Goal: Task Accomplishment & Management: Manage account settings

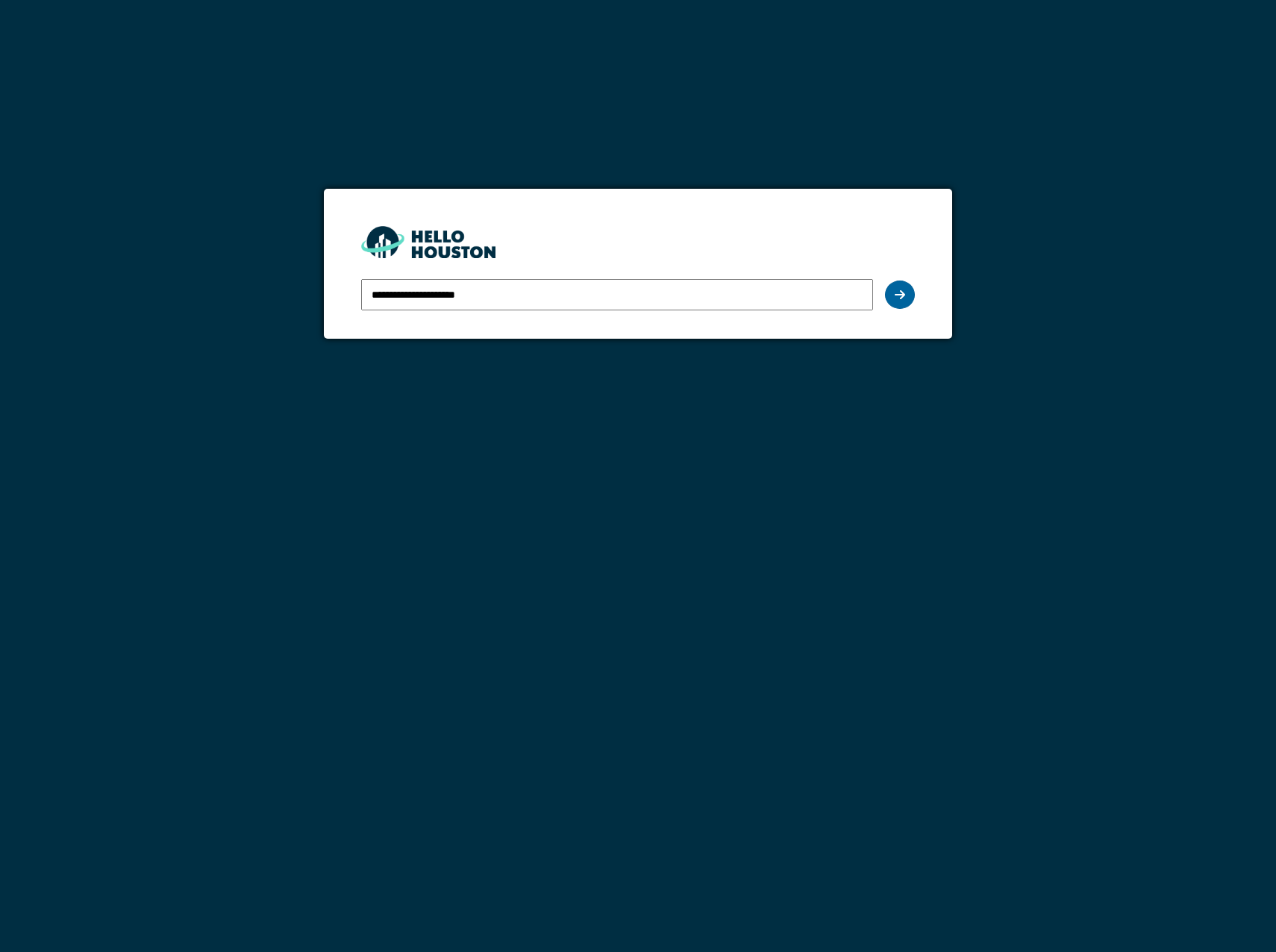
click at [890, 295] on div at bounding box center [899, 294] width 30 height 28
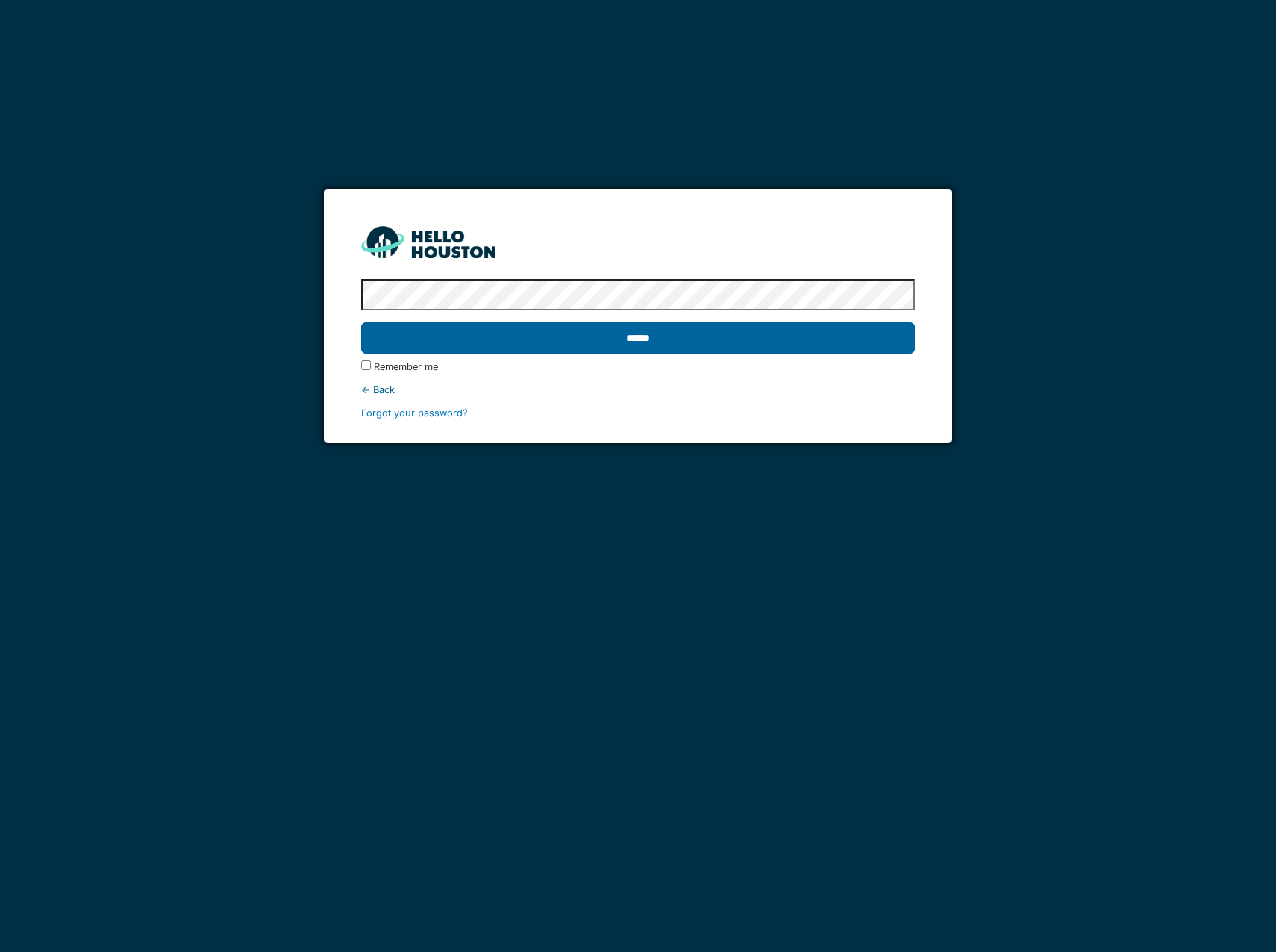
click at [533, 339] on input "******" at bounding box center [638, 338] width 553 height 31
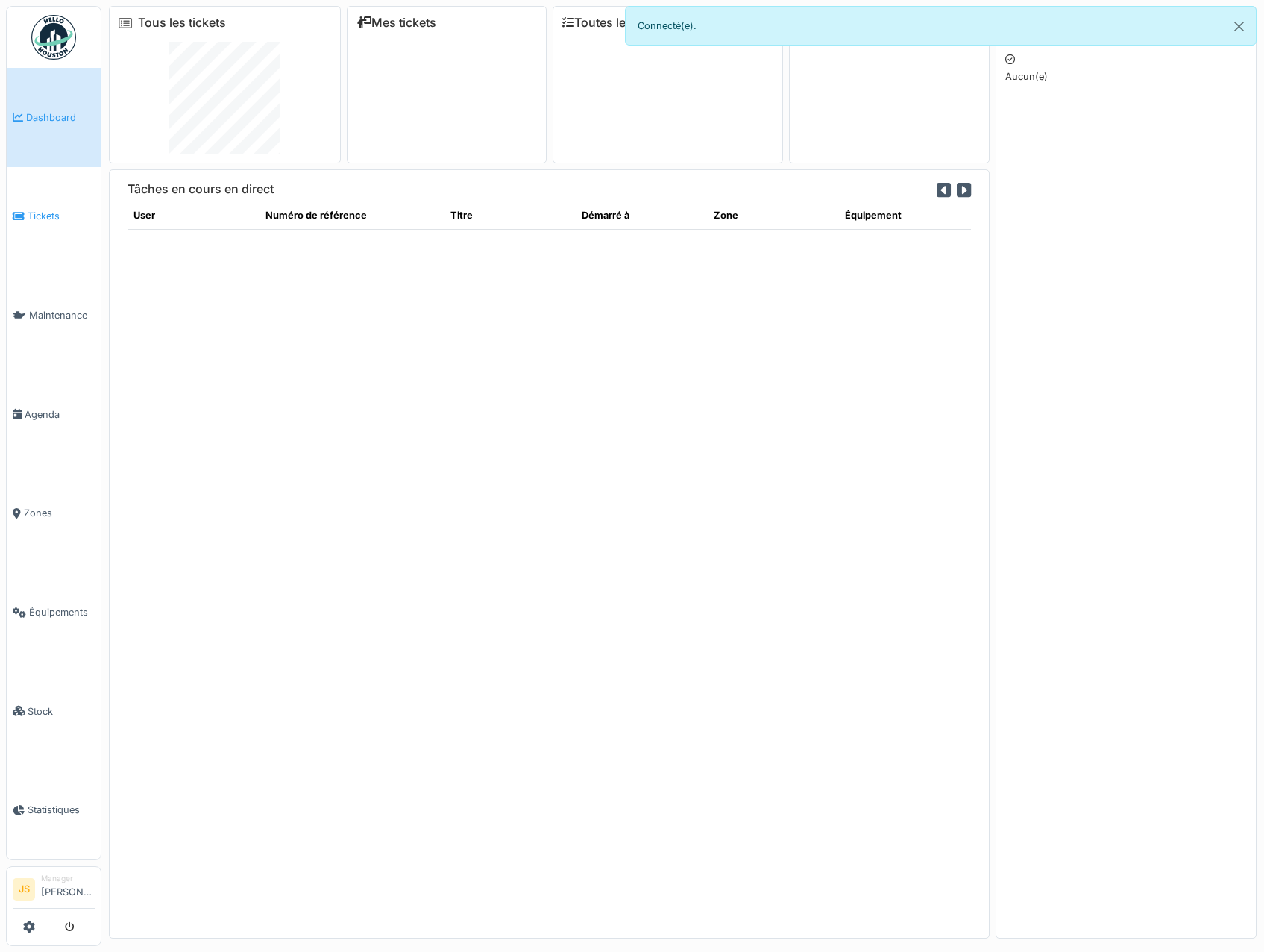
click at [44, 209] on span "Tickets" at bounding box center [60, 216] width 67 height 15
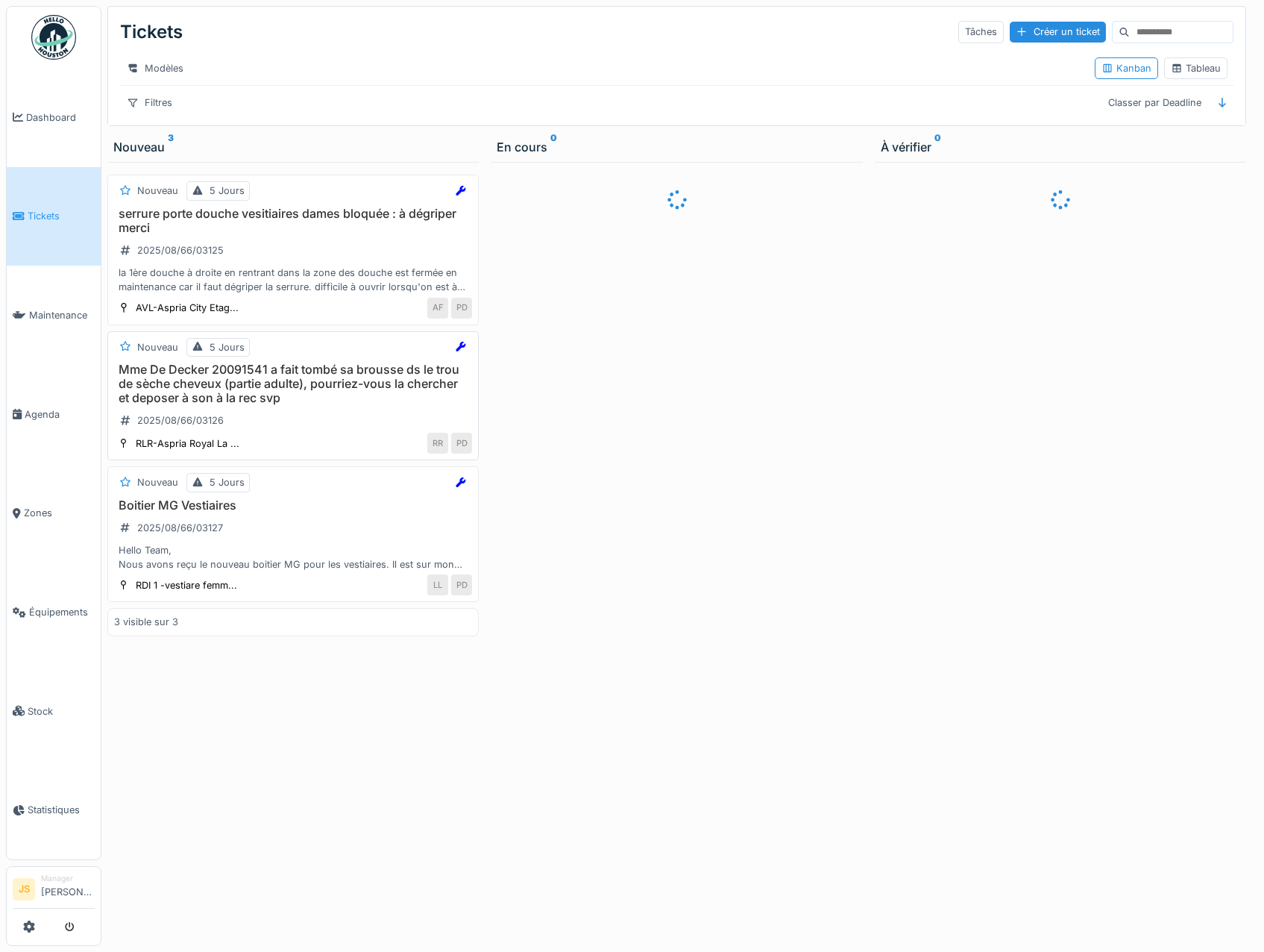
click at [270, 385] on h3 "Mme De Decker 20091541 a fait tombé sa brousse ds le trou de sèche cheveux (par…" at bounding box center [293, 384] width 358 height 44
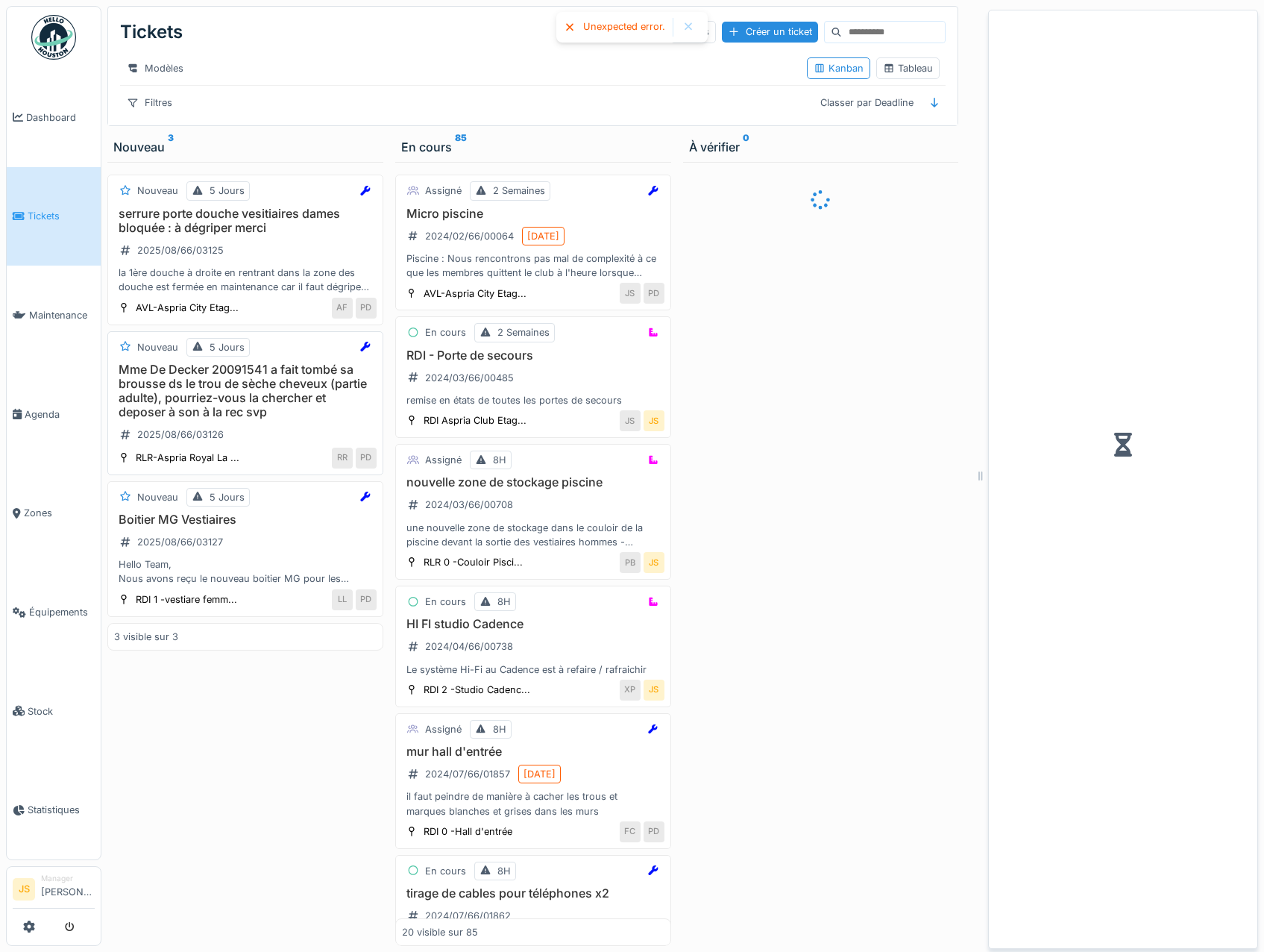
click at [202, 405] on h3 "Mme De Decker 20091541 a fait tombé sa brousse ds le trou de sèche cheveux (par…" at bounding box center [245, 390] width 262 height 57
click at [42, 410] on span "Agenda" at bounding box center [59, 415] width 70 height 15
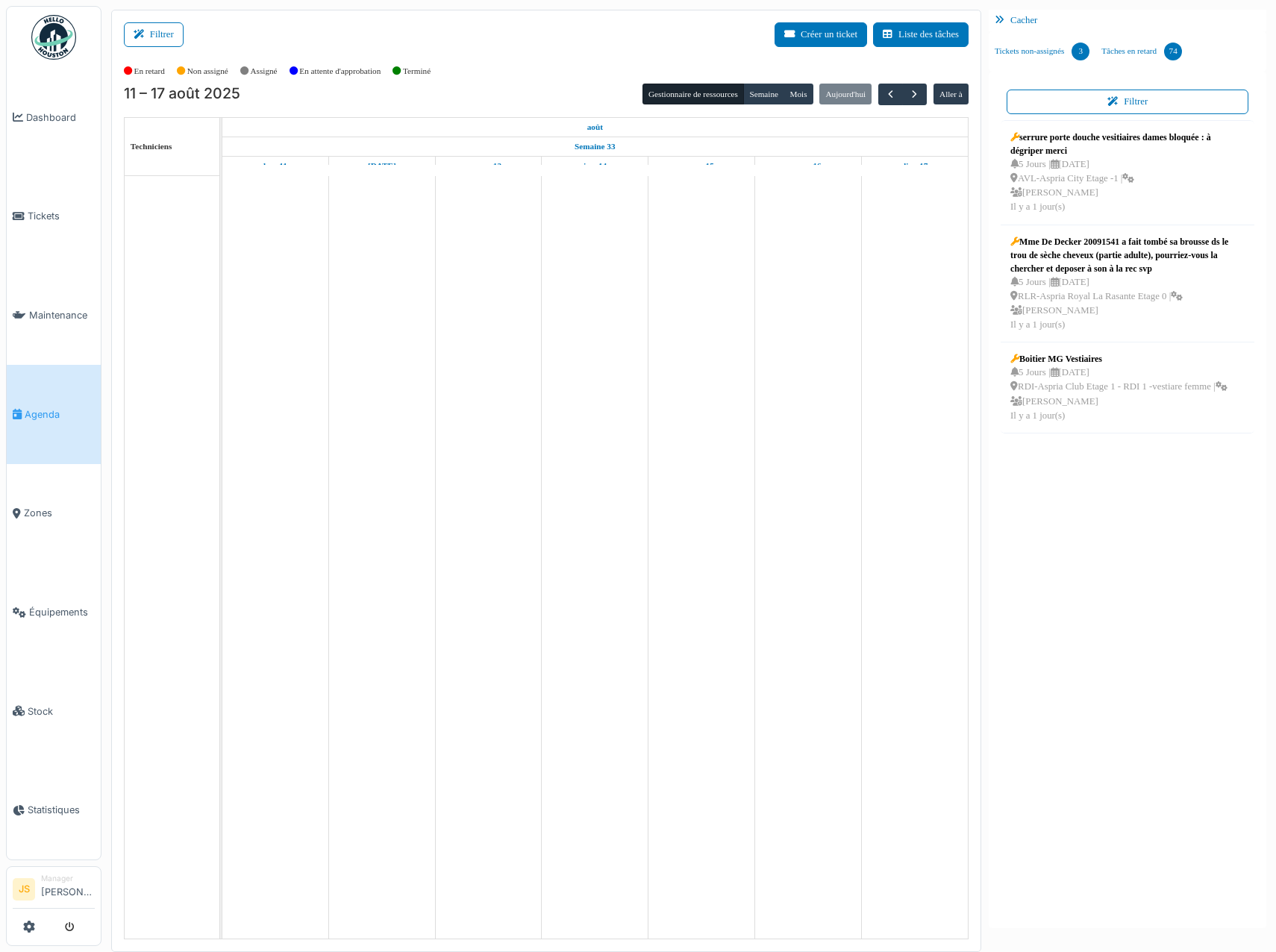
click at [38, 408] on span "Agenda" at bounding box center [59, 415] width 70 height 15
click at [65, 408] on span "Agenda" at bounding box center [59, 415] width 70 height 15
click at [55, 410] on span "Agenda" at bounding box center [59, 415] width 70 height 15
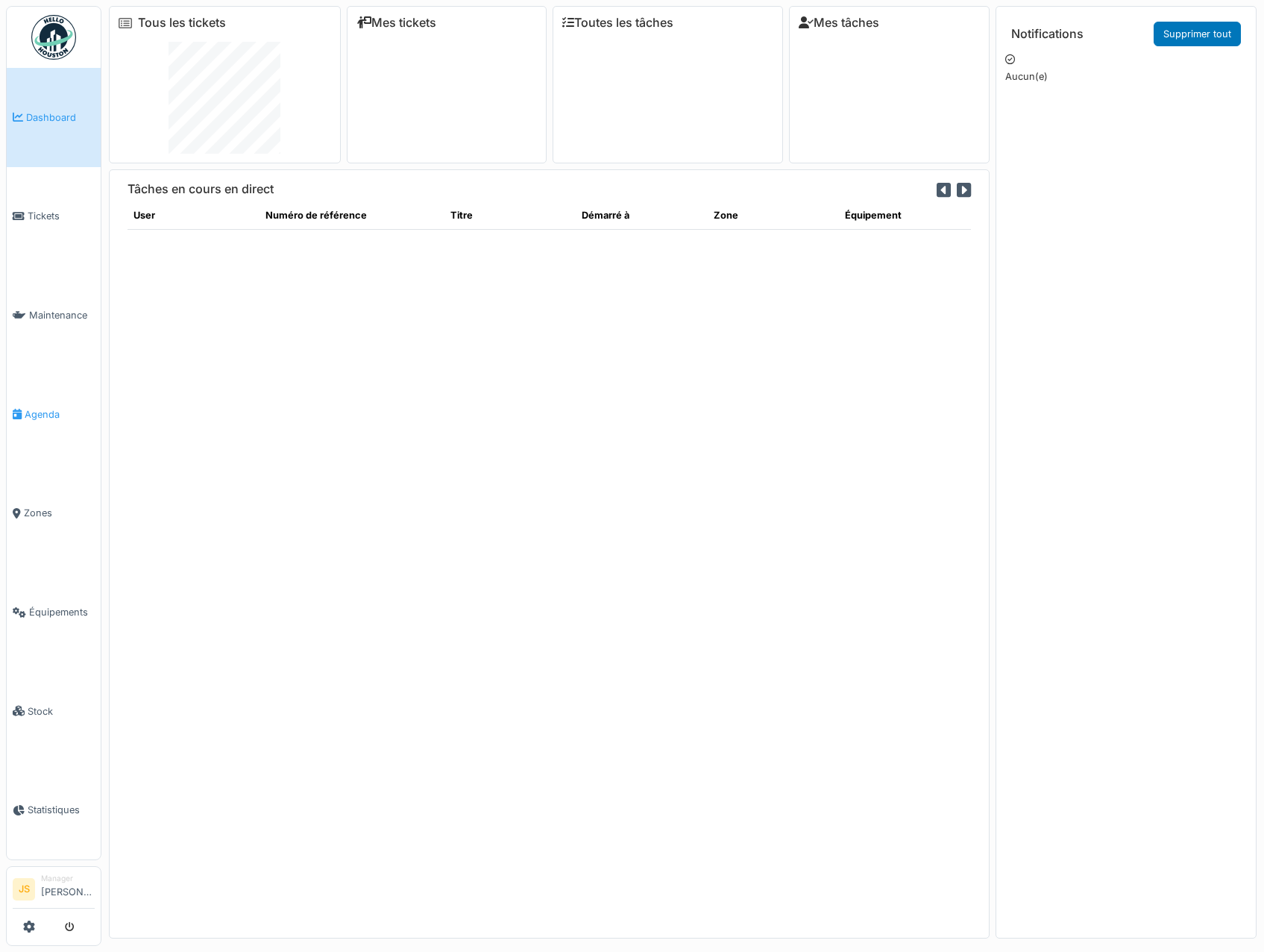
click at [46, 408] on span "Agenda" at bounding box center [59, 415] width 70 height 15
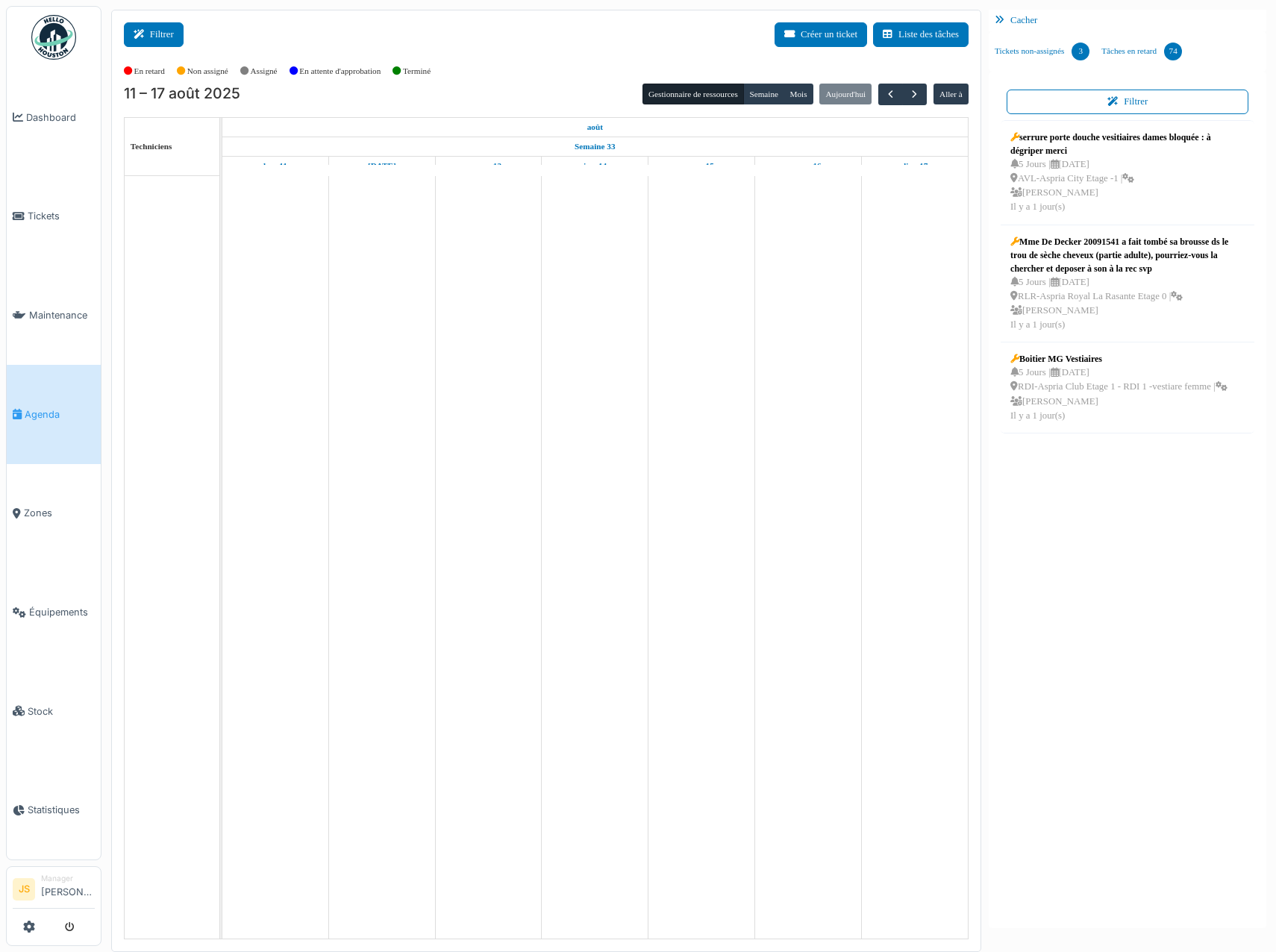
click at [164, 37] on button "Filtrer" at bounding box center [154, 34] width 60 height 24
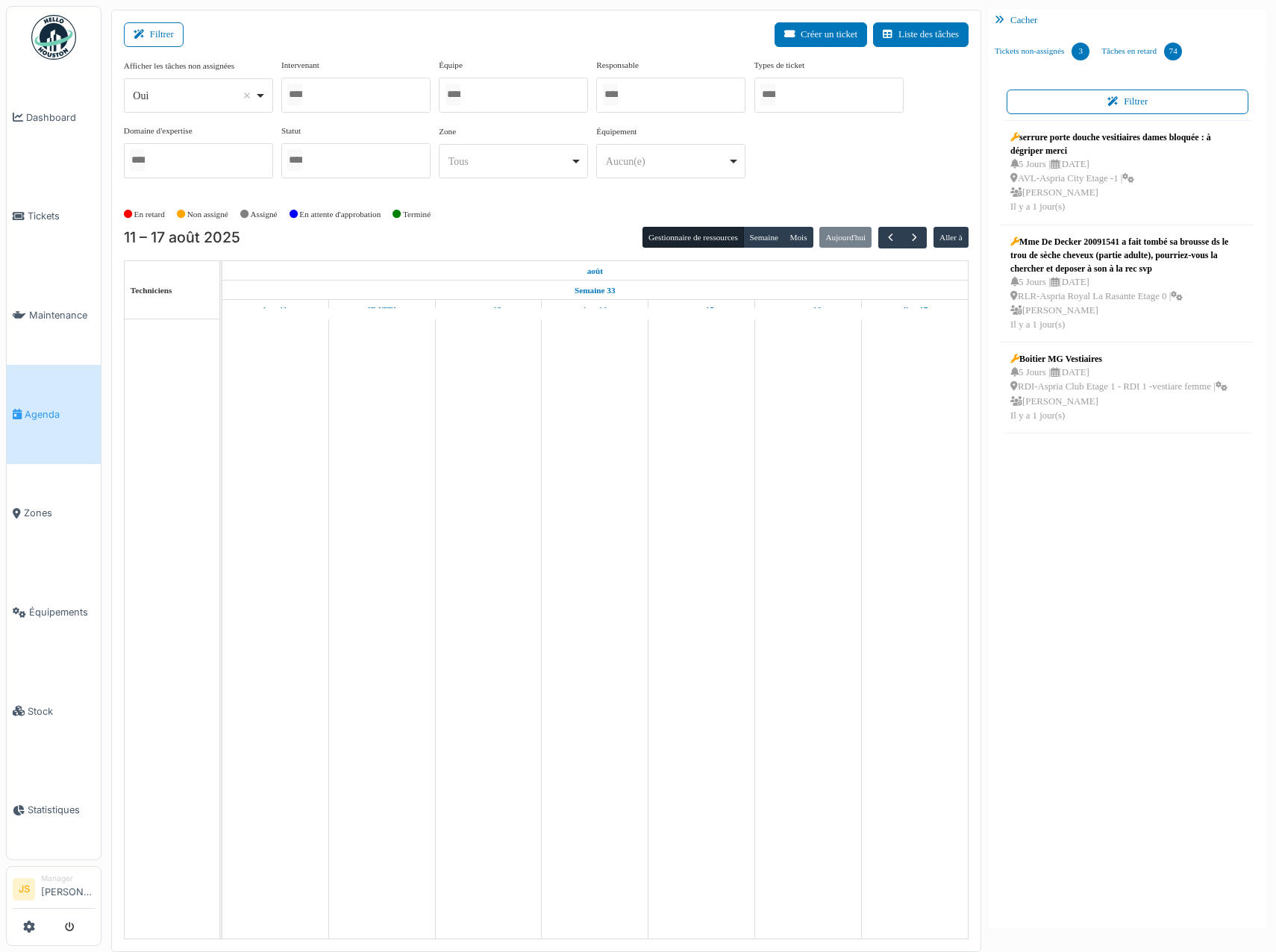
click at [323, 91] on div at bounding box center [356, 95] width 149 height 35
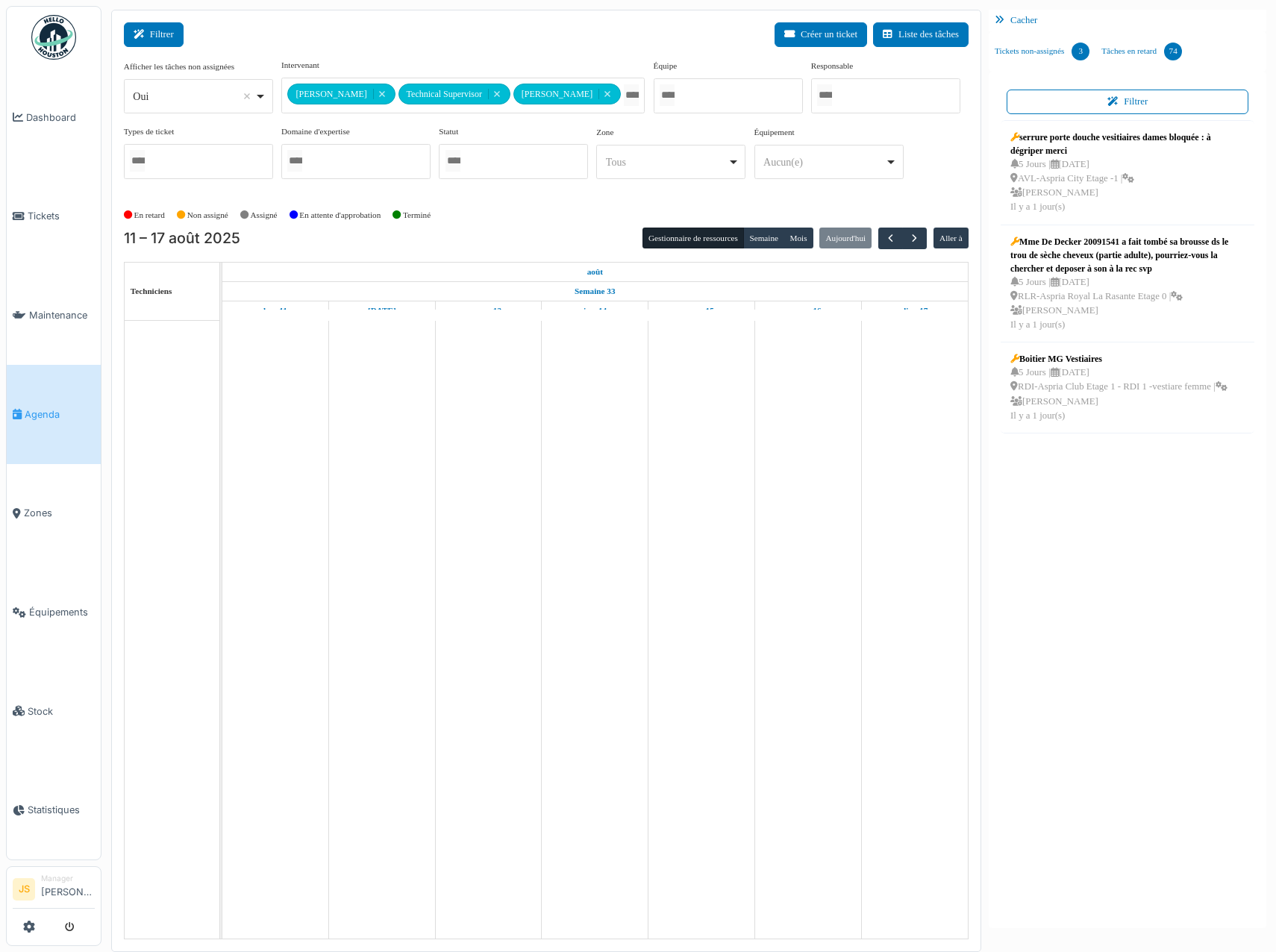
click at [157, 34] on button "Filtrer" at bounding box center [154, 34] width 60 height 24
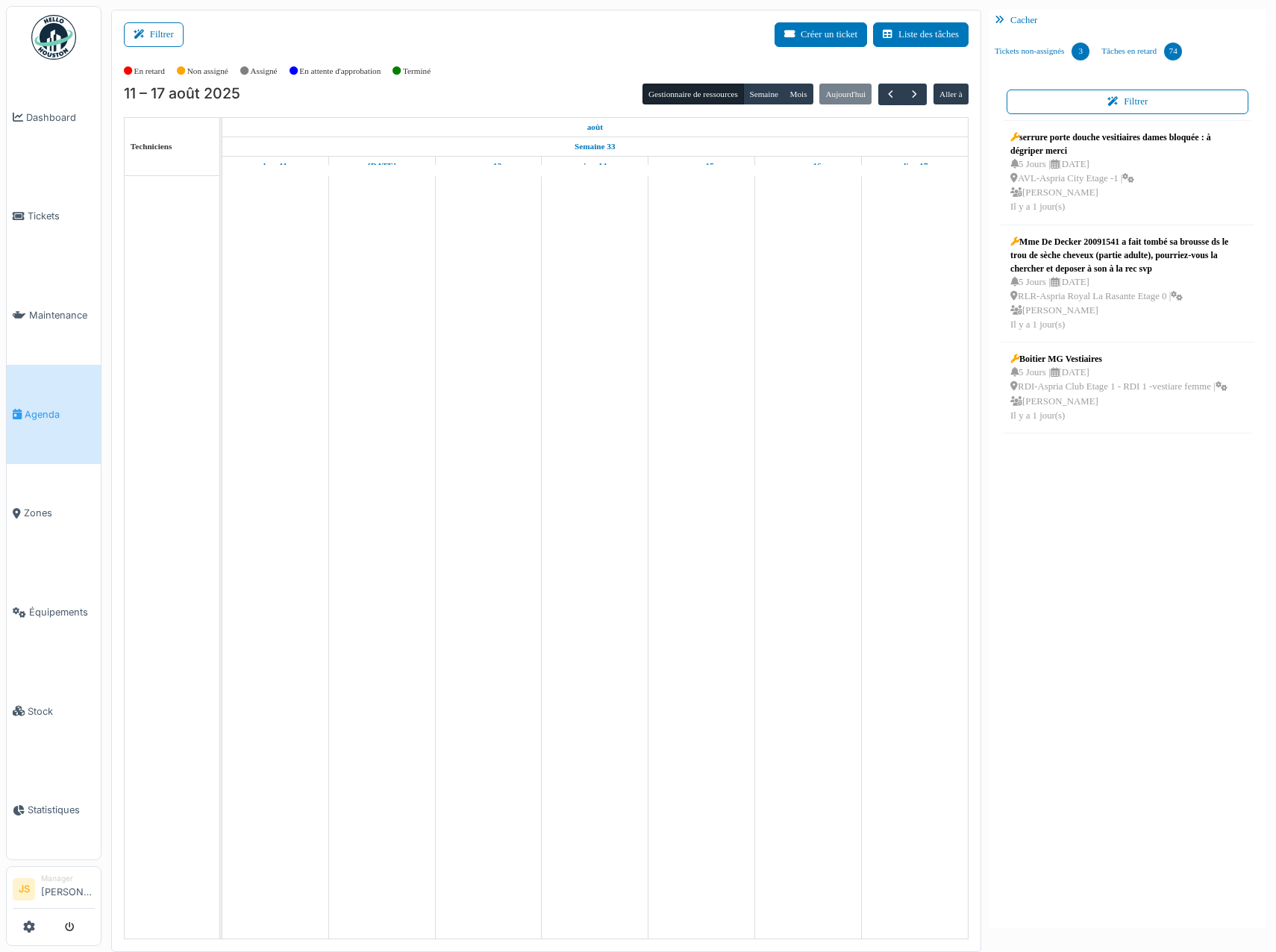
click at [302, 229] on td at bounding box center [276, 557] width 107 height 762
drag, startPoint x: 440, startPoint y: 248, endPoint x: 432, endPoint y: 340, distance: 92.3
click at [440, 263] on td at bounding box center [488, 557] width 107 height 762
drag, startPoint x: 425, startPoint y: 363, endPoint x: 195, endPoint y: 322, distance: 233.6
click at [291, 342] on tr at bounding box center [595, 557] width 745 height 762
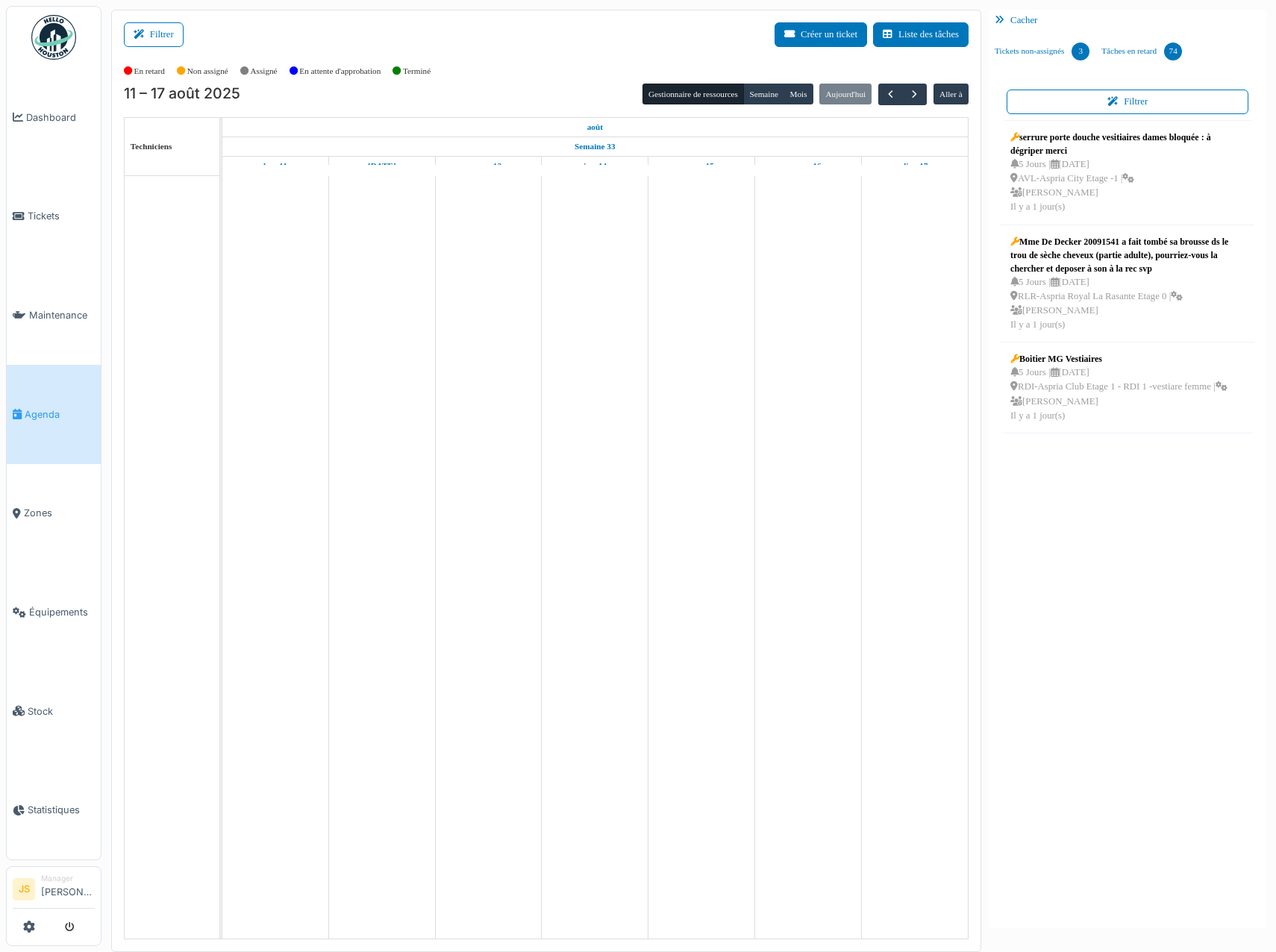
click at [47, 415] on span "Agenda" at bounding box center [59, 415] width 70 height 15
click at [47, 216] on span "Tickets" at bounding box center [60, 216] width 67 height 15
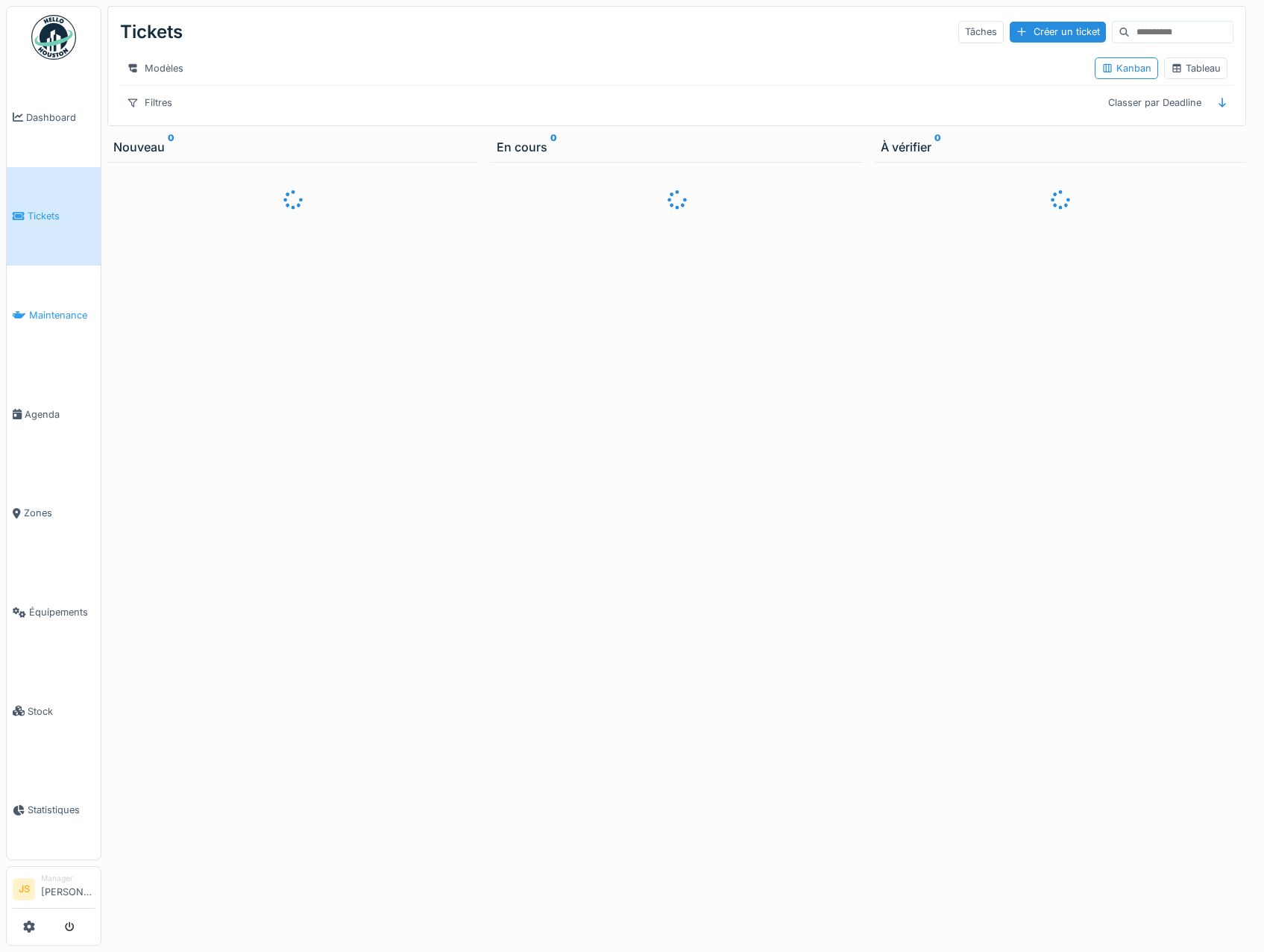
click at [44, 308] on span "Maintenance" at bounding box center [62, 315] width 66 height 15
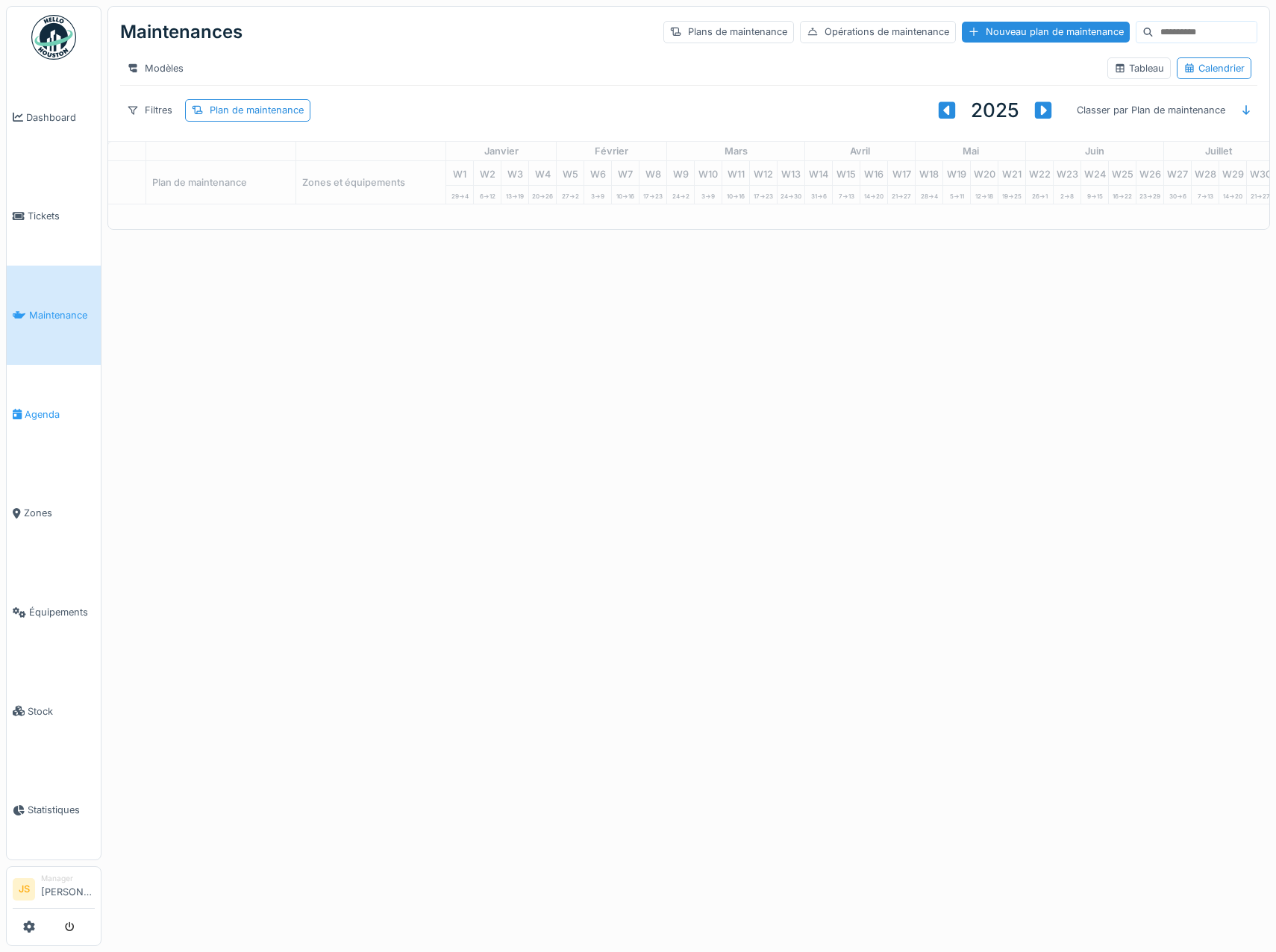
click at [43, 408] on span "Agenda" at bounding box center [59, 415] width 70 height 15
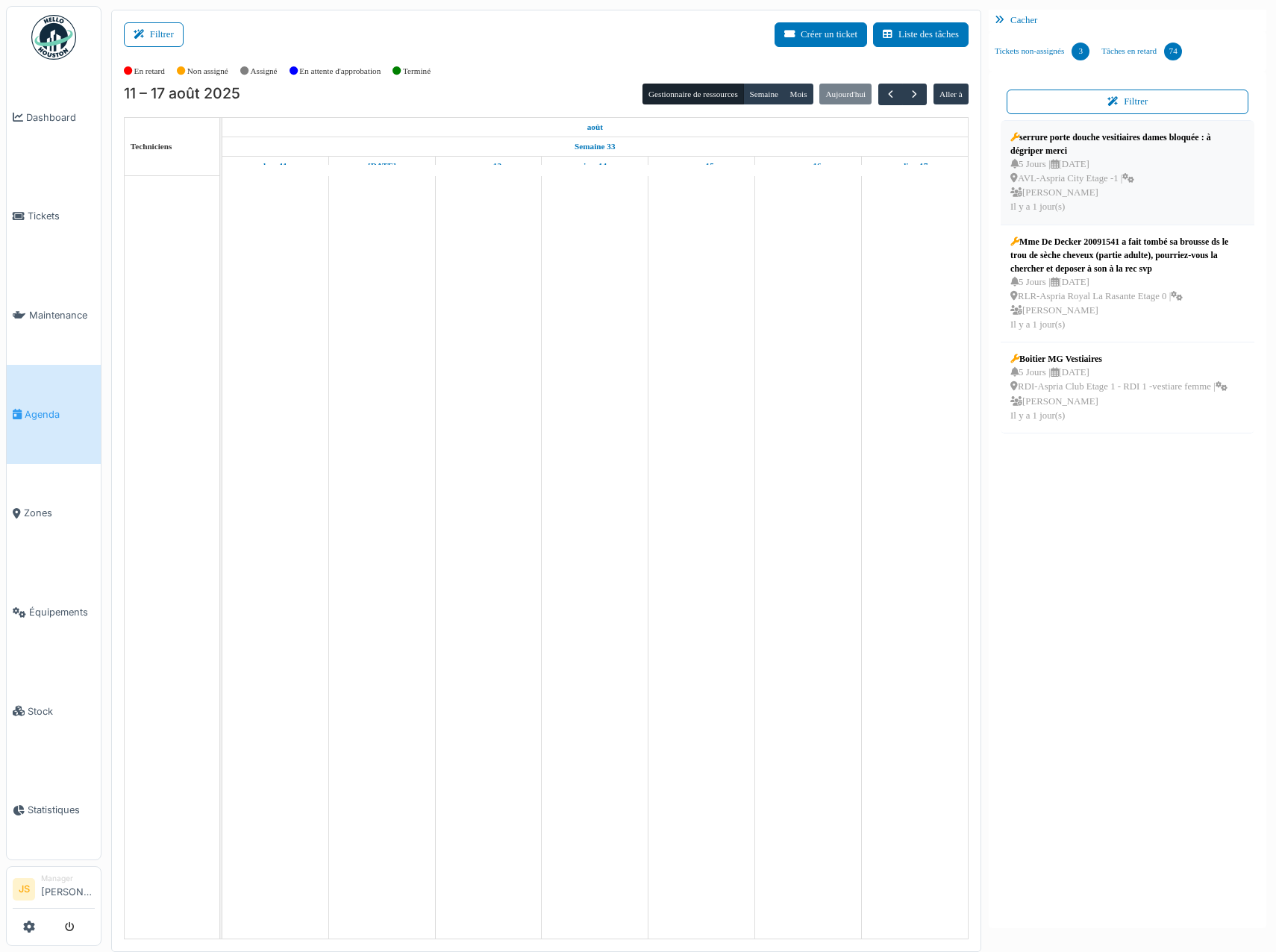
click at [1075, 141] on div "serrure porte douche vesitiaires dames bloquée : à dégriper merci" at bounding box center [1128, 144] width 234 height 27
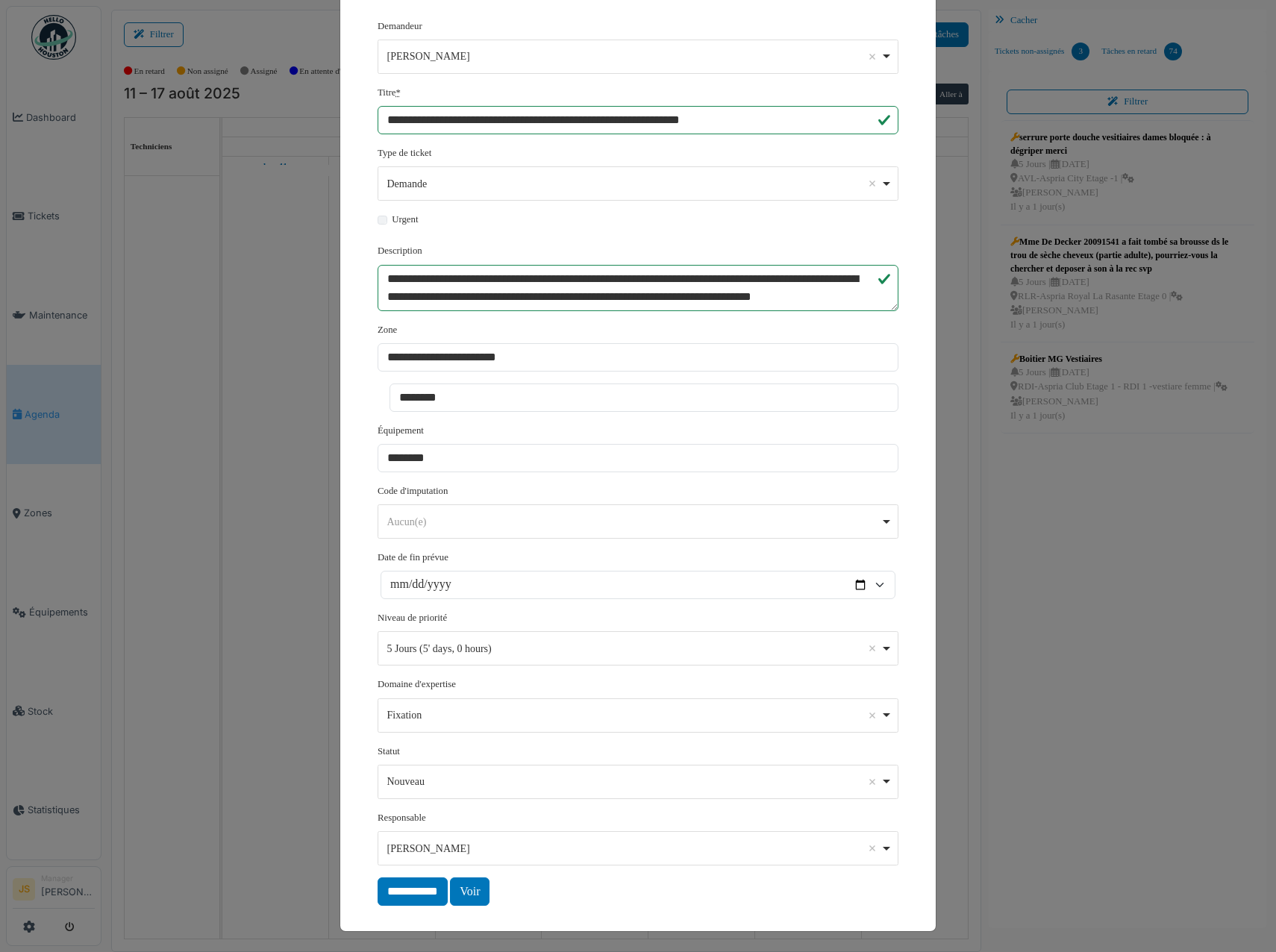
scroll to position [81, 0]
click at [1061, 719] on div "**********" at bounding box center [638, 476] width 1276 height 952
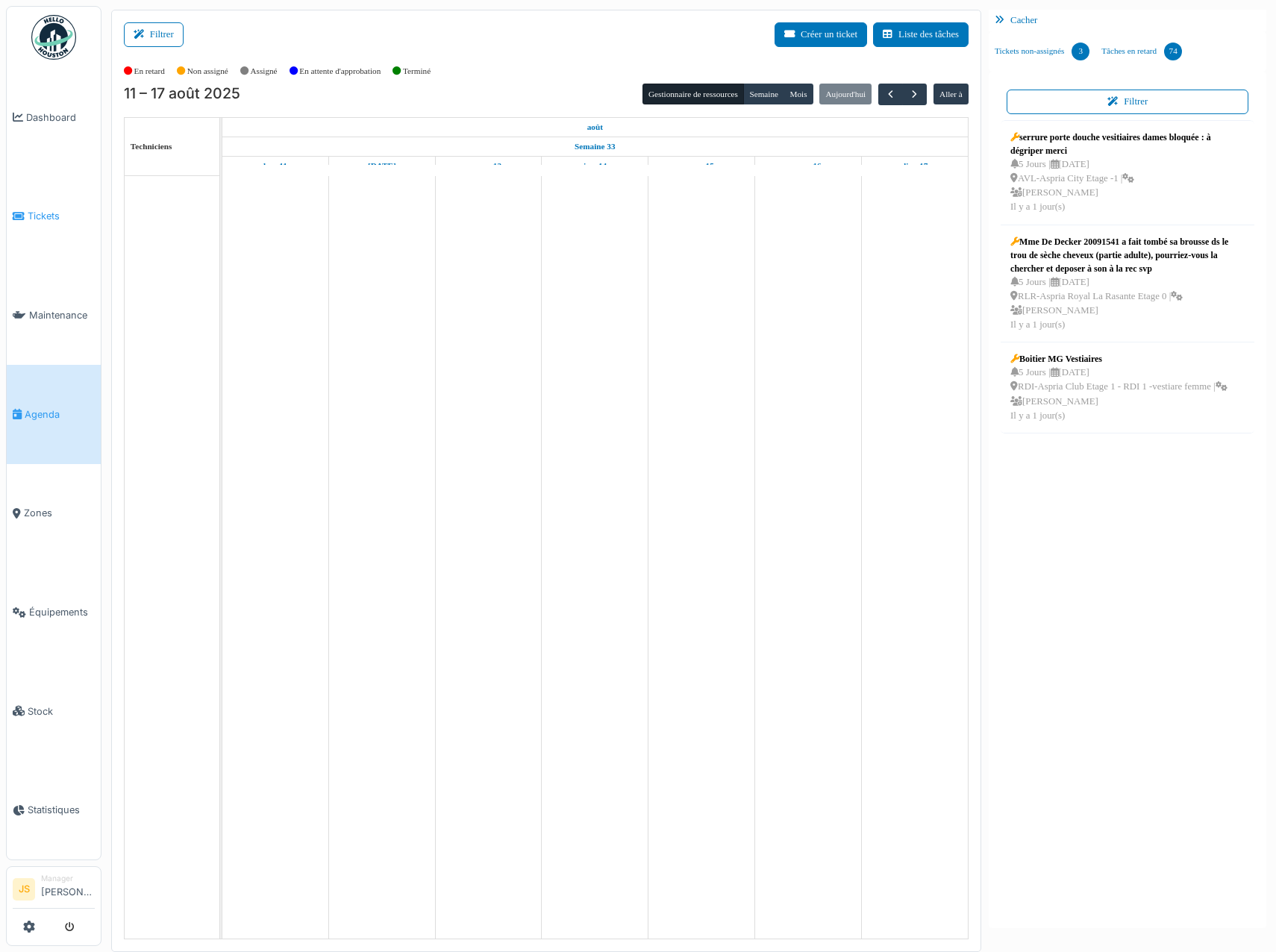
click at [47, 213] on span "Tickets" at bounding box center [60, 216] width 67 height 15
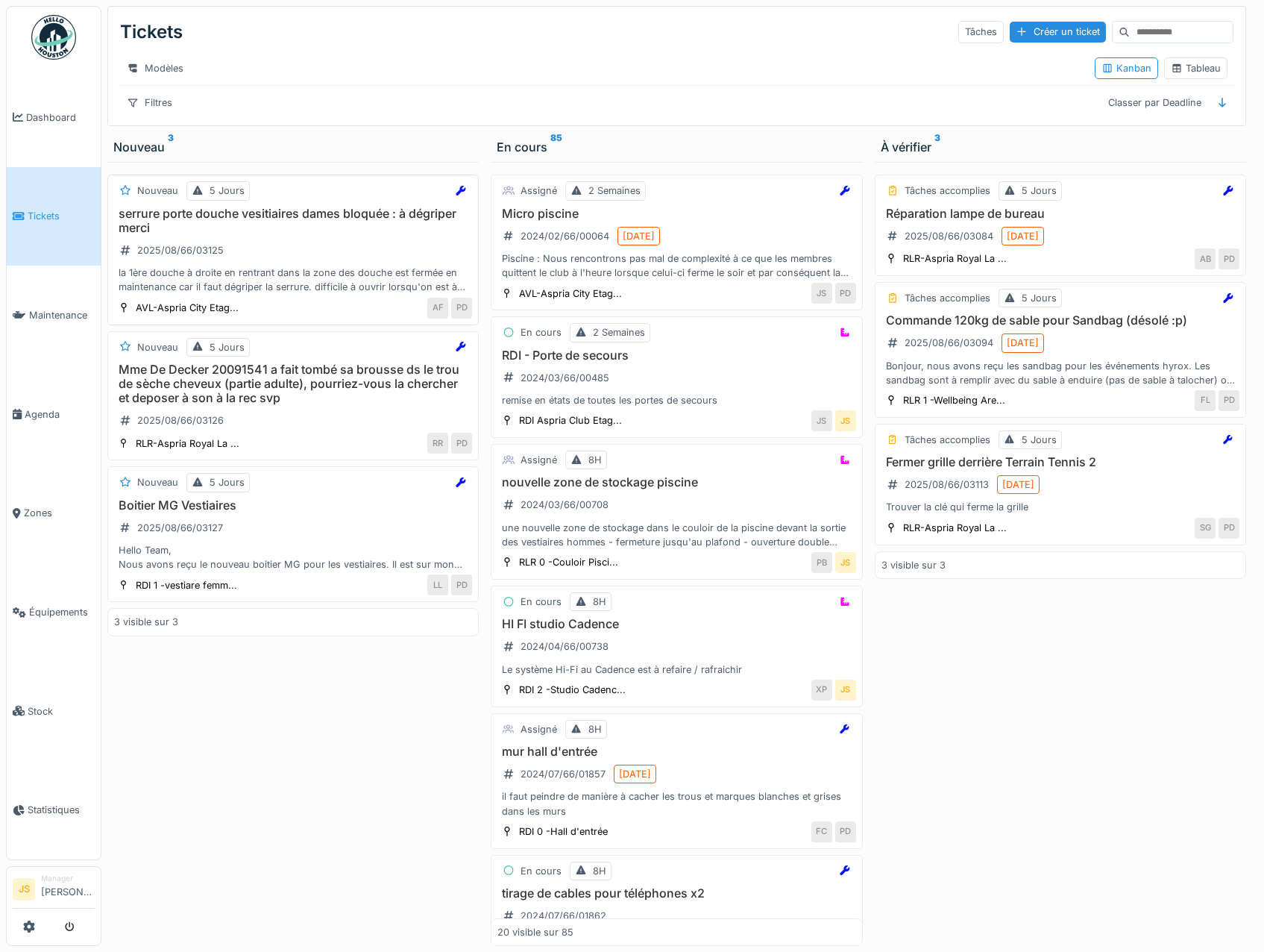
click at [168, 232] on h3 "serrure porte douche vesitiaires dames bloquée : à dégriper merci" at bounding box center [293, 220] width 358 height 28
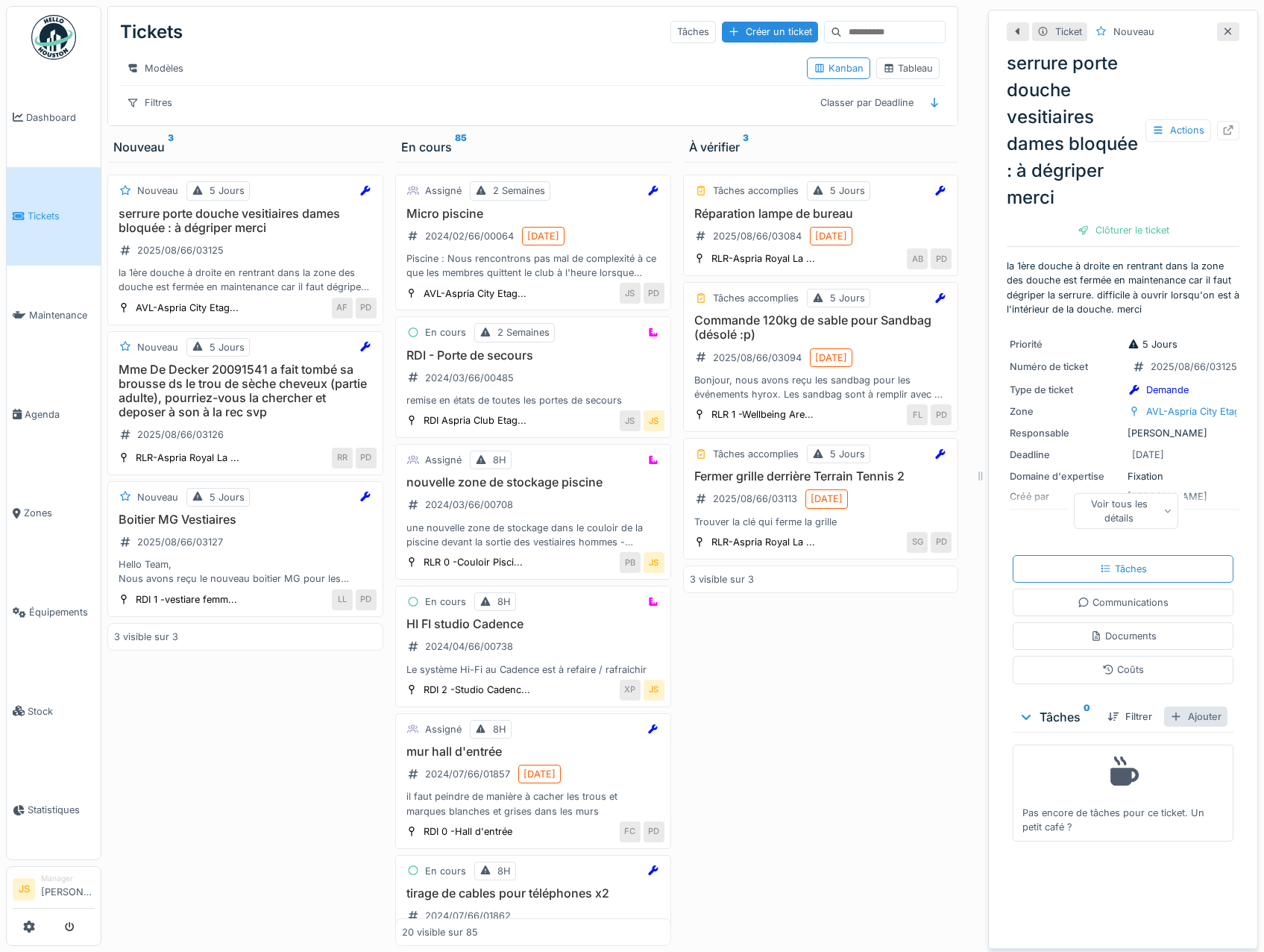
click at [1187, 726] on div "Ajouter" at bounding box center [1195, 716] width 63 height 20
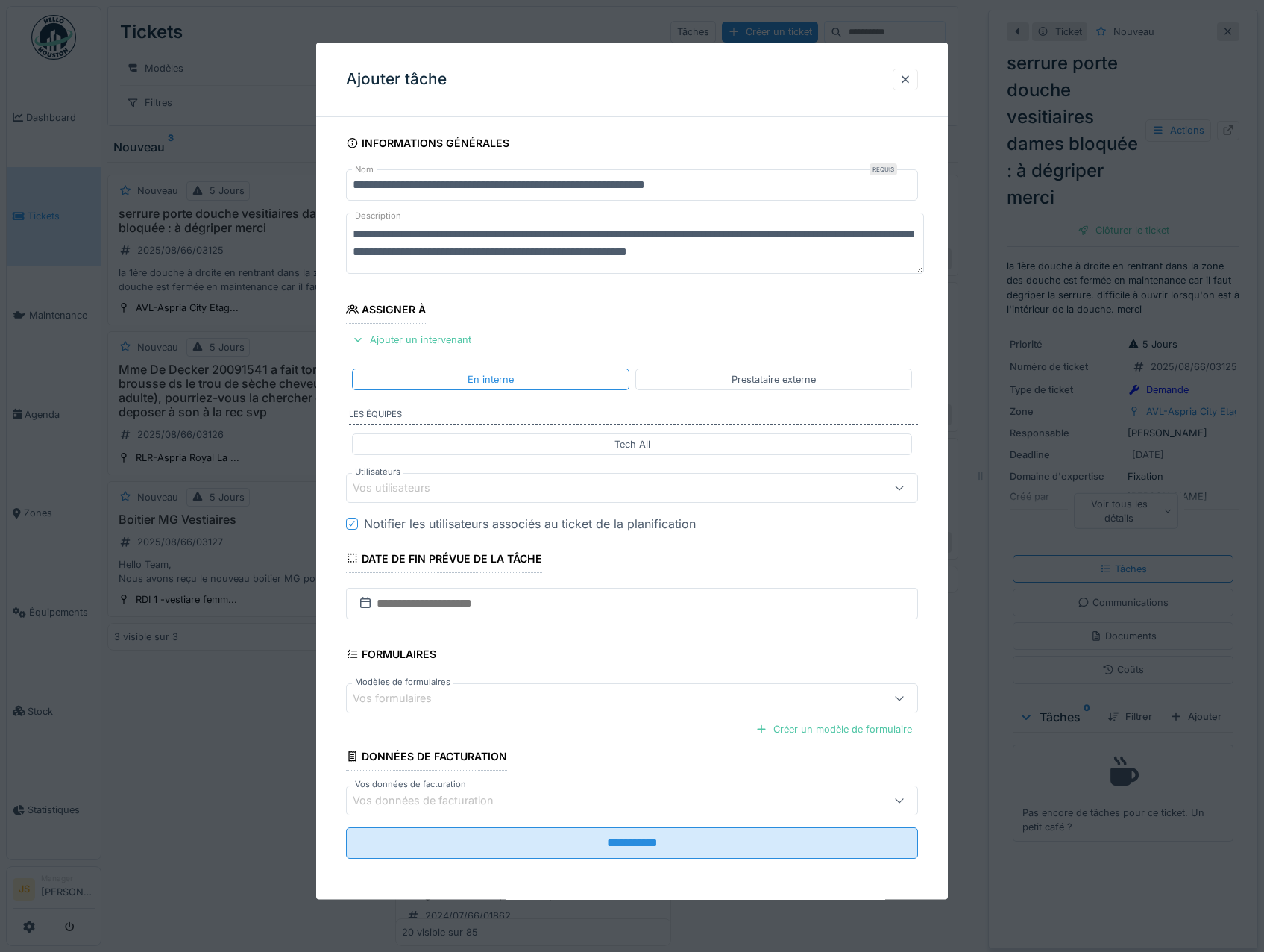
click at [397, 487] on div "Vos utilisateurs" at bounding box center [402, 487] width 99 height 16
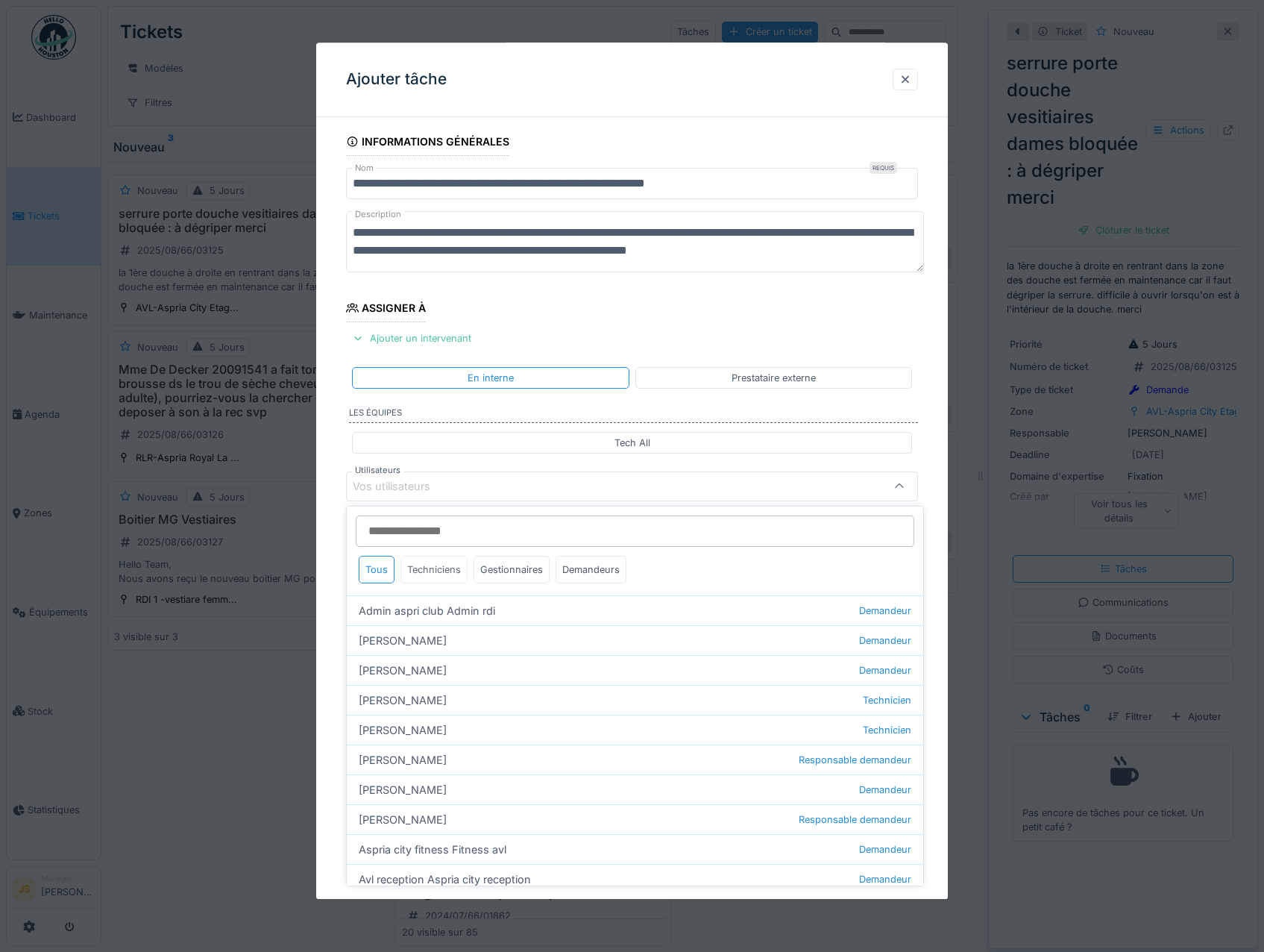
click at [416, 570] on div "Techniciens" at bounding box center [434, 569] width 67 height 27
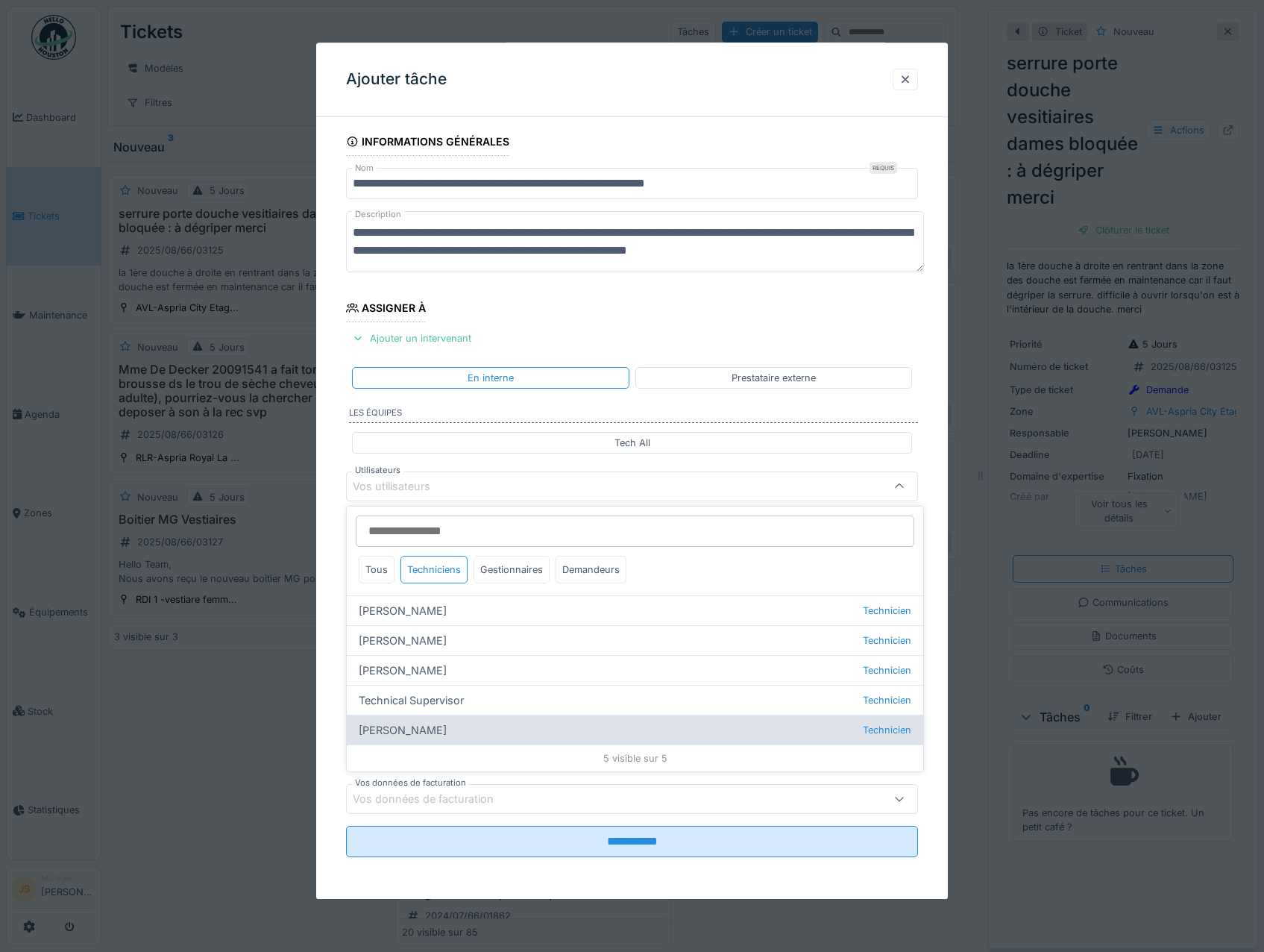
click at [445, 725] on div "Wojciech Wierozebski Technicien" at bounding box center [634, 729] width 576 height 30
type input "****"
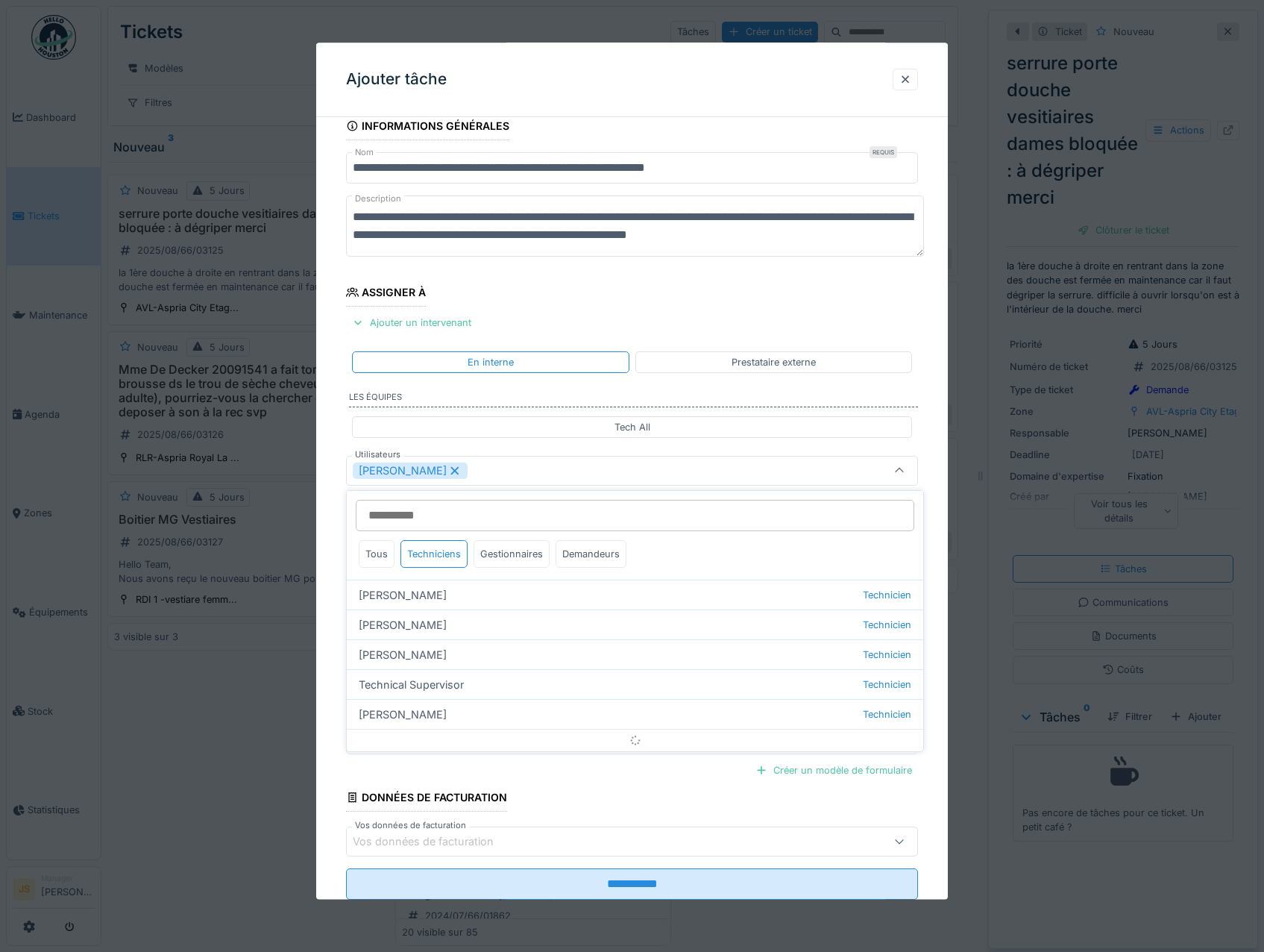
click at [320, 691] on div "**********" at bounding box center [632, 527] width 632 height 829
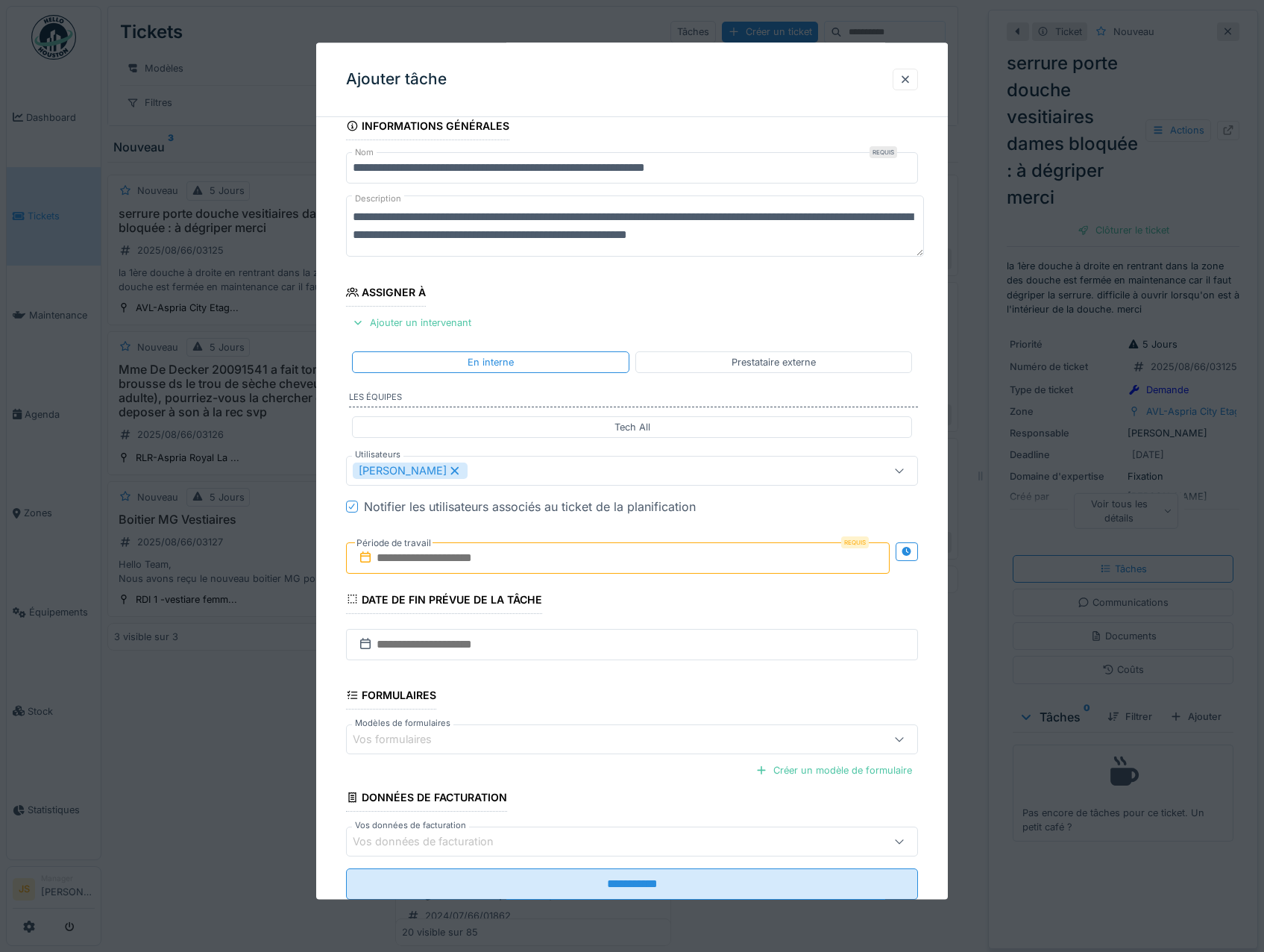
click at [414, 563] on input "text" at bounding box center [618, 558] width 544 height 31
click at [622, 706] on div "14" at bounding box center [620, 704] width 20 height 21
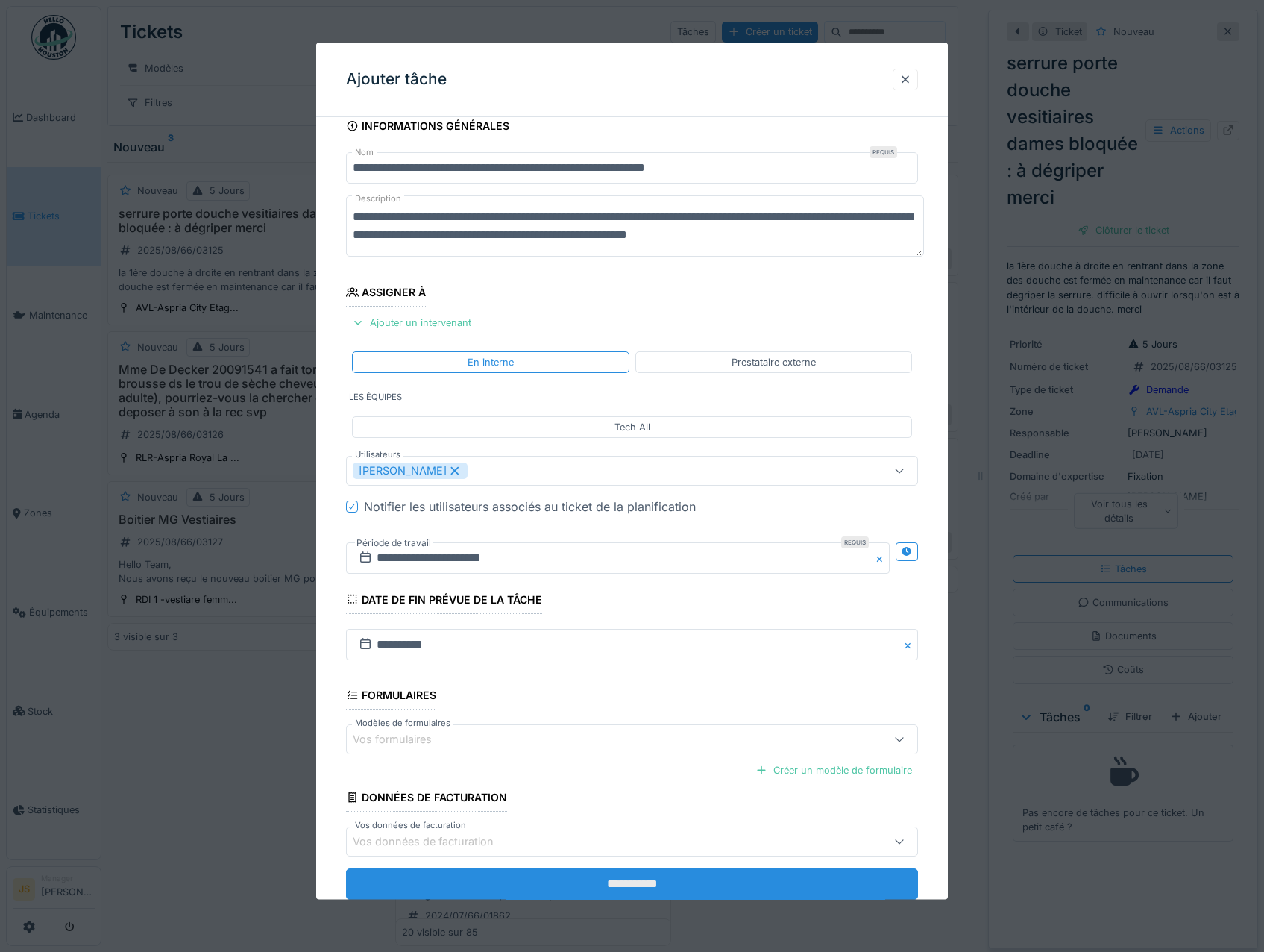
click at [743, 880] on input "**********" at bounding box center [632, 884] width 572 height 31
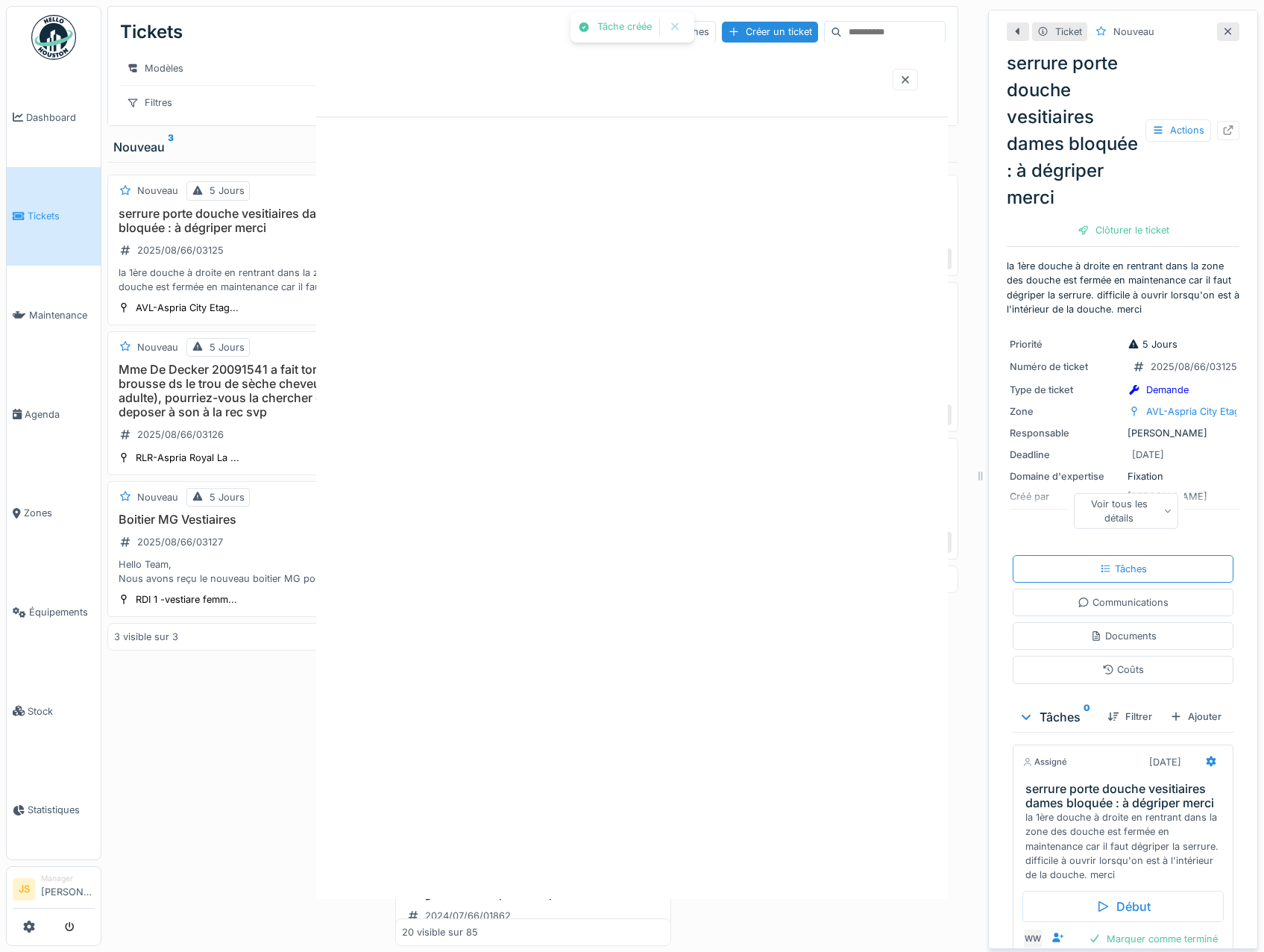
scroll to position [0, 0]
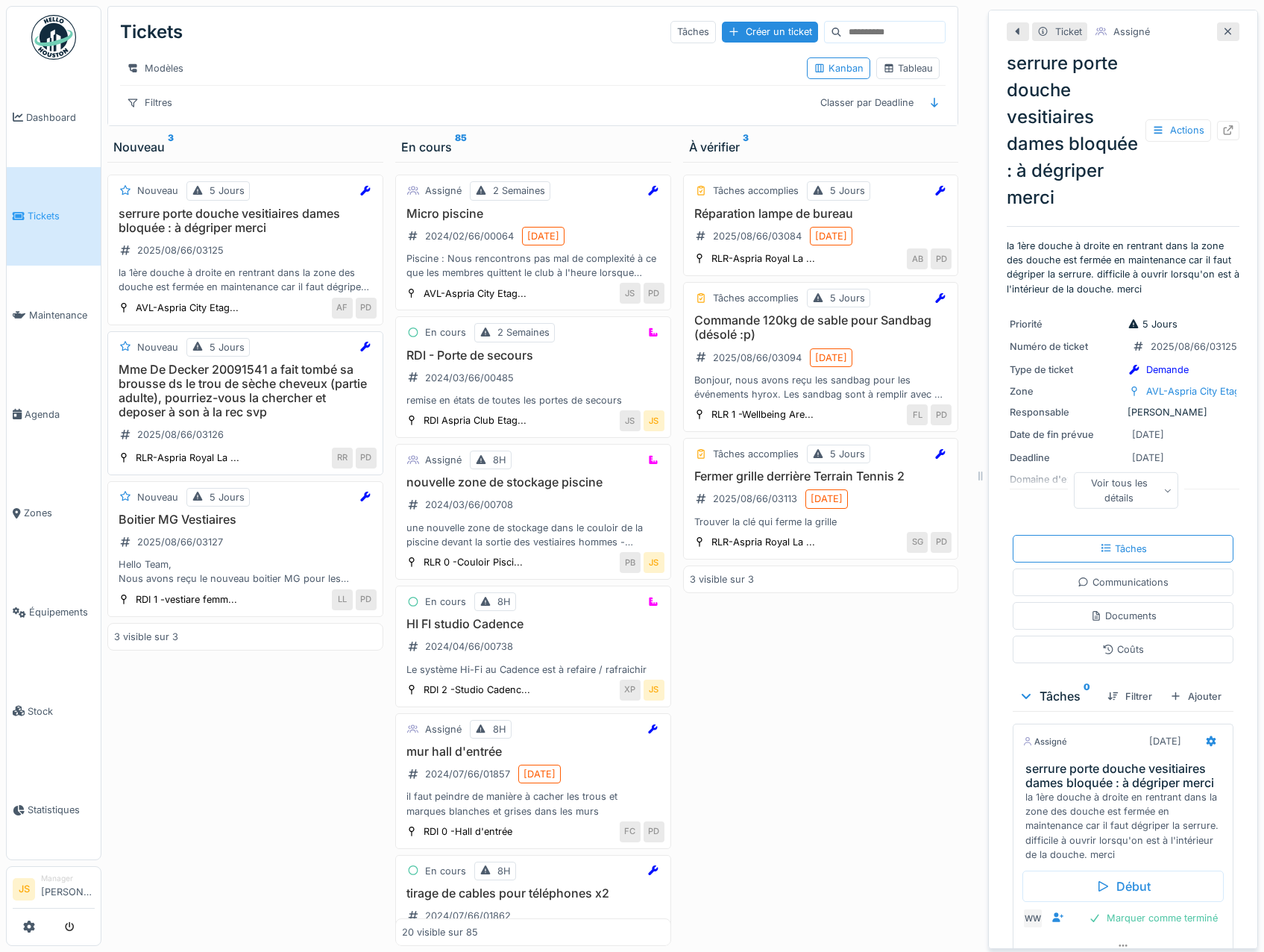
click at [236, 384] on h3 "Mme De Decker 20091541 a fait tombé sa brousse ds le trou de sèche cheveux (par…" at bounding box center [245, 390] width 262 height 57
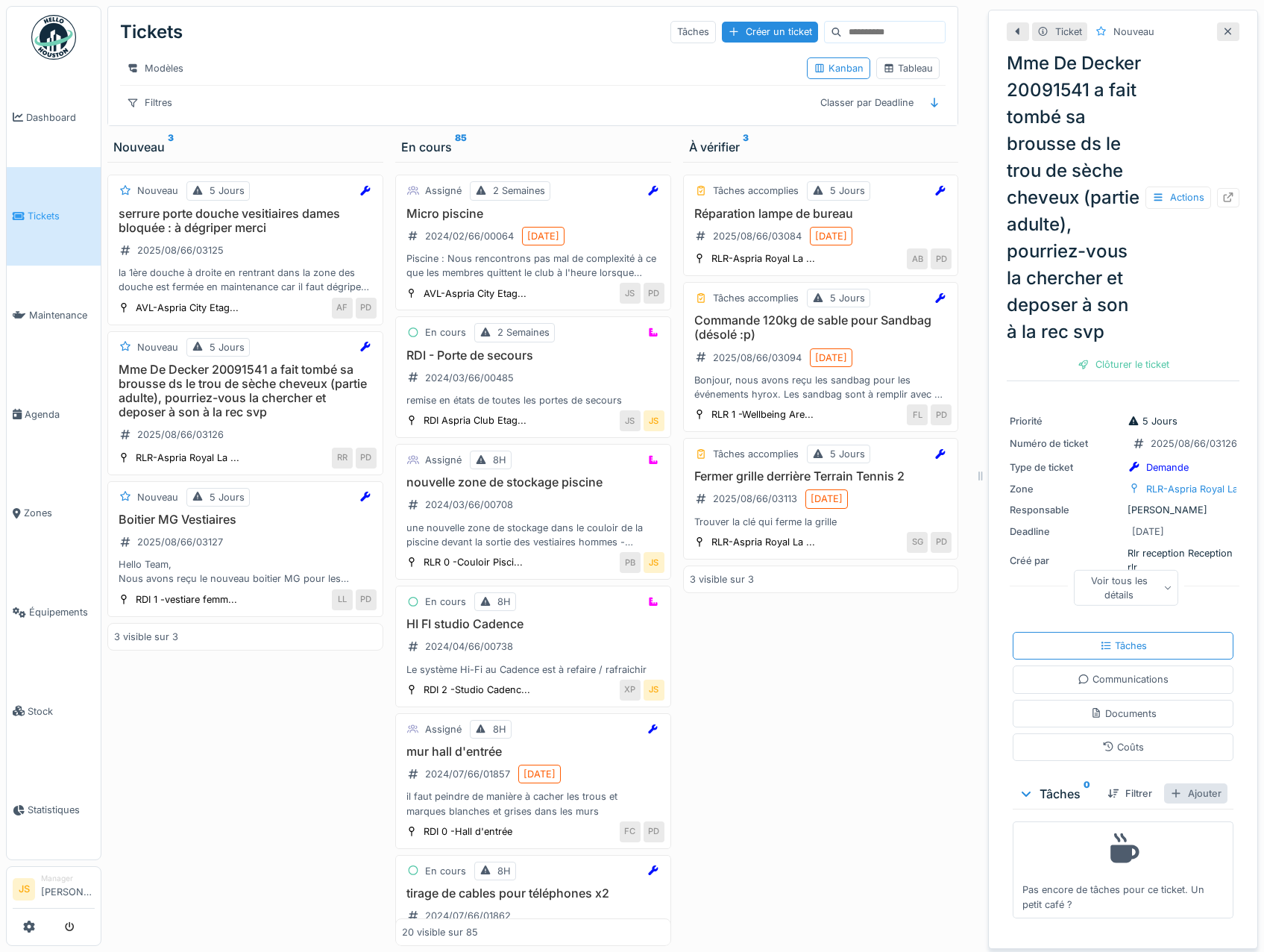
click at [1185, 803] on div "Ajouter" at bounding box center [1195, 793] width 63 height 20
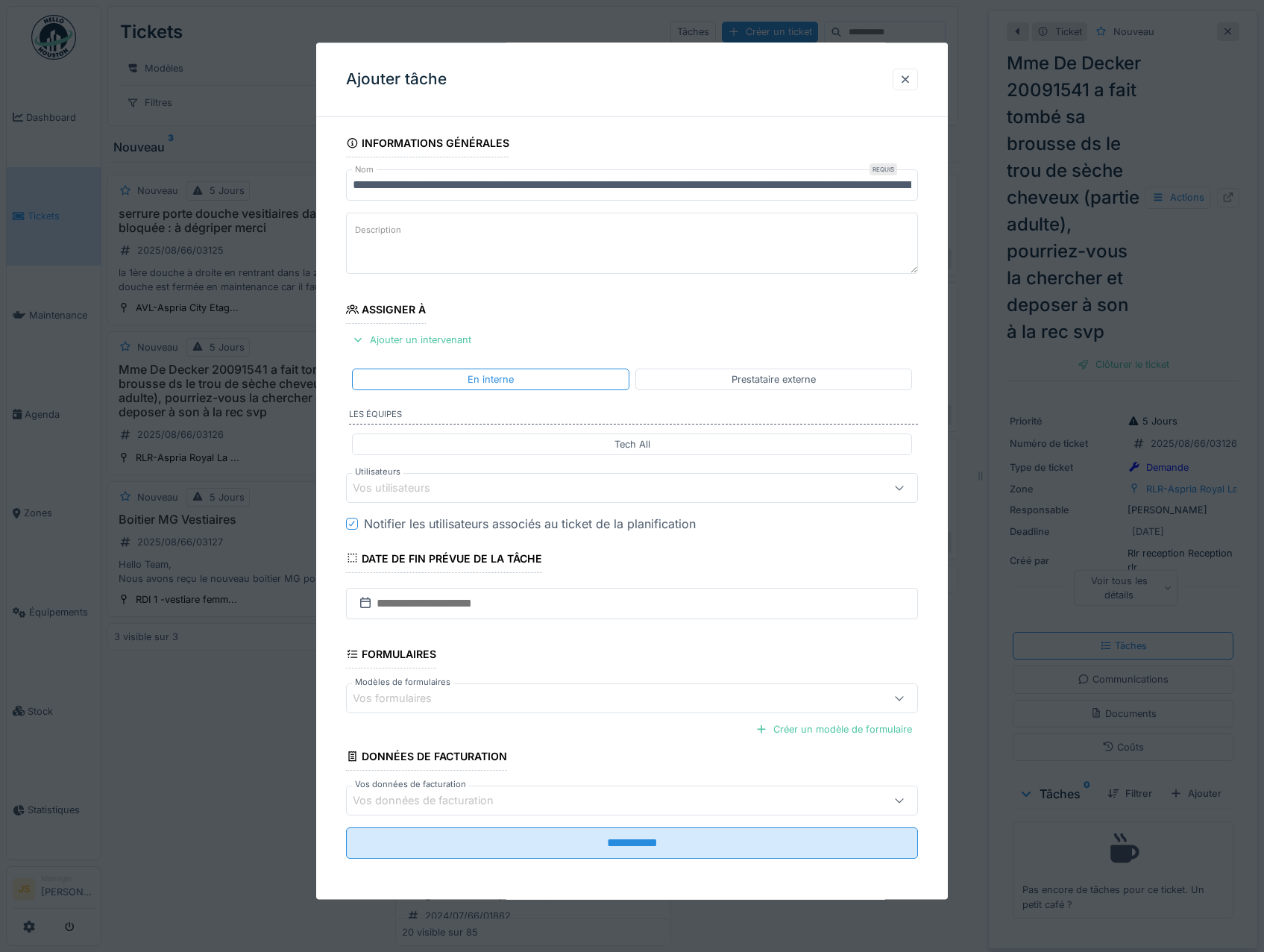
click at [404, 492] on div "Vos utilisateurs" at bounding box center [402, 487] width 99 height 16
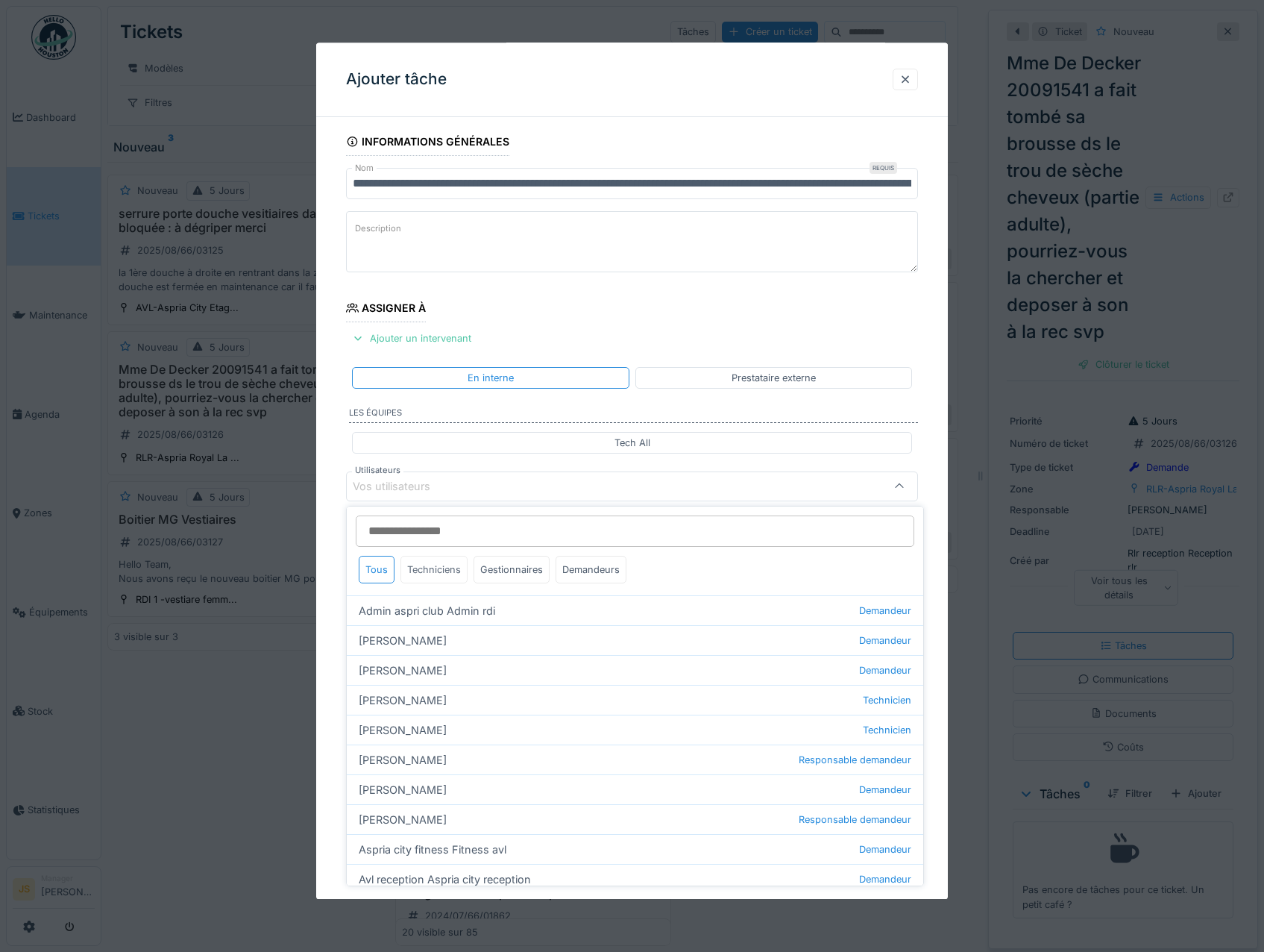
click at [430, 572] on div "Techniciens" at bounding box center [434, 569] width 67 height 27
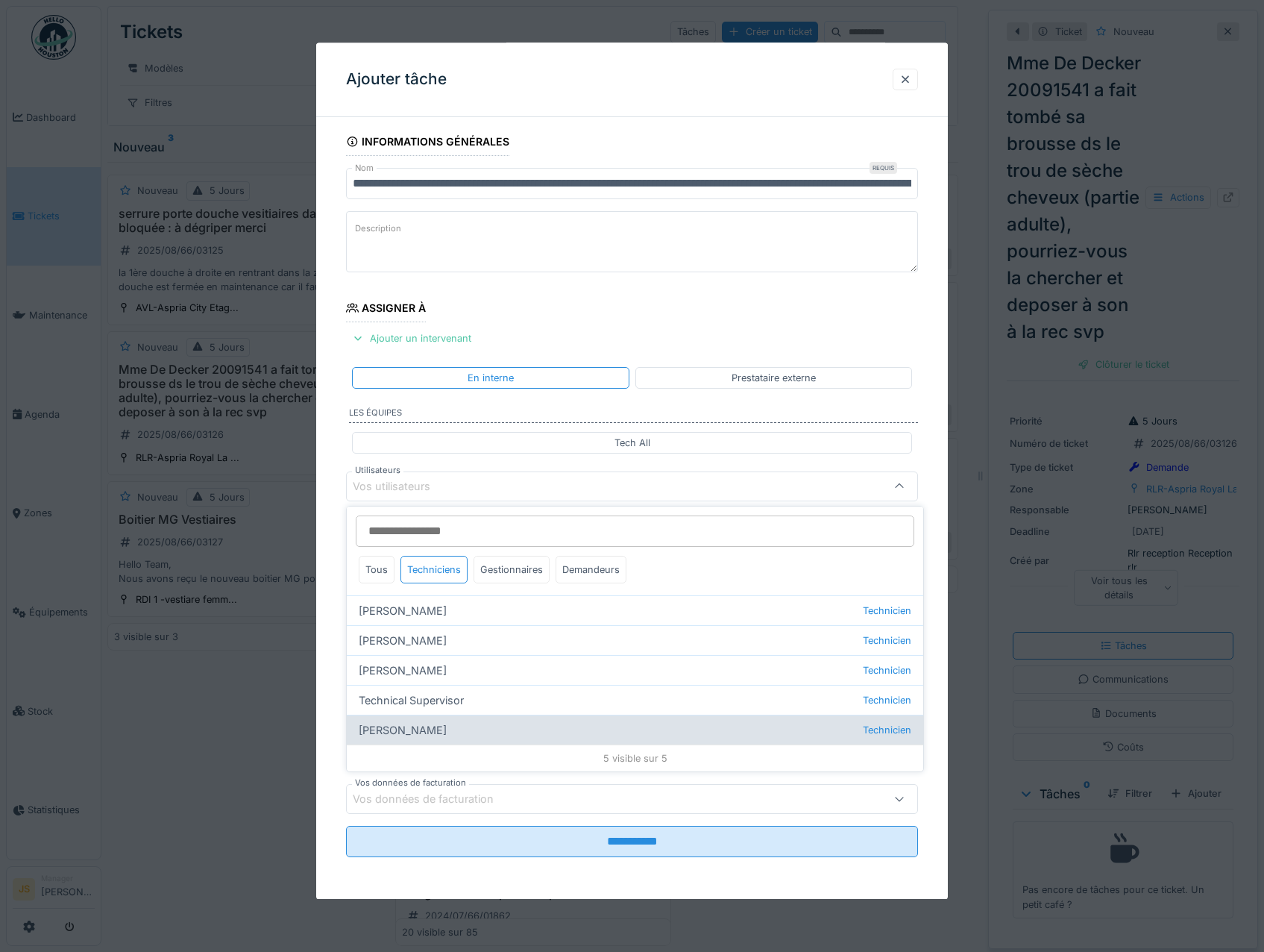
click at [452, 733] on div "Wojciech Wierozebski Technicien" at bounding box center [634, 729] width 576 height 30
type input "****"
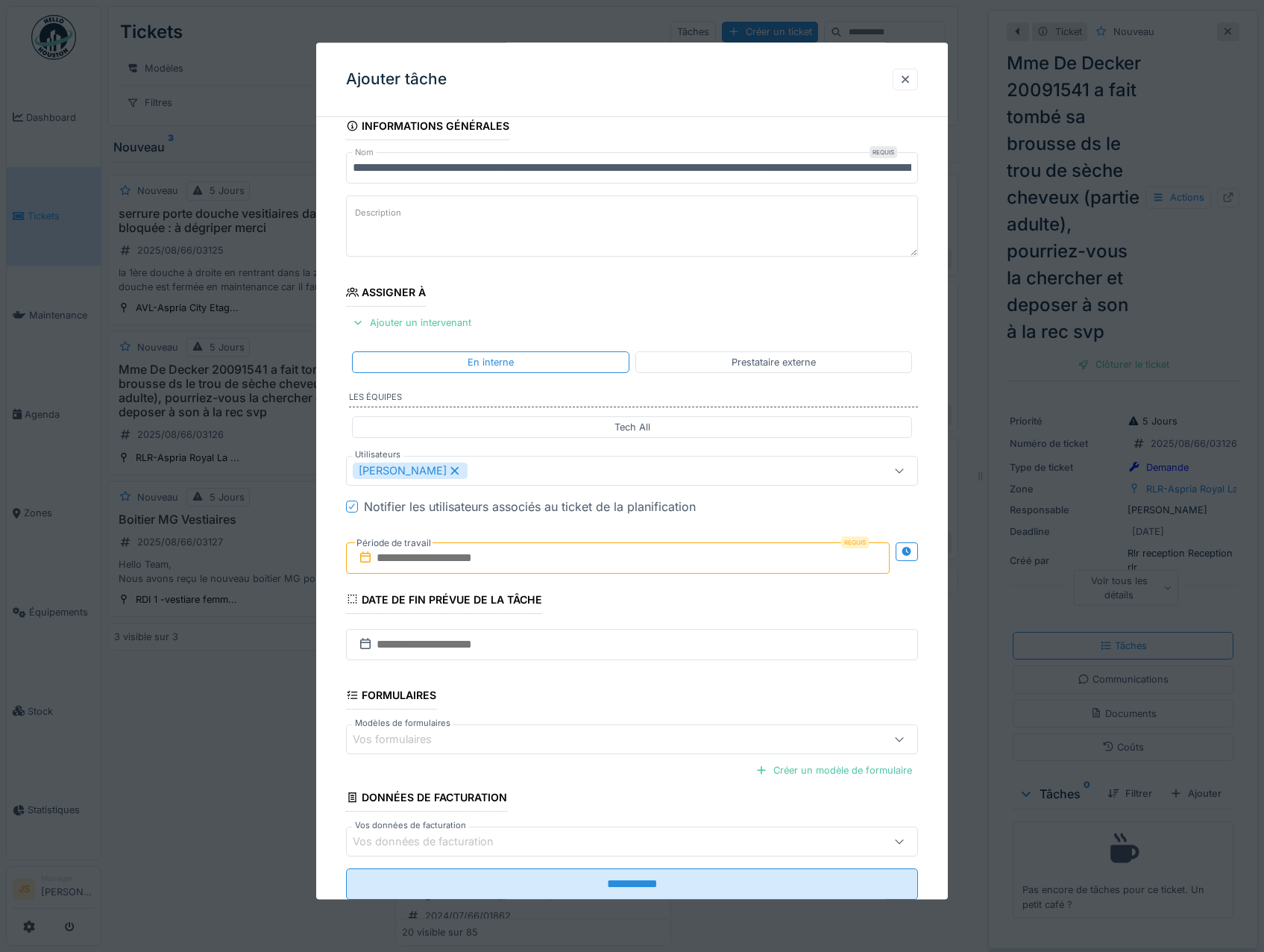
click at [329, 649] on div "**********" at bounding box center [632, 527] width 632 height 829
click at [415, 555] on input "text" at bounding box center [618, 558] width 544 height 31
click at [618, 702] on div "14" at bounding box center [620, 704] width 20 height 21
click at [618, 701] on div "14" at bounding box center [620, 704] width 20 height 21
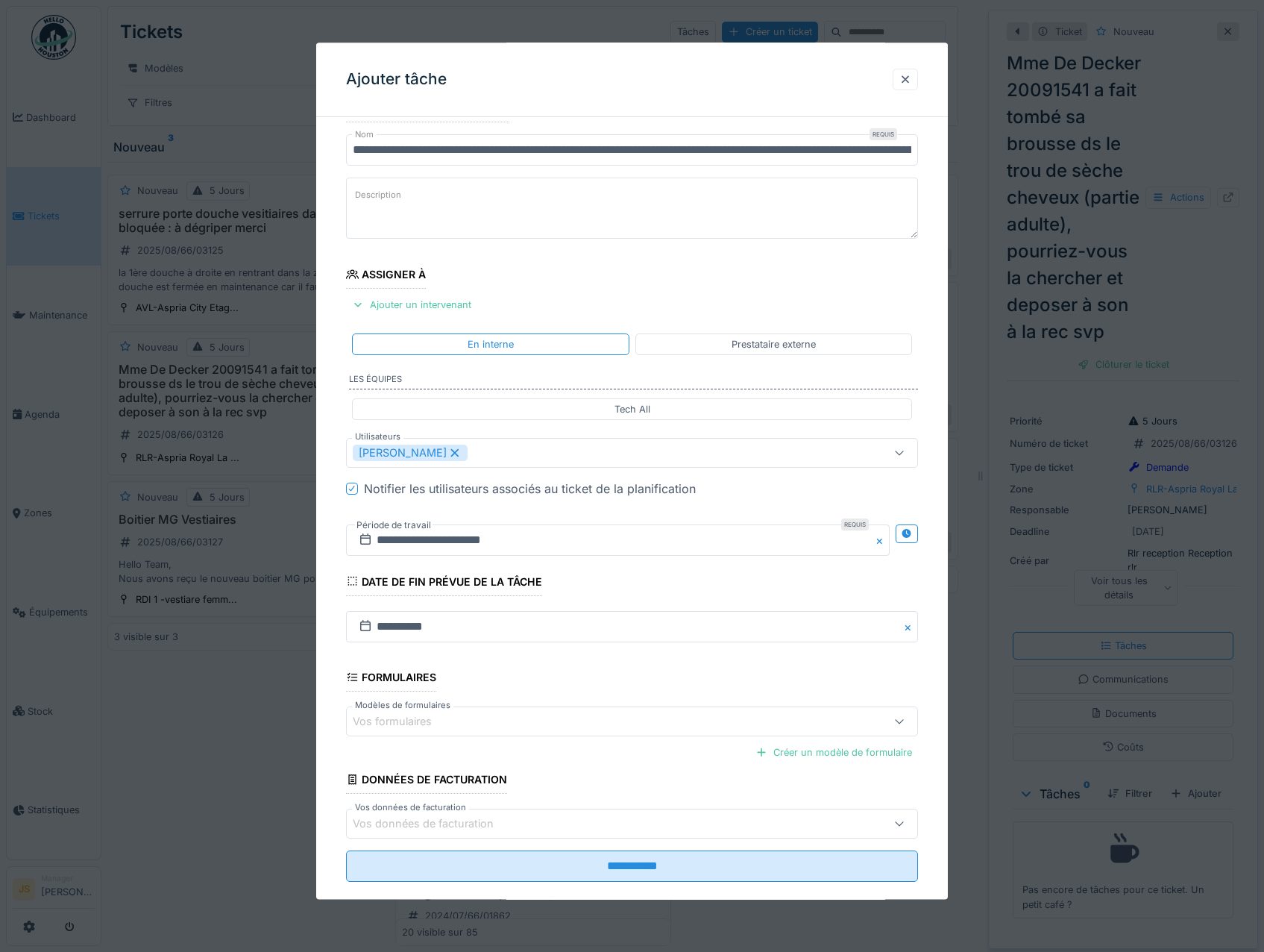
scroll to position [60, 0]
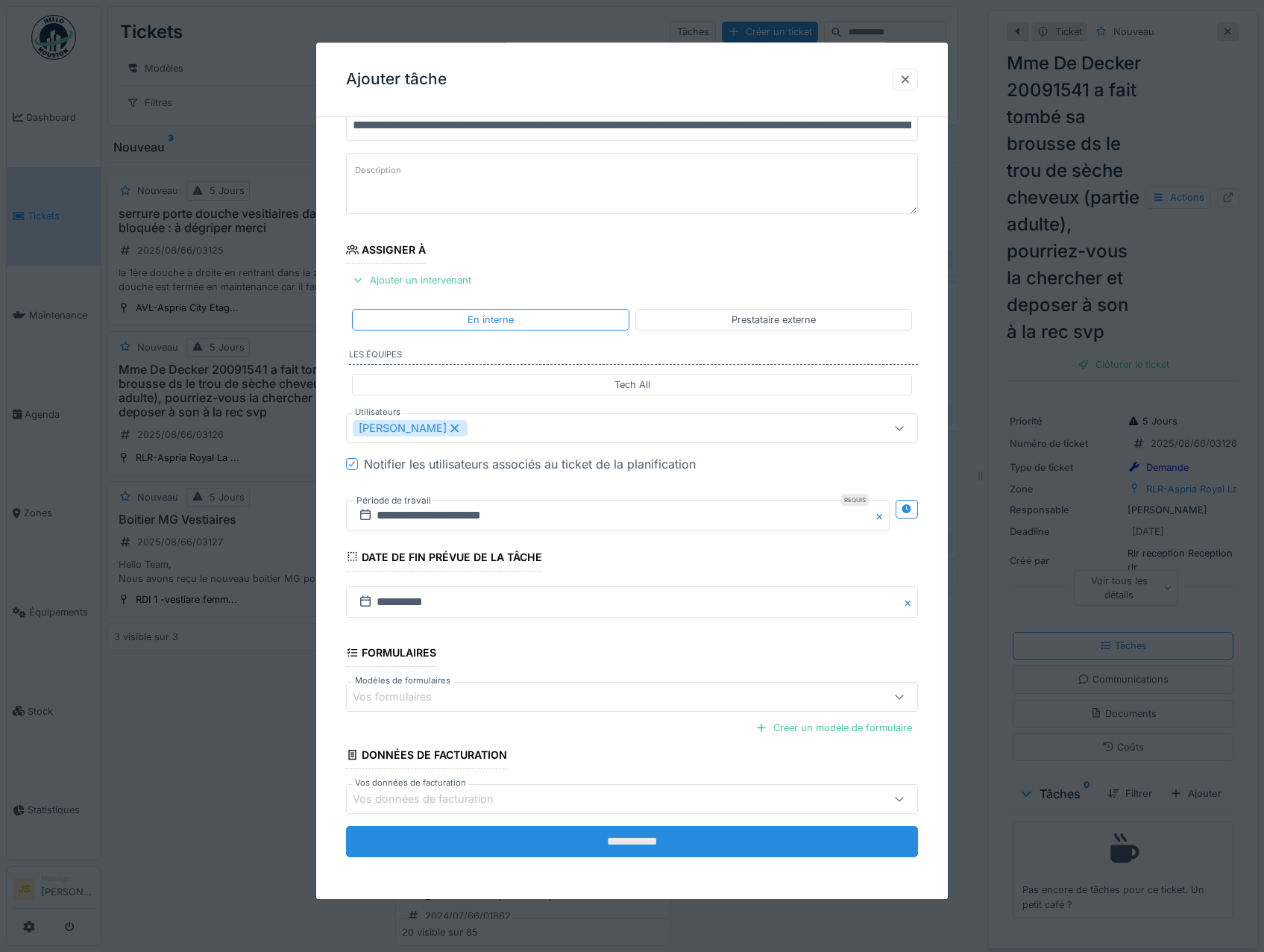
click at [637, 837] on input "**********" at bounding box center [632, 842] width 572 height 31
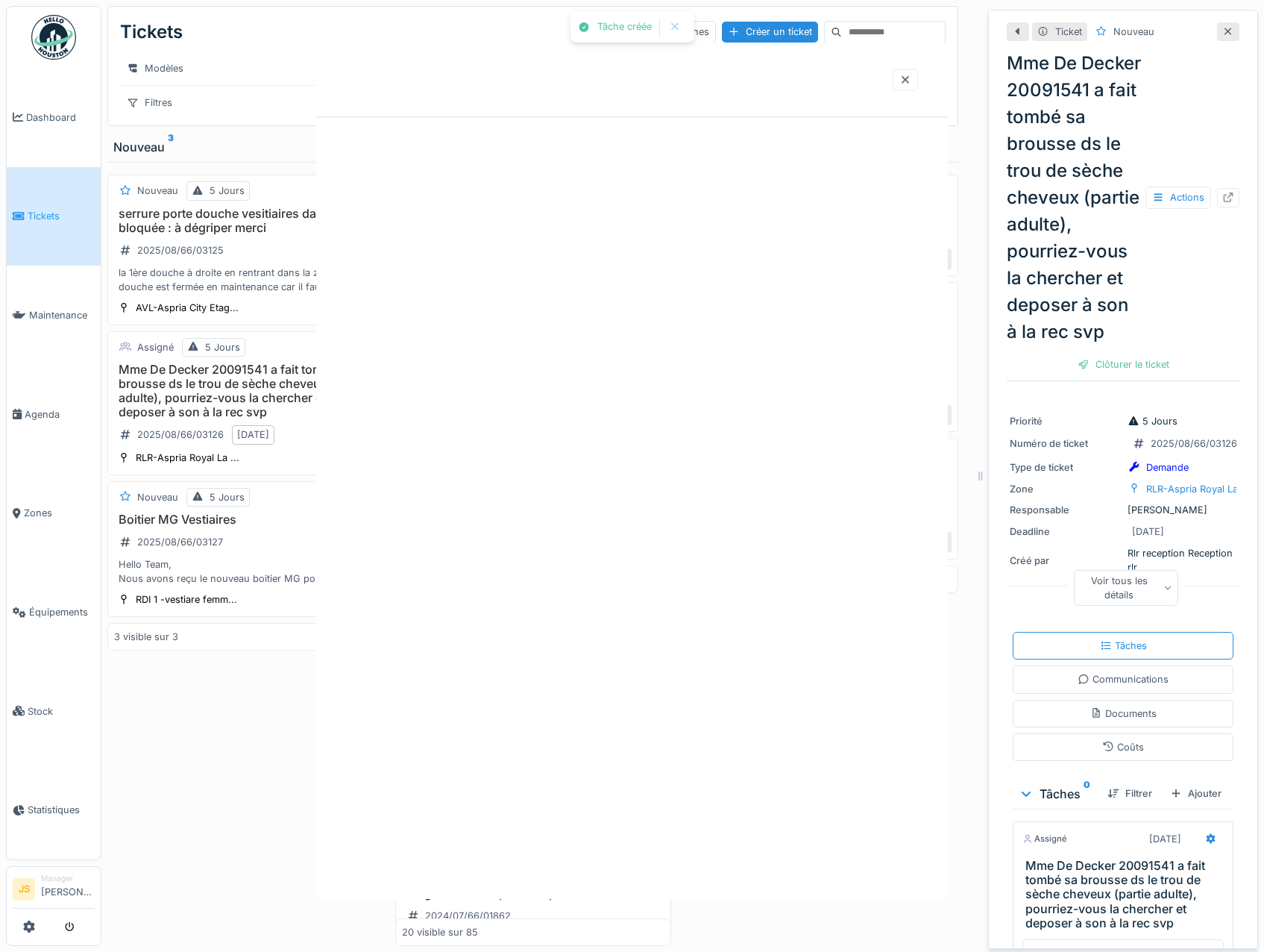
scroll to position [0, 0]
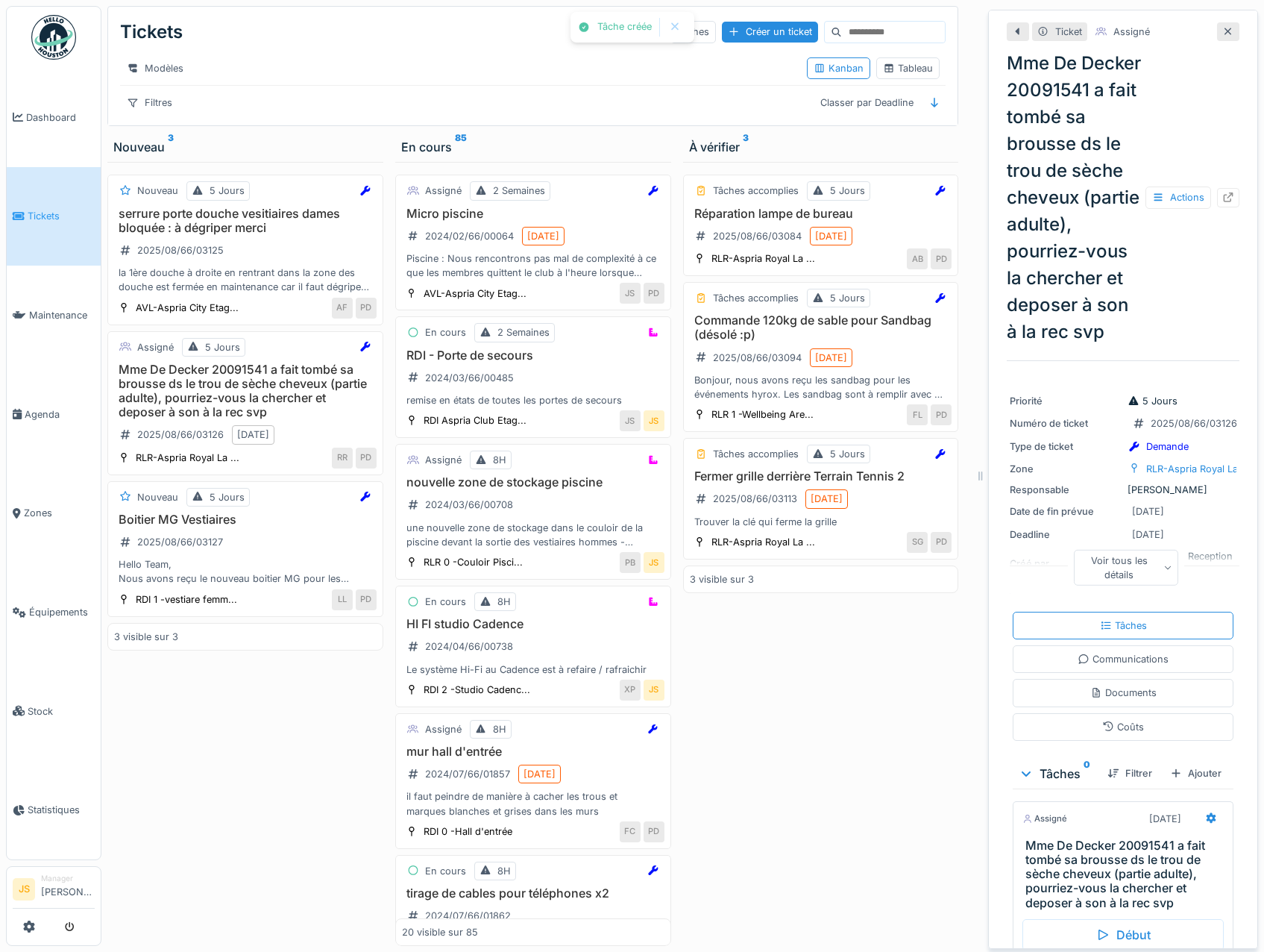
click at [309, 761] on div "Nouveau 5 Jours serrure porte douche vesitiaires dames bloquée : à dégriper mer…" at bounding box center [245, 553] width 276 height 783
click at [145, 583] on div "Hello Team, Nous avons reçu le nouveau boitier MG pour les vestiaires. Il est s…" at bounding box center [245, 570] width 262 height 28
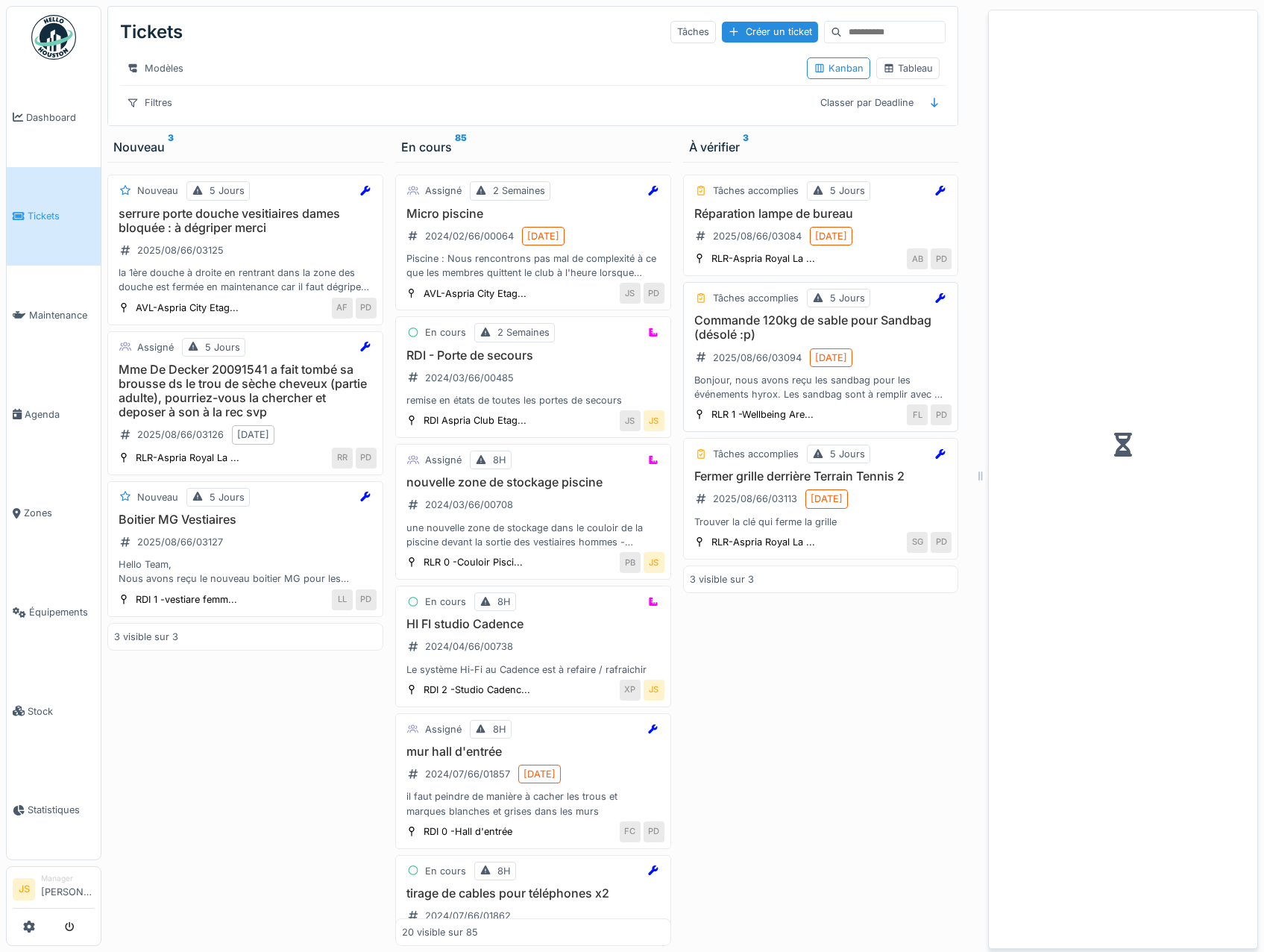
click at [731, 332] on h3 "Commande 120kg de sable pour Sandbag (désolé :p)" at bounding box center [820, 326] width 262 height 28
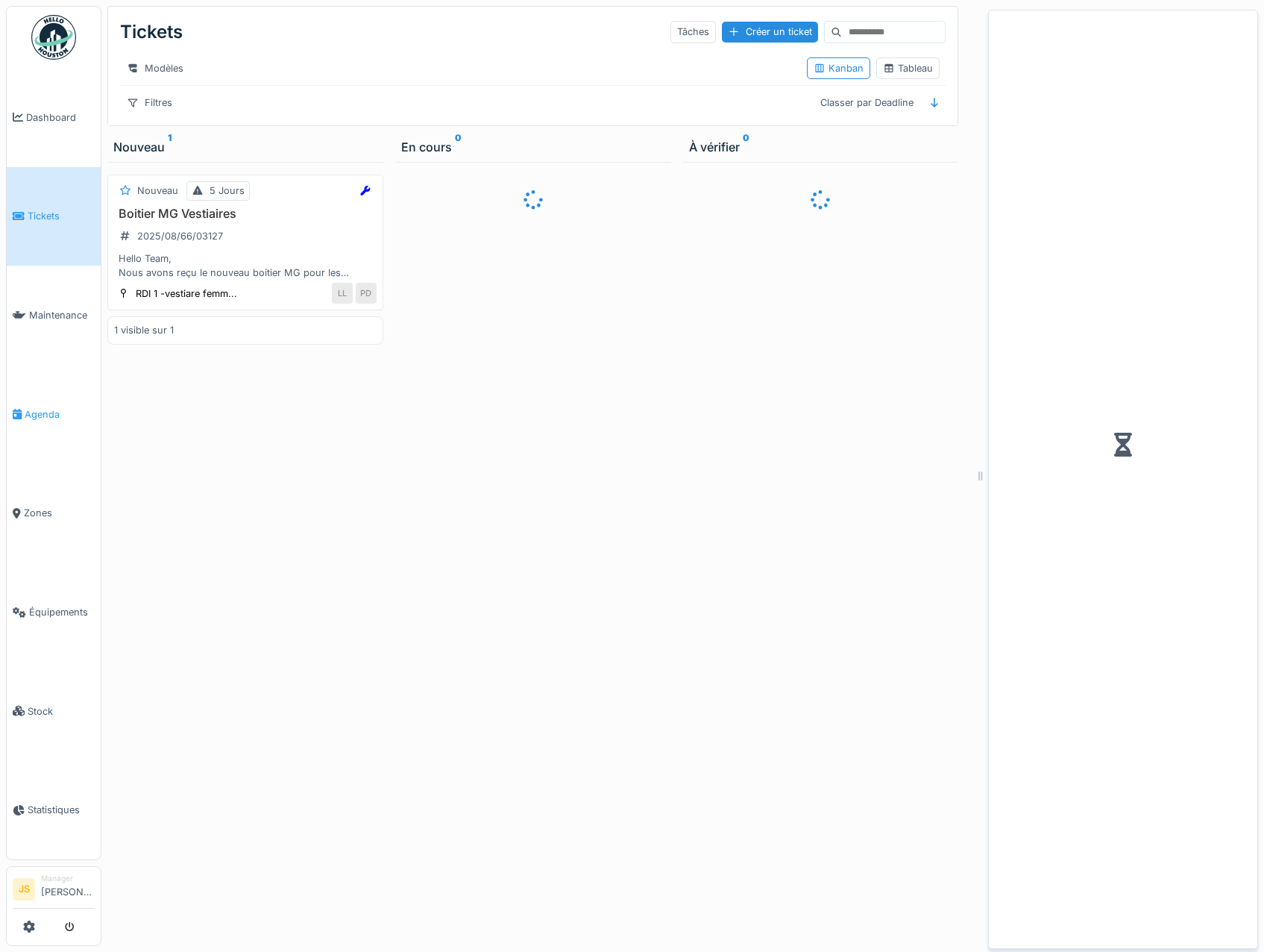
click at [43, 411] on span "Agenda" at bounding box center [59, 415] width 70 height 15
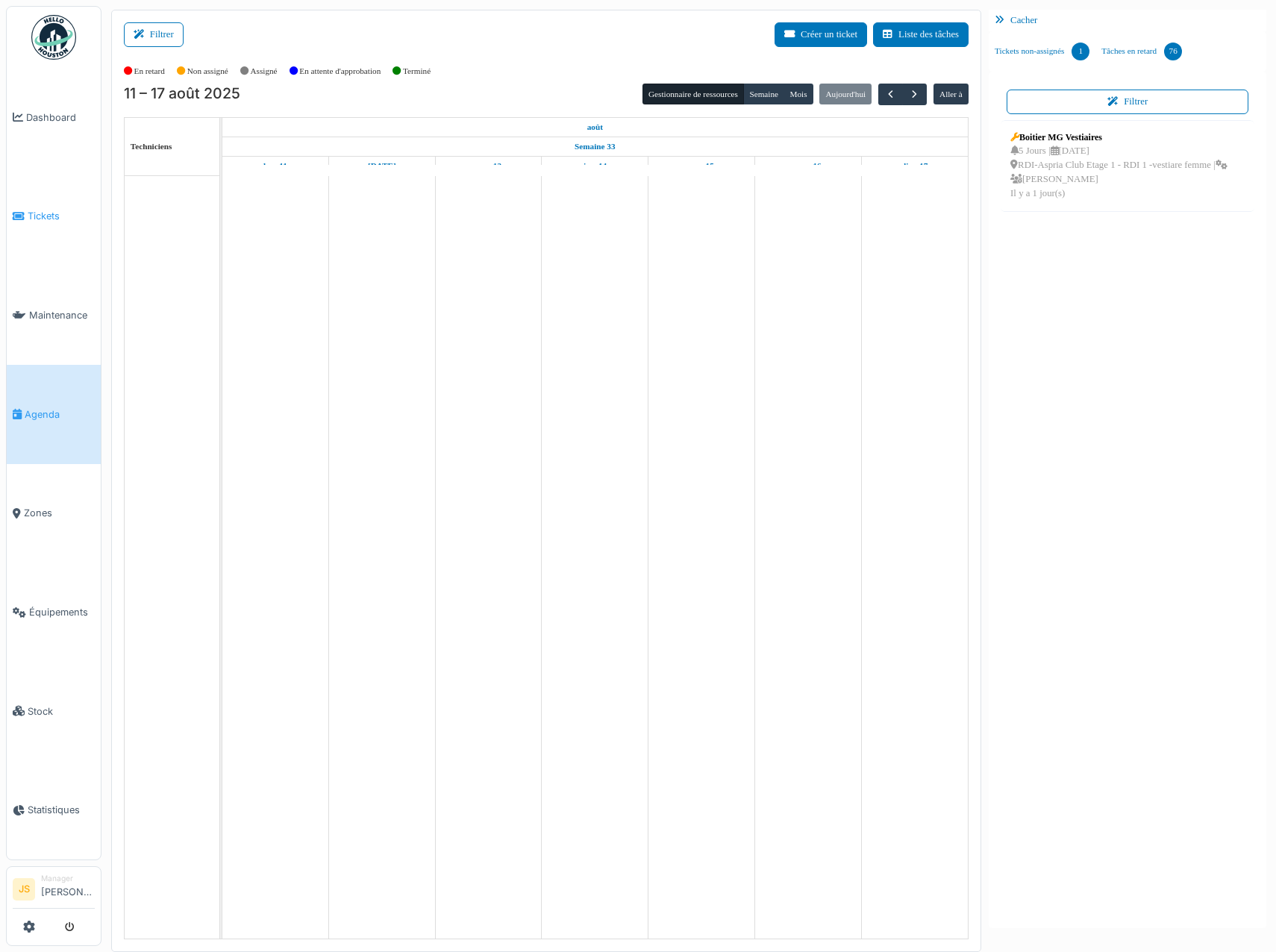
click at [54, 215] on span "Tickets" at bounding box center [60, 216] width 67 height 15
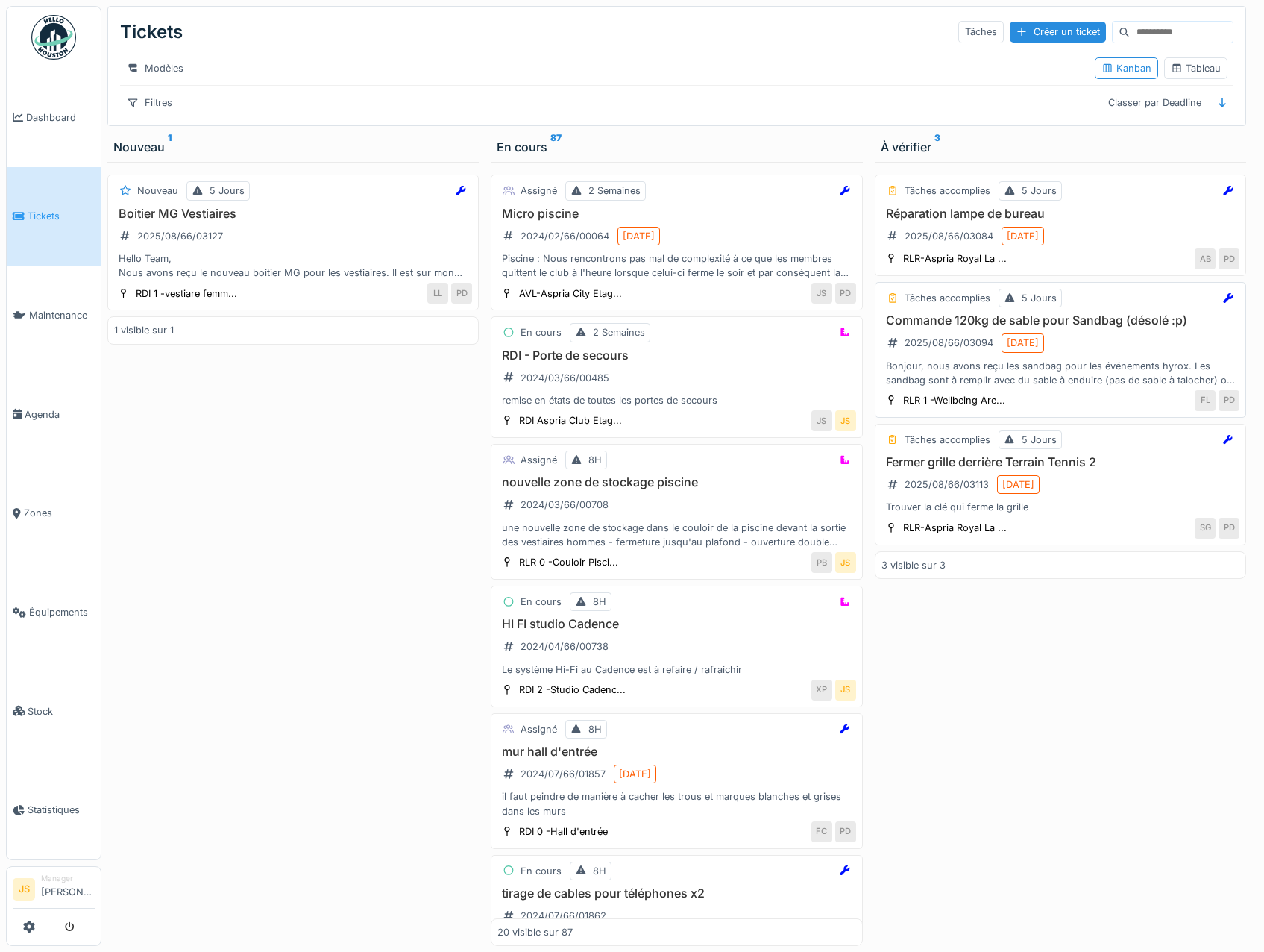
click at [969, 327] on h3 "Commande 120kg de sable pour Sandbag (désolé :p)" at bounding box center [1061, 320] width 358 height 15
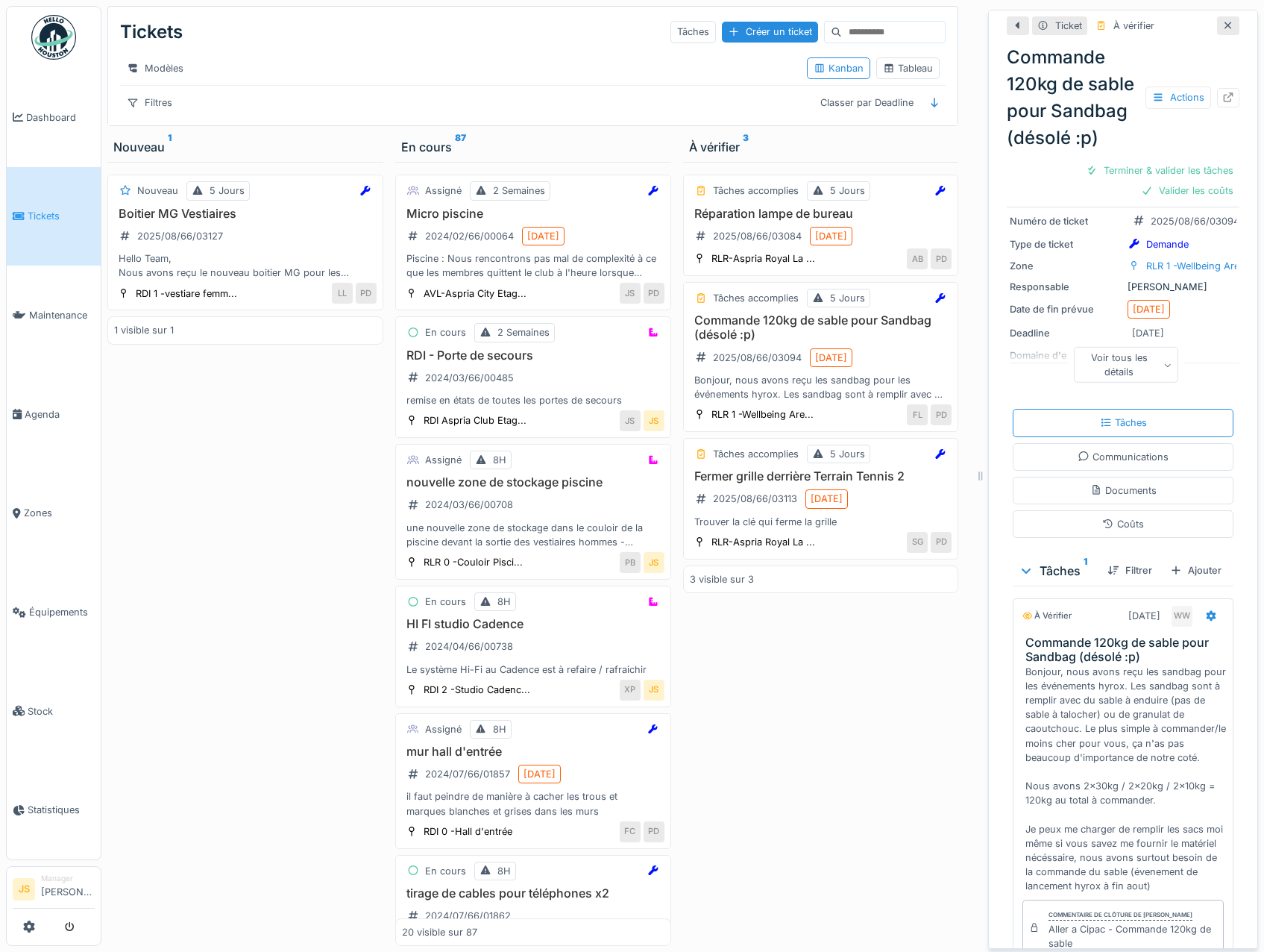
scroll to position [374, 0]
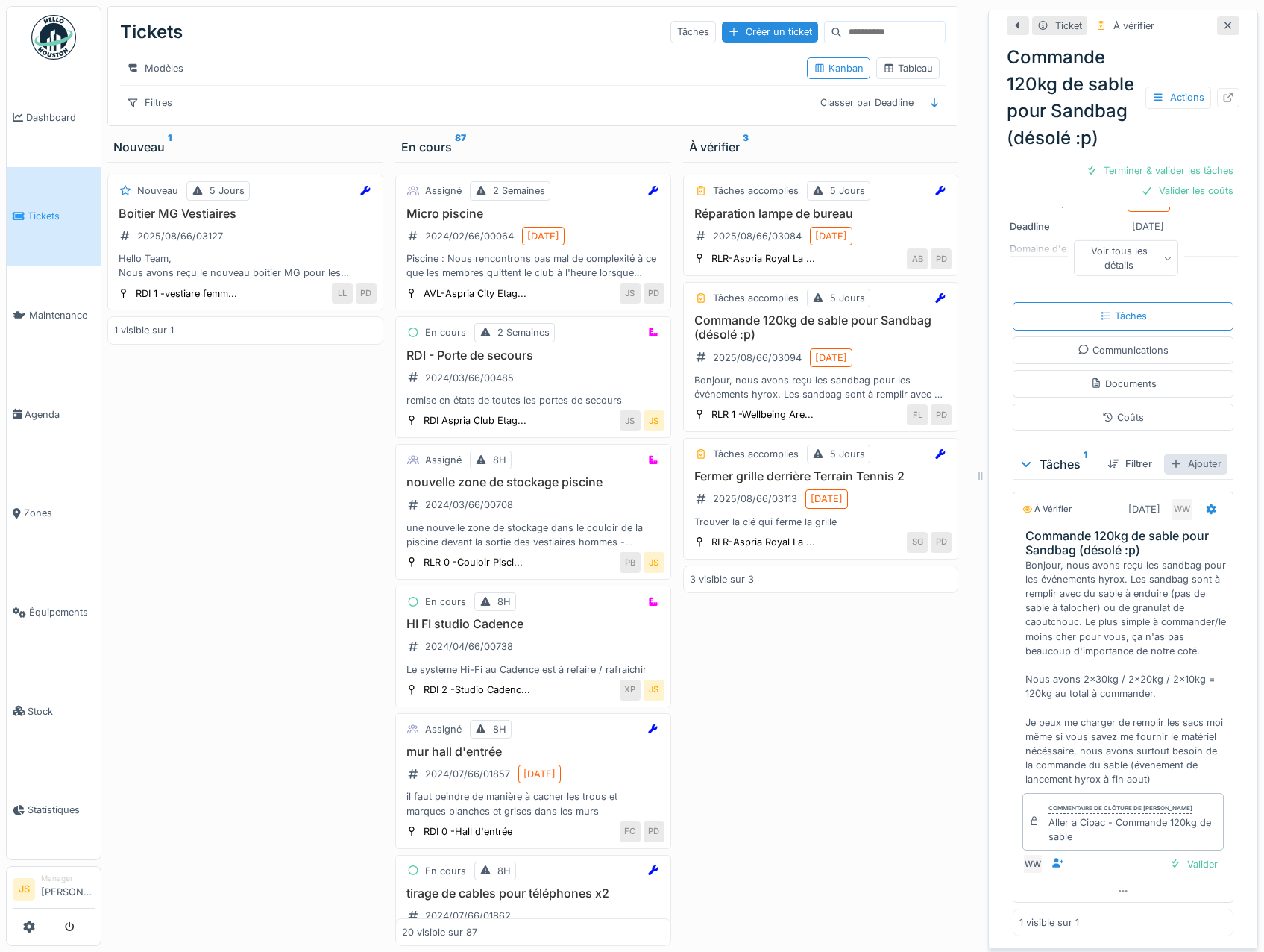
click at [1193, 453] on div "Ajouter" at bounding box center [1195, 463] width 63 height 20
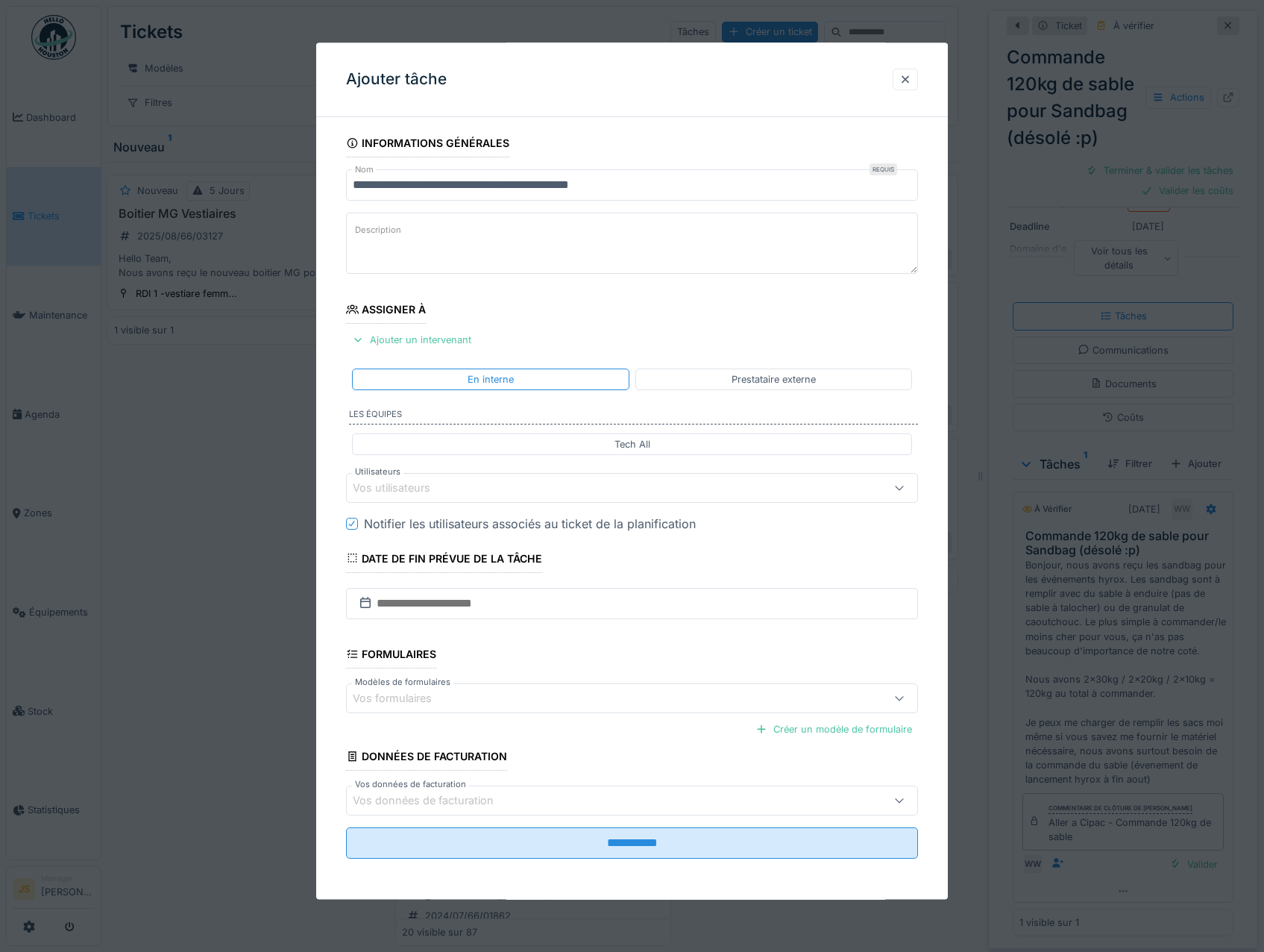
click at [413, 489] on div "Vos utilisateurs" at bounding box center [402, 487] width 99 height 16
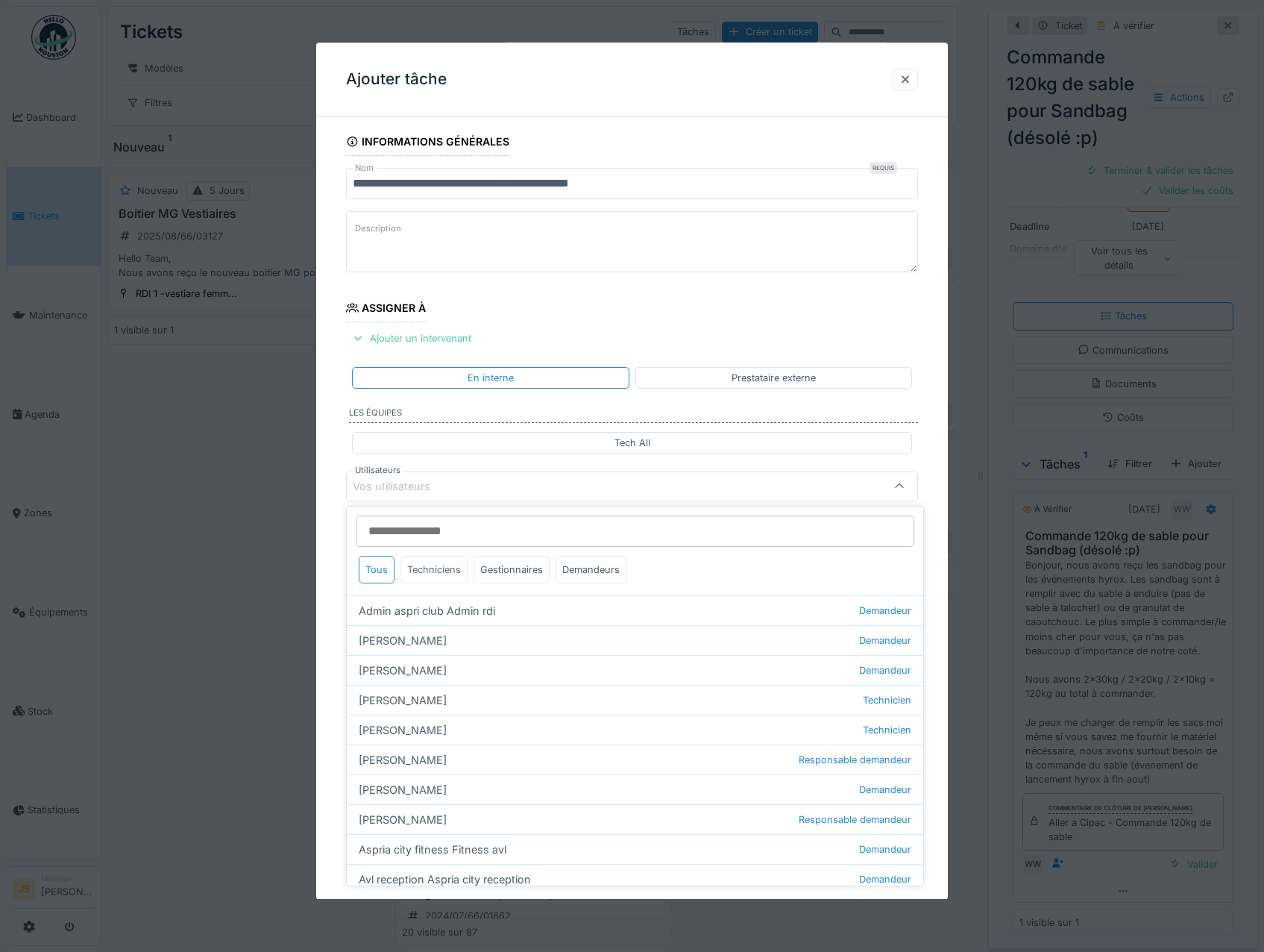
click at [424, 569] on div "Techniciens" at bounding box center [434, 569] width 67 height 27
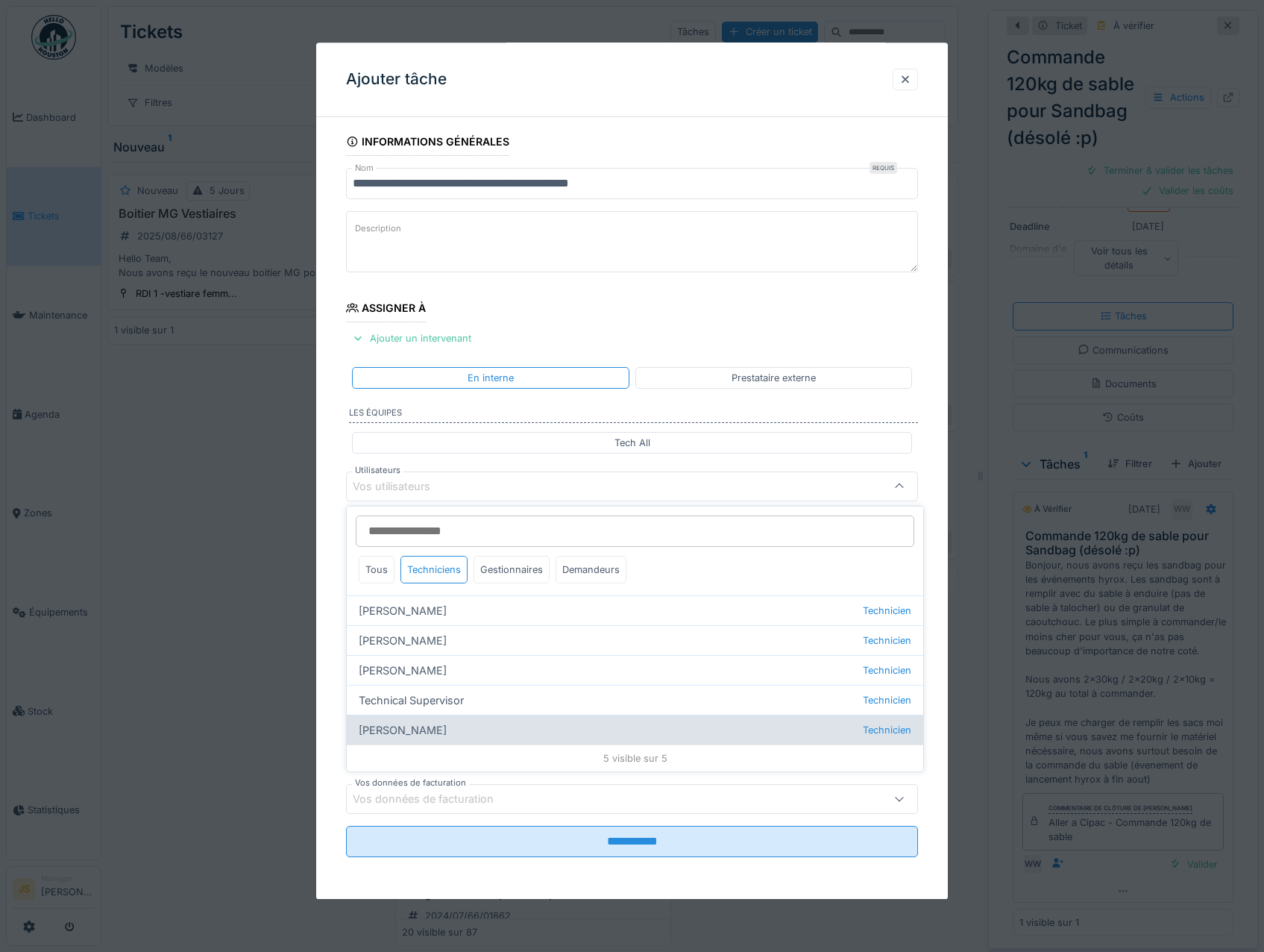
click at [427, 725] on div "Wojciech Wierozebski Technicien" at bounding box center [634, 729] width 576 height 30
type input "****"
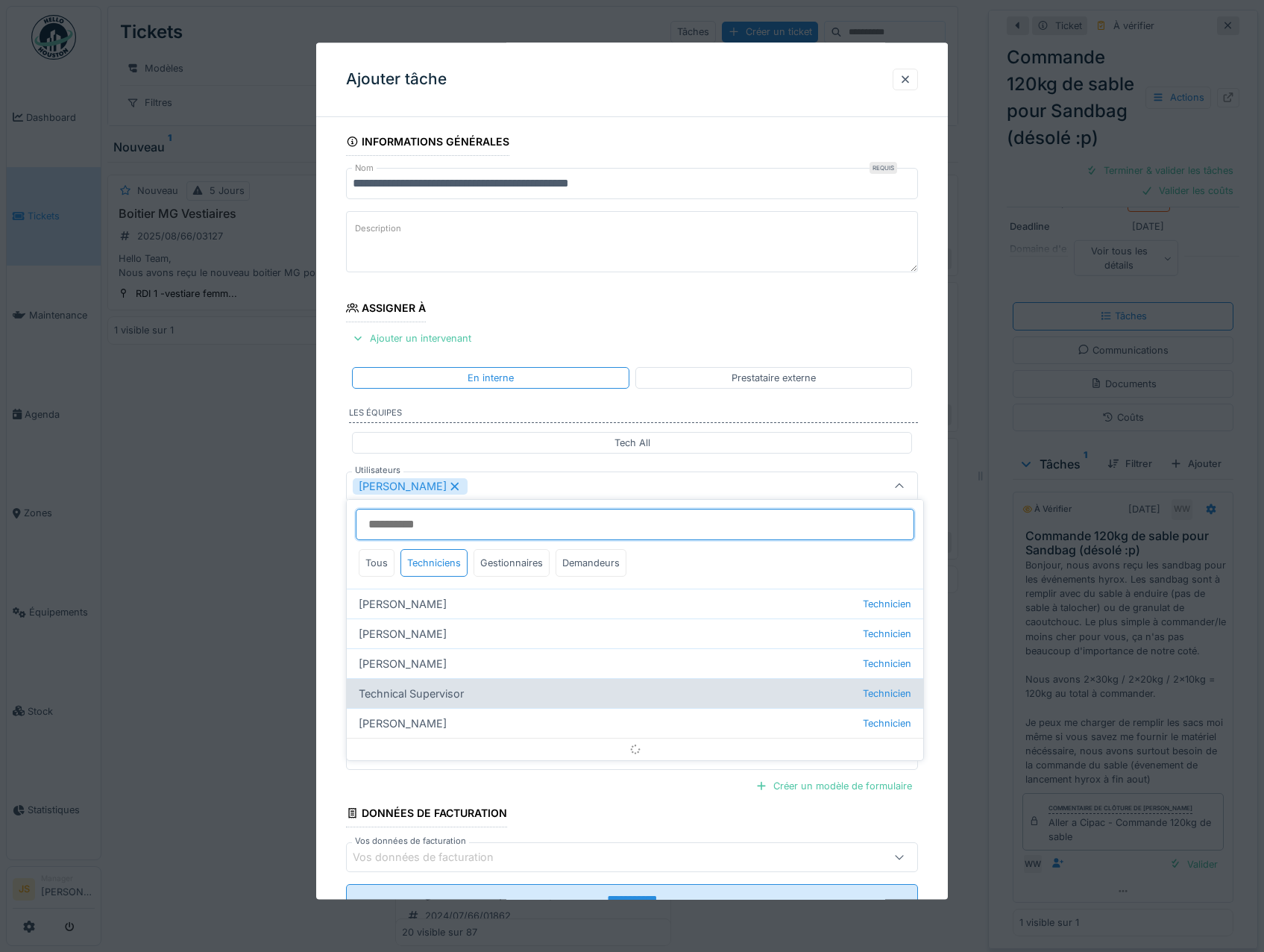
scroll to position [17, 0]
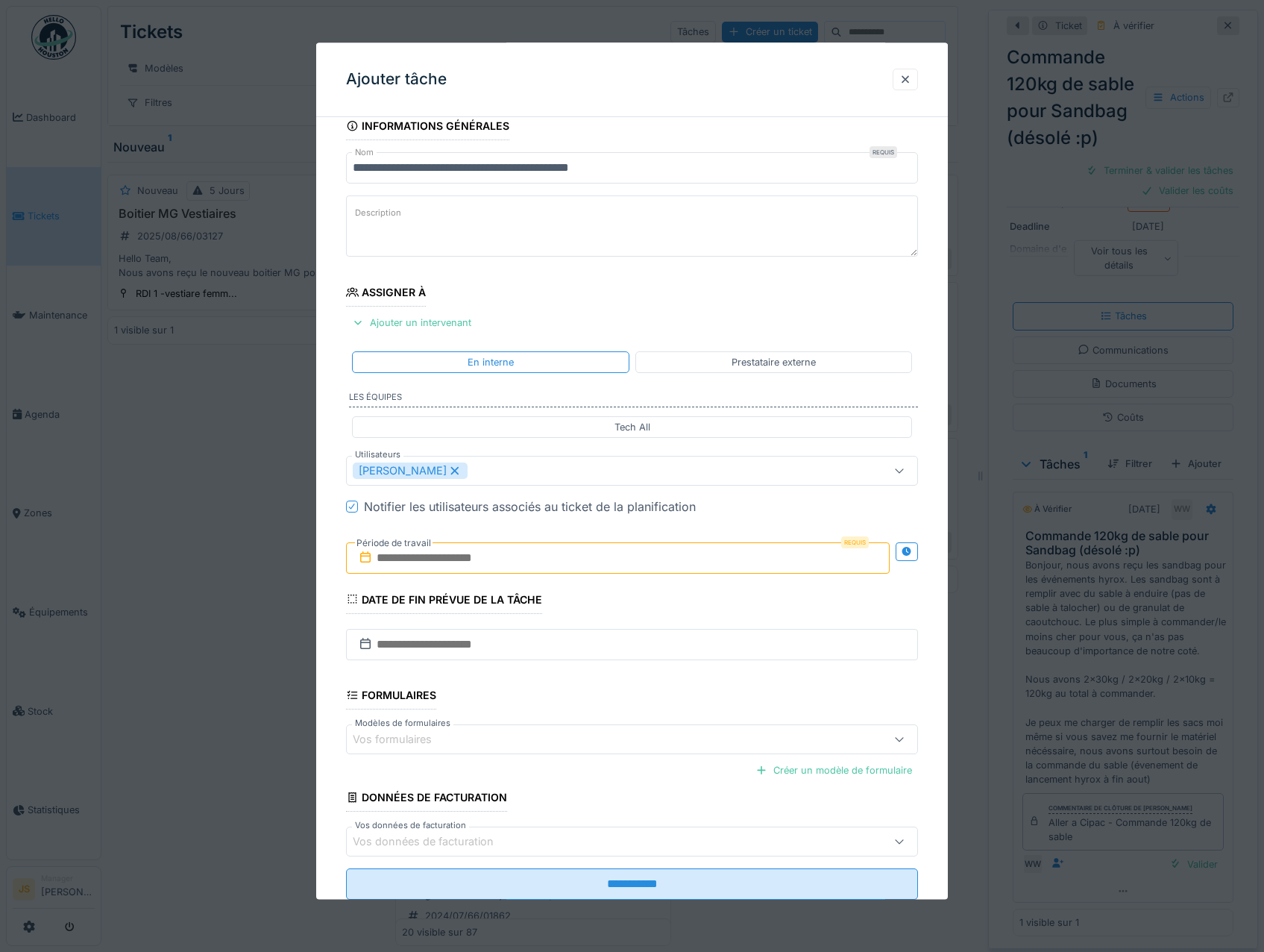
click at [326, 646] on div "**********" at bounding box center [632, 527] width 632 height 829
click at [391, 554] on input "text" at bounding box center [618, 558] width 544 height 31
click at [625, 702] on div "14" at bounding box center [620, 704] width 20 height 21
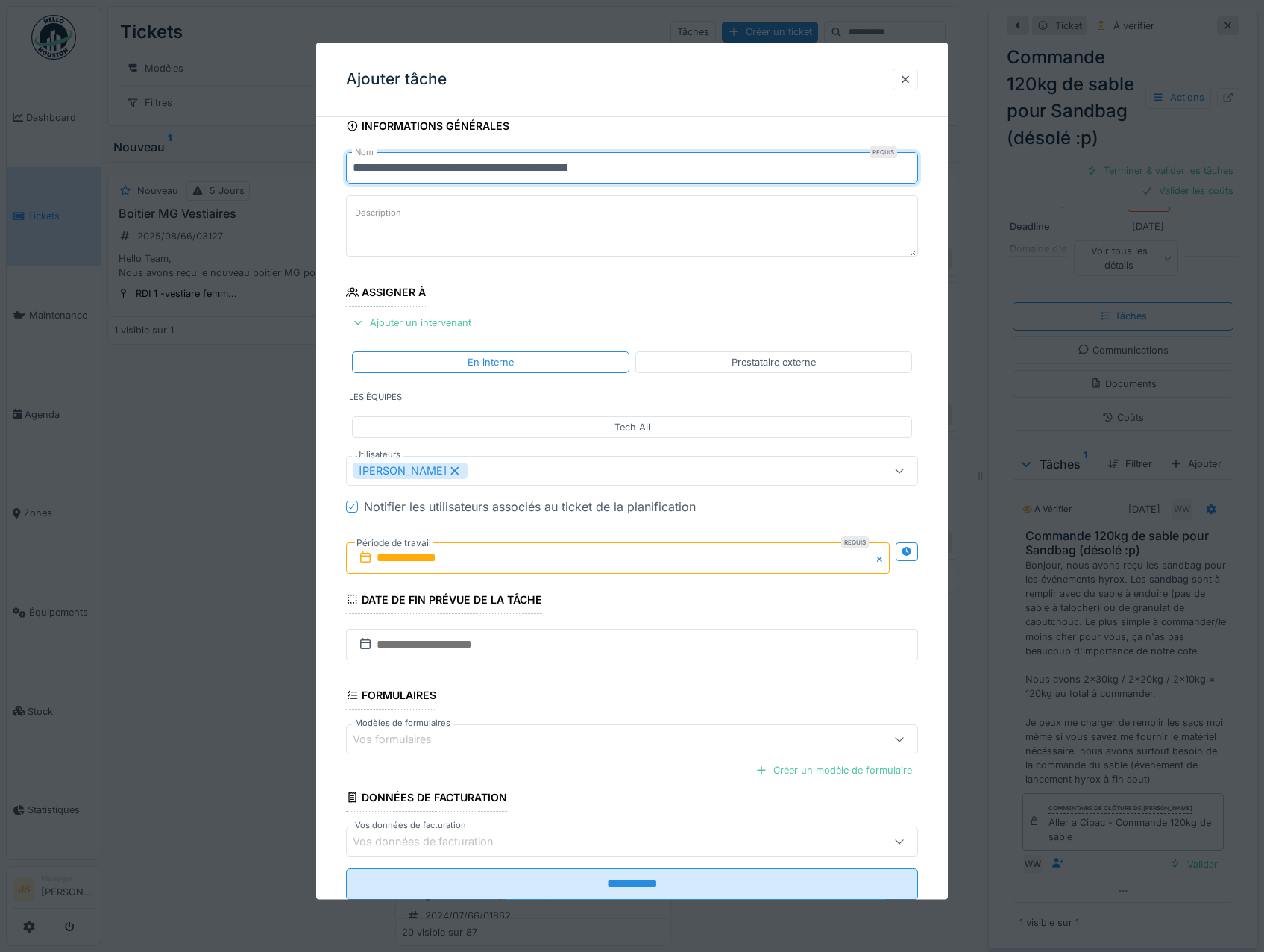
drag, startPoint x: 687, startPoint y: 166, endPoint x: 593, endPoint y: 171, distance: 94.1
click at [593, 171] on input "**********" at bounding box center [632, 169] width 572 height 31
drag, startPoint x: 355, startPoint y: 168, endPoint x: 537, endPoint y: 161, distance: 182.1
click at [537, 161] on input "**********" at bounding box center [632, 169] width 572 height 31
type input "**********"
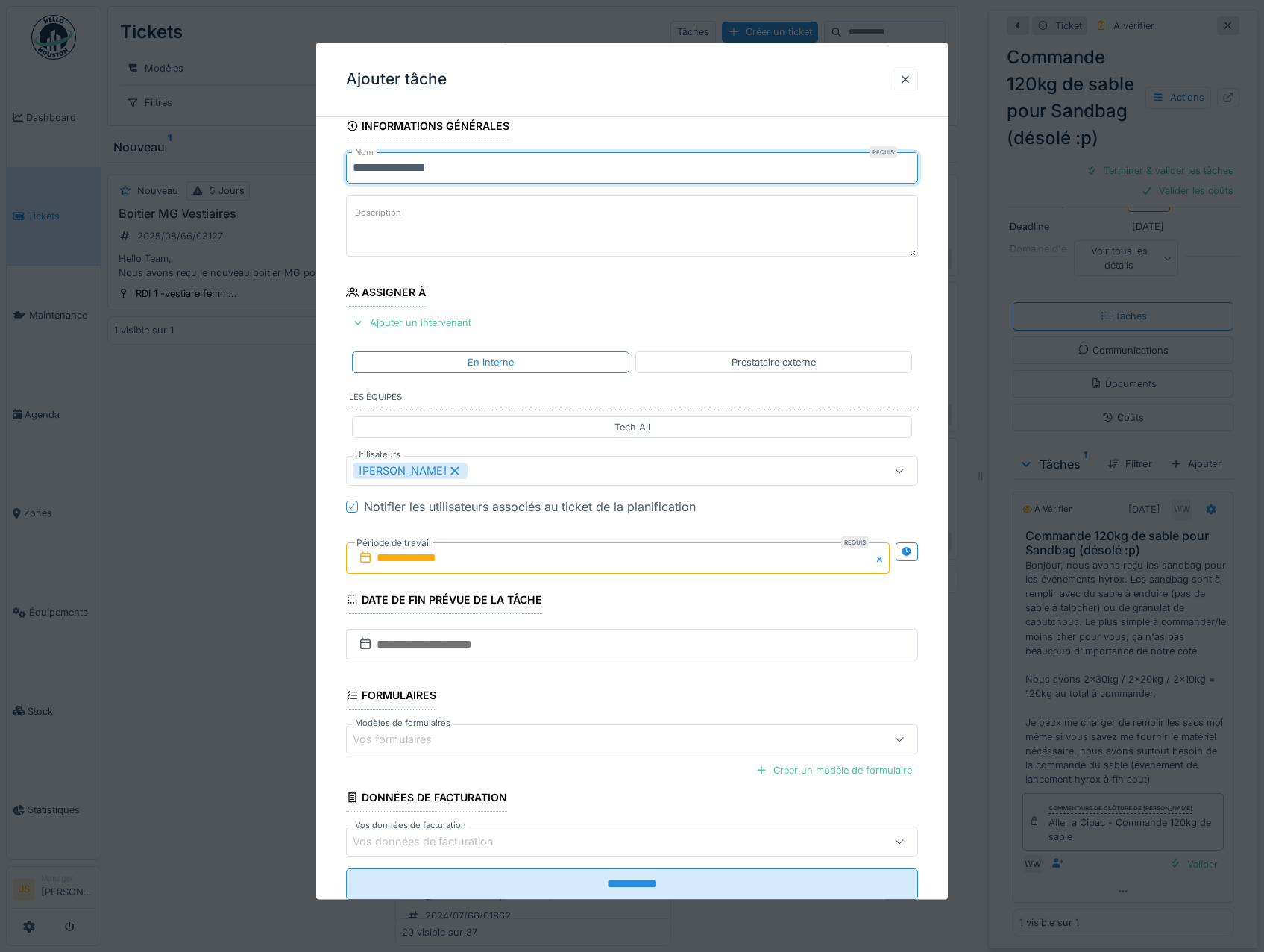
click at [405, 562] on input "**********" at bounding box center [618, 558] width 544 height 31
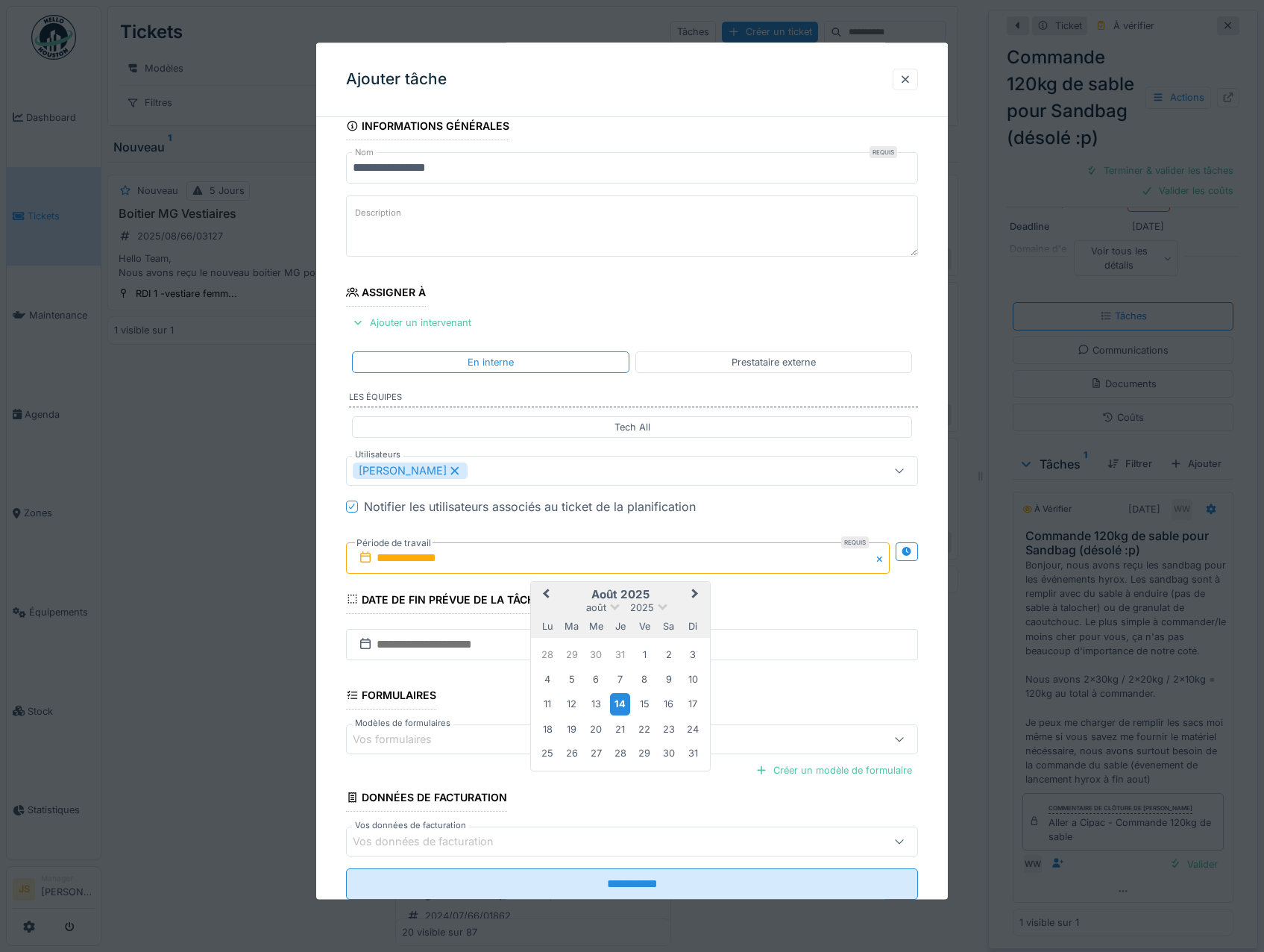
click at [629, 699] on div "14" at bounding box center [620, 704] width 20 height 21
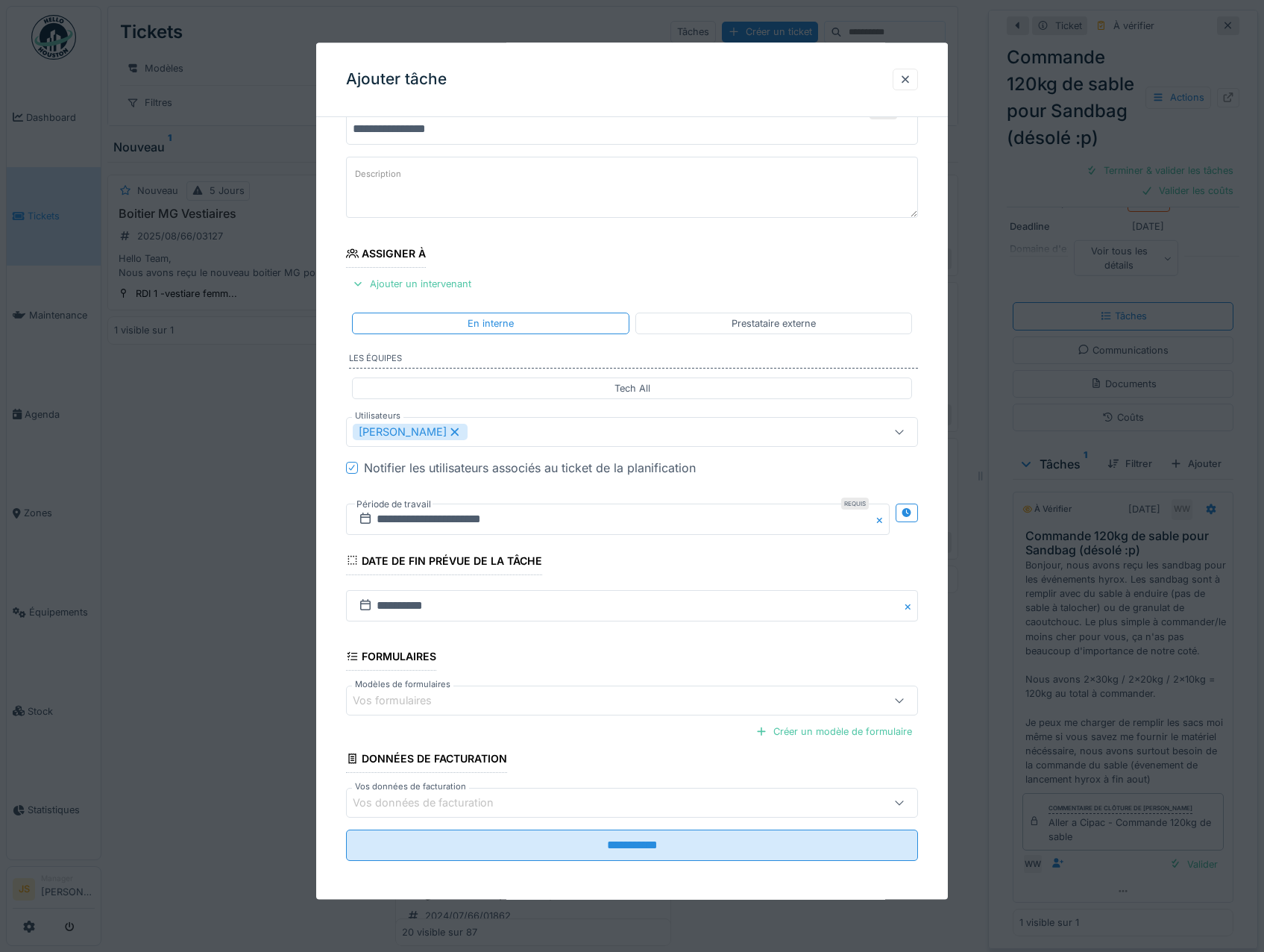
scroll to position [60, 0]
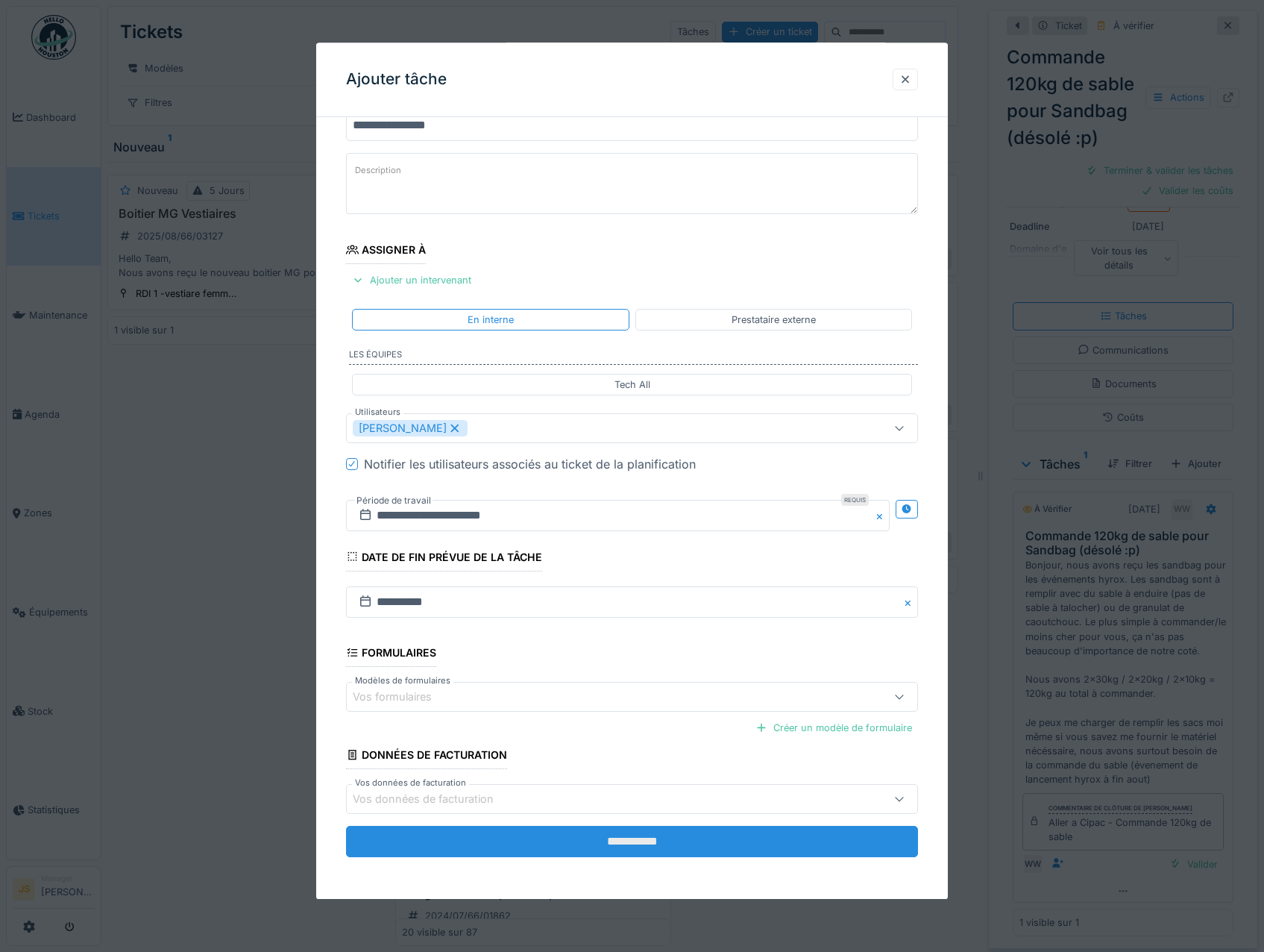
click at [674, 844] on input "**********" at bounding box center [632, 842] width 572 height 31
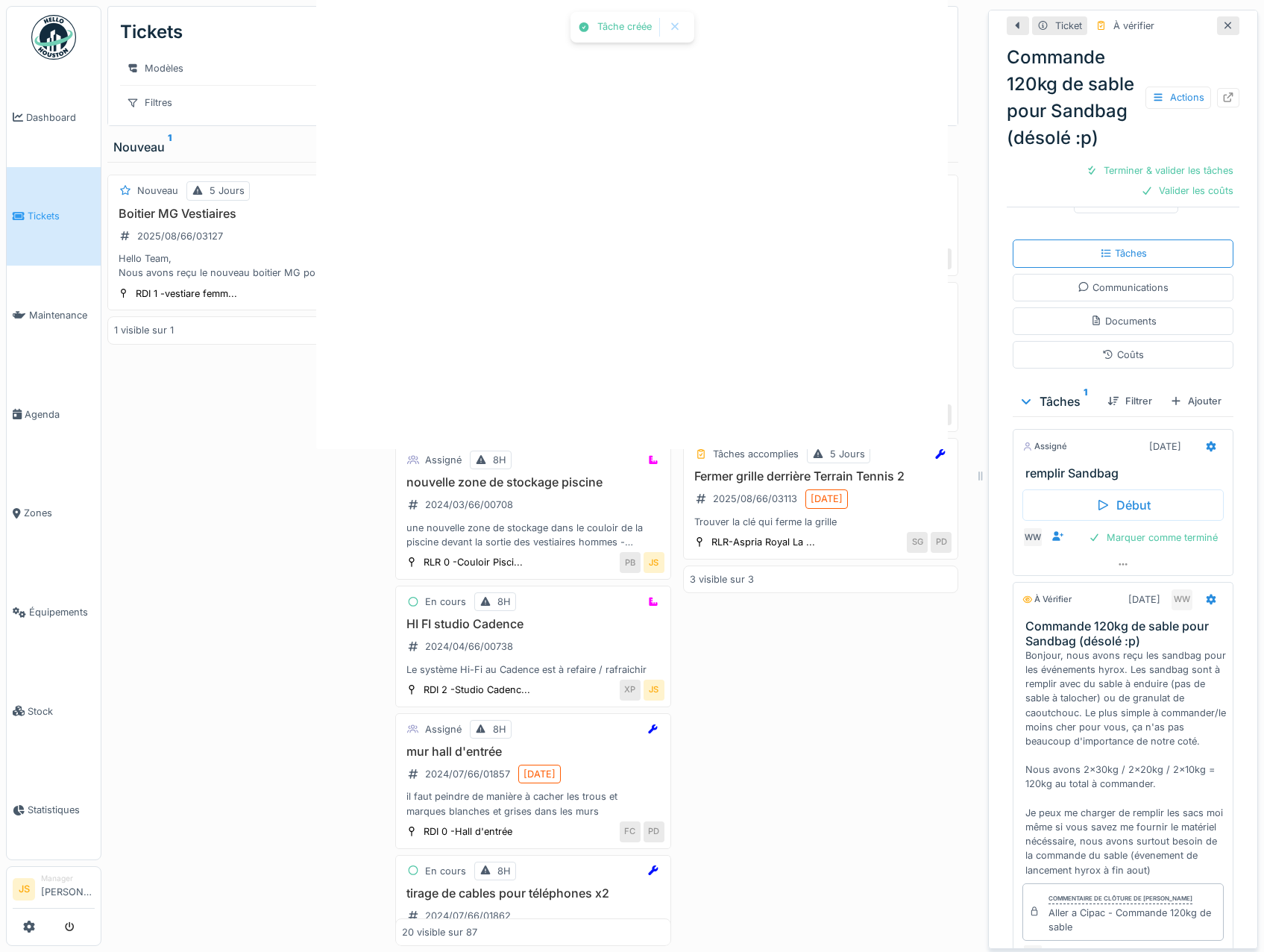
scroll to position [353, 0]
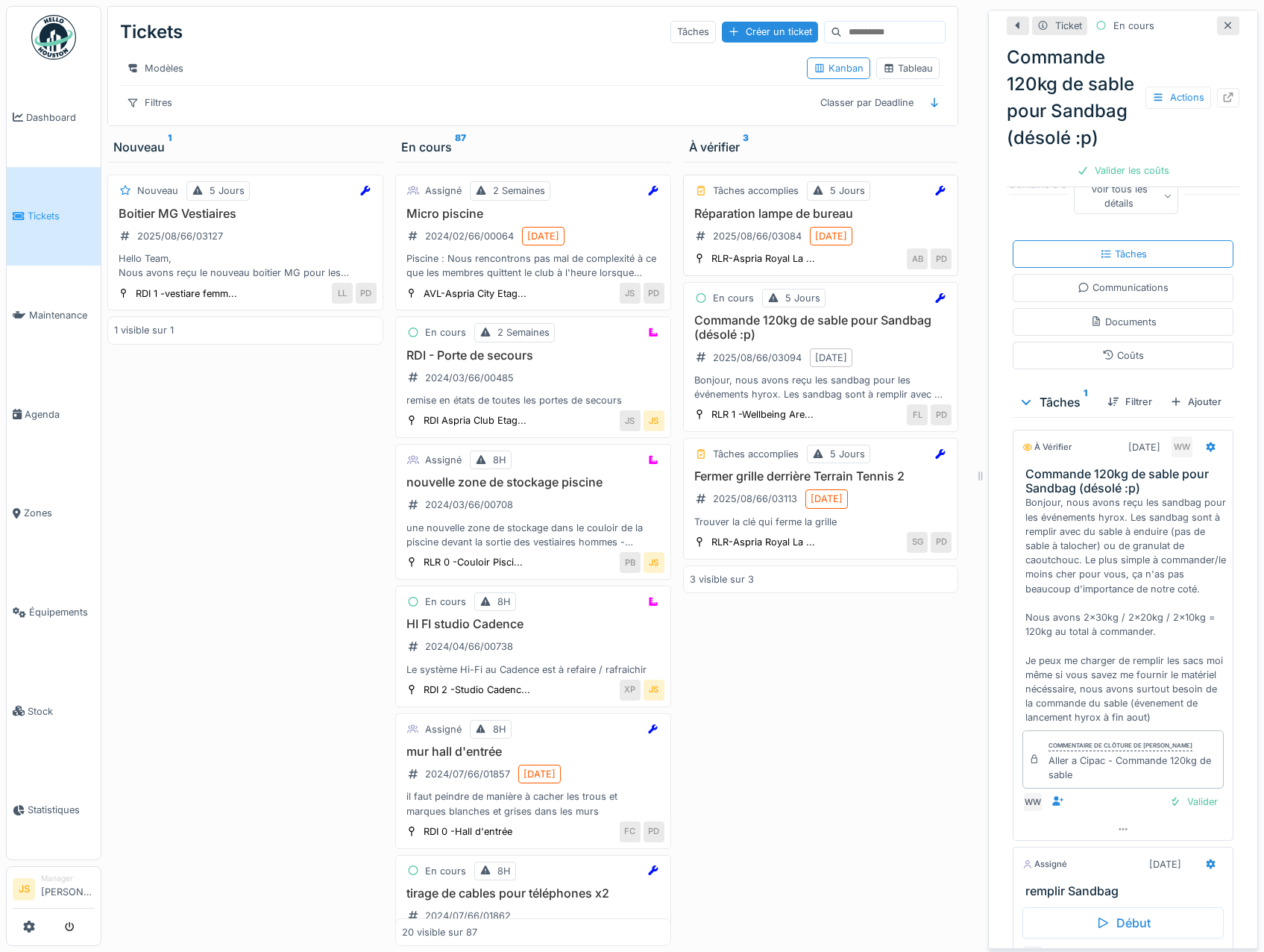
click at [738, 221] on h3 "Réparation lampe de bureau" at bounding box center [820, 213] width 262 height 15
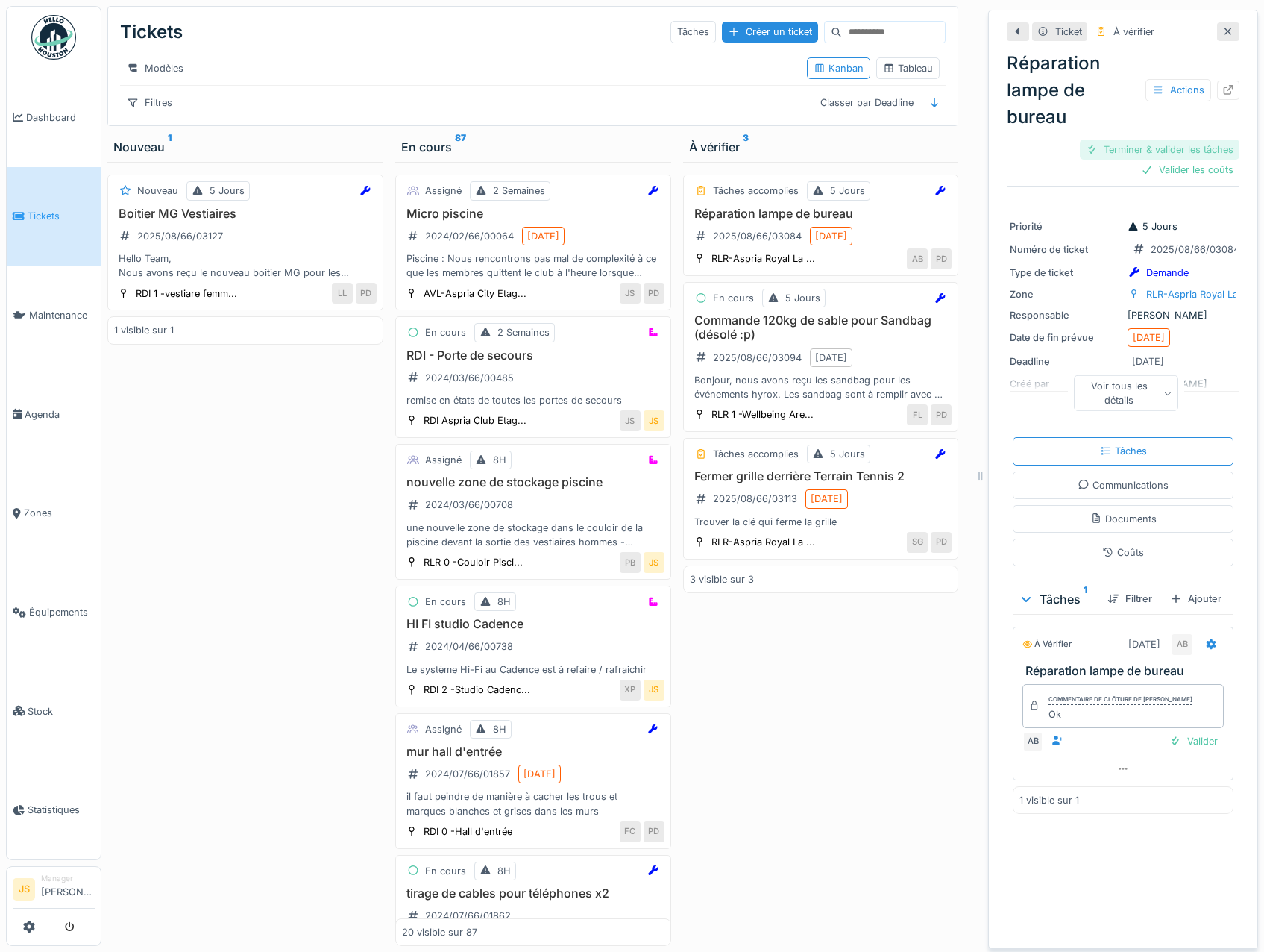
click at [1158, 147] on div "Terminer & valider les tâches" at bounding box center [1159, 149] width 160 height 20
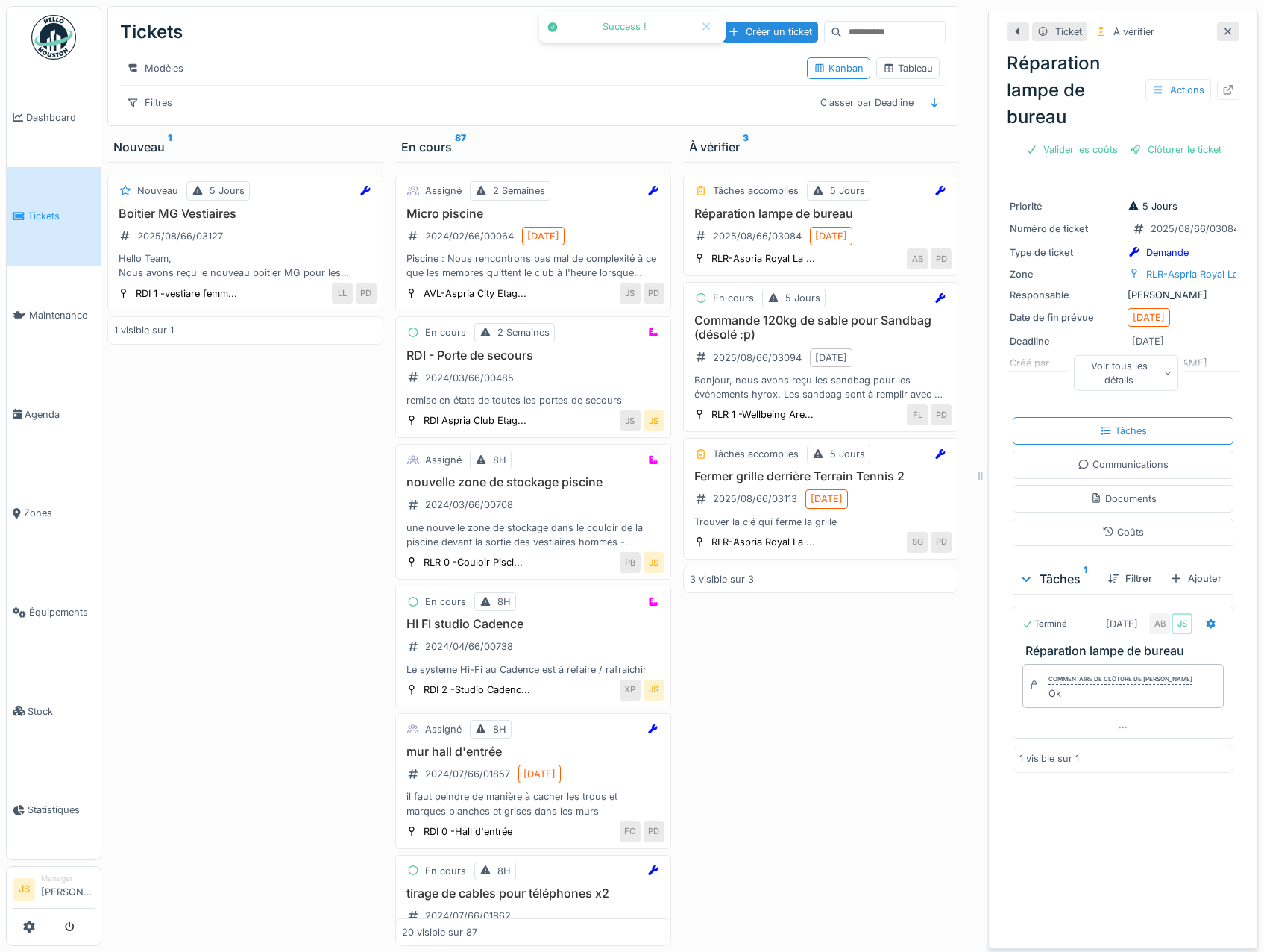
click at [1159, 147] on div "Clôturer le ticket" at bounding box center [1176, 149] width 104 height 20
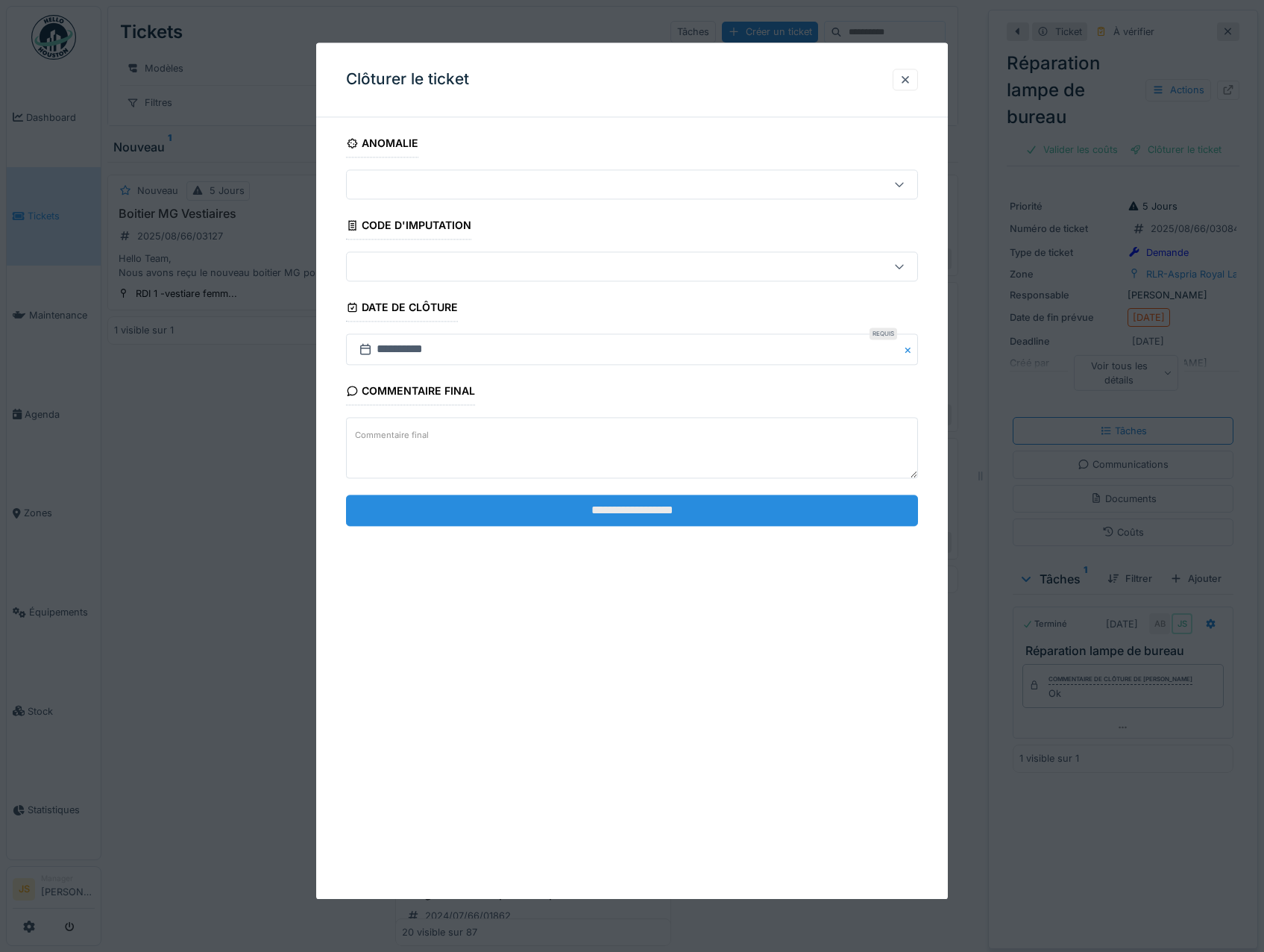
click at [668, 517] on input "**********" at bounding box center [632, 510] width 572 height 31
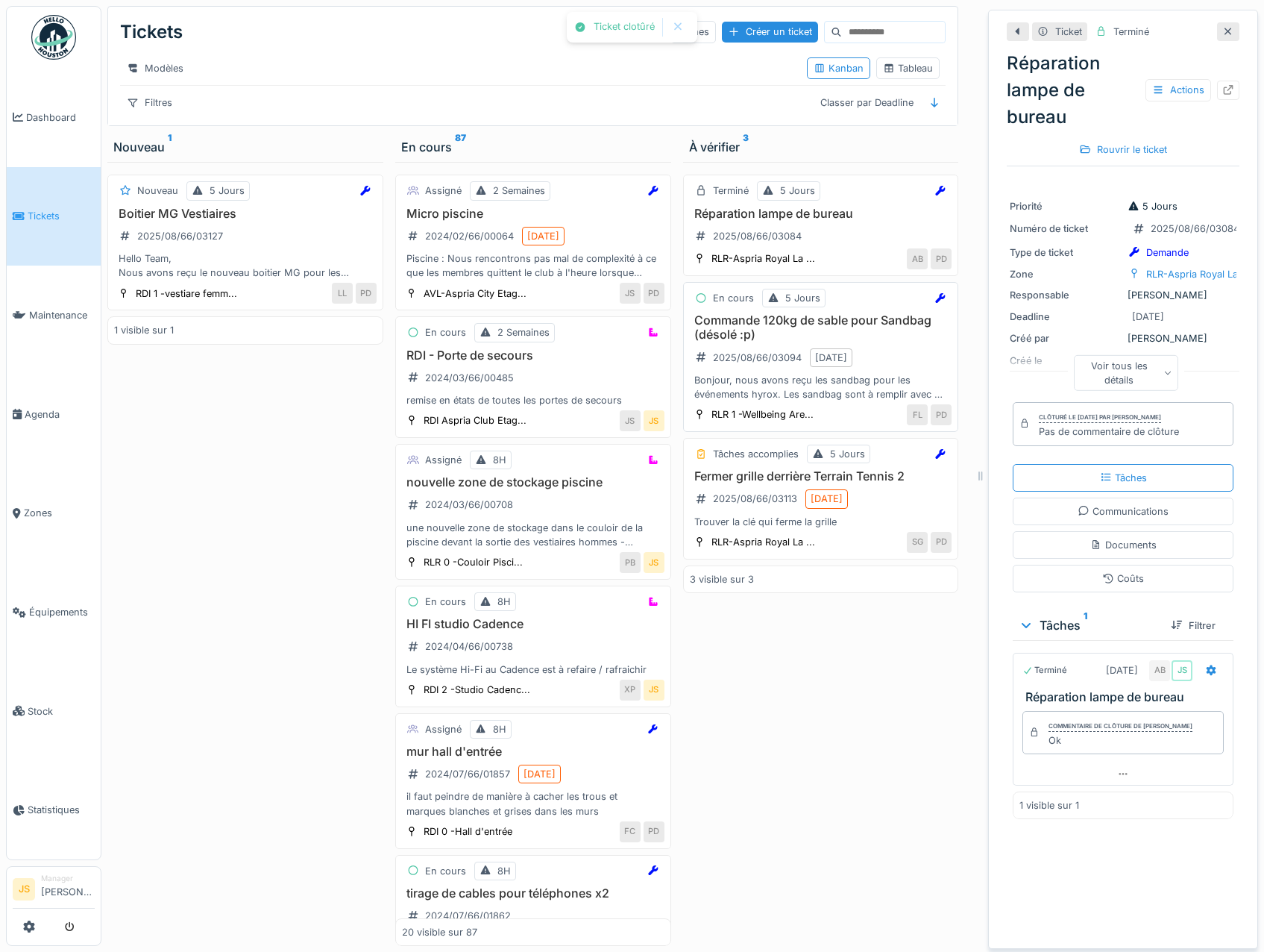
click at [738, 331] on h3 "Commande 120kg de sable pour Sandbag (désolé :p)" at bounding box center [820, 326] width 262 height 28
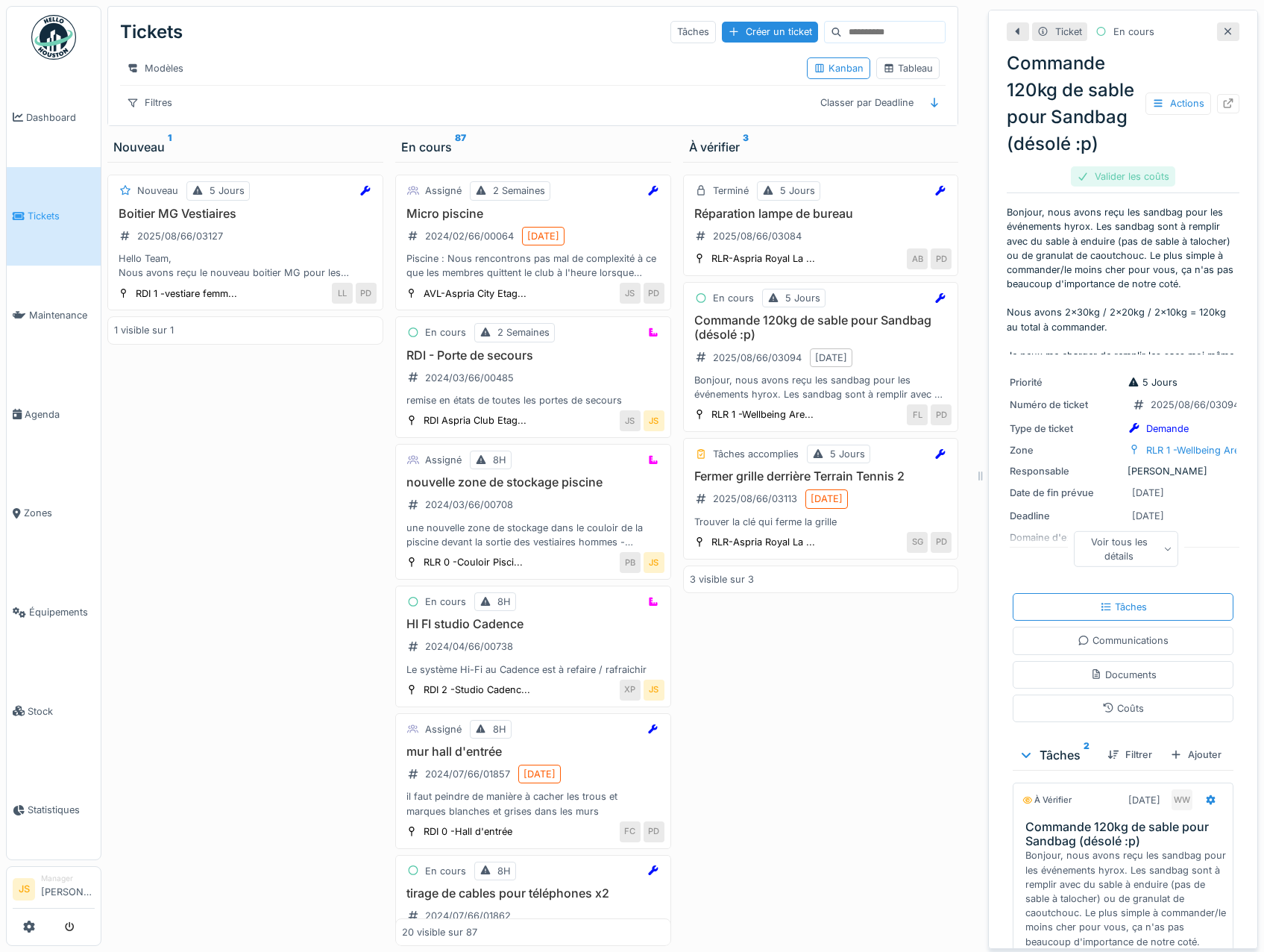
click at [1095, 187] on div "Valider les coûts" at bounding box center [1124, 176] width 105 height 20
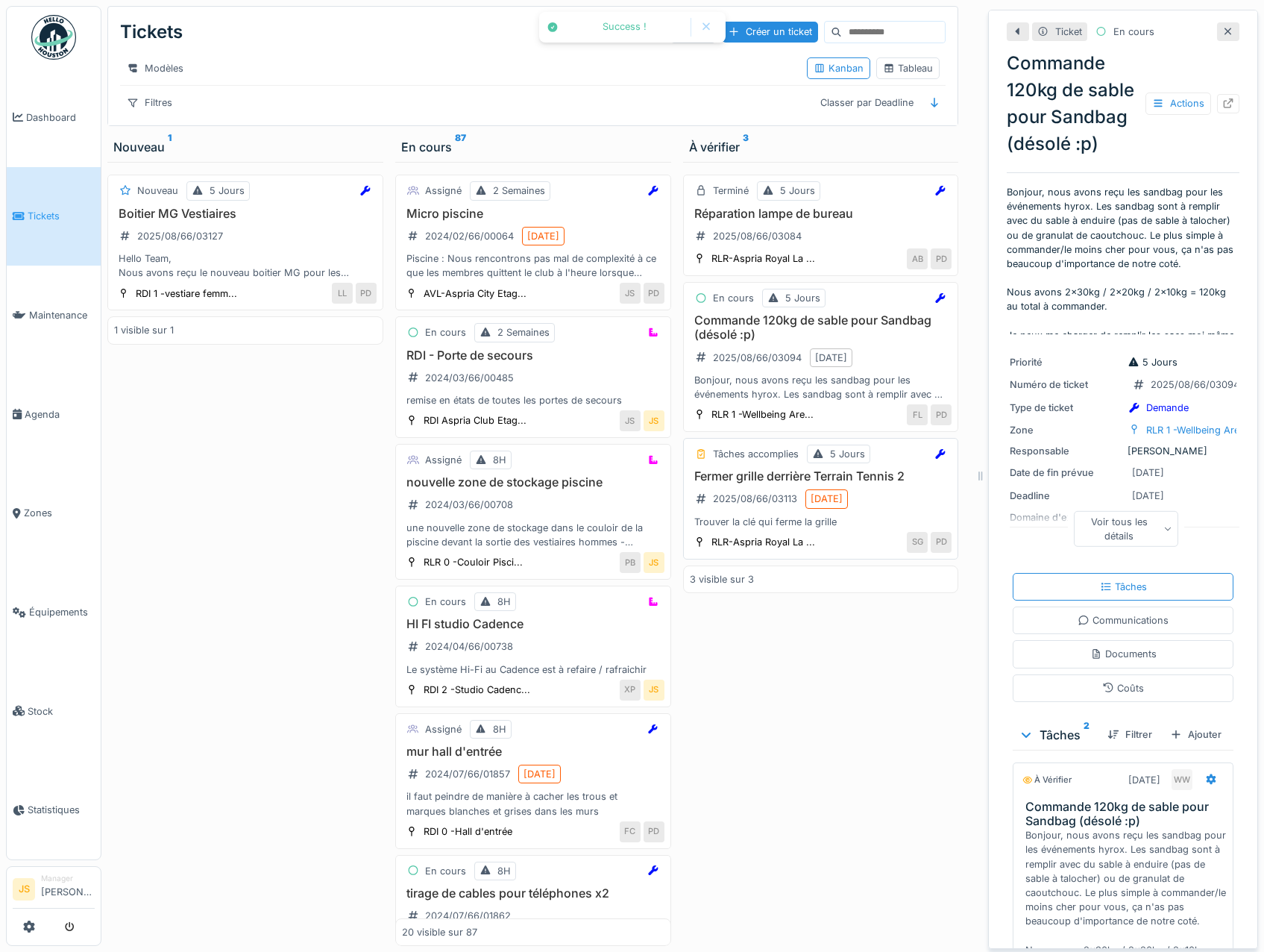
click at [749, 478] on div "Tâches accomplies 5 Jours Fermer grille derrière Terrain Tennis 2 2025/08/66/03…" at bounding box center [820, 499] width 276 height 122
click at [747, 483] on h3 "Fermer grille derrière Terrain Tennis 2" at bounding box center [820, 476] width 262 height 15
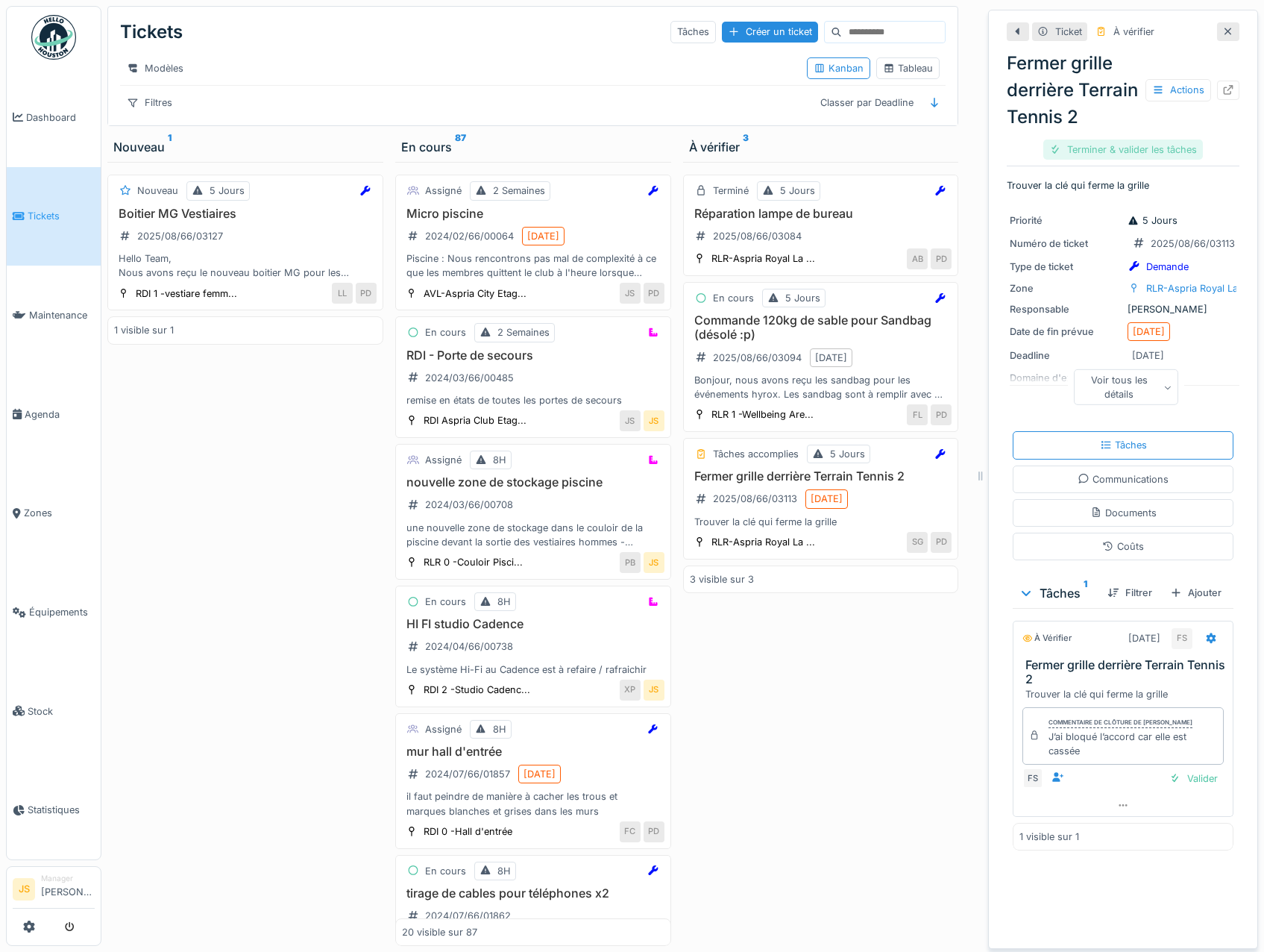
click at [1135, 160] on div "Terminer & valider les tâches" at bounding box center [1123, 149] width 160 height 20
click at [1100, 160] on div "Clôturer le ticket" at bounding box center [1124, 149] width 104 height 20
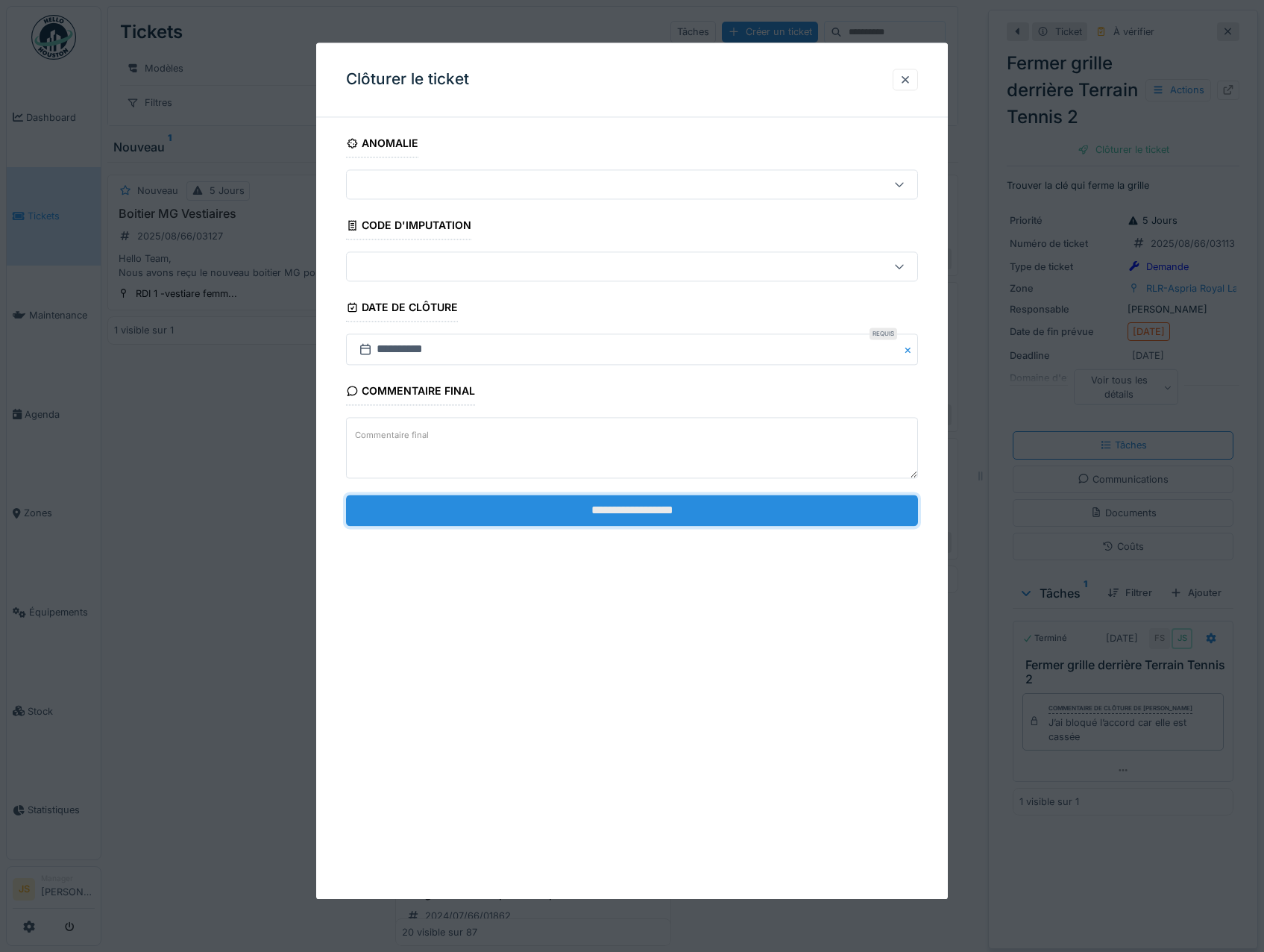
click at [628, 513] on input "**********" at bounding box center [632, 510] width 572 height 31
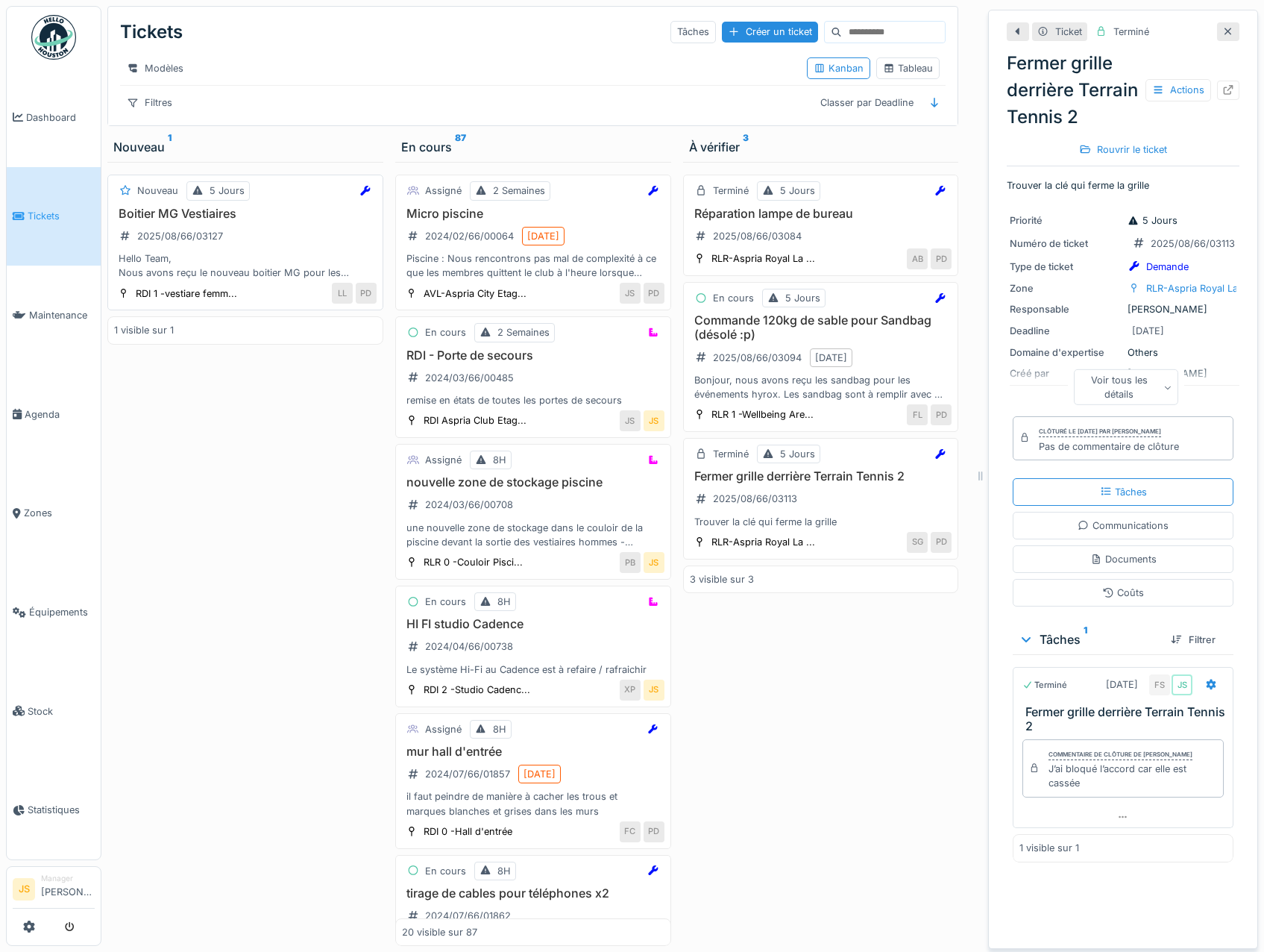
click at [168, 221] on h3 "Boitier MG Vestiaires" at bounding box center [245, 213] width 262 height 15
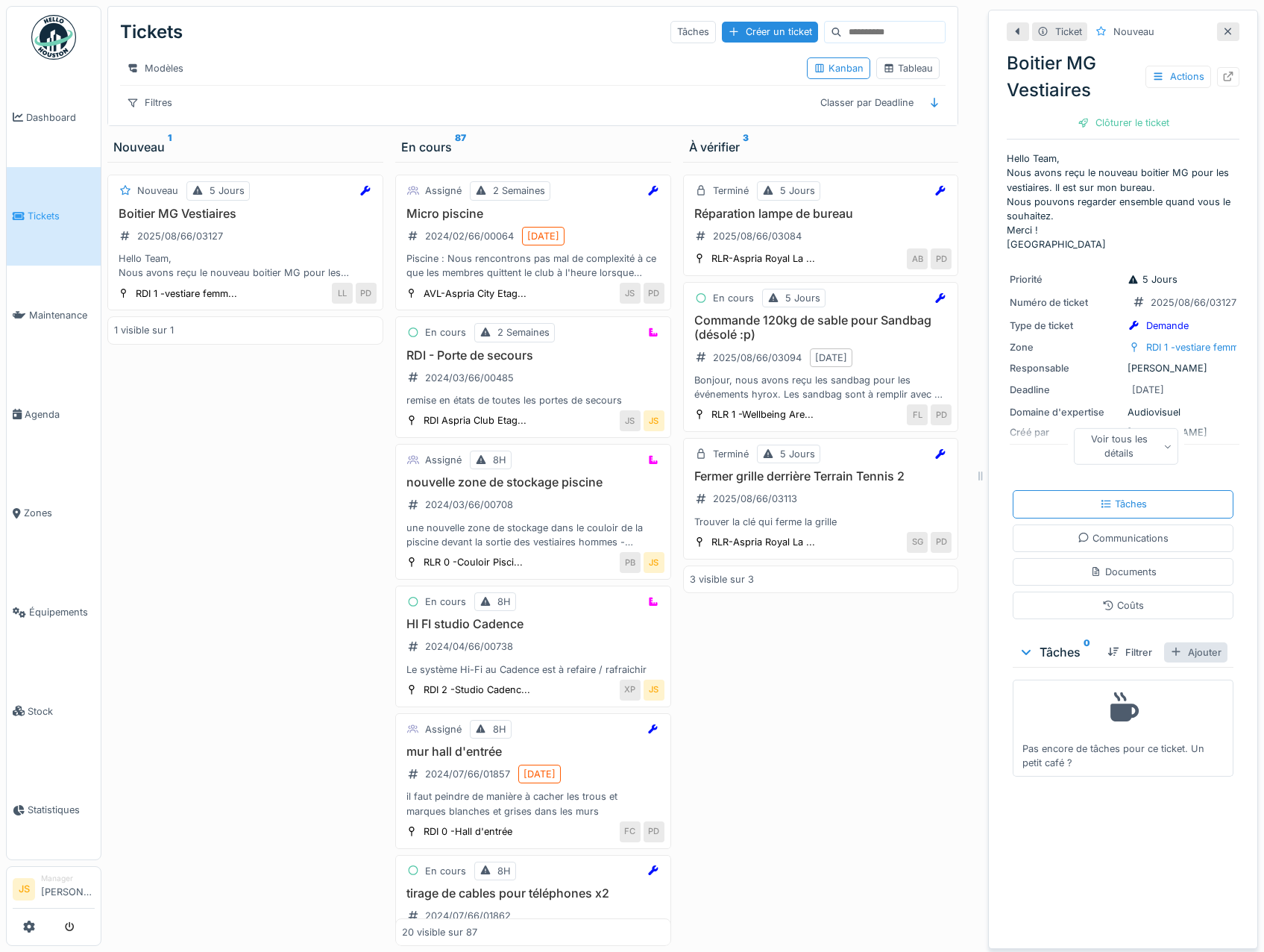
click at [1187, 658] on div "Ajouter" at bounding box center [1195, 652] width 63 height 20
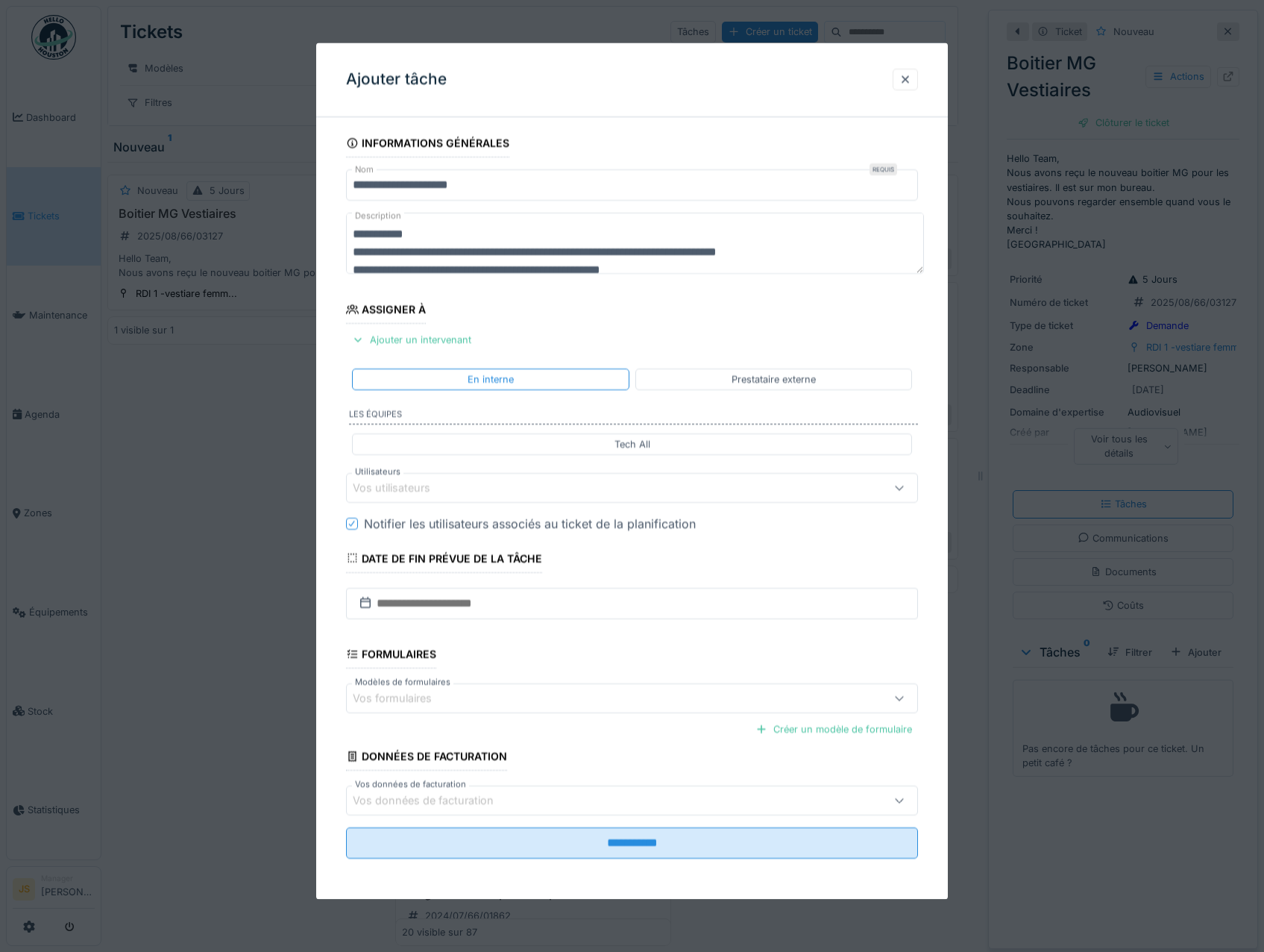
click at [440, 492] on div "Vos utilisateurs" at bounding box center [402, 487] width 99 height 16
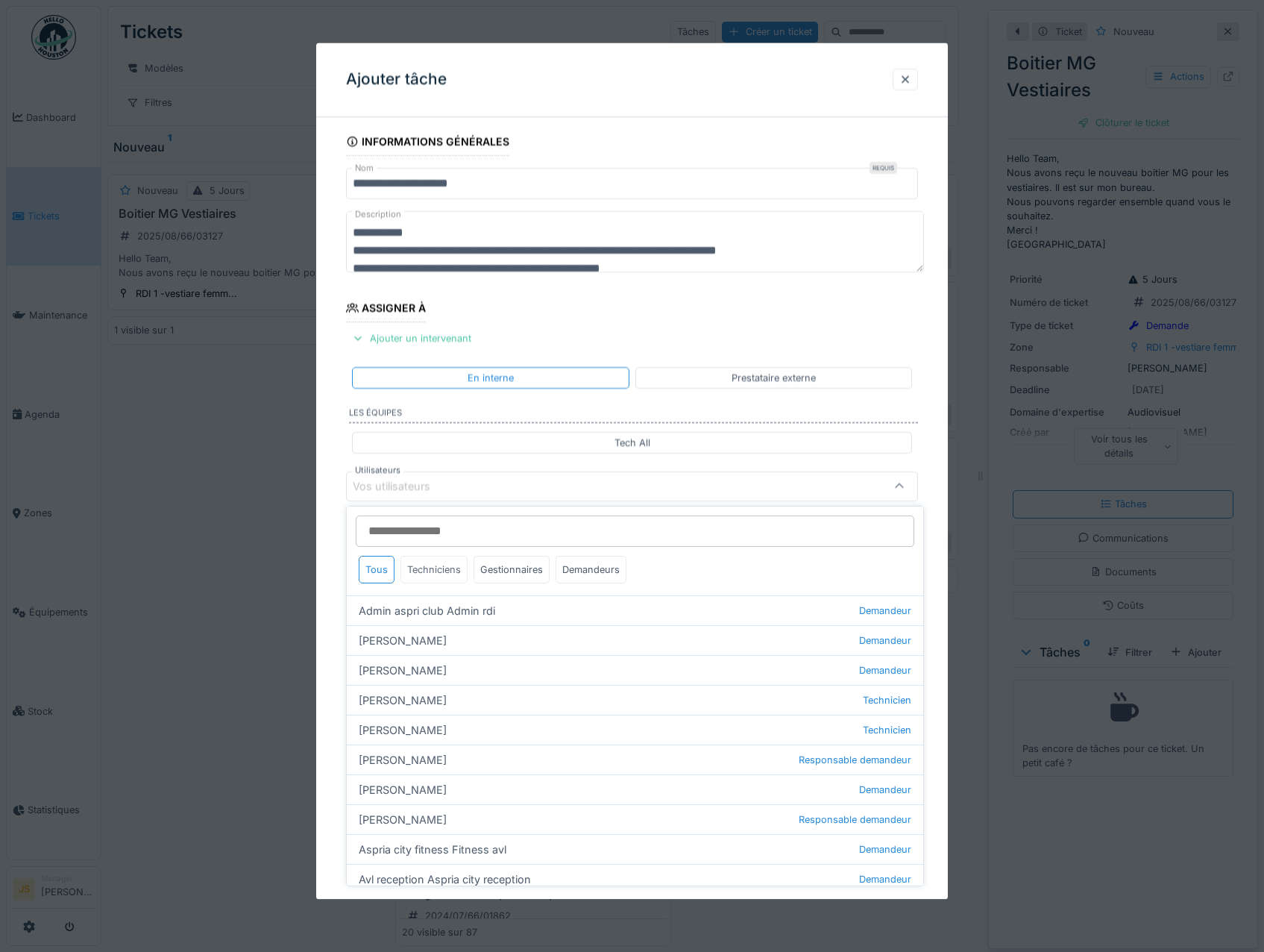
click at [443, 574] on div "Techniciens" at bounding box center [434, 569] width 67 height 27
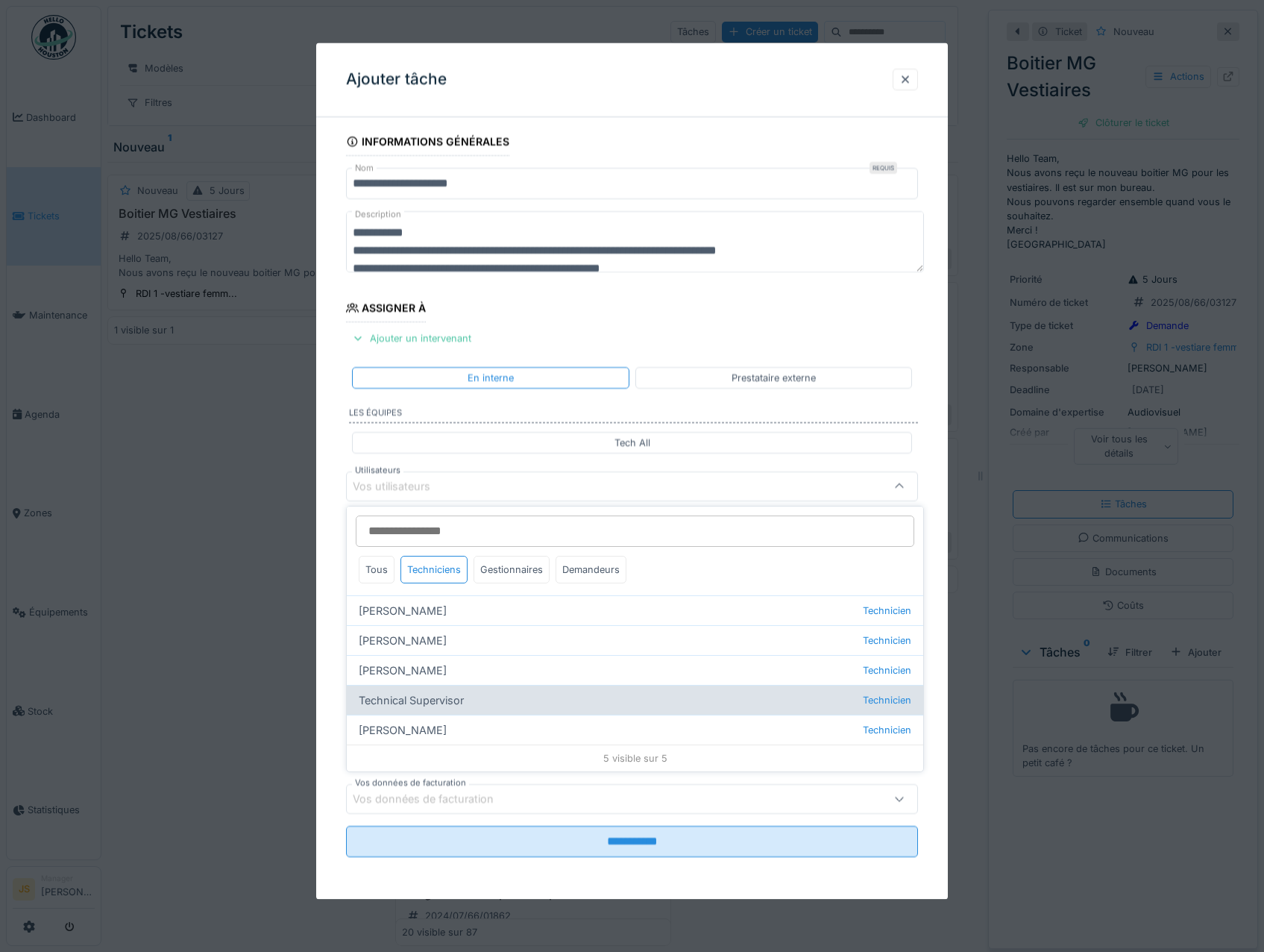
click at [446, 699] on div "Technical Supervisor Technicien" at bounding box center [634, 699] width 576 height 30
type input "****"
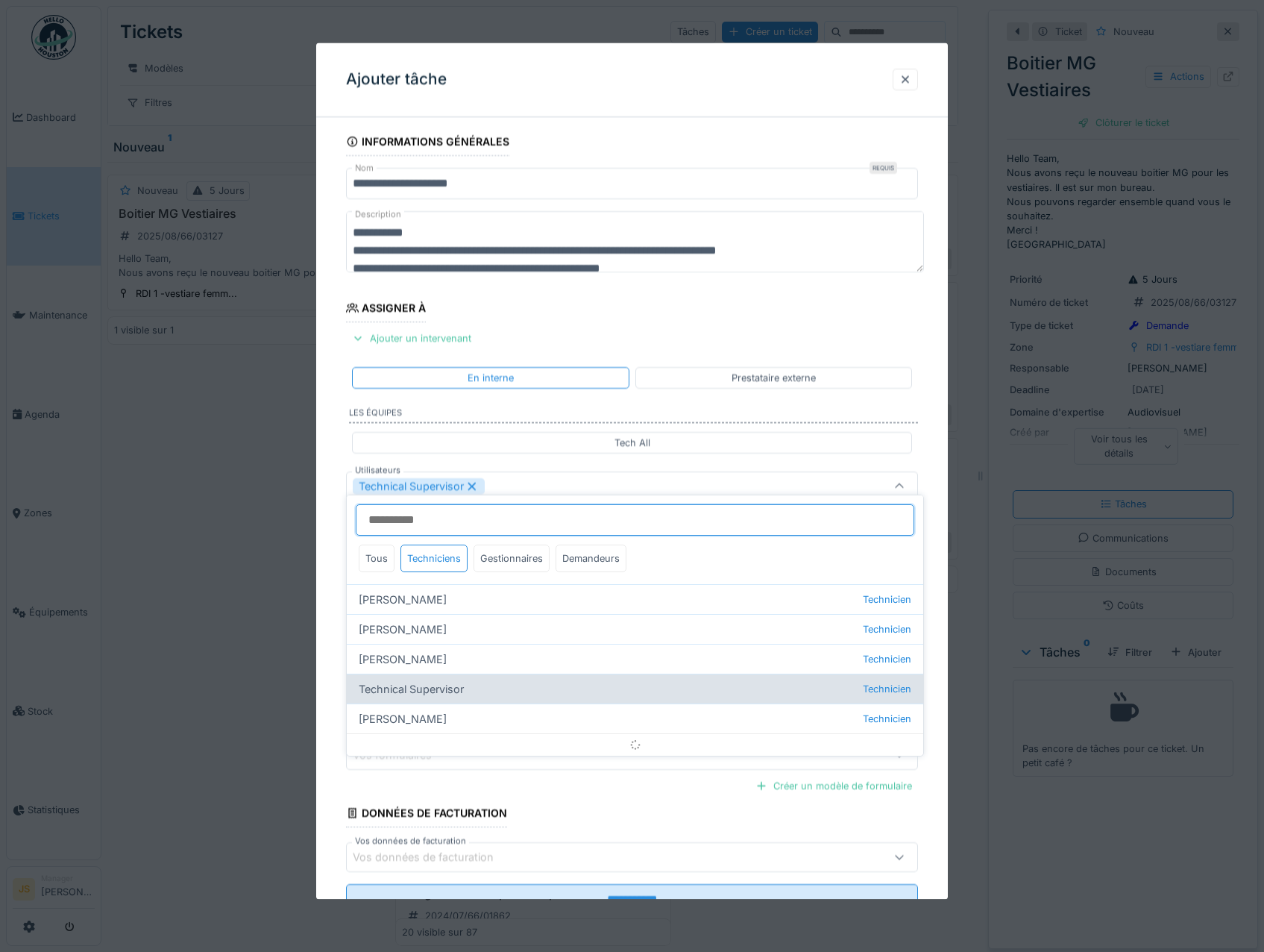
scroll to position [17, 0]
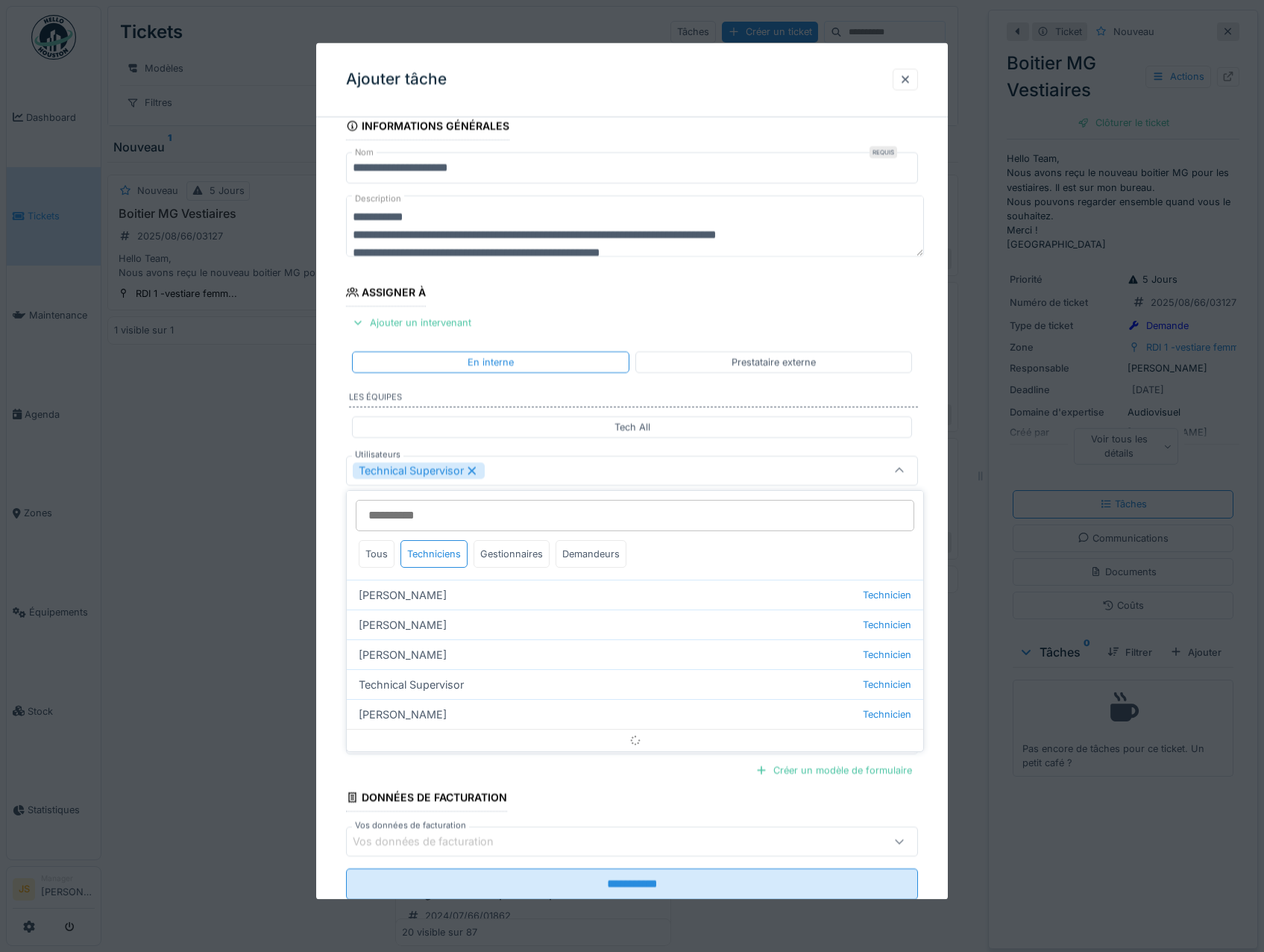
click at [314, 680] on div at bounding box center [632, 476] width 1264 height 952
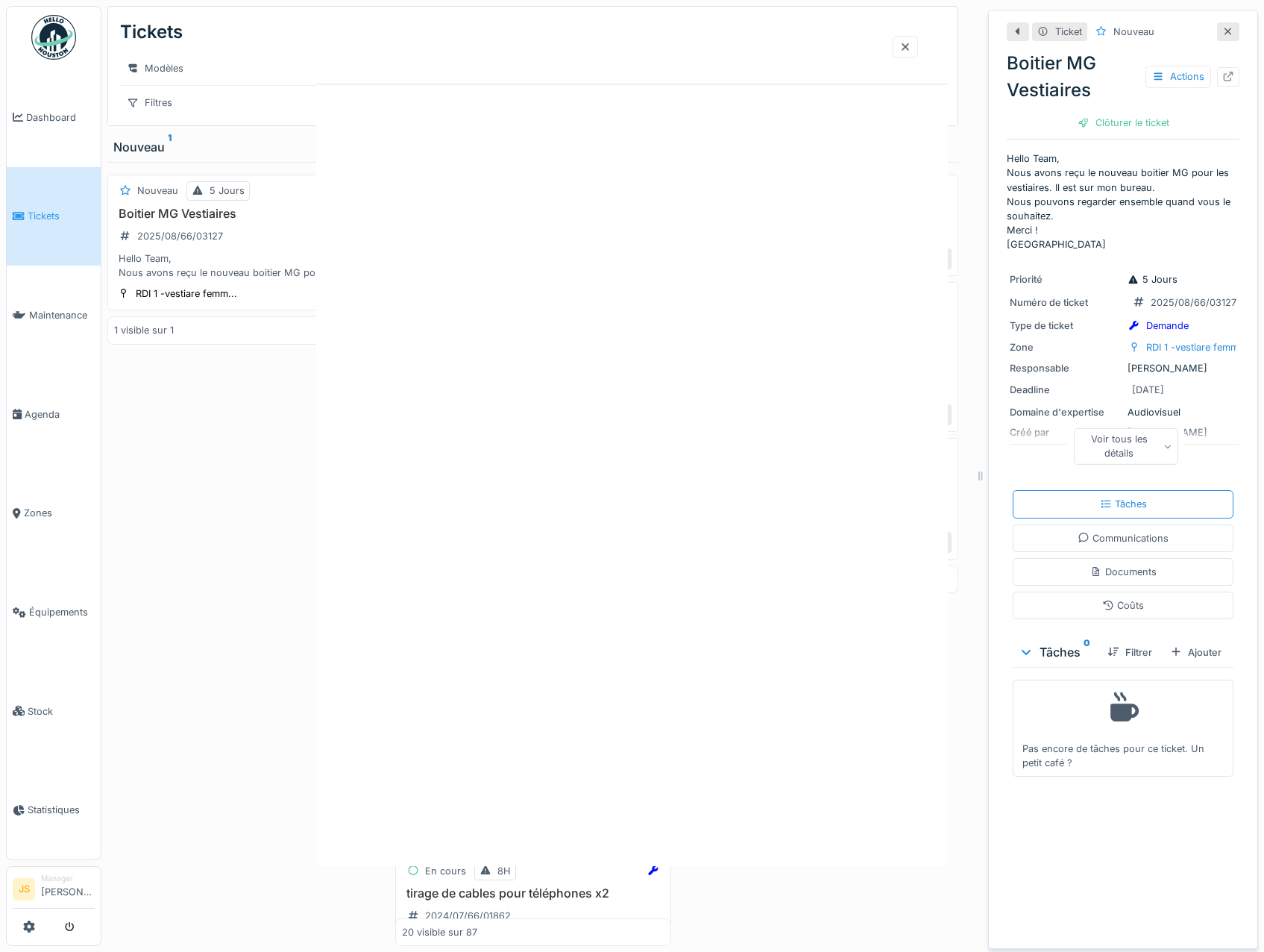
scroll to position [0, 0]
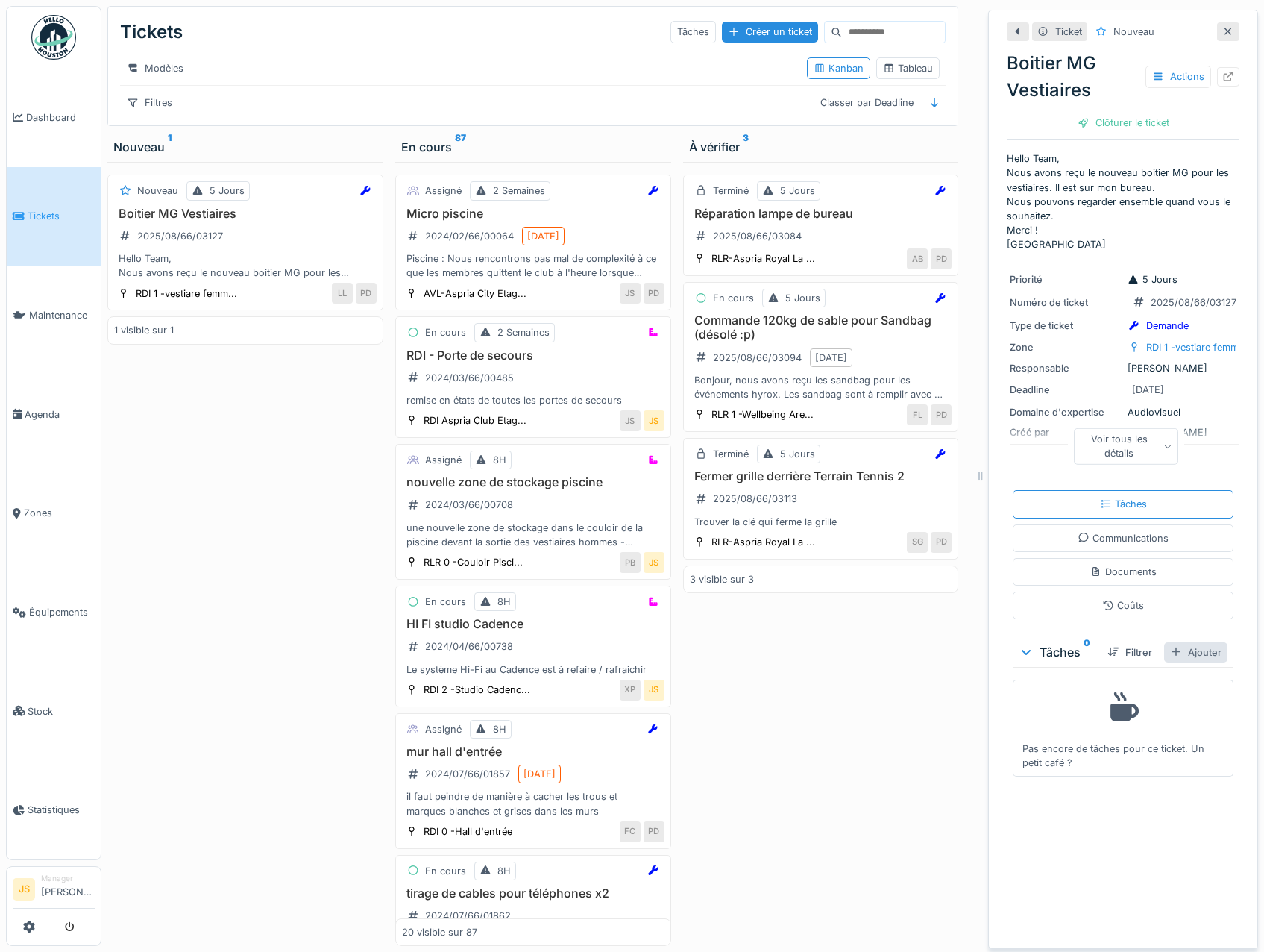
click at [1188, 654] on div "Ajouter" at bounding box center [1195, 652] width 63 height 20
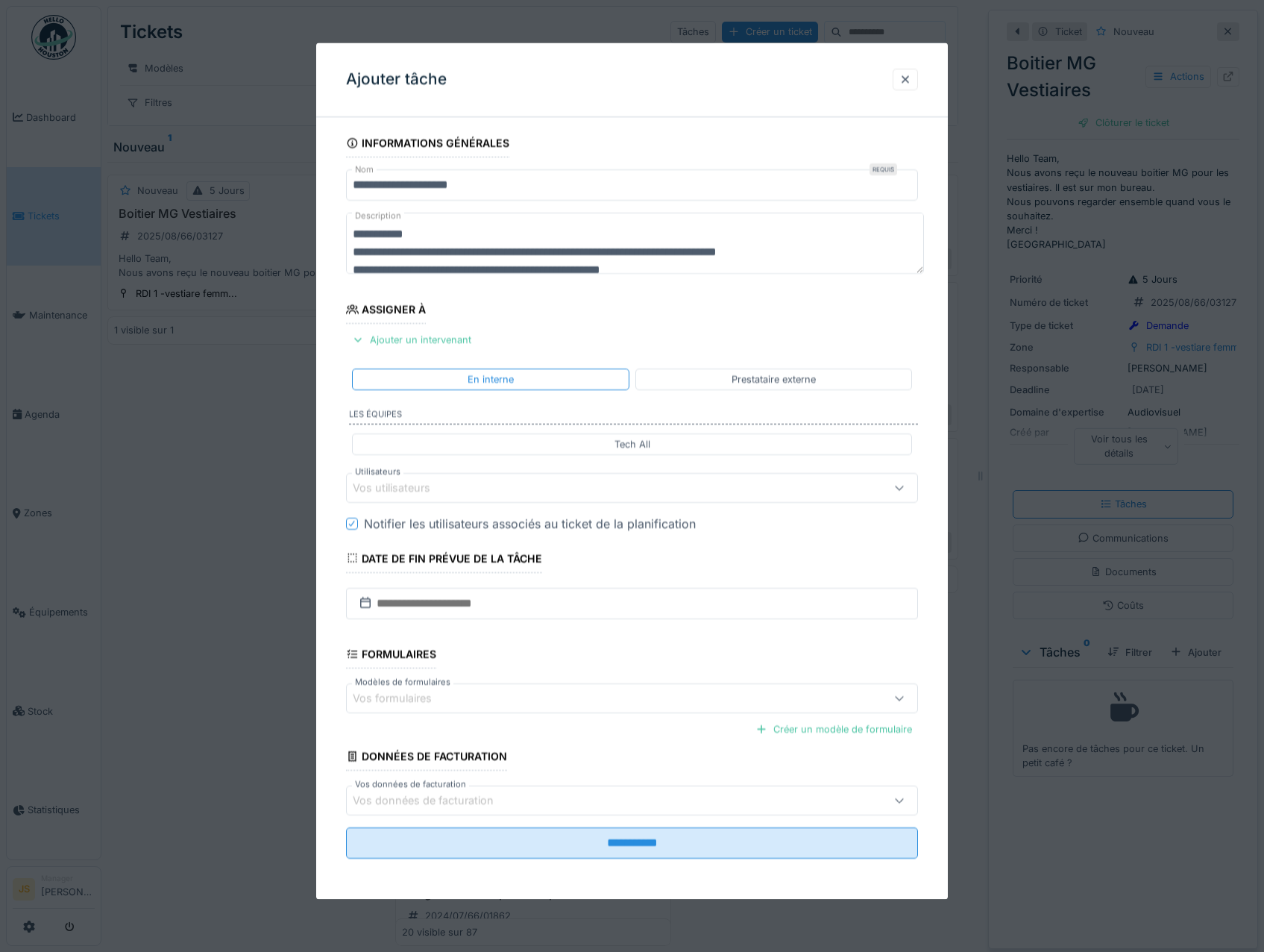
click at [417, 485] on div "Vos utilisateurs" at bounding box center [402, 487] width 99 height 16
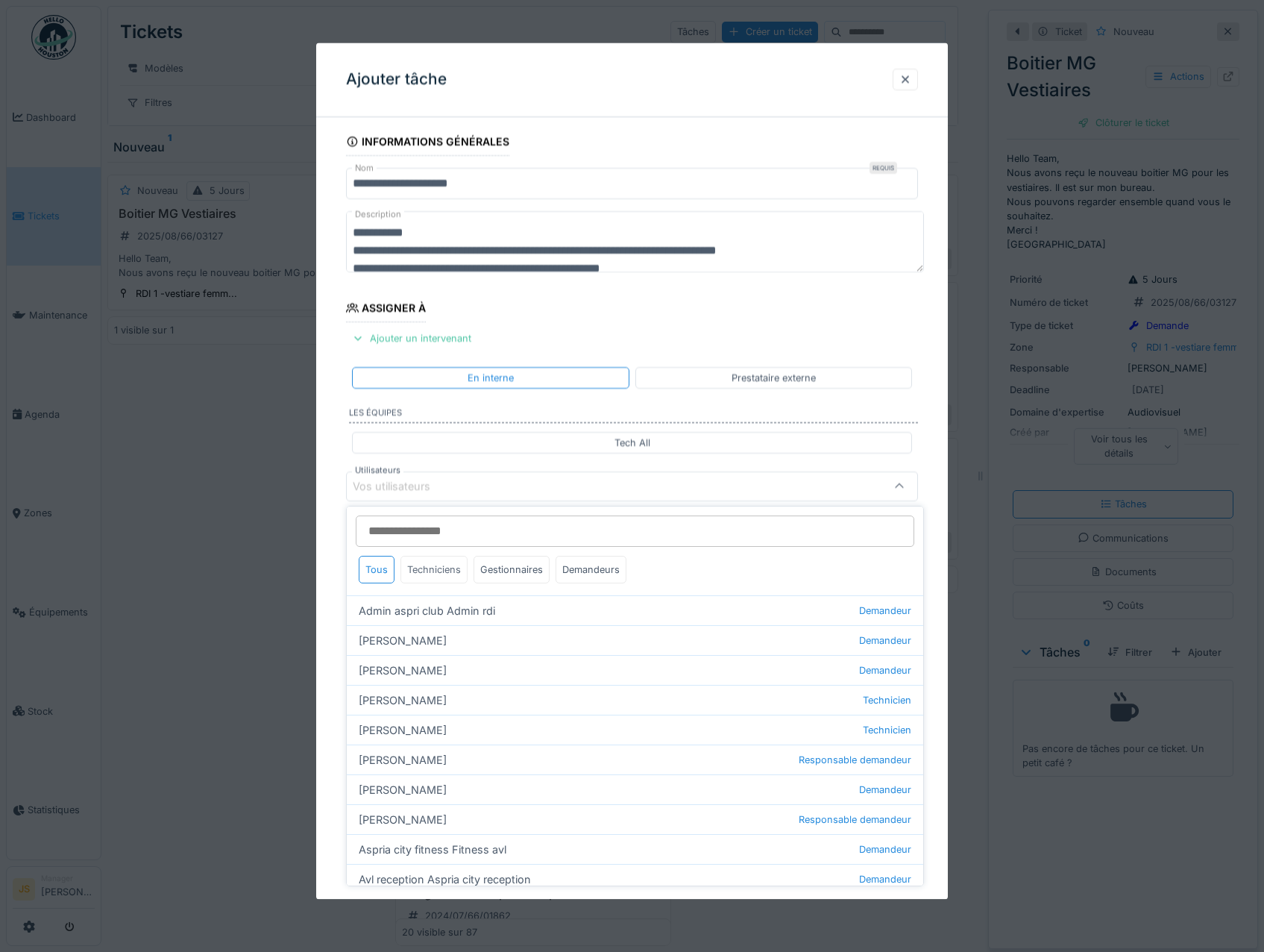
click at [447, 570] on div "Techniciens" at bounding box center [434, 569] width 67 height 27
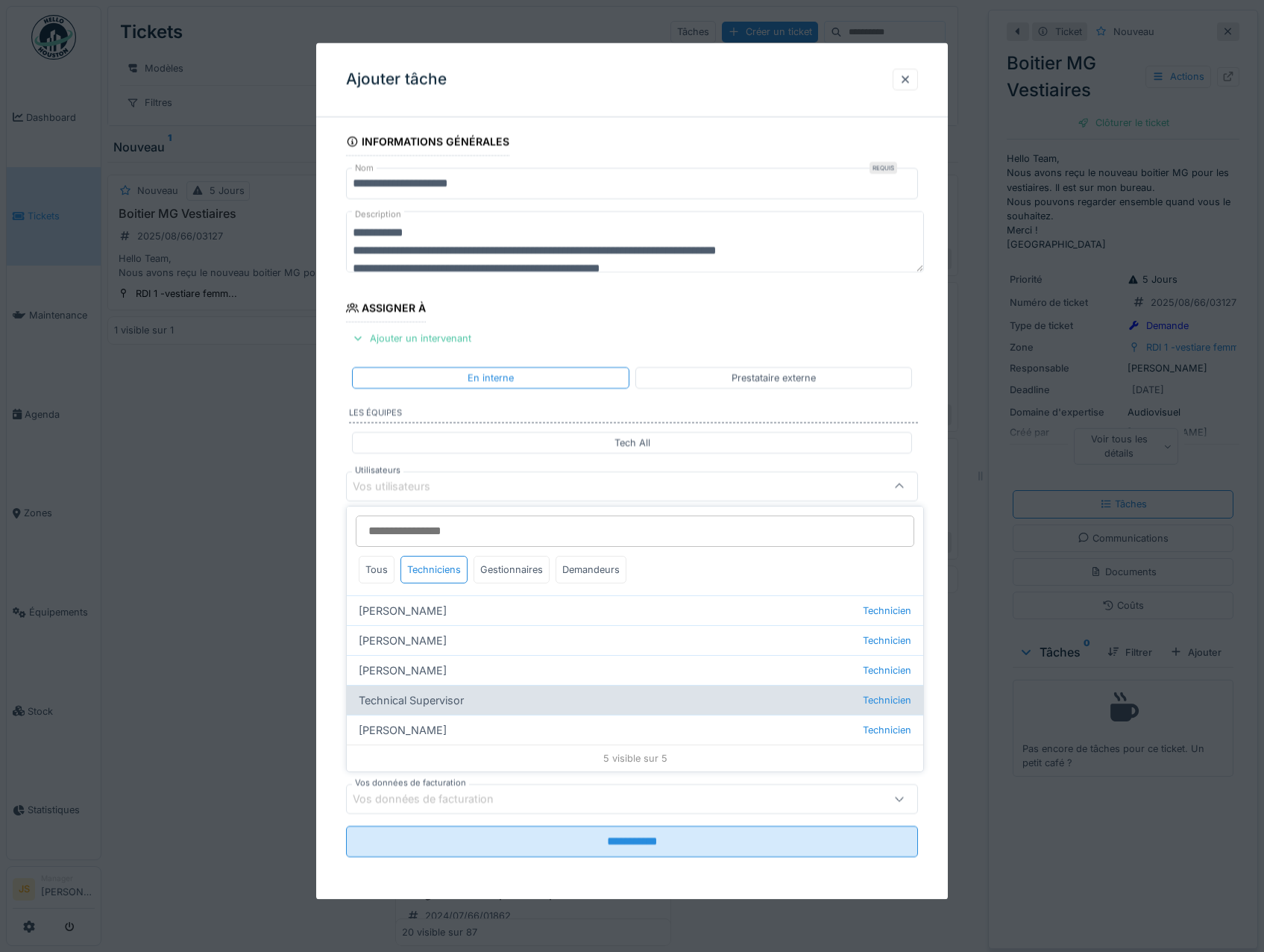
click at [439, 699] on div "Technical Supervisor Technicien" at bounding box center [634, 699] width 576 height 30
type input "****"
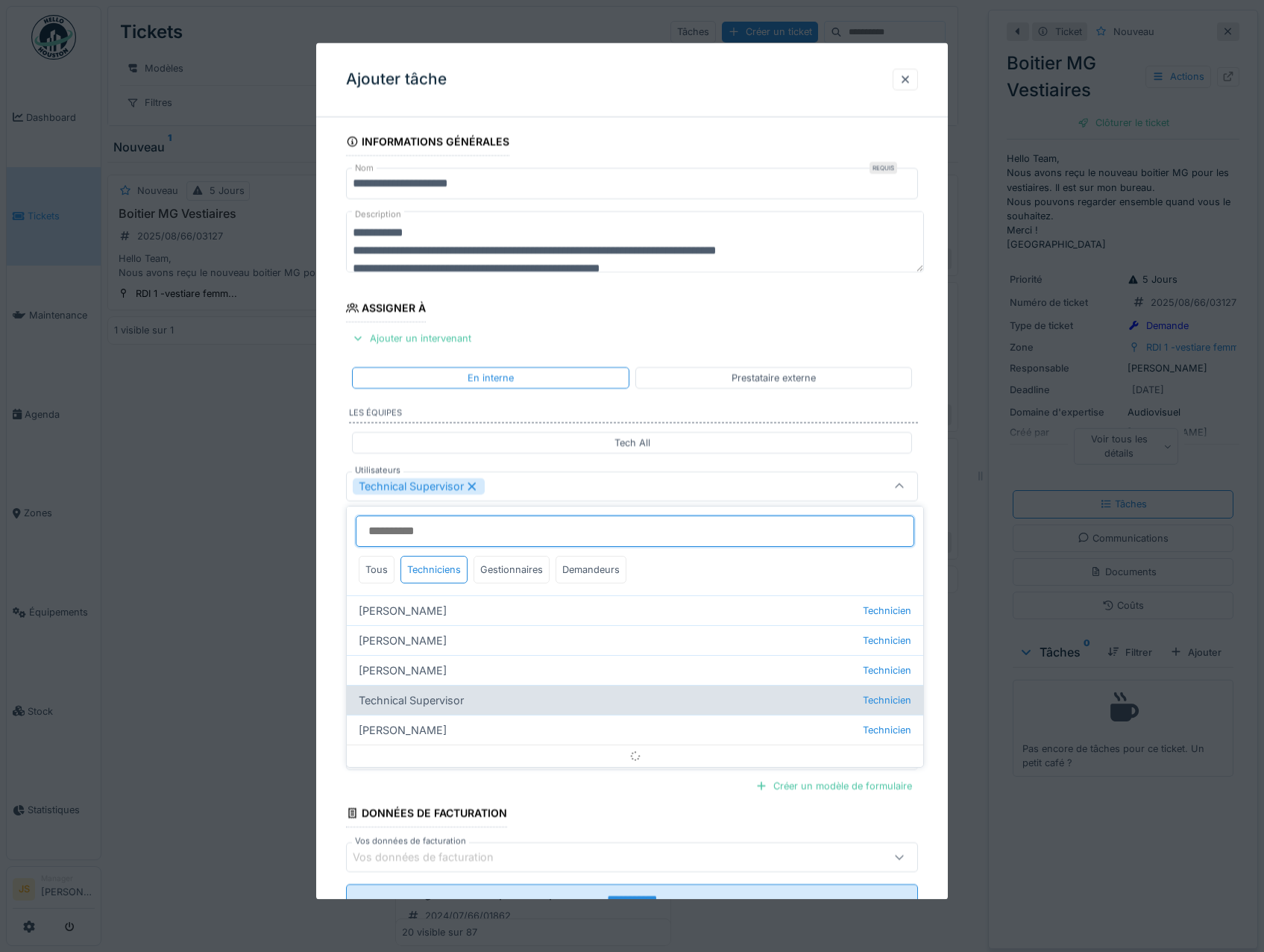
scroll to position [17, 0]
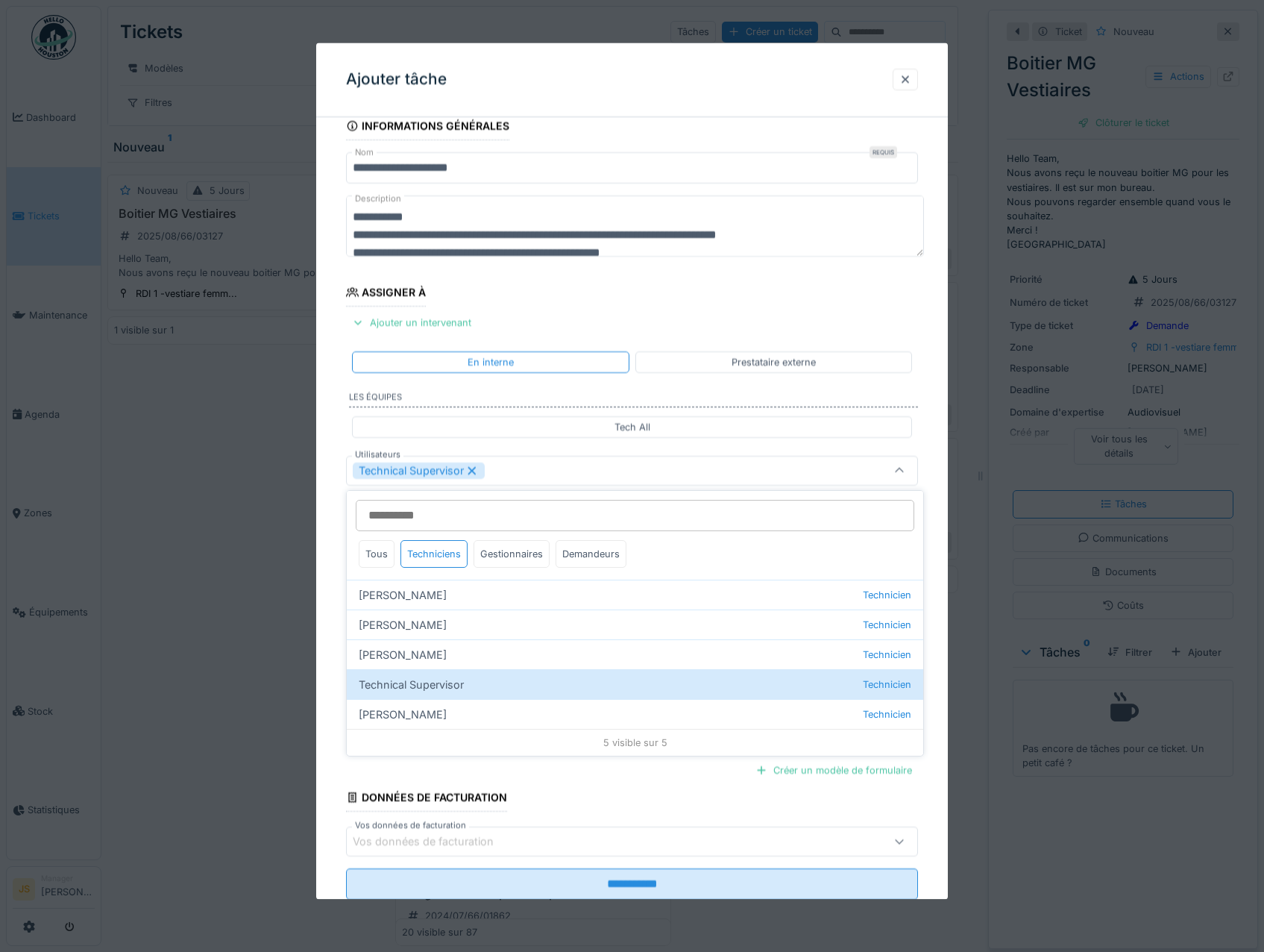
click at [329, 628] on div "**********" at bounding box center [632, 527] width 632 height 829
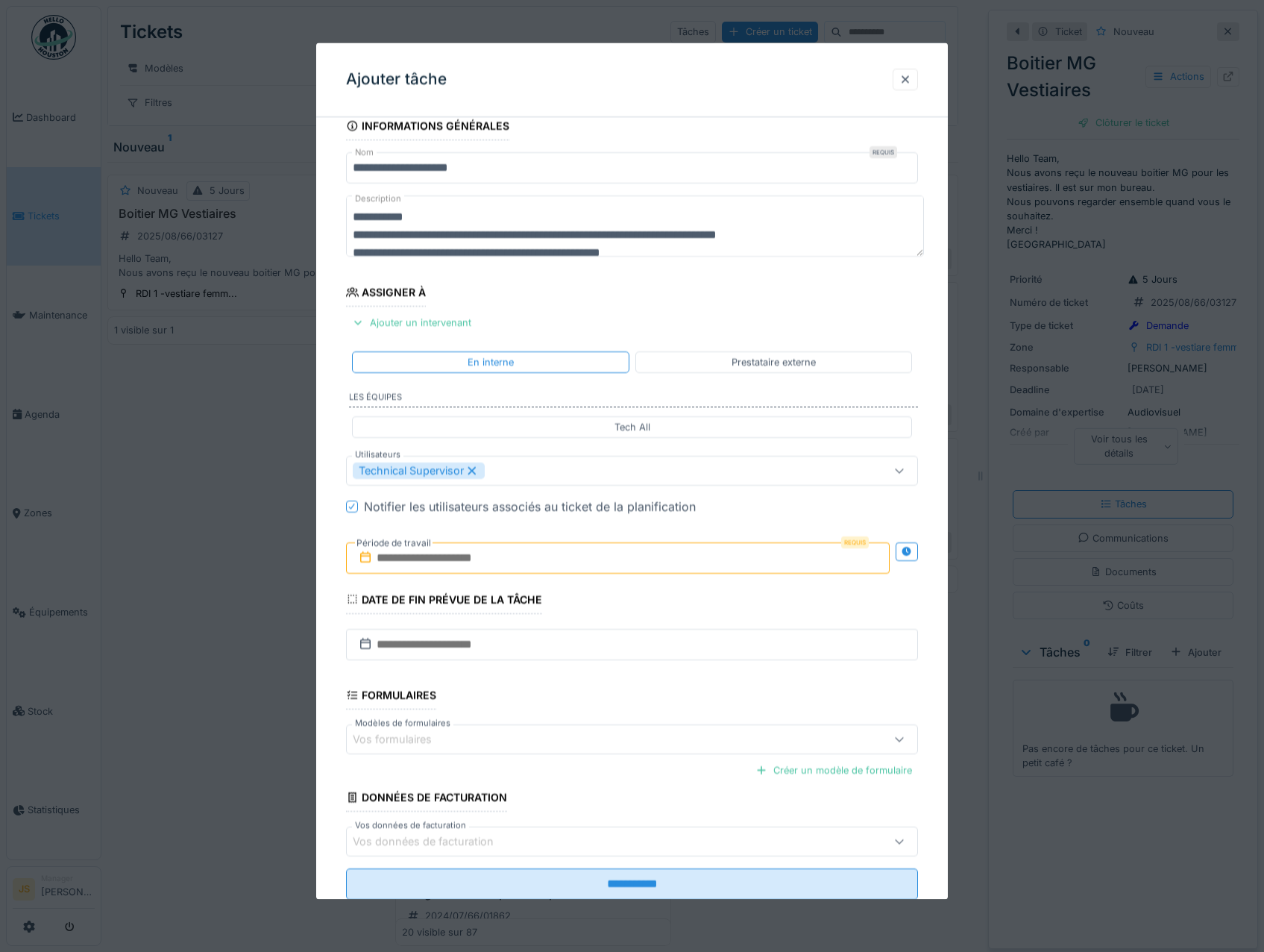
click at [385, 563] on input "text" at bounding box center [618, 558] width 544 height 31
click at [612, 702] on div "14" at bounding box center [620, 704] width 20 height 21
click at [615, 702] on div "14" at bounding box center [620, 704] width 20 height 21
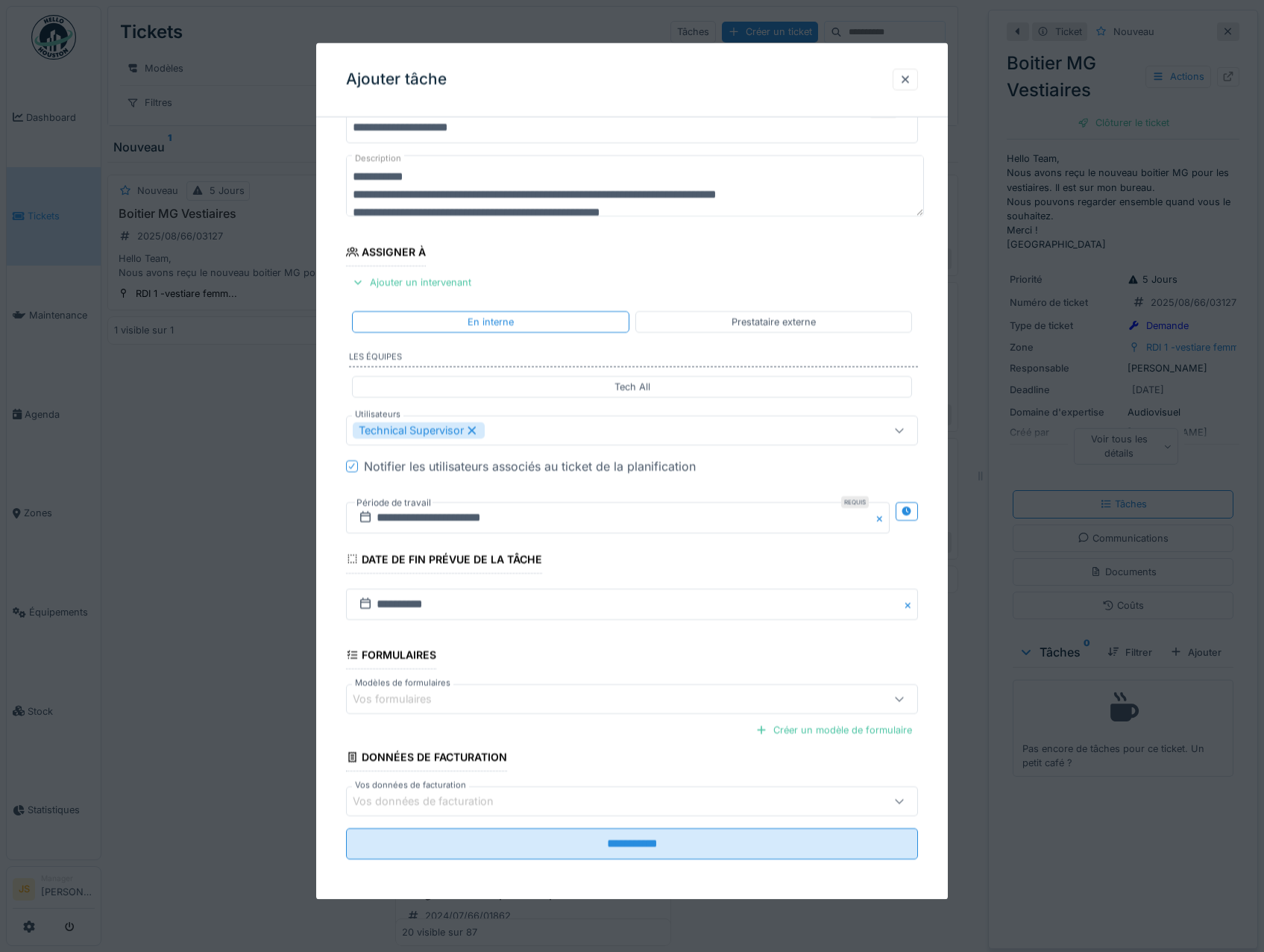
scroll to position [60, 0]
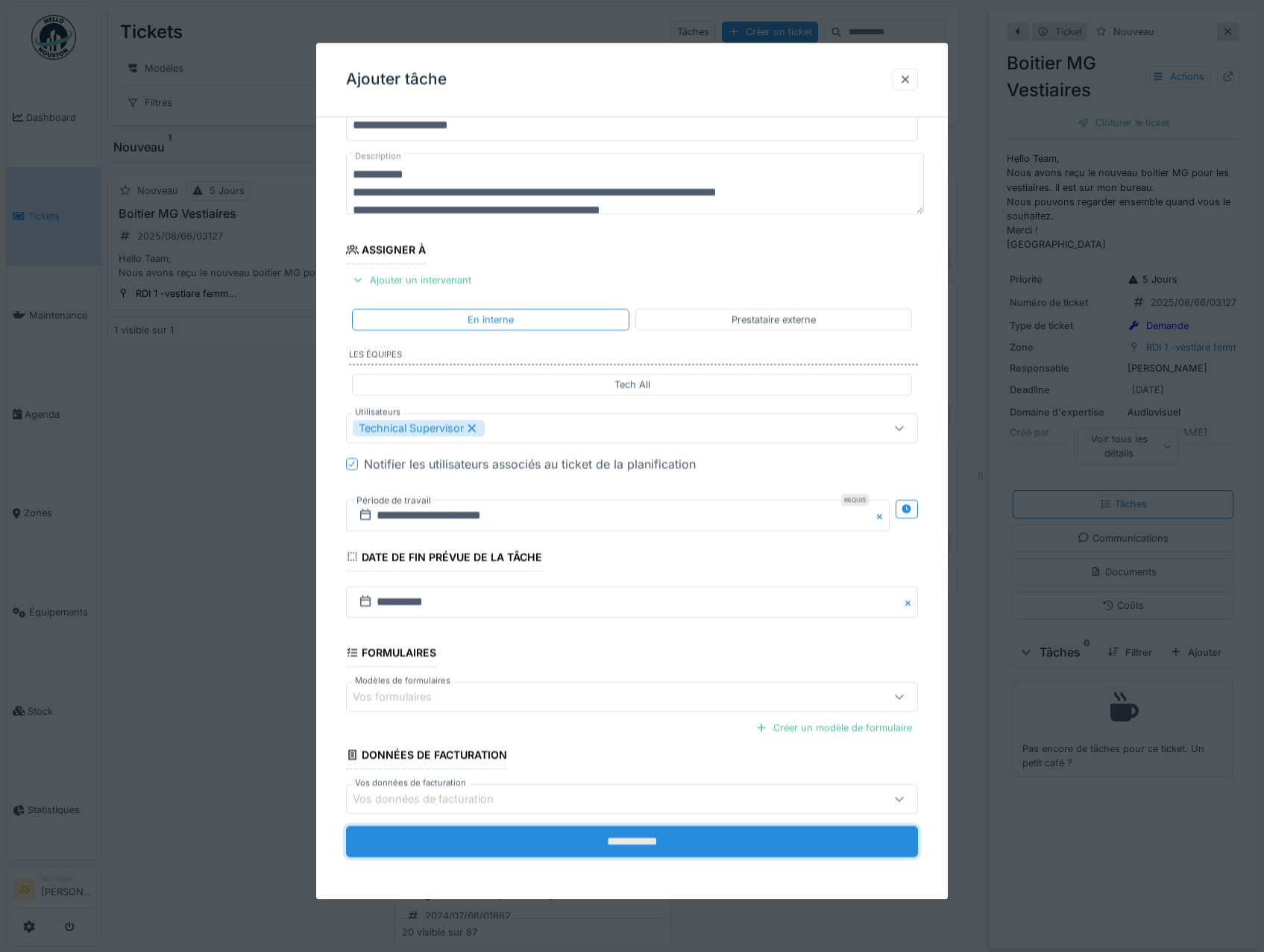
click at [736, 845] on input "**********" at bounding box center [632, 842] width 572 height 31
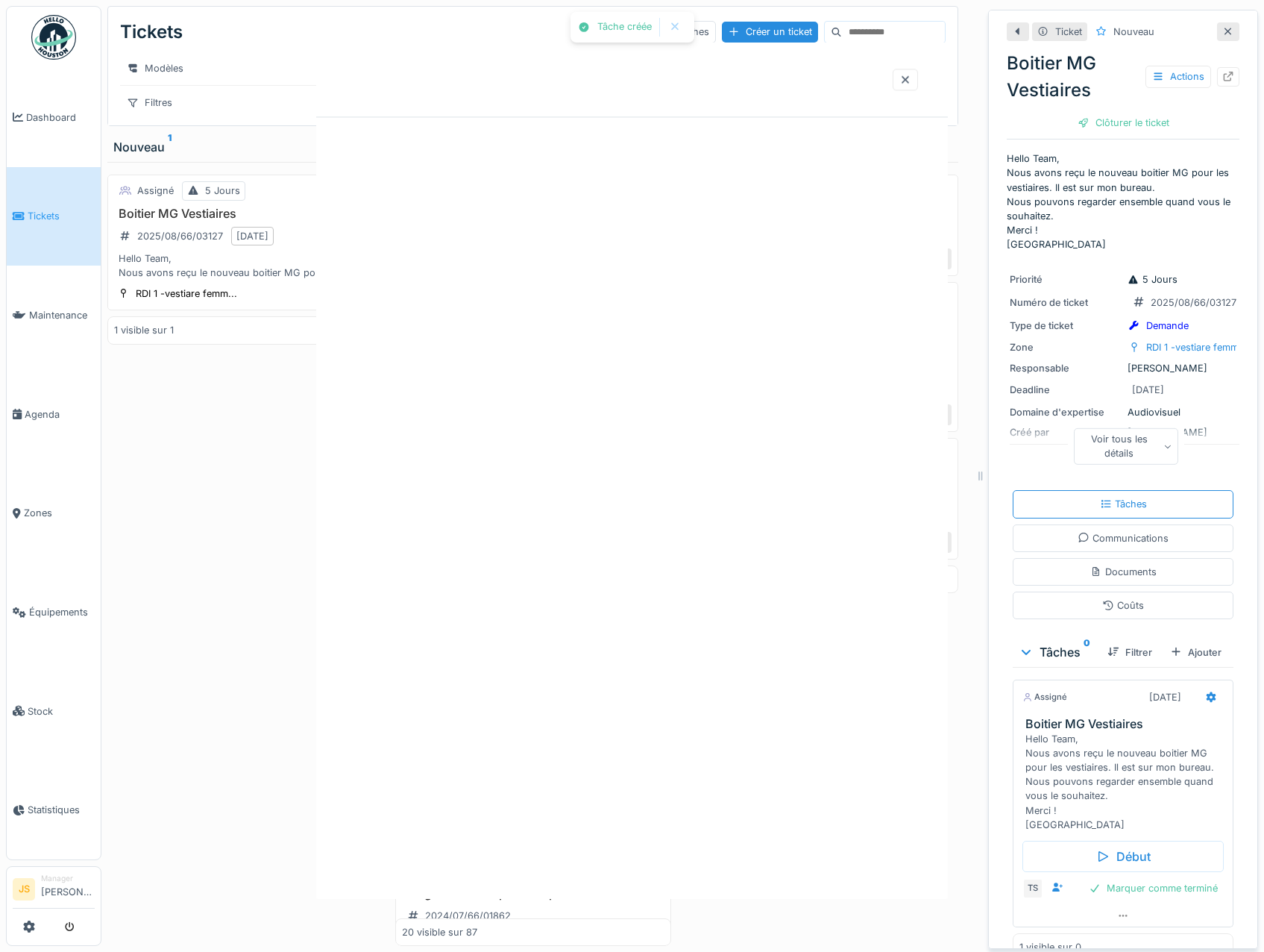
scroll to position [0, 0]
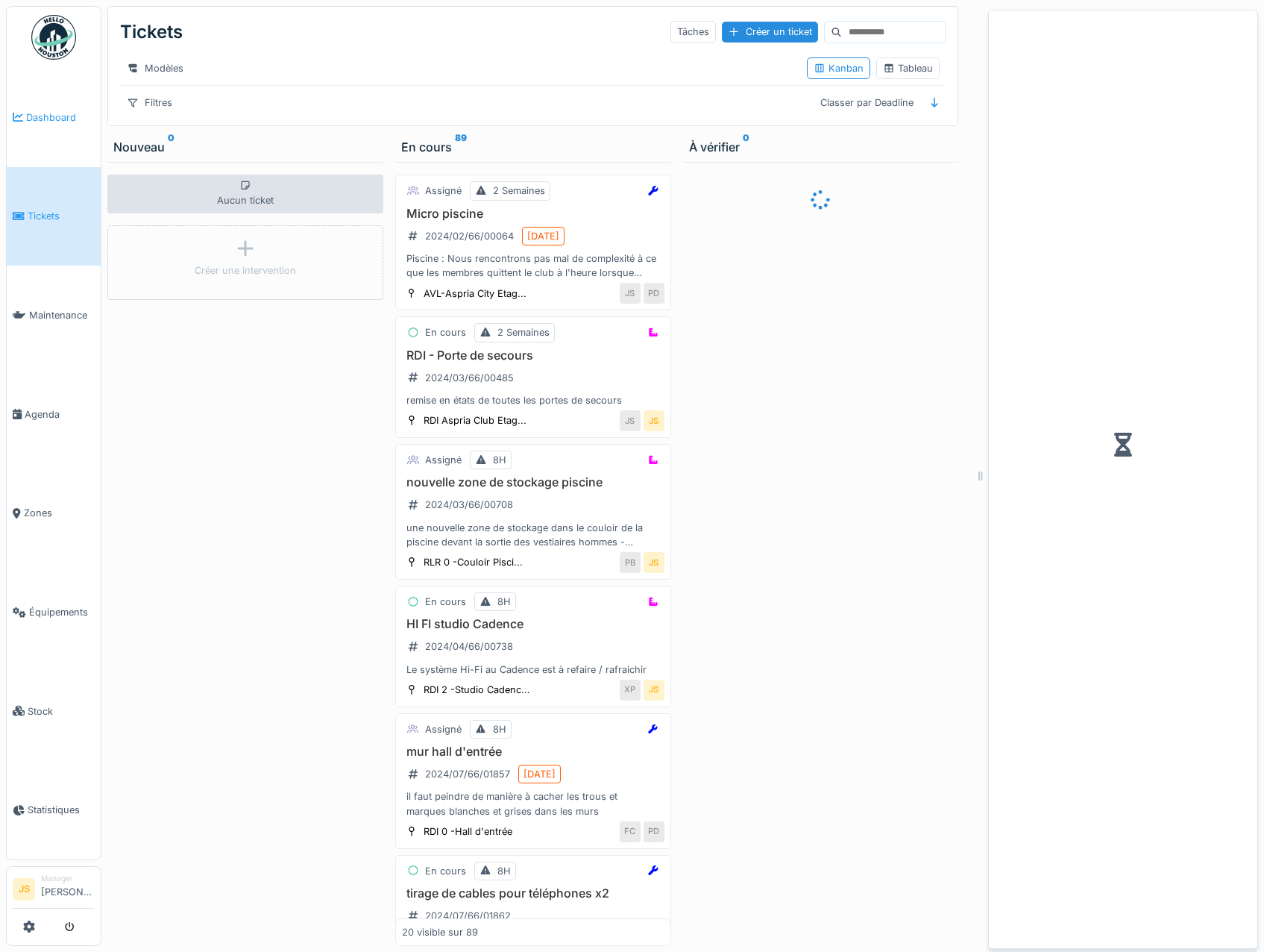
click at [63, 112] on span "Dashboard" at bounding box center [60, 117] width 69 height 15
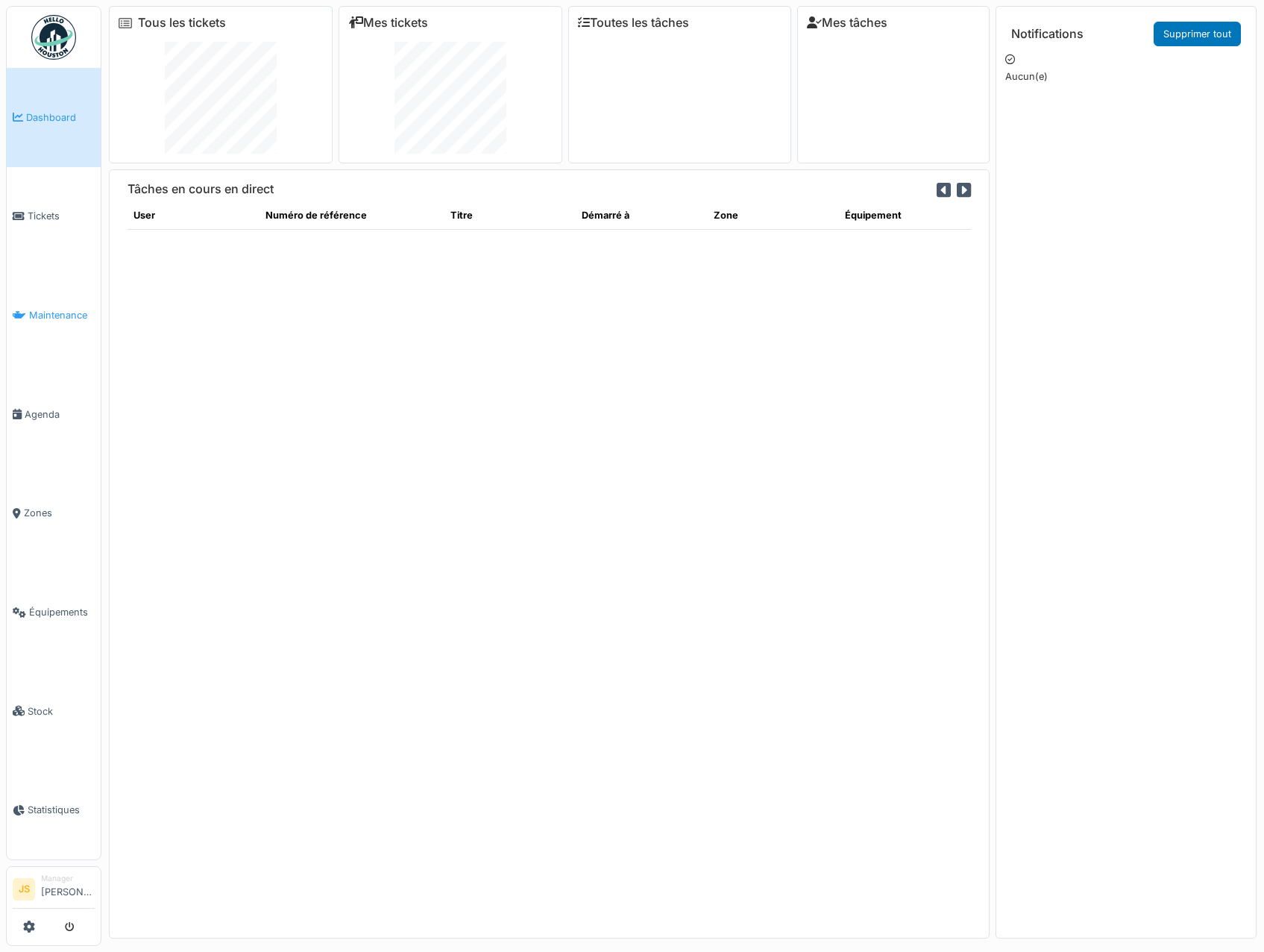
click at [61, 308] on span "Maintenance" at bounding box center [62, 315] width 66 height 15
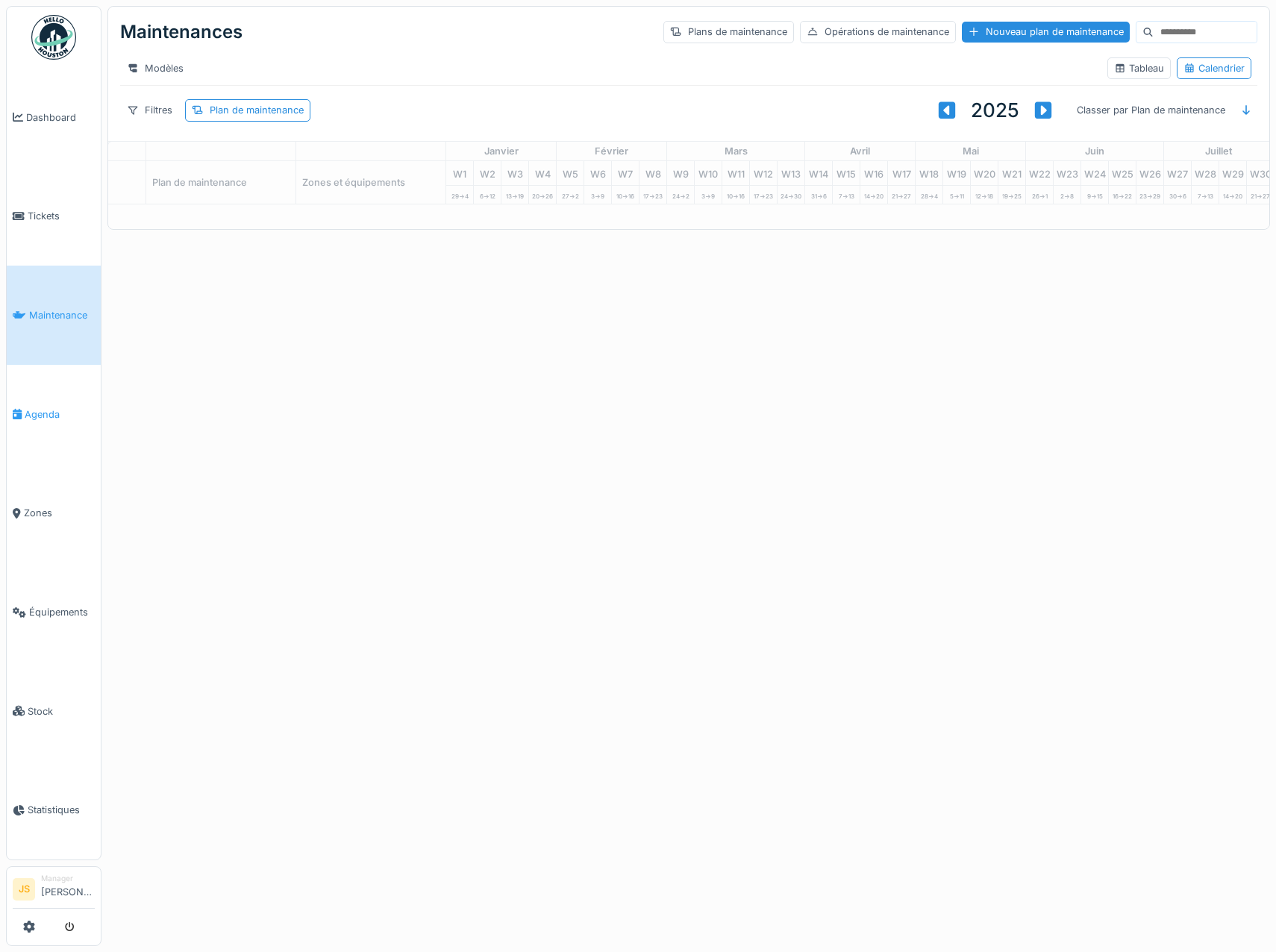
click at [53, 410] on span "Agenda" at bounding box center [59, 415] width 70 height 15
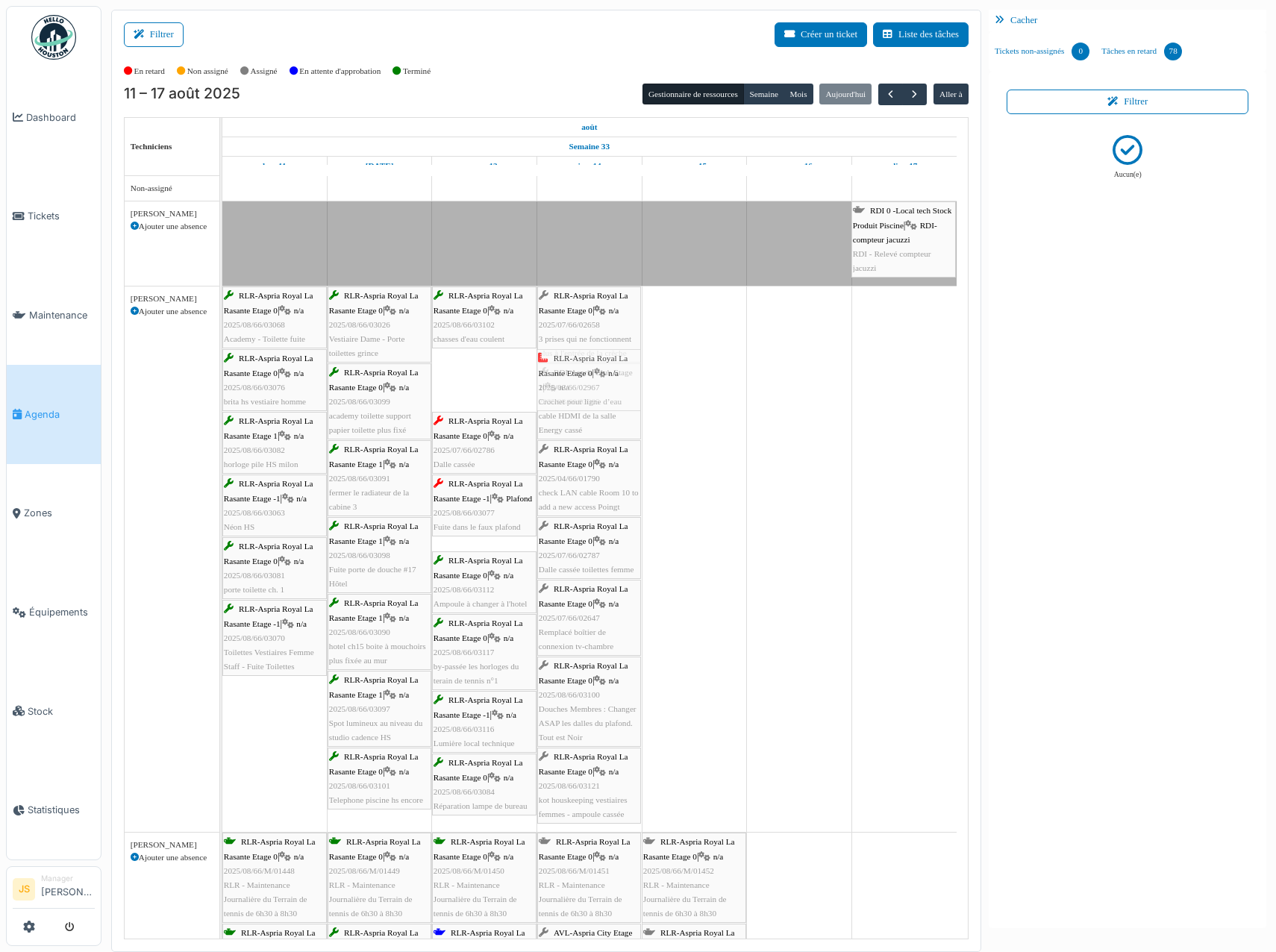
drag, startPoint x: 482, startPoint y: 387, endPoint x: 539, endPoint y: 388, distance: 57.0
click at [223, 388] on div "RLR-Aspria Royal La Rasante Etage 0 | n/a 2025/08/66/03068 Academy - Toilette f…" at bounding box center [223, 559] width 0 height 545
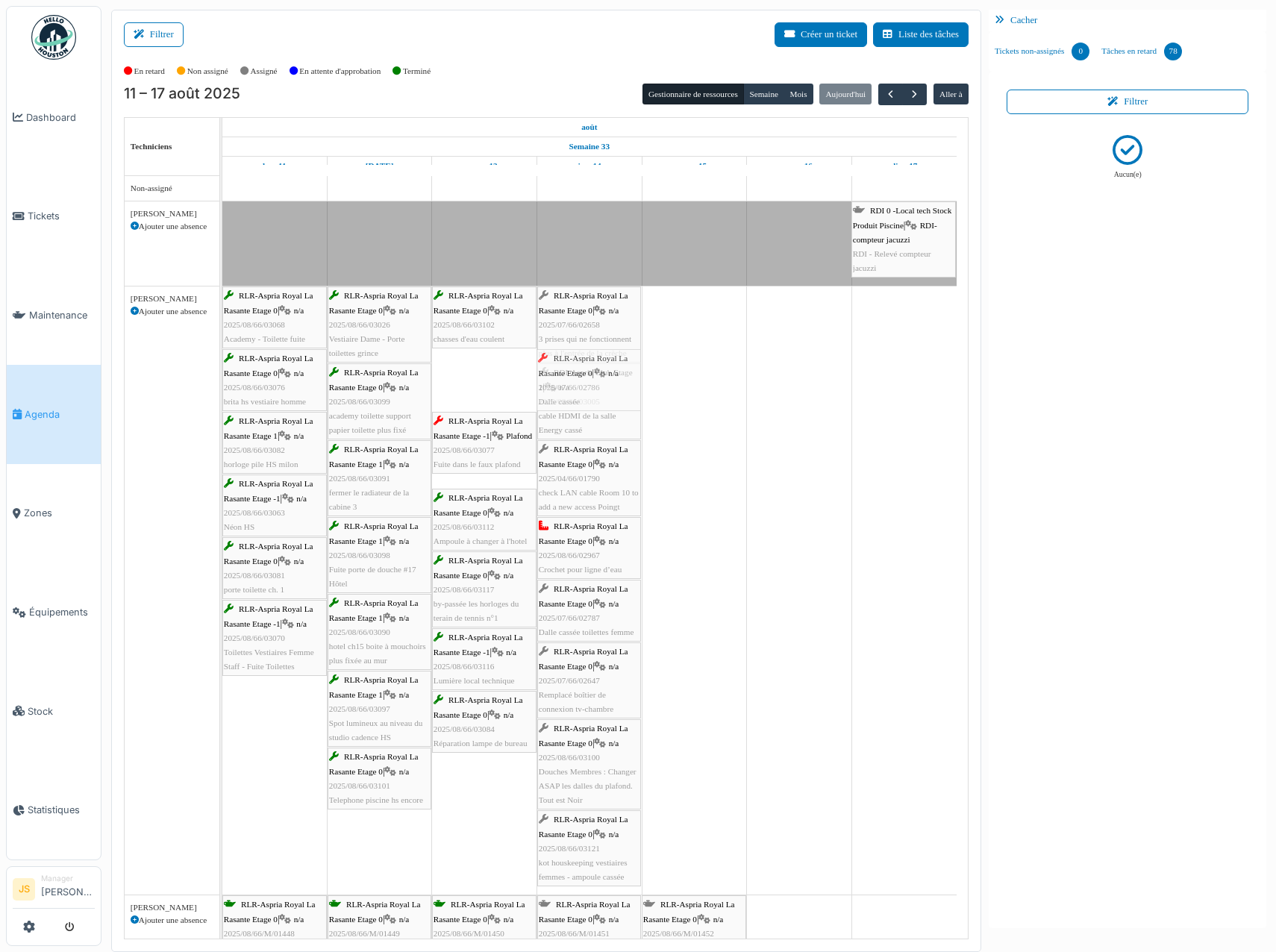
drag, startPoint x: 474, startPoint y: 387, endPoint x: 485, endPoint y: 391, distance: 11.7
click at [223, 385] on div "RLR-Aspria Royal La Rasante Etage 0 | n/a 2025/08/66/03068 Academy - Toilette f…" at bounding box center [223, 591] width 0 height 608
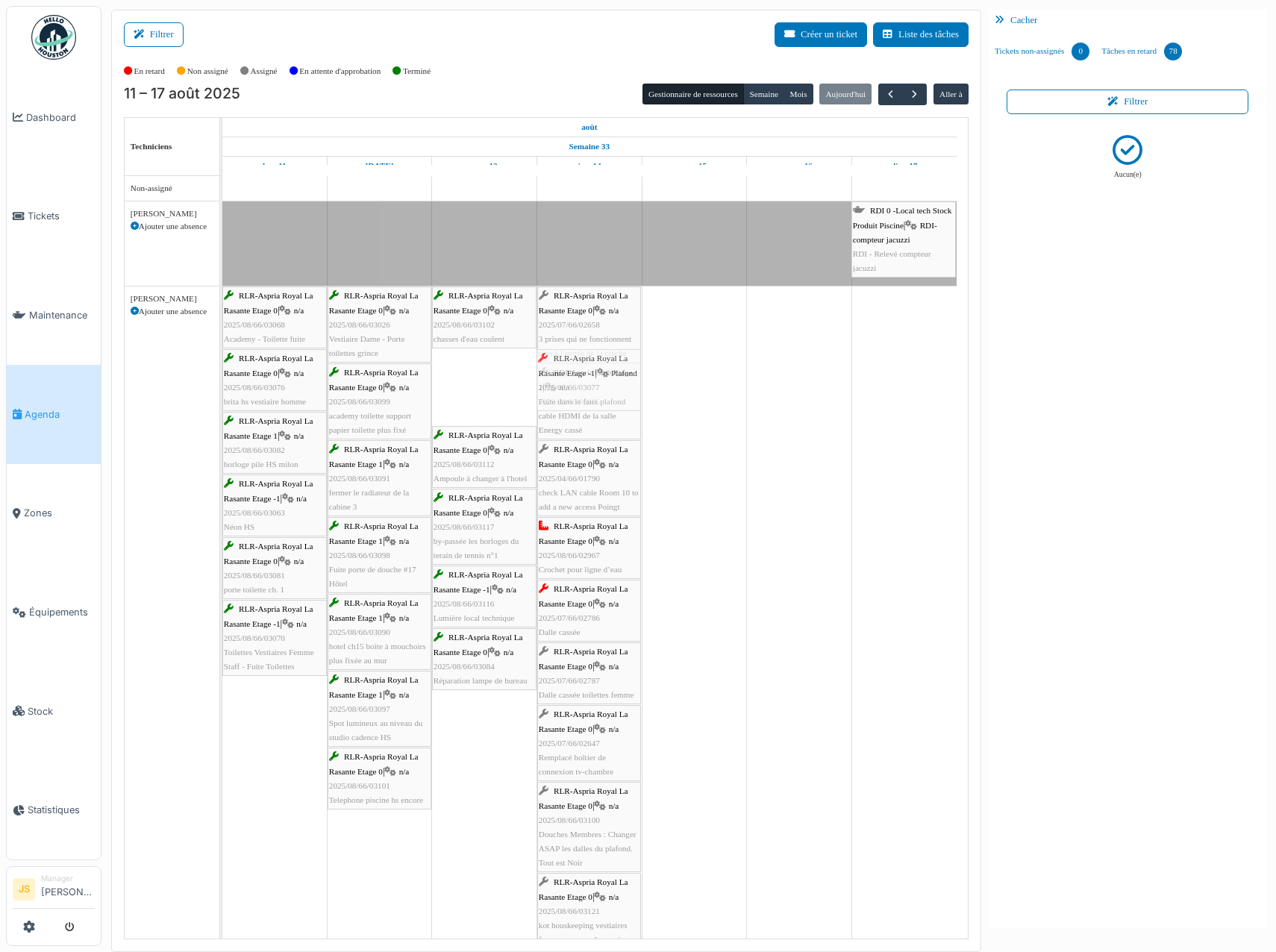
click at [223, 384] on div "RLR-Aspria Royal La Rasante Etage 0 | n/a 2025/08/66/03068 Academy - Toilette f…" at bounding box center [223, 622] width 0 height 670
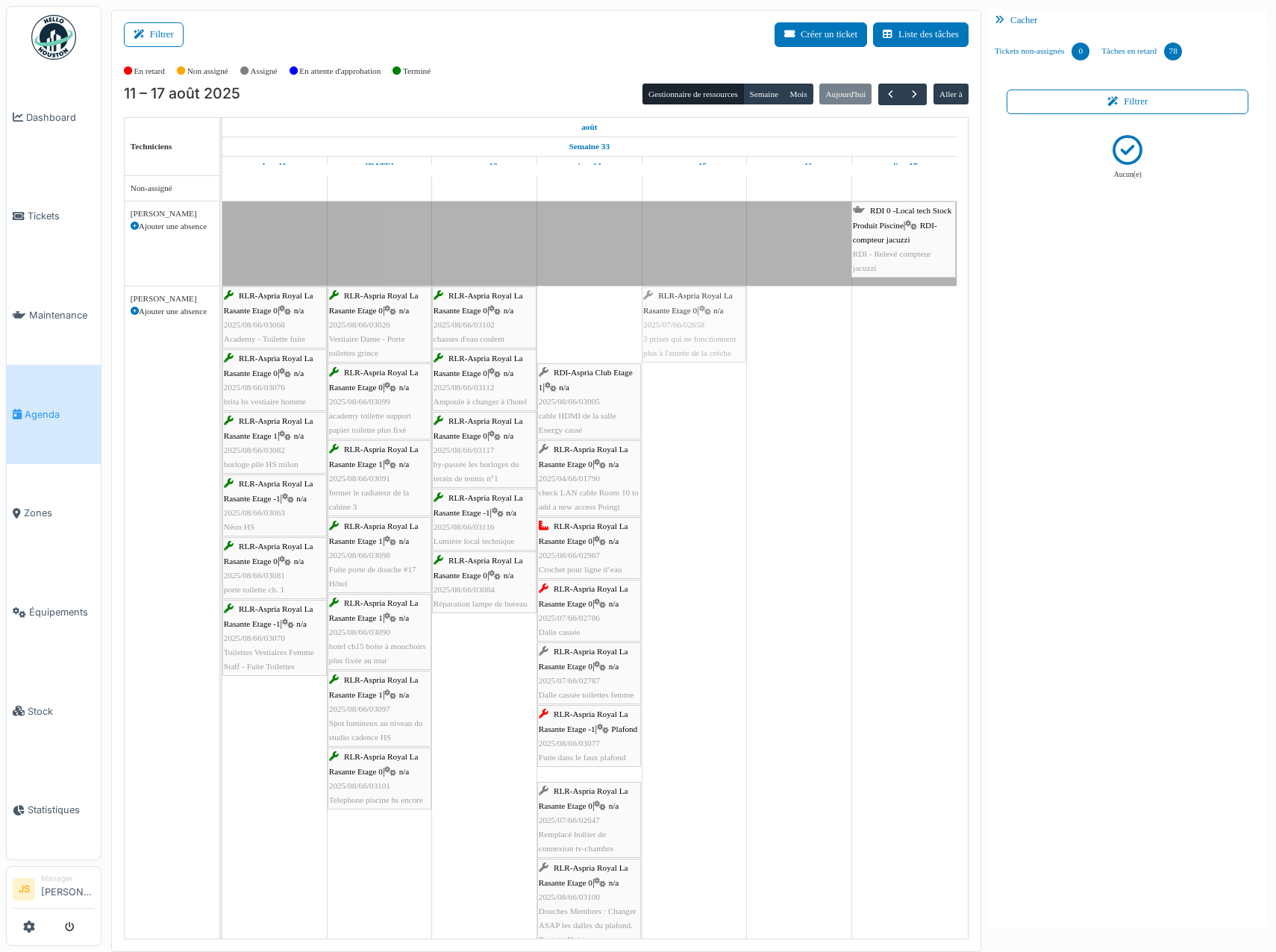
drag, startPoint x: 596, startPoint y: 327, endPoint x: 677, endPoint y: 327, distance: 81.0
click at [223, 327] on div "RLR-Aspria Royal La Rasante Etage 0 | n/a 2025/08/66/03068 Academy - Toilette f…" at bounding box center [223, 660] width 0 height 748
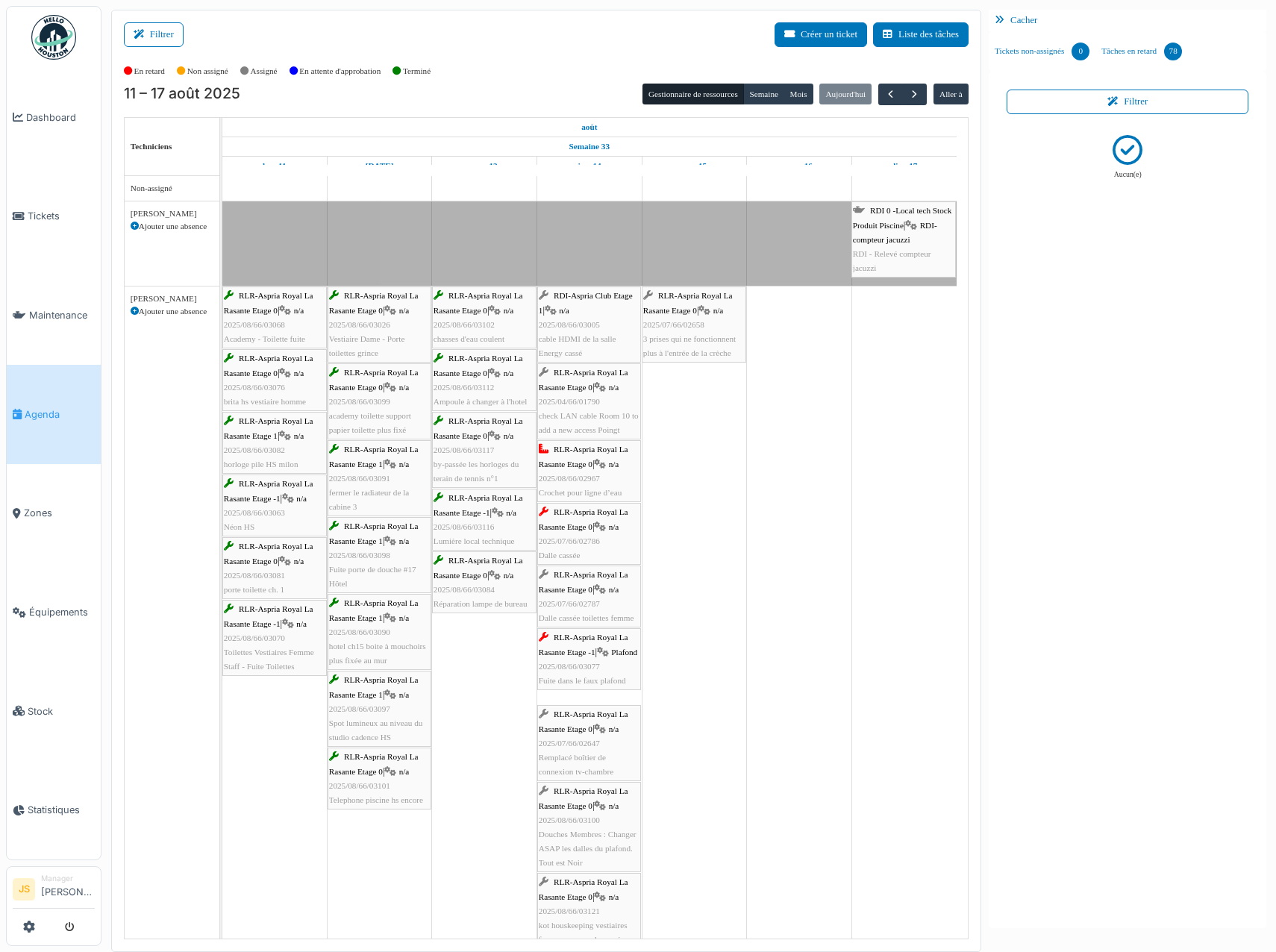
click at [584, 330] on div "RDI-Aspria Club Etage 1 | n/a 2025/08/66/03005 cable HDMI de la salle Energy ca…" at bounding box center [589, 324] width 101 height 72
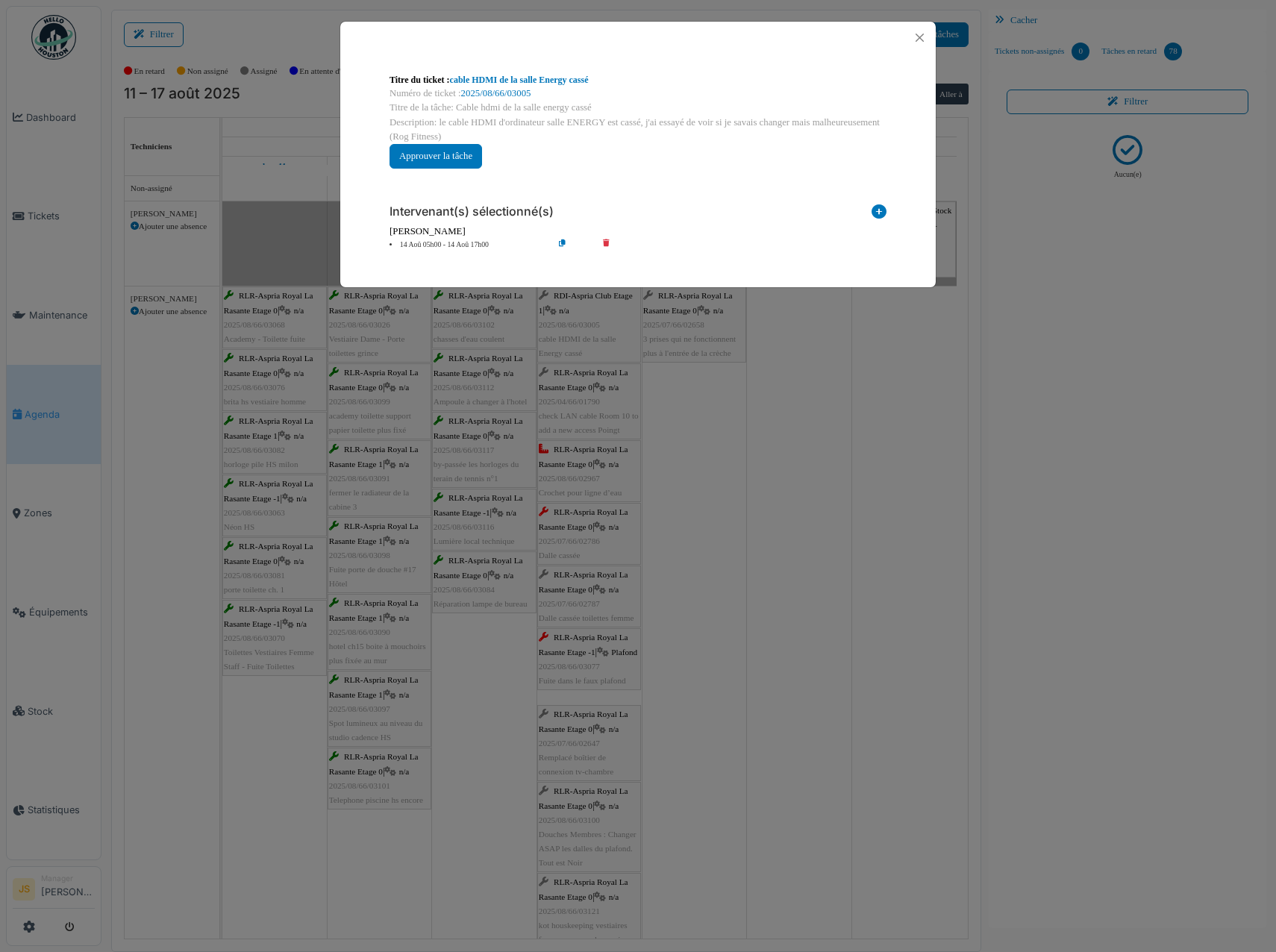
click at [606, 241] on icon at bounding box center [617, 245] width 43 height 12
click at [881, 213] on icon at bounding box center [879, 214] width 15 height 20
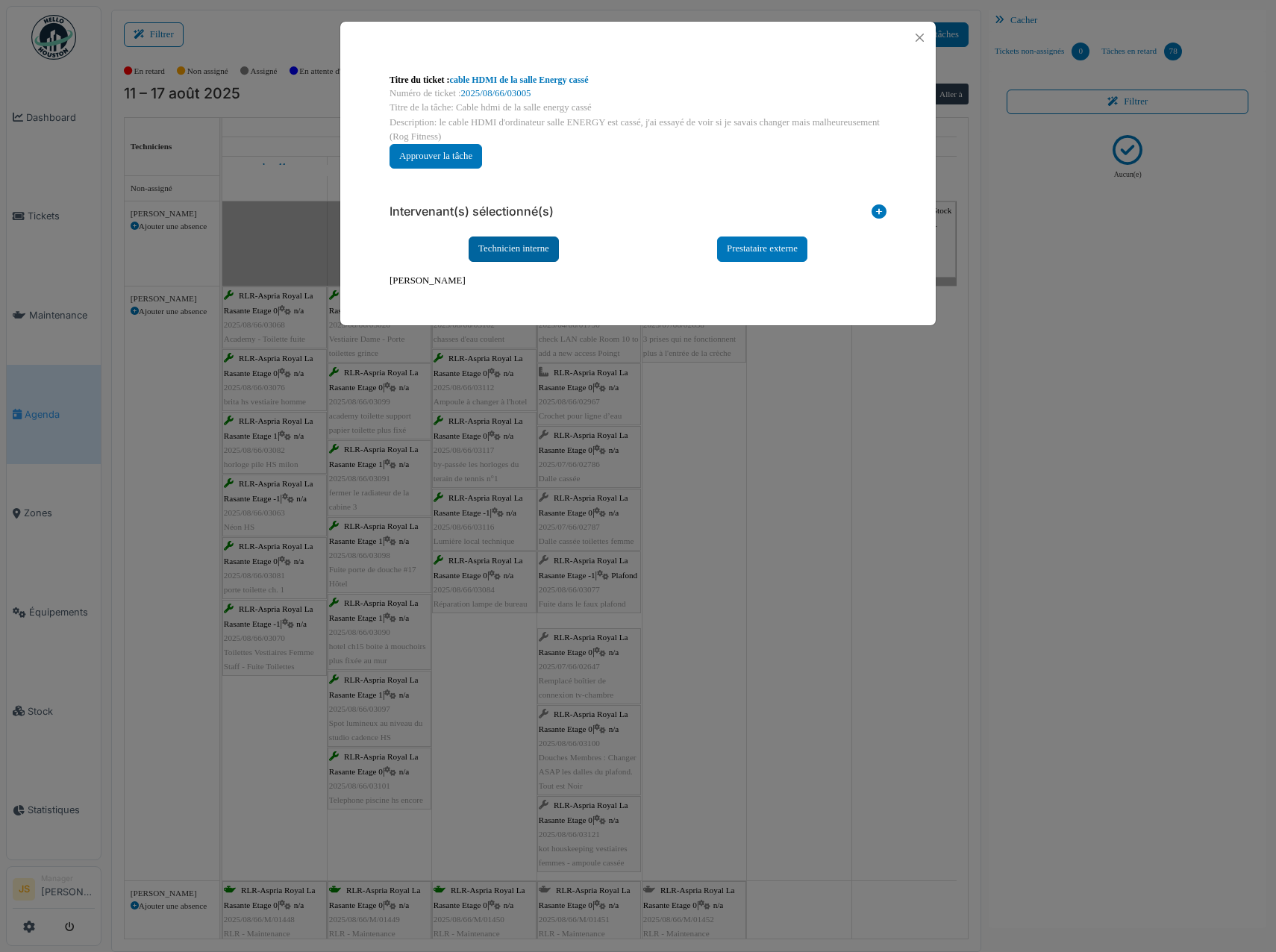
click at [514, 253] on div "Technicien interne" at bounding box center [514, 248] width 90 height 24
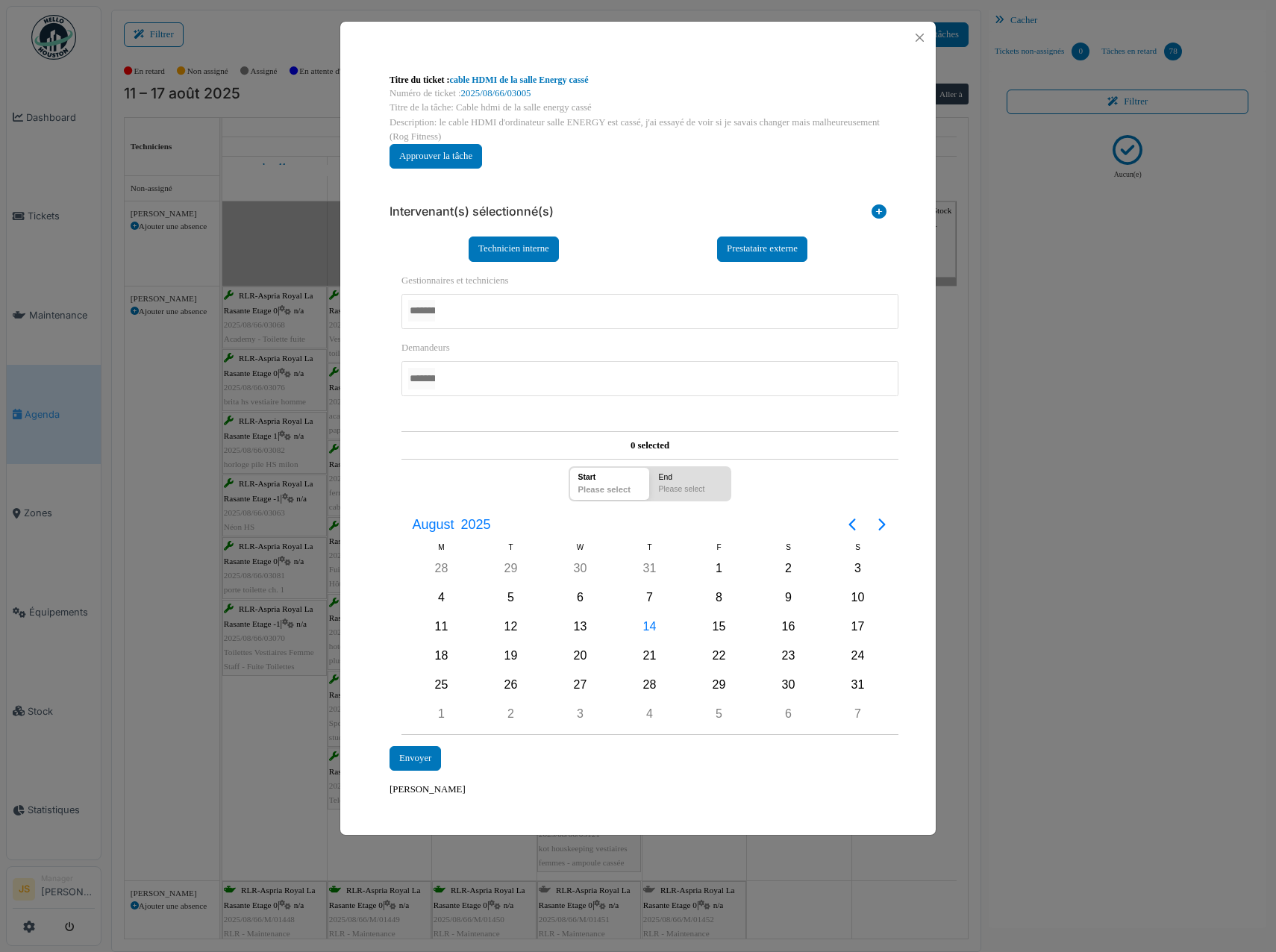
click at [481, 315] on div at bounding box center [649, 311] width 497 height 35
click at [366, 501] on div "**********" at bounding box center [638, 435] width 596 height 763
click at [649, 624] on div "14" at bounding box center [649, 627] width 22 height 22
click at [649, 625] on div "14" at bounding box center [649, 627] width 22 height 22
click at [427, 763] on div "Envoyer" at bounding box center [415, 758] width 51 height 24
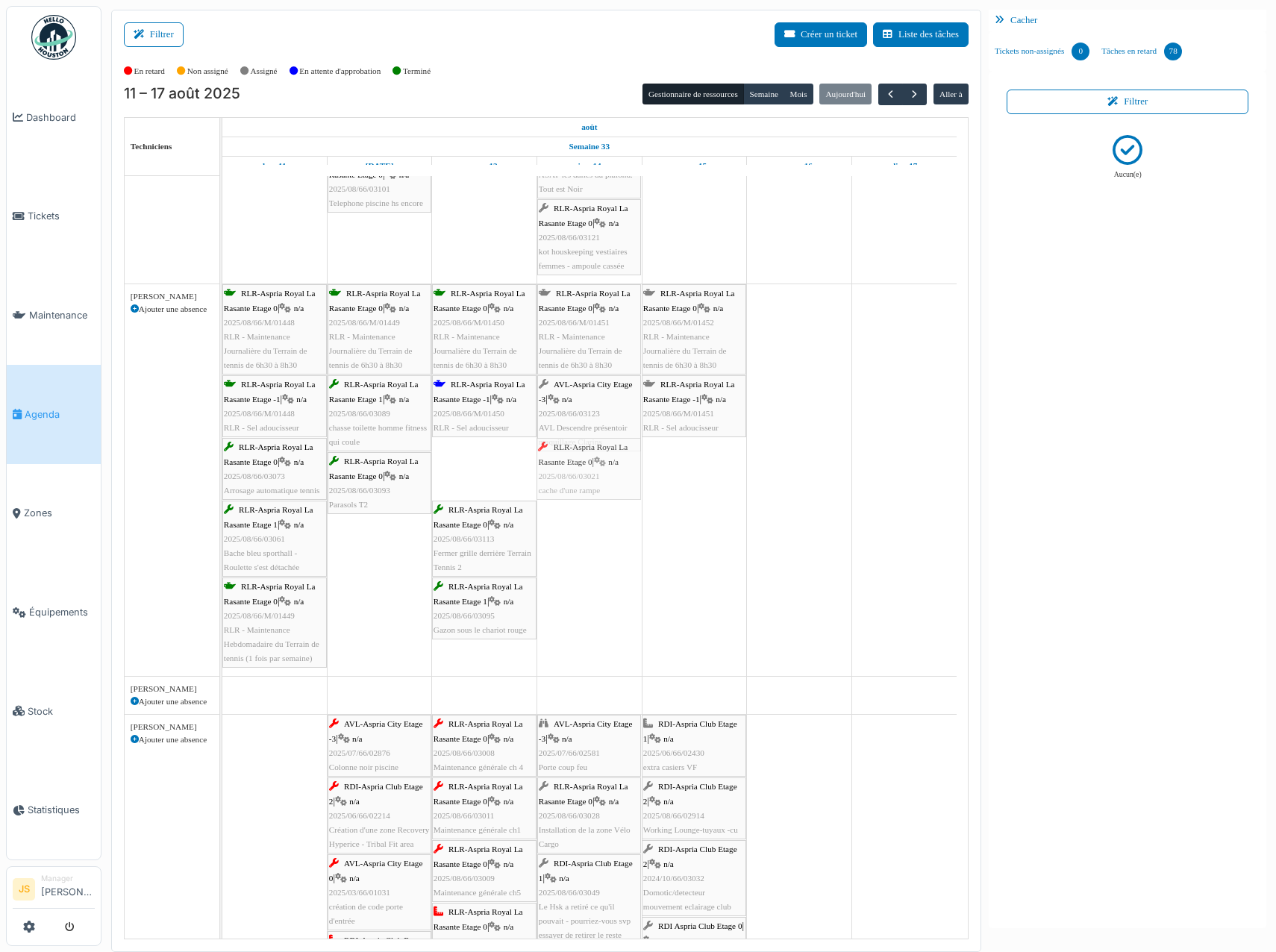
drag, startPoint x: 475, startPoint y: 474, endPoint x: 590, endPoint y: 473, distance: 115.0
click at [223, 473] on div "RLR-Aspria Royal La Rasante Etage 0 | n/a 2025/08/66/M/01448 RLR - Maintenance …" at bounding box center [223, 479] width 0 height 391
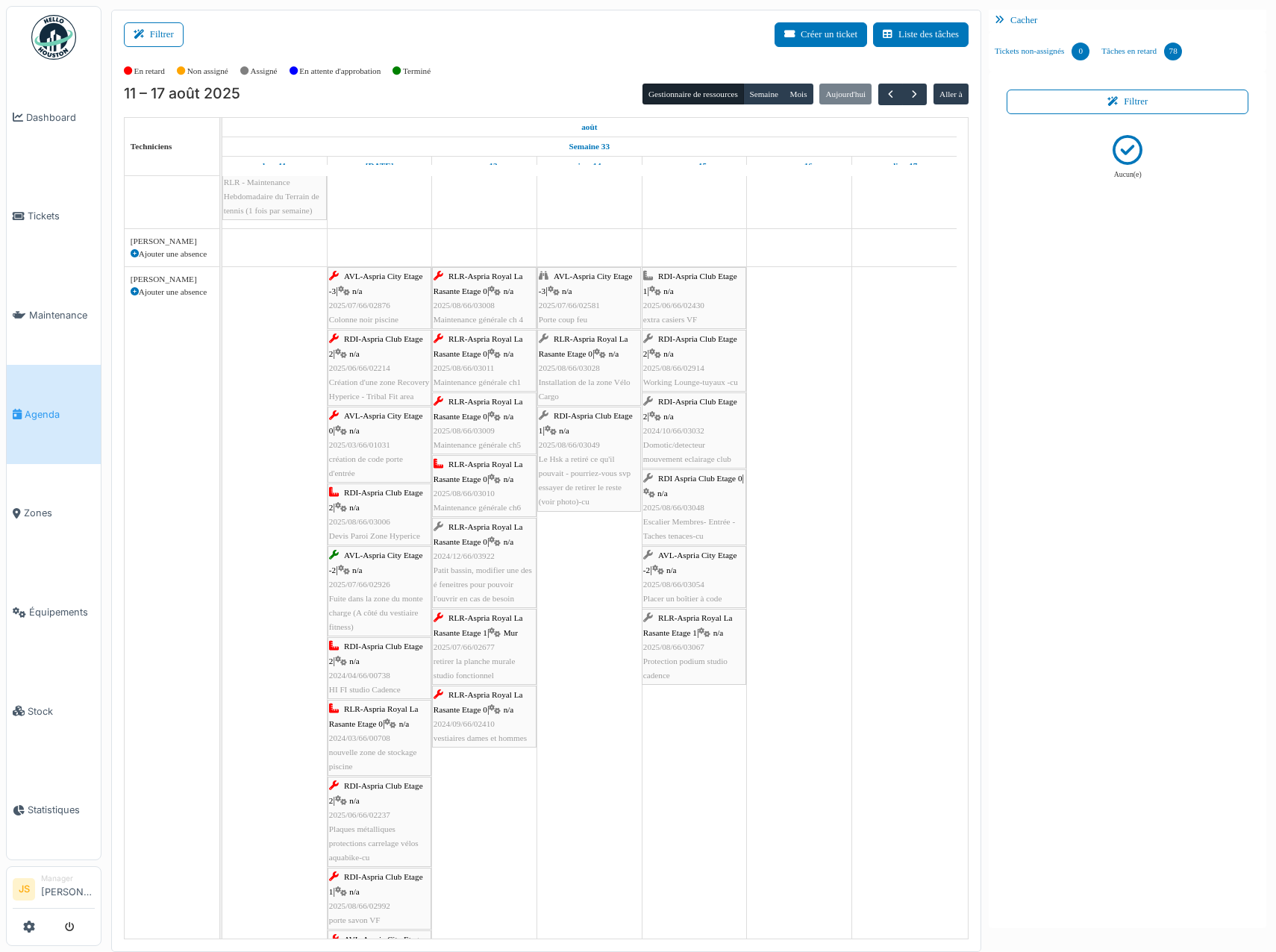
scroll to position [1144, 0]
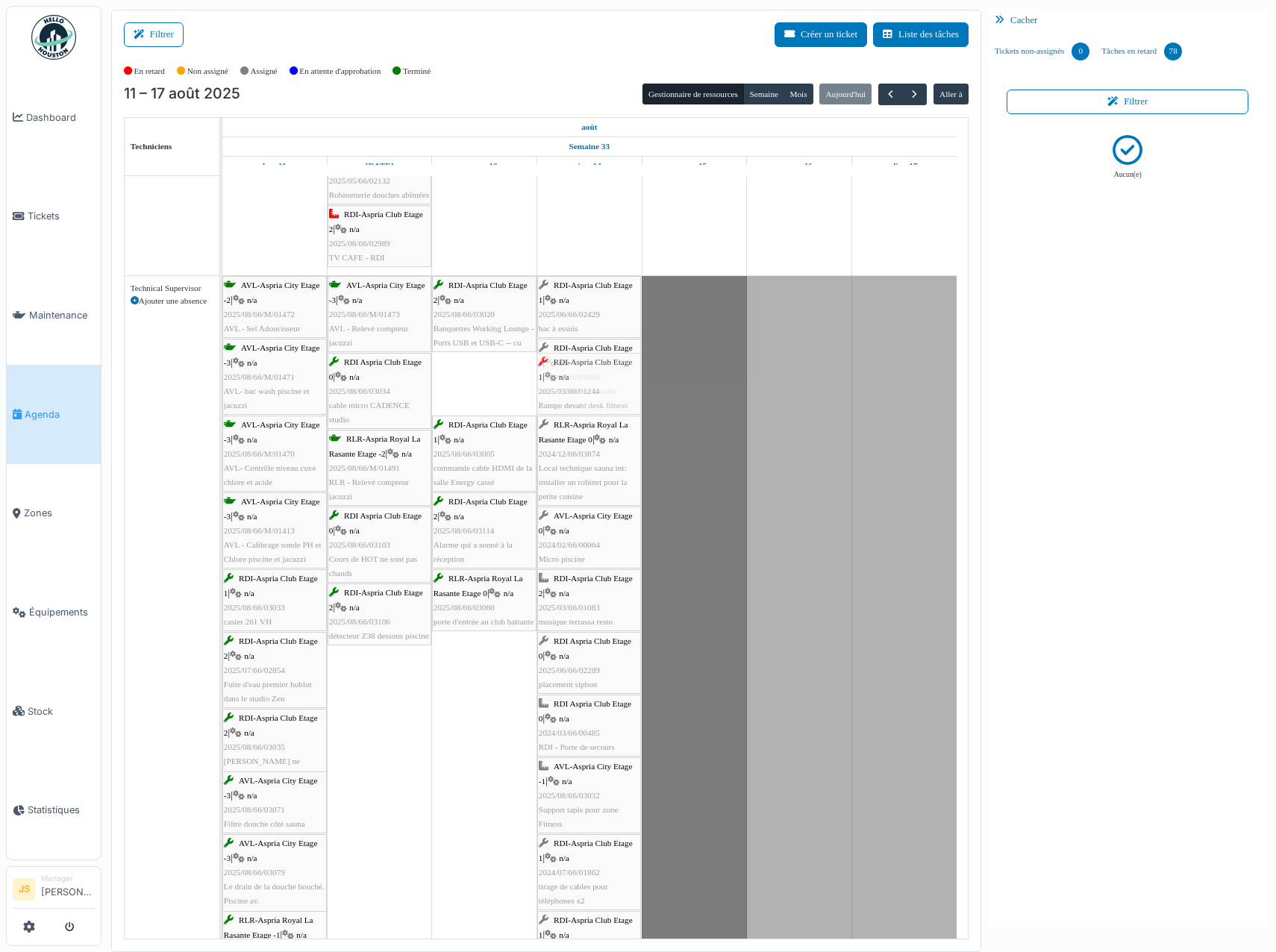
drag, startPoint x: 490, startPoint y: 384, endPoint x: 553, endPoint y: 389, distance: 63.2
click at [223, 389] on div "AVL-Aspria City Etage -2 | n/a 2025/08/66/M/01472 AVL - Sel Adoucisseur AVL-Asp…" at bounding box center [223, 929] width 0 height 1305
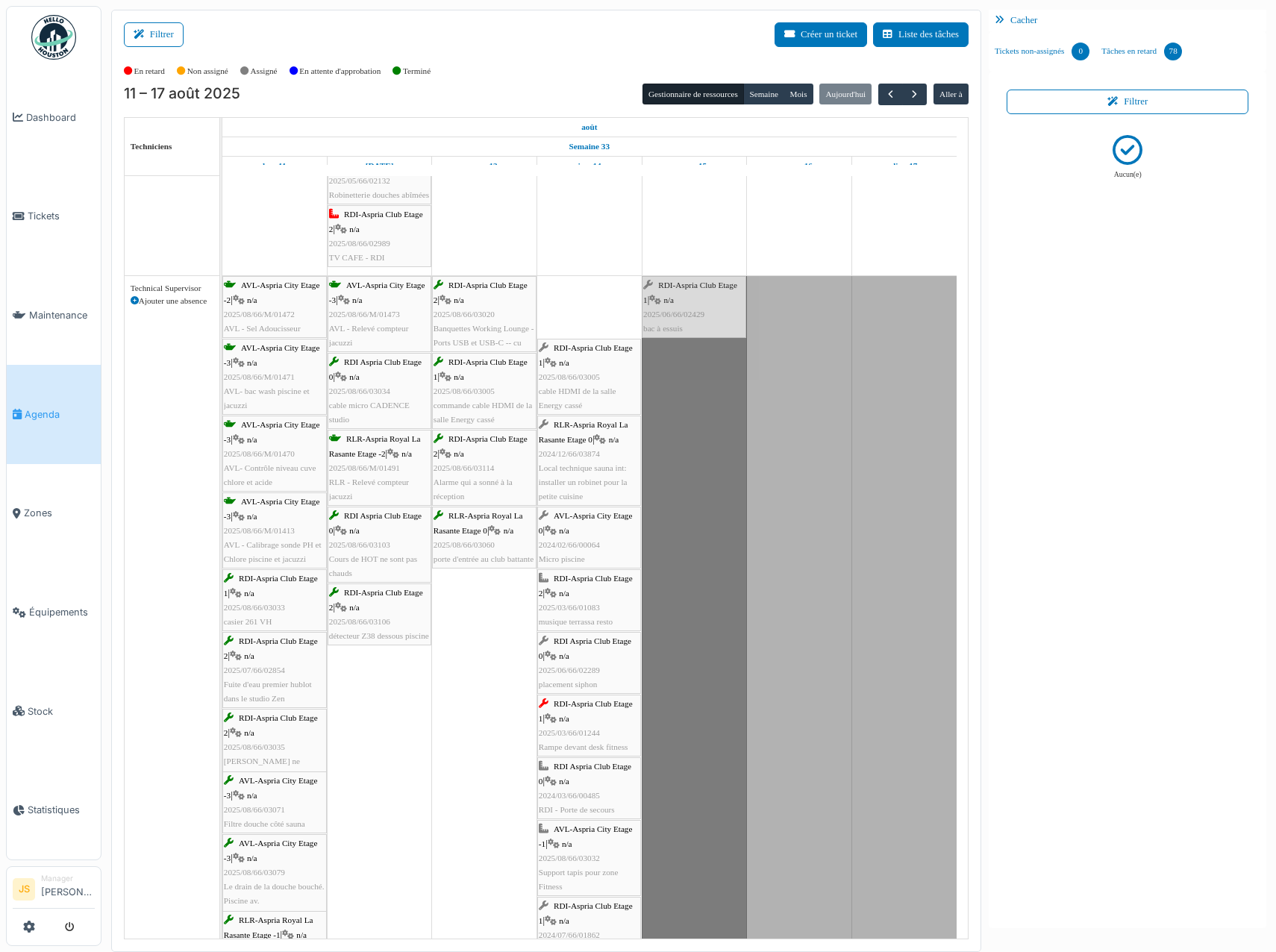
drag, startPoint x: 593, startPoint y: 319, endPoint x: 731, endPoint y: 322, distance: 138.0
click at [223, 322] on div "AVL-Aspria City Etage -2 | n/a 2025/08/66/M/01472 AVL - Sel Adoucisseur AVL-Asp…" at bounding box center [223, 929] width 0 height 1305
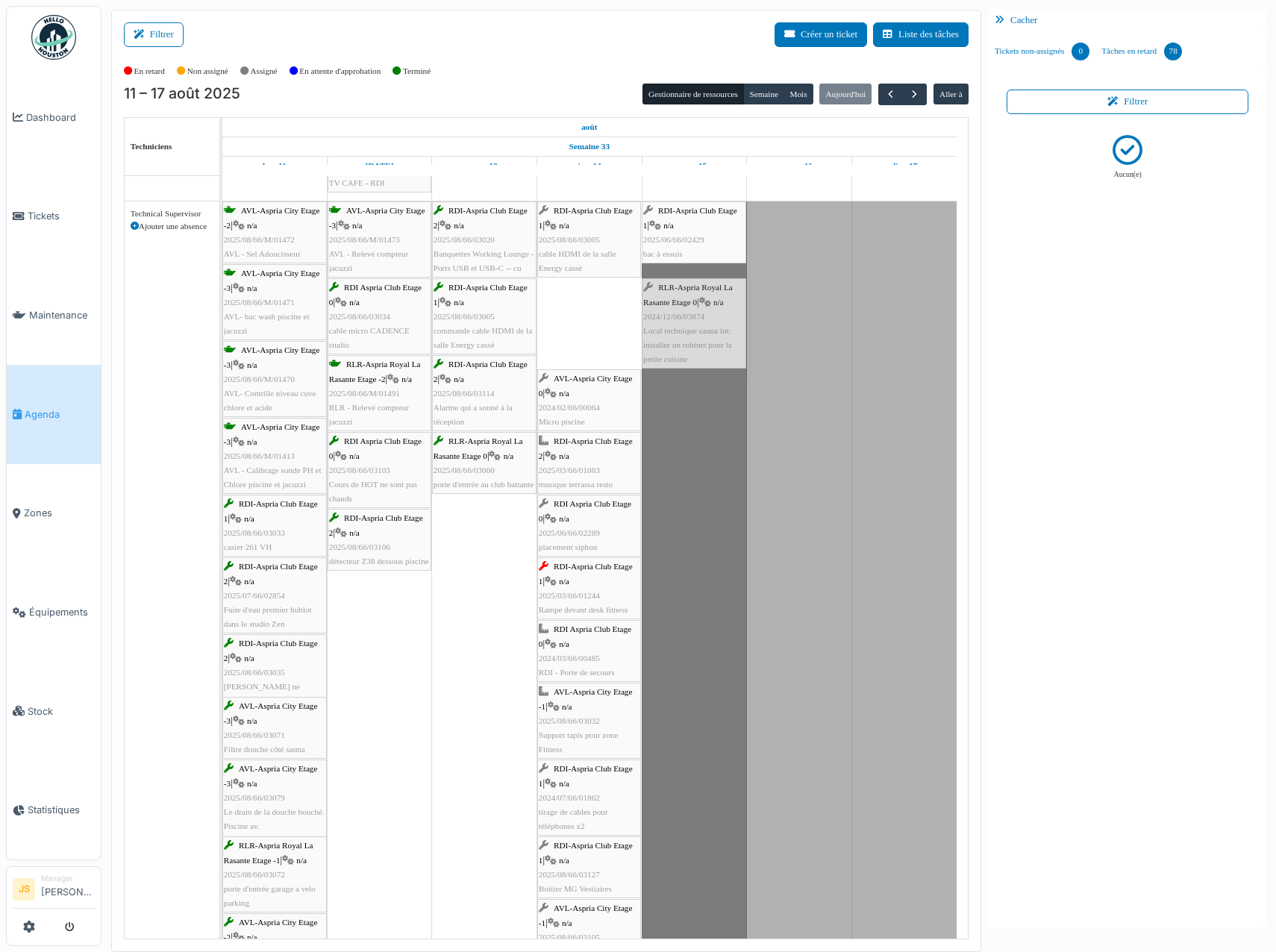
drag, startPoint x: 614, startPoint y: 339, endPoint x: 663, endPoint y: 339, distance: 49.0
click at [223, 339] on div "AVL-Aspria City Etage -2 | n/a 2025/08/66/M/01472 AVL - Sel Adoucisseur AVL-Asp…" at bounding box center [223, 854] width 0 height 1305
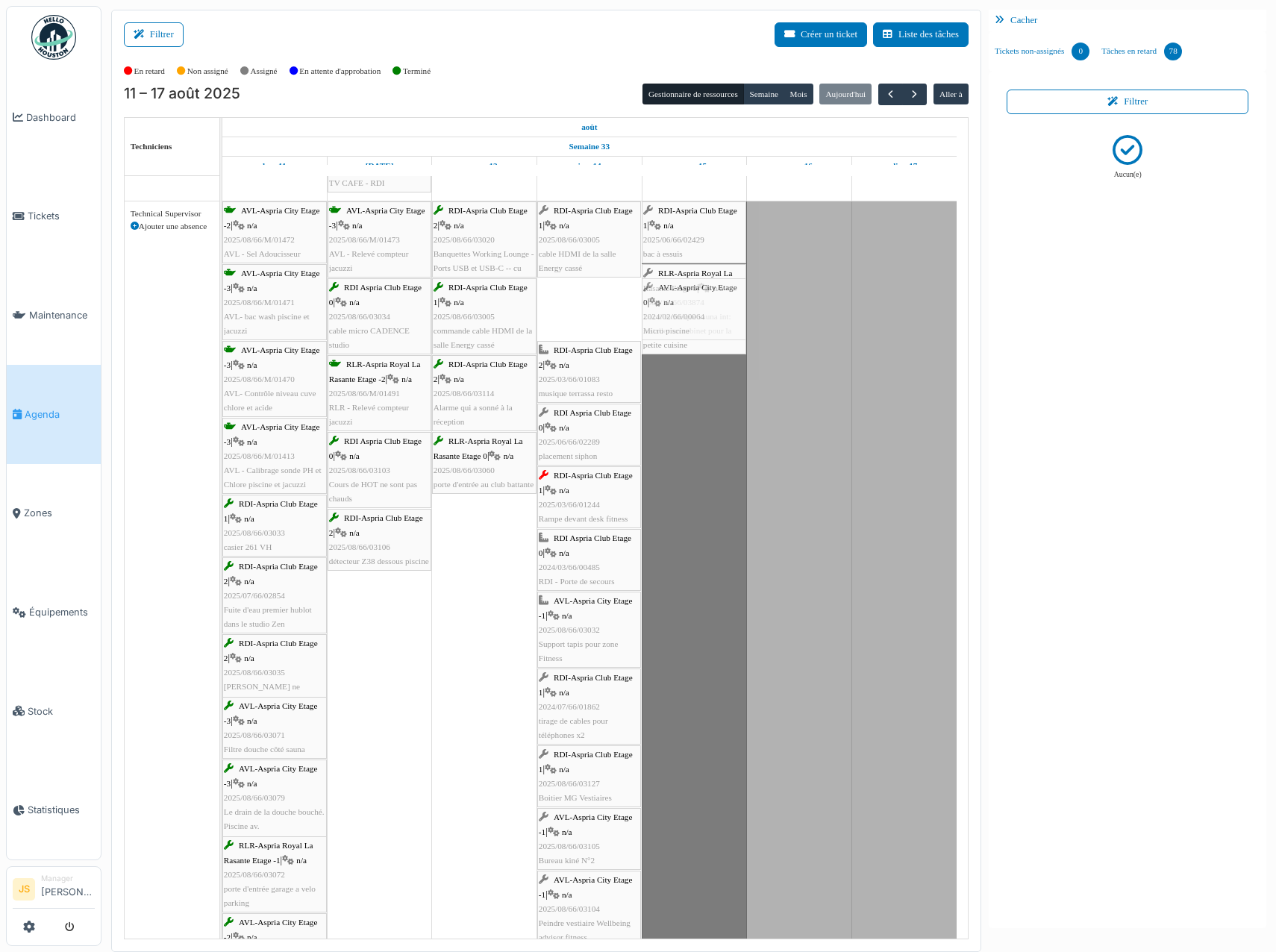
drag, startPoint x: 607, startPoint y: 319, endPoint x: 699, endPoint y: 313, distance: 92.2
click at [223, 313] on div "AVL-Aspria City Etage -2 | n/a 2025/08/66/M/01472 AVL - Sel Adoucisseur AVL-Asp…" at bounding box center [223, 854] width 0 height 1305
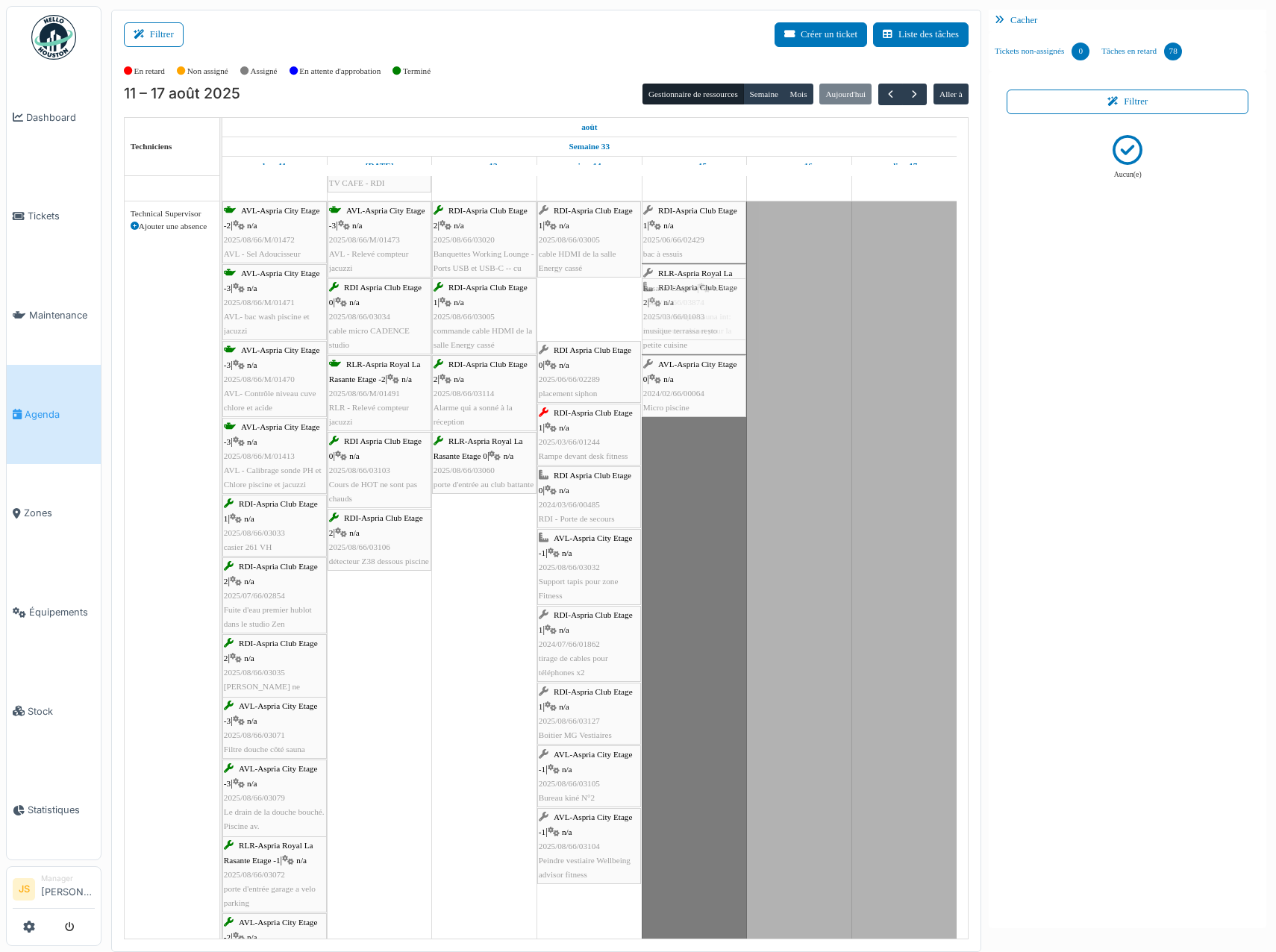
drag, startPoint x: 593, startPoint y: 303, endPoint x: 661, endPoint y: 307, distance: 68.1
click at [223, 307] on div "AVL-Aspria City Etage -2 | n/a 2025/08/66/M/01472 AVL - Sel Adoucisseur AVL-Asp…" at bounding box center [223, 854] width 0 height 1305
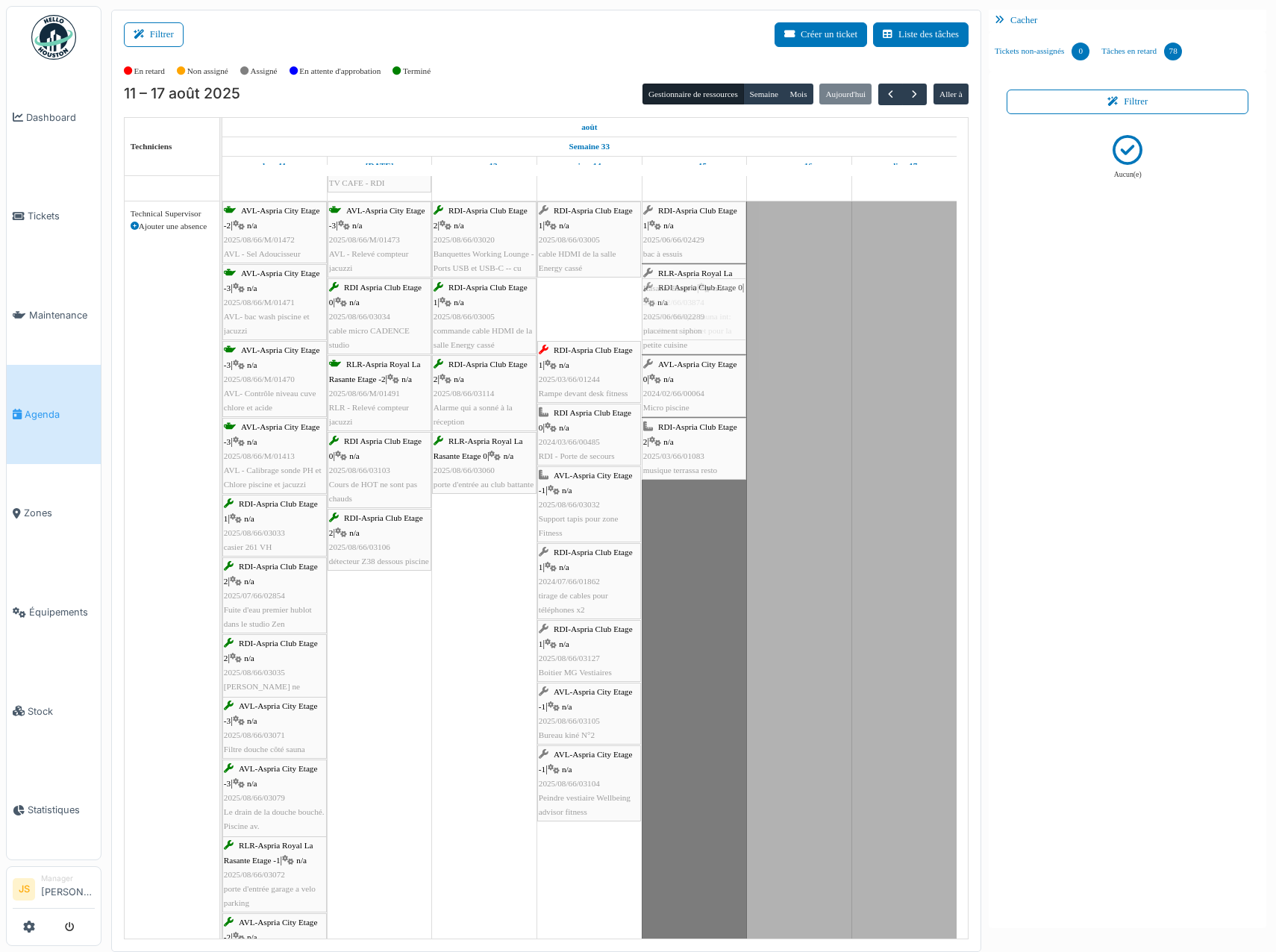
drag, startPoint x: 597, startPoint y: 303, endPoint x: 677, endPoint y: 303, distance: 80.0
click at [223, 303] on div "AVL-Aspria City Etage -2 | n/a 2025/08/66/M/01472 AVL - Sel Adoucisseur AVL-Asp…" at bounding box center [223, 854] width 0 height 1305
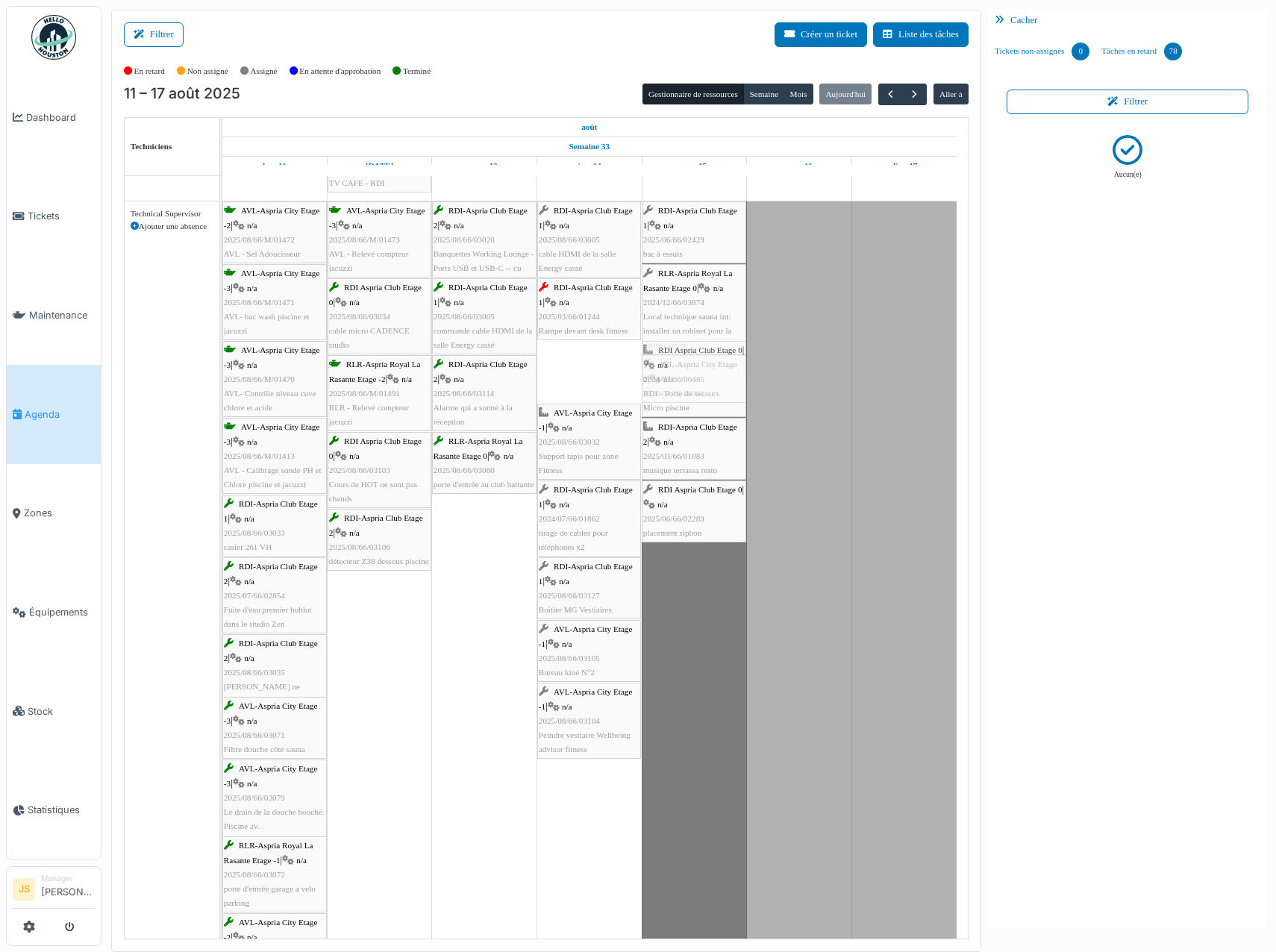
drag, startPoint x: 576, startPoint y: 354, endPoint x: 655, endPoint y: 356, distance: 79.0
click at [223, 356] on div "AVL-Aspria City Etage -2 | n/a 2025/08/66/M/01472 AVL - Sel Adoucisseur AVL-Asp…" at bounding box center [223, 854] width 0 height 1305
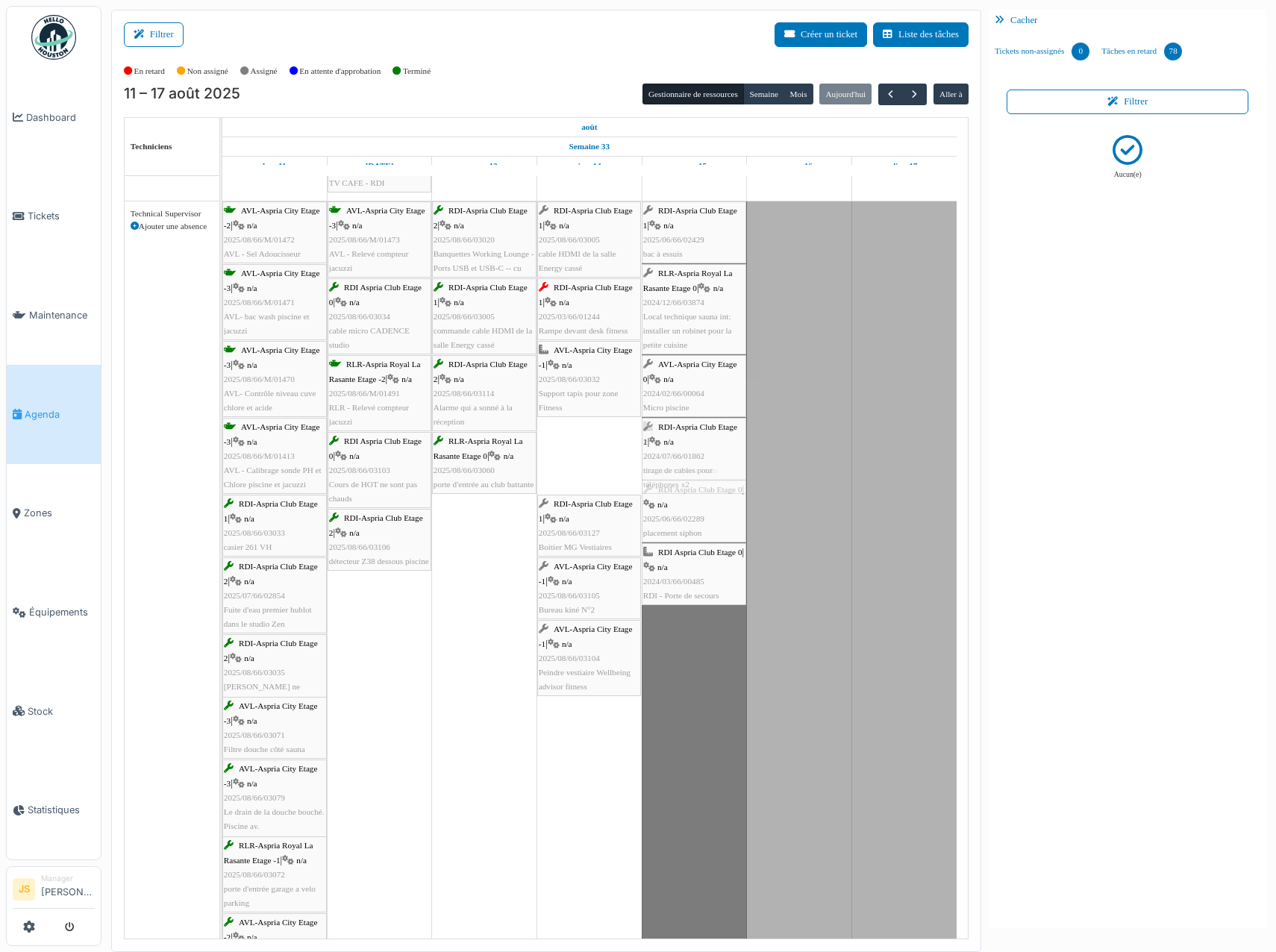
drag, startPoint x: 604, startPoint y: 466, endPoint x: 697, endPoint y: 464, distance: 93.0
click at [223, 464] on div "AVL-Aspria City Etage -2 | n/a 2025/08/66/M/01472 AVL - Sel Adoucisseur AVL-Asp…" at bounding box center [223, 854] width 0 height 1305
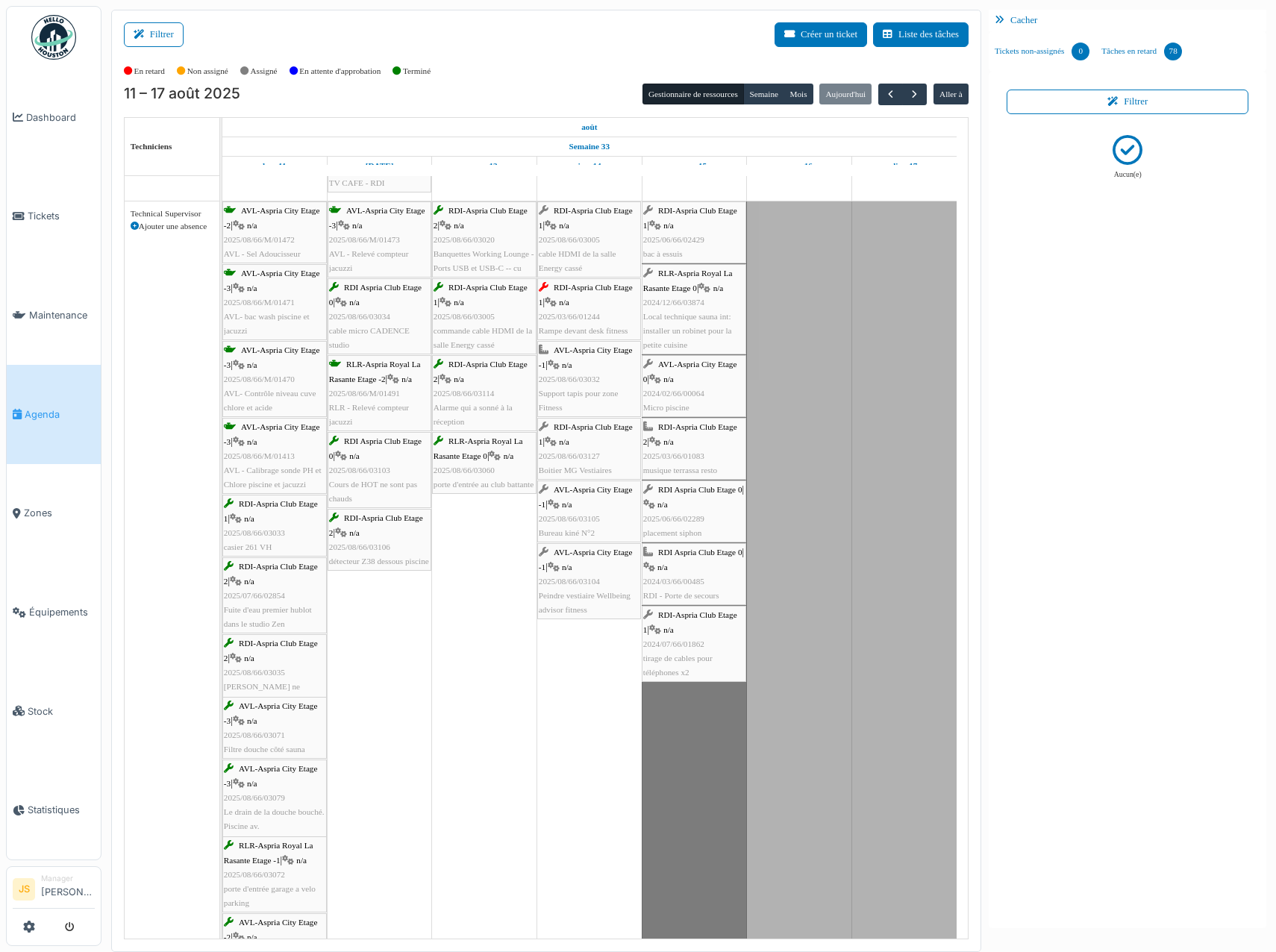
click at [584, 521] on span "2025/08/66/03105" at bounding box center [569, 518] width 61 height 9
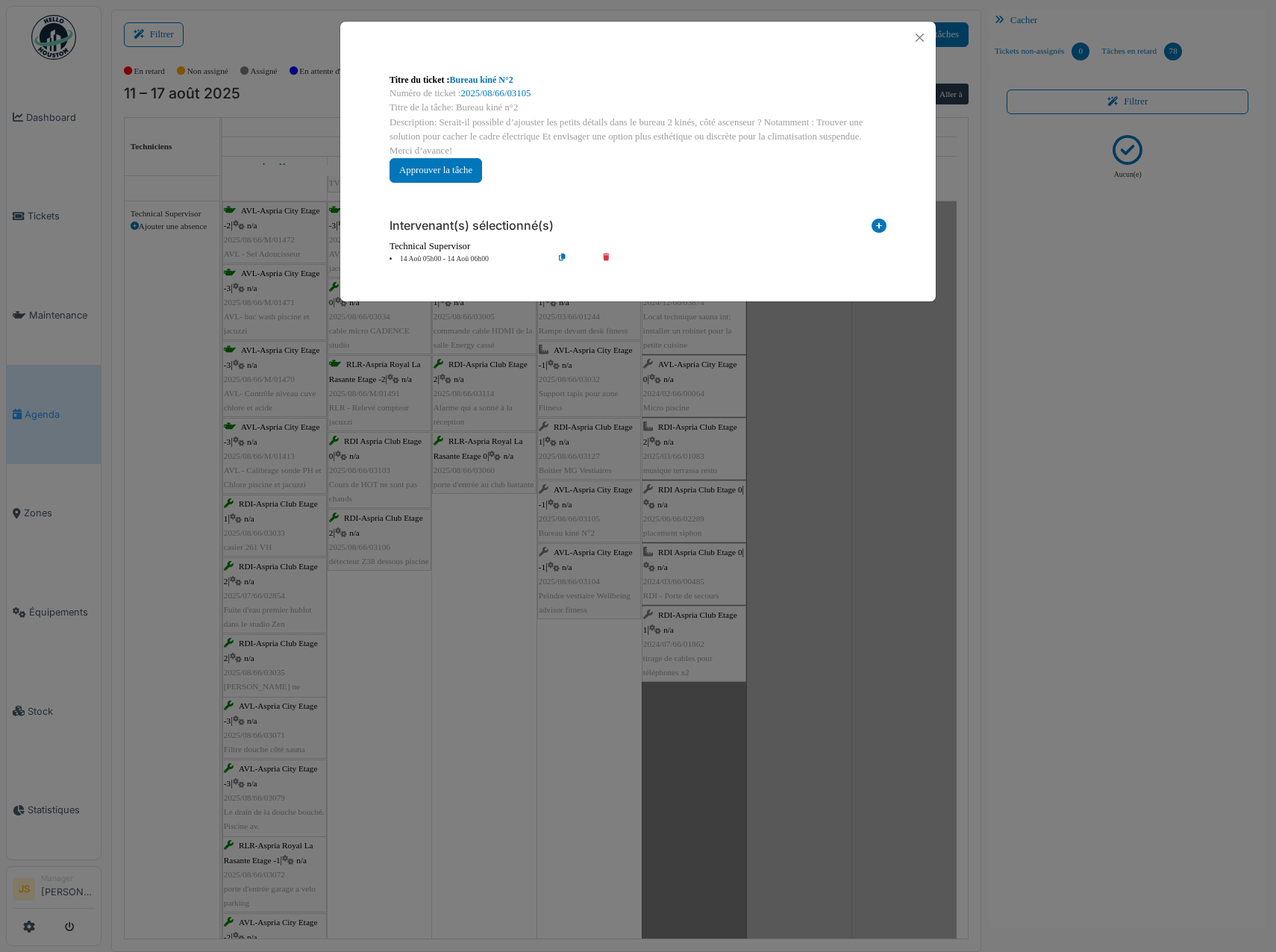
click at [791, 56] on div "**********" at bounding box center [638, 168] width 596 height 230
click at [921, 36] on button "Close" at bounding box center [919, 37] width 20 height 20
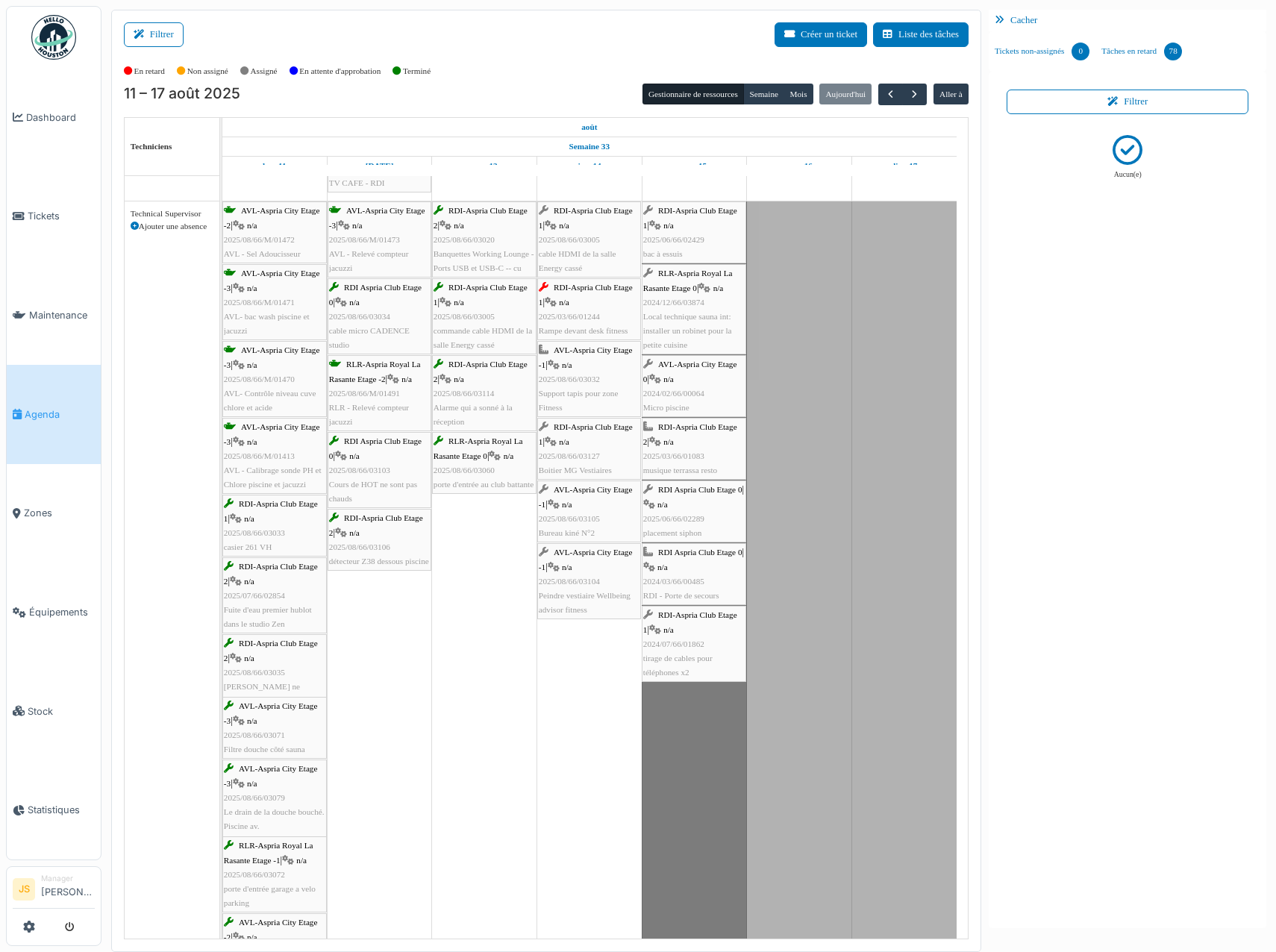
click at [583, 587] on div "AVL-Aspria City Etage -1 | n/a 2025/08/66/03104 Peindre vestiaire Wellbeing adv…" at bounding box center [589, 581] width 101 height 72
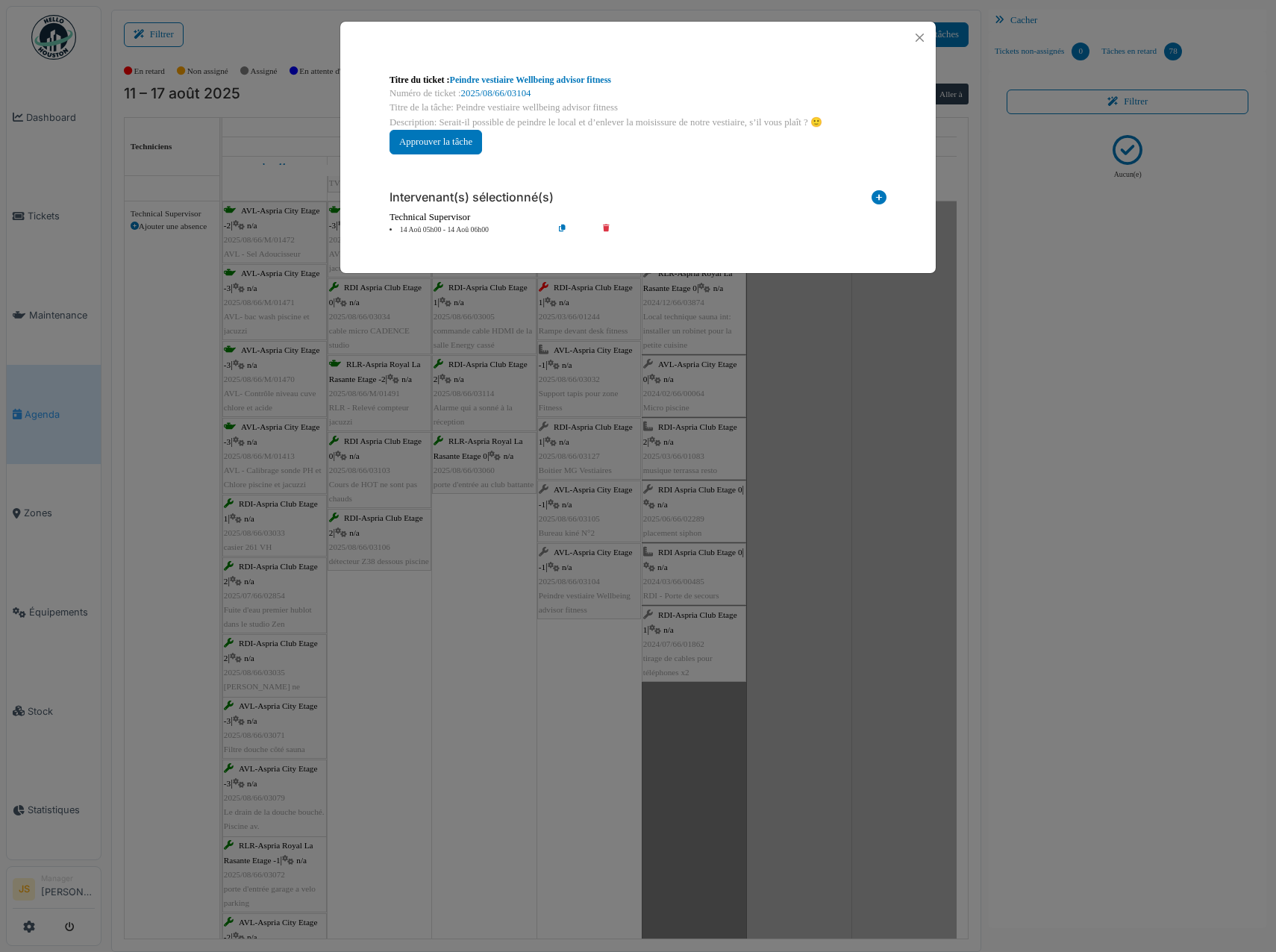
click at [603, 595] on div "**********" at bounding box center [638, 476] width 1276 height 952
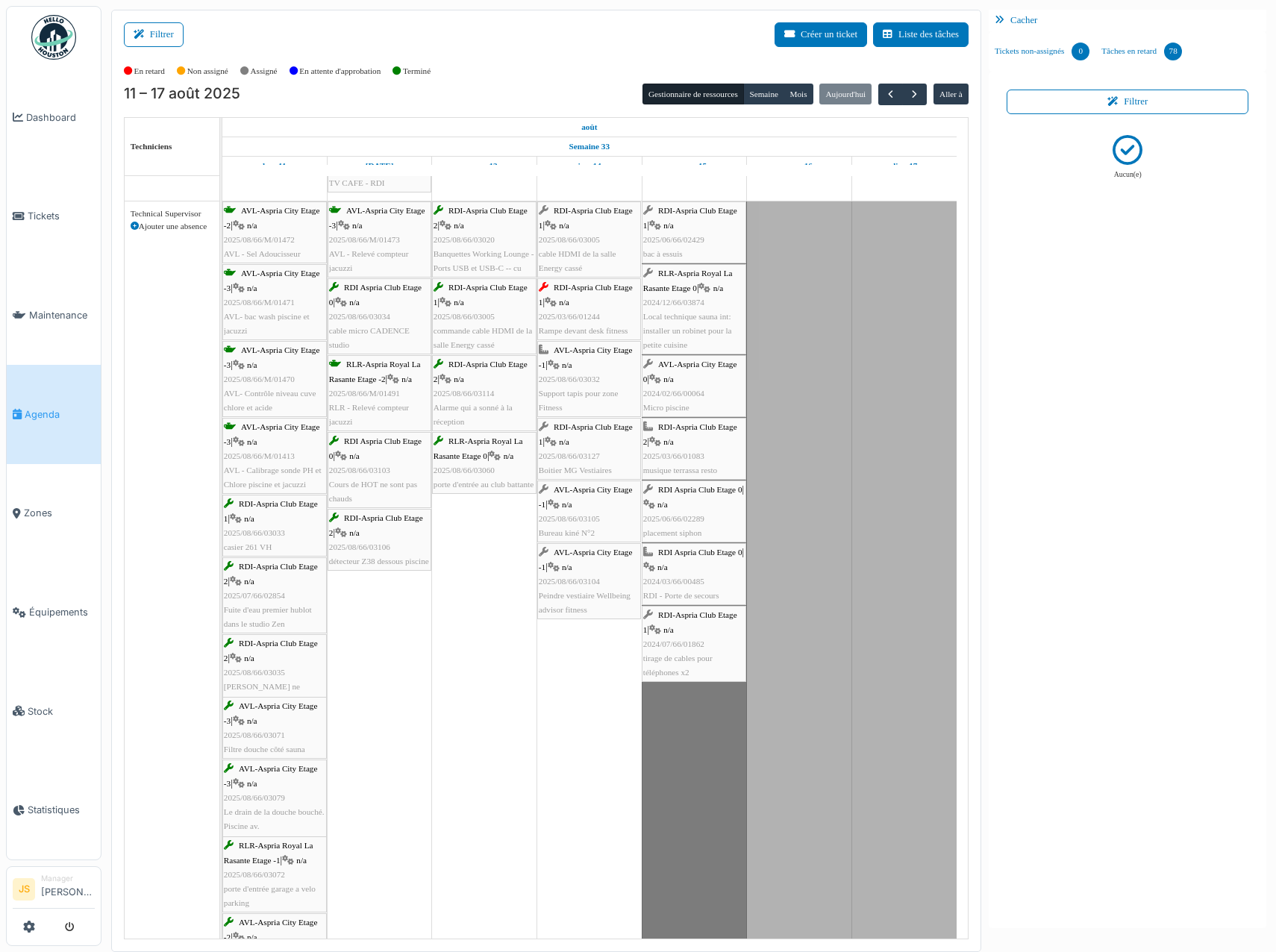
click at [600, 593] on span "Peindre vestiaire Wellbeing advisor fitness" at bounding box center [584, 602] width 92 height 23
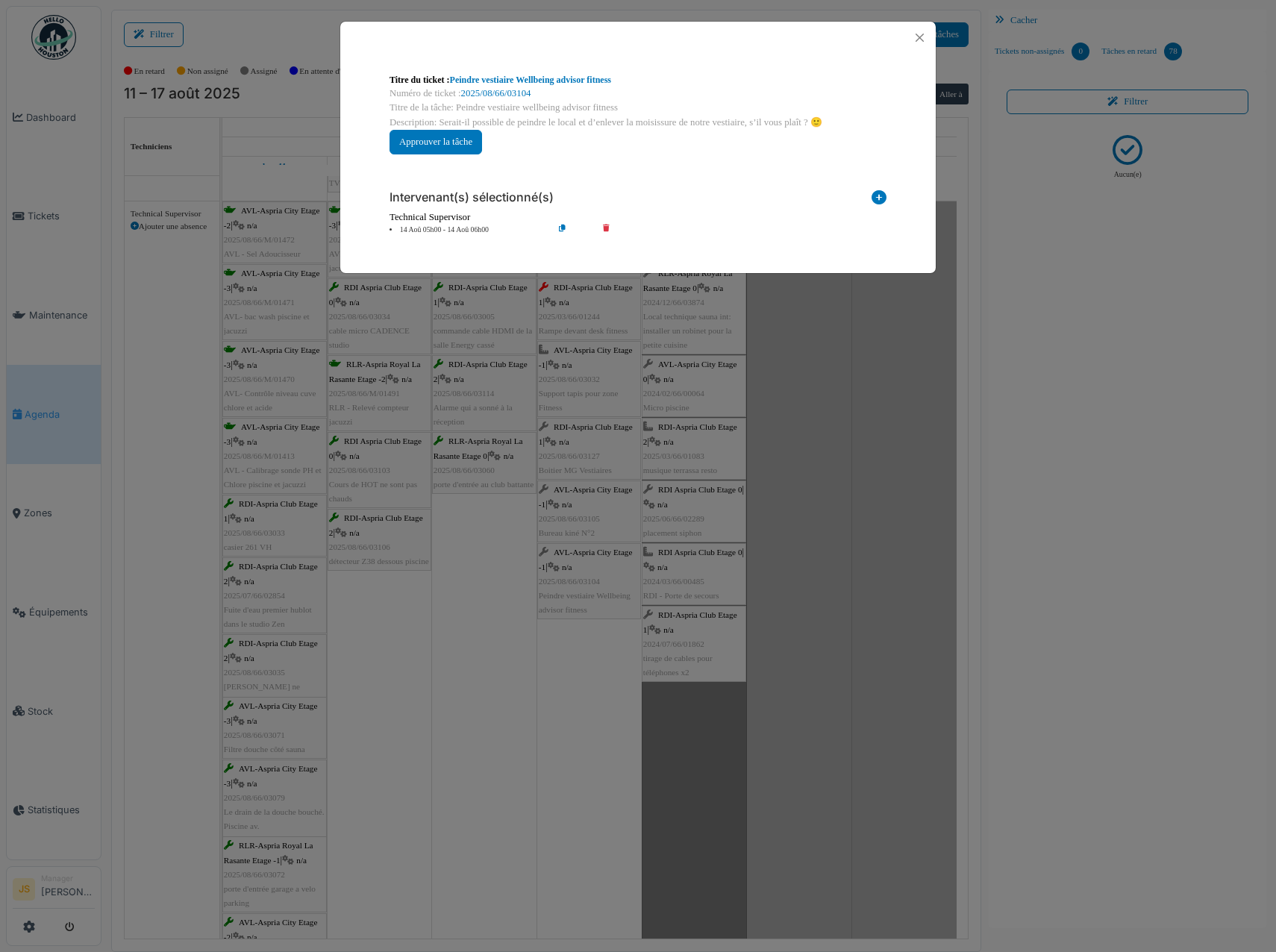
click at [608, 229] on icon at bounding box center [617, 230] width 43 height 12
click at [872, 194] on icon at bounding box center [879, 200] width 15 height 20
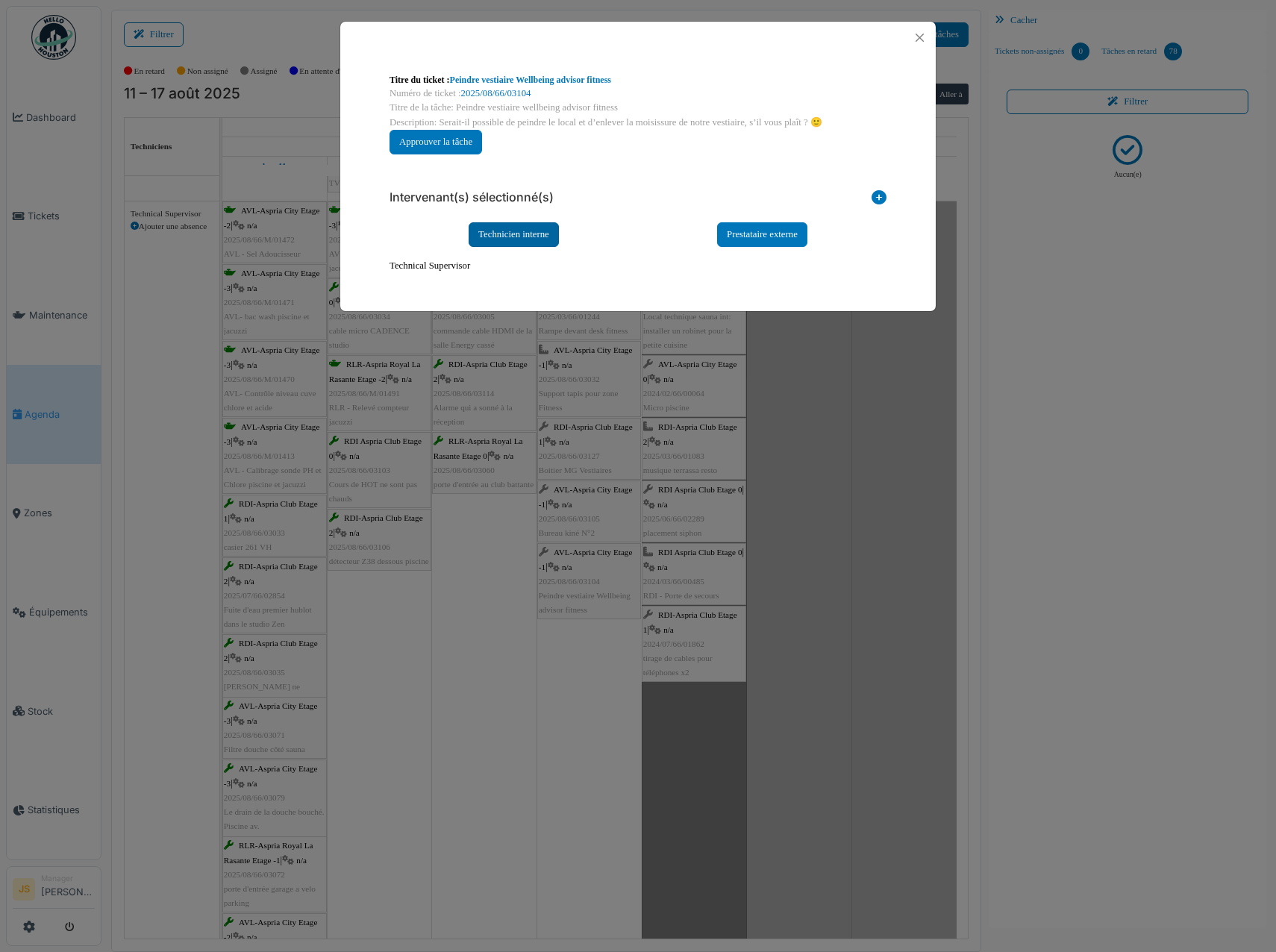
click at [529, 228] on div "Technicien interne" at bounding box center [514, 234] width 90 height 24
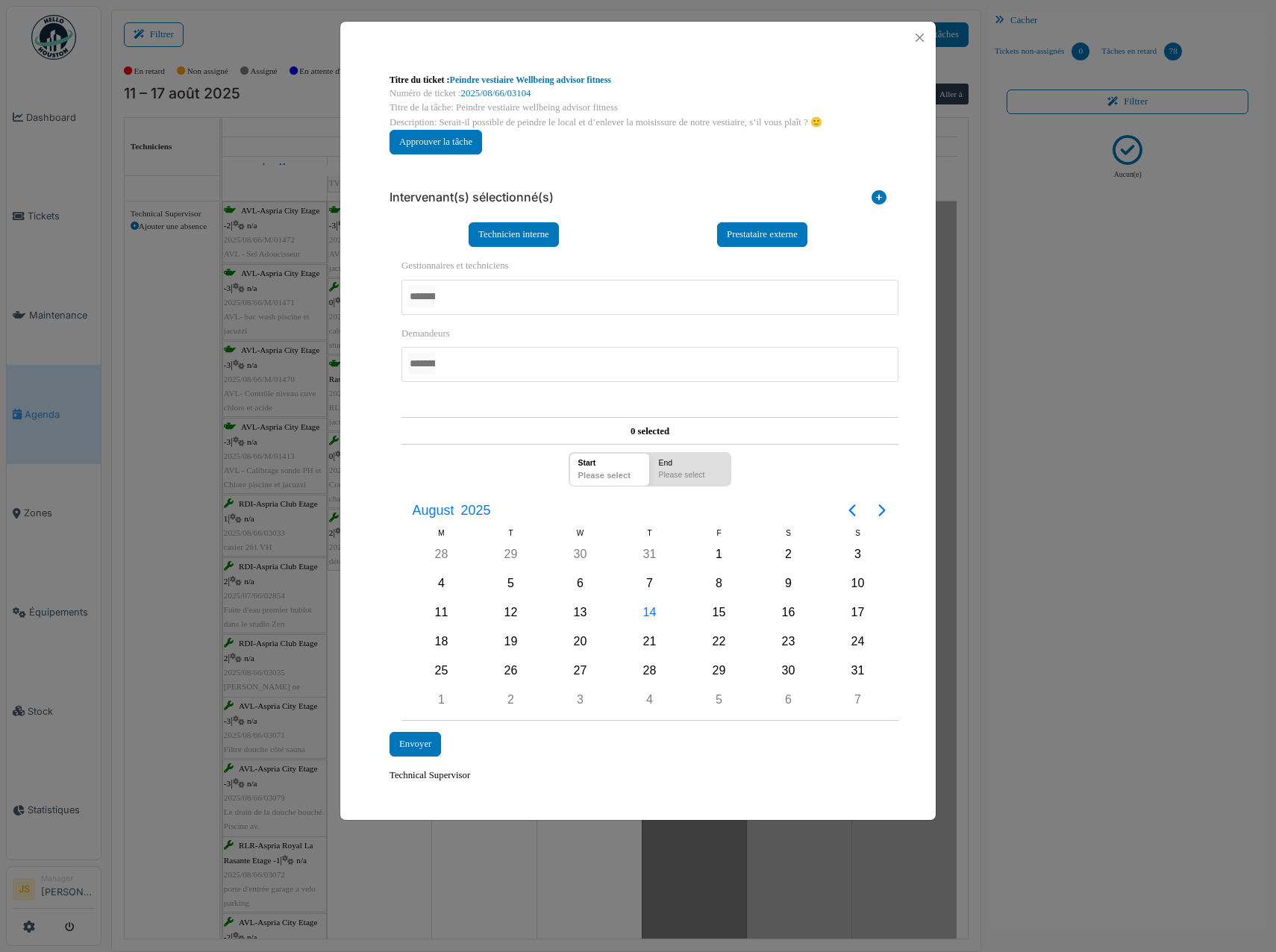
click at [501, 296] on div at bounding box center [649, 297] width 497 height 35
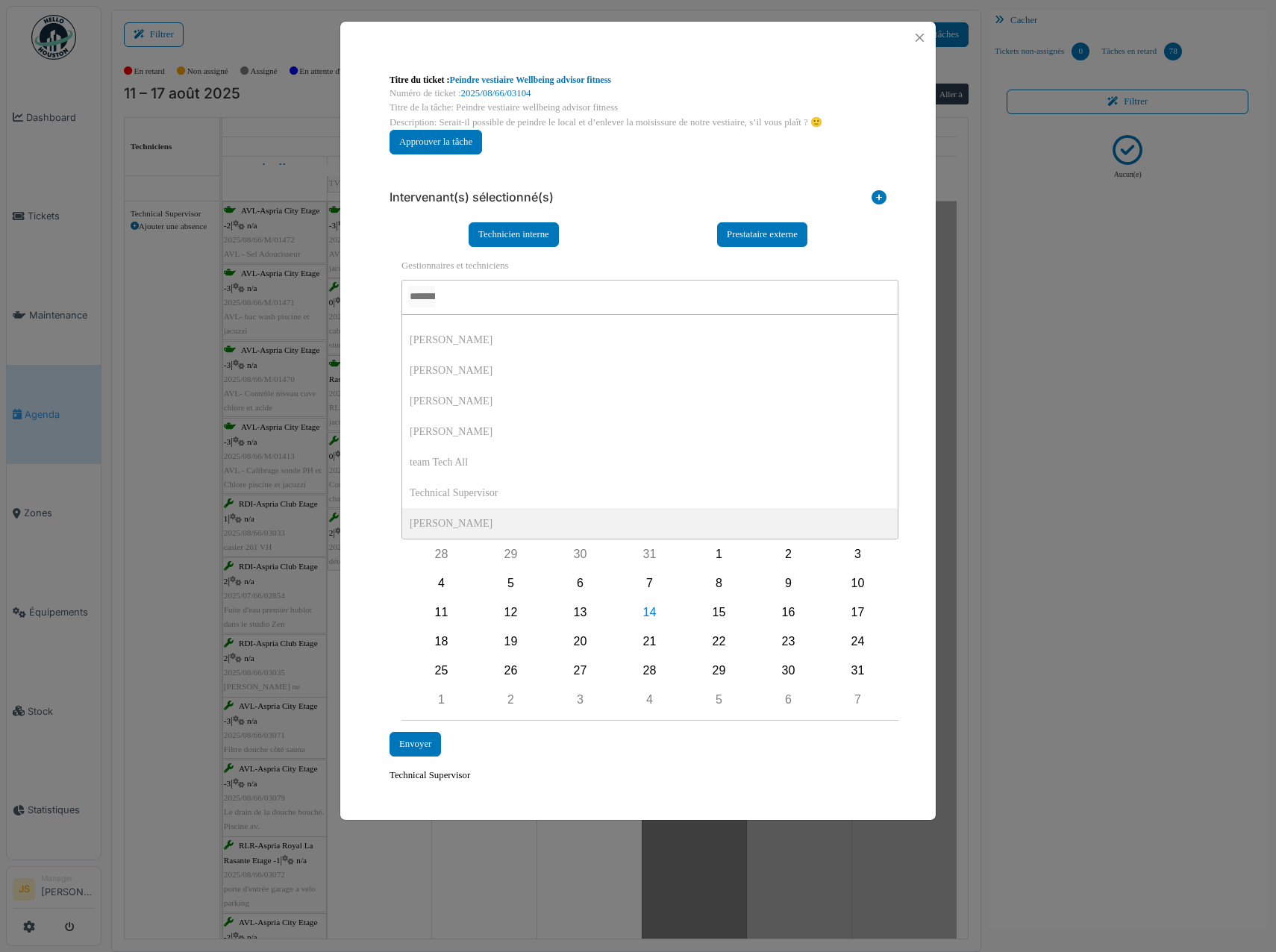
scroll to position [0, 0]
click at [378, 526] on div "**********" at bounding box center [638, 480] width 521 height 629
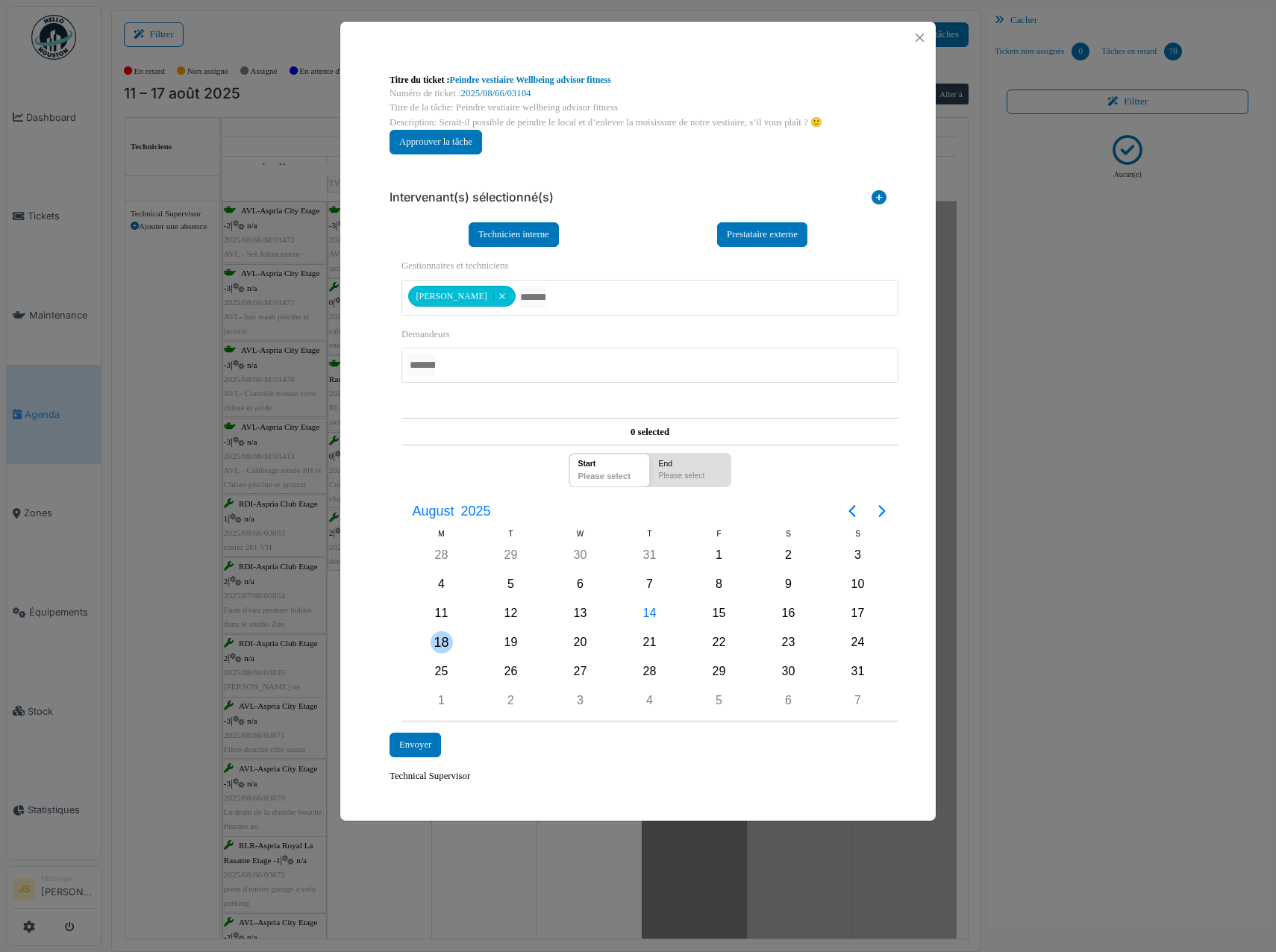
click at [443, 641] on div "18" at bounding box center [441, 642] width 22 height 22
click at [429, 749] on div "Envoyer" at bounding box center [415, 744] width 51 height 24
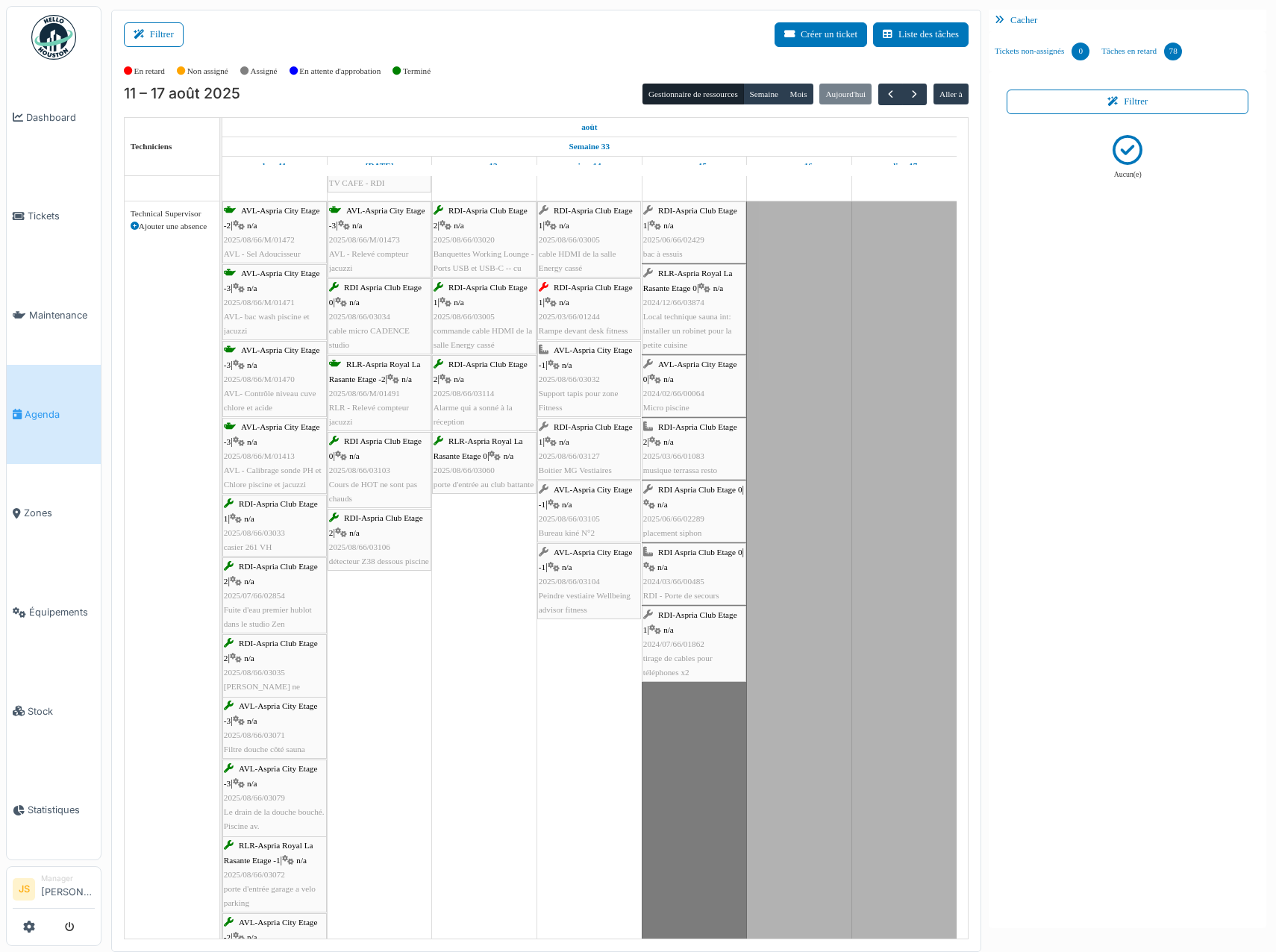
click at [514, 719] on td at bounding box center [484, 686] width 106 height 5197
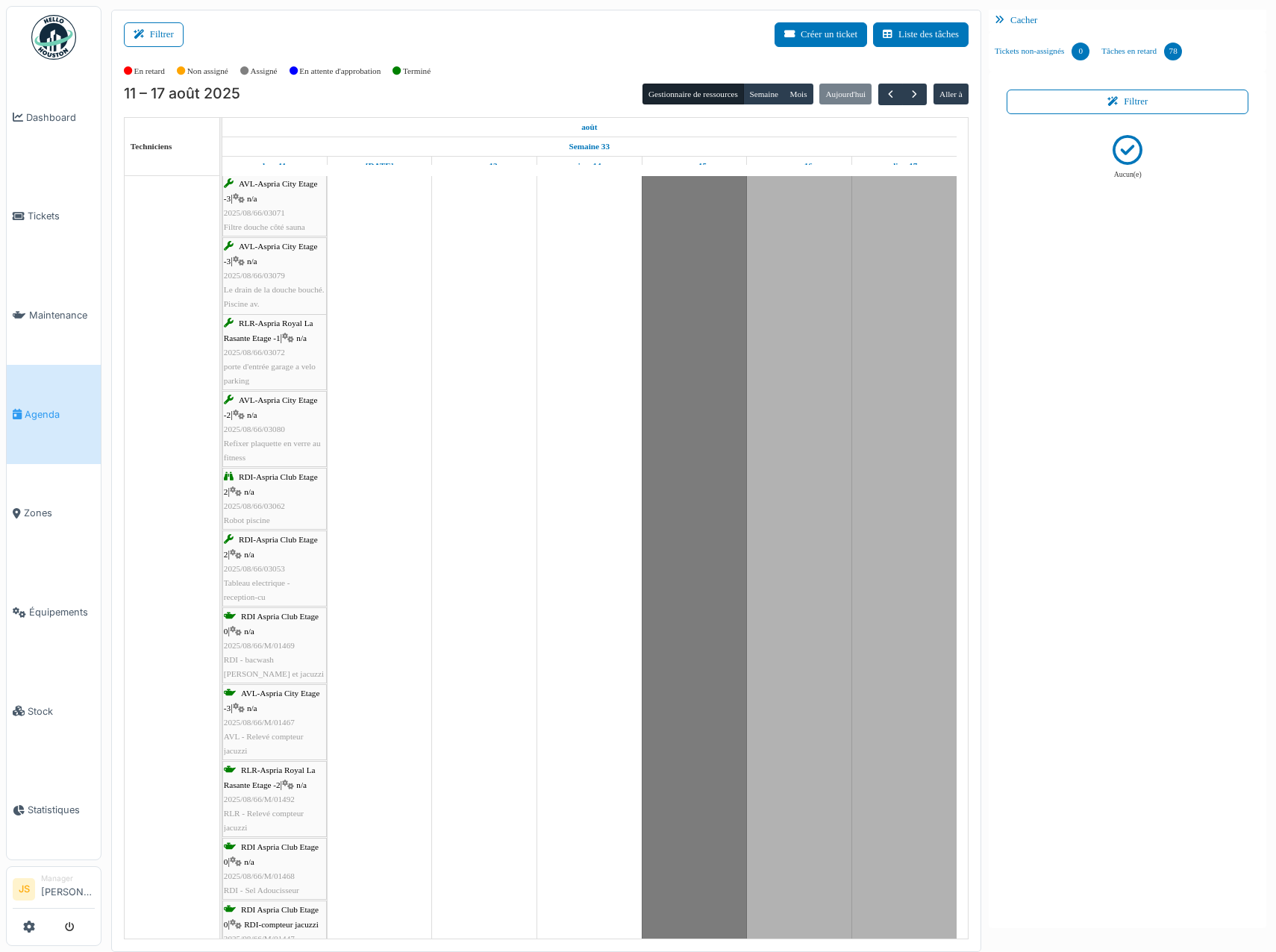
scroll to position [2784, 0]
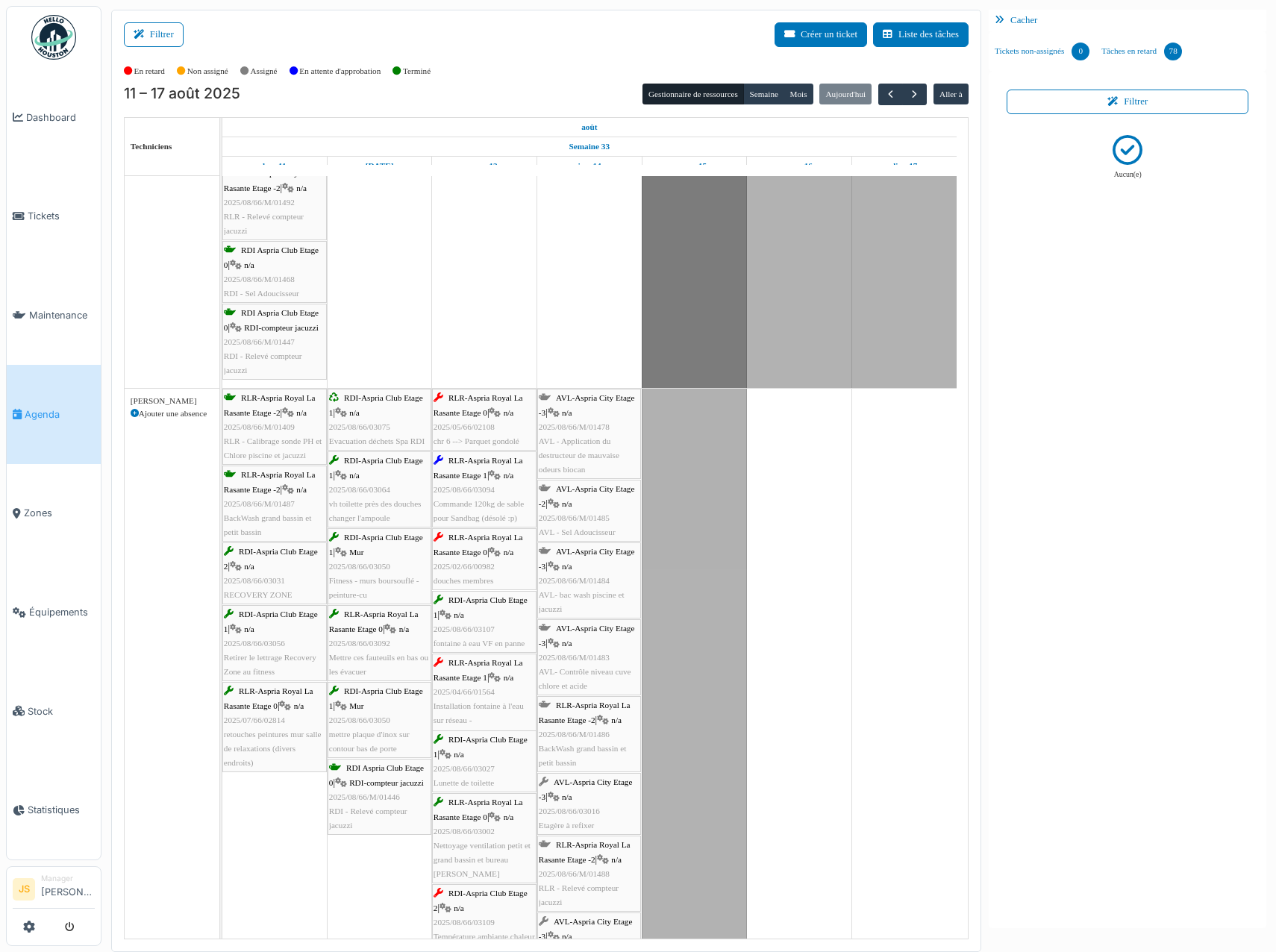
drag, startPoint x: 481, startPoint y: 420, endPoint x: 591, endPoint y: 423, distance: 110.0
drag, startPoint x: 447, startPoint y: 425, endPoint x: 603, endPoint y: 427, distance: 156.0
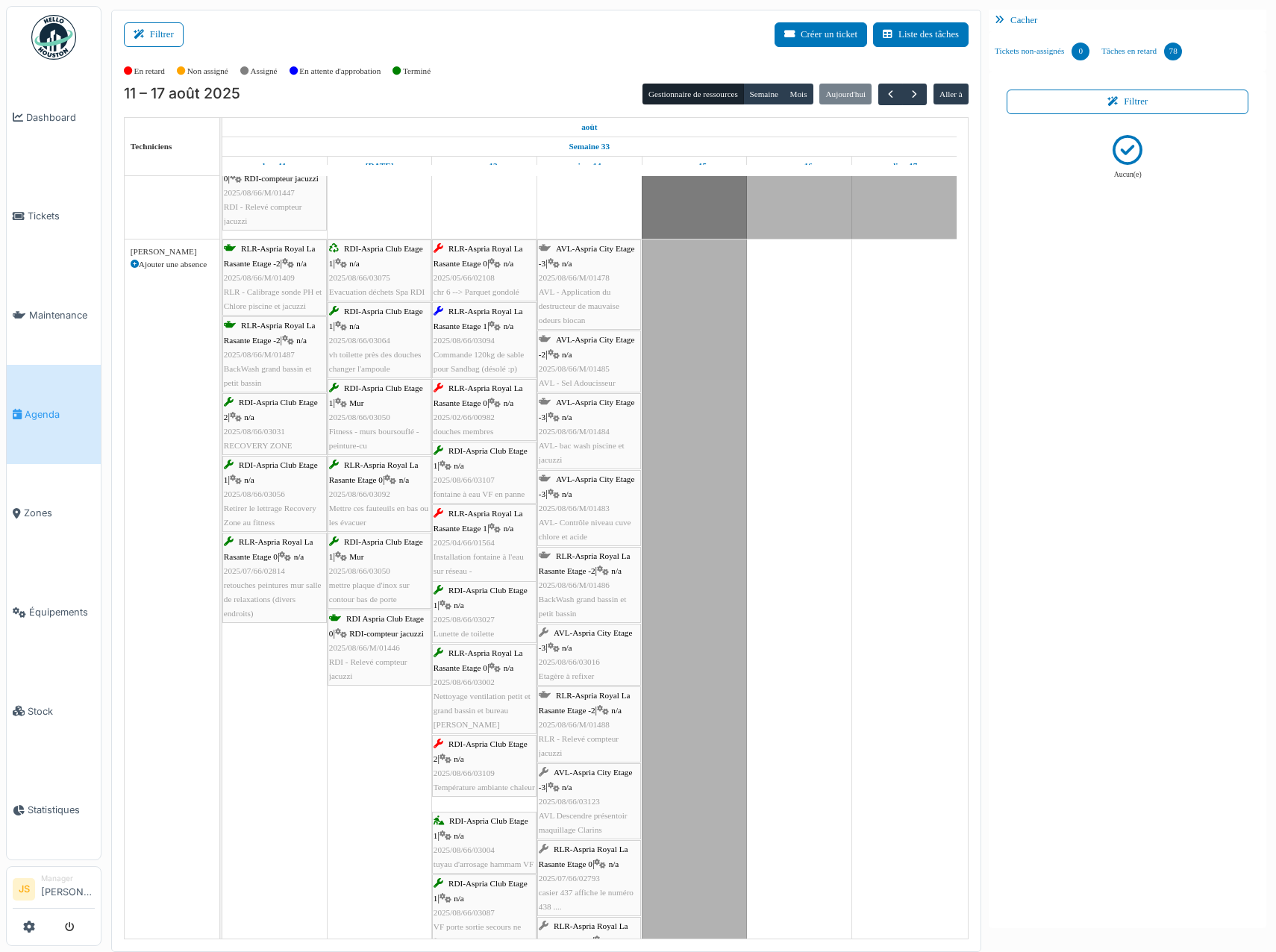
drag, startPoint x: 487, startPoint y: 422, endPoint x: 576, endPoint y: 422, distance: 89.0
click at [64, 116] on span "Dashboard" at bounding box center [60, 117] width 69 height 15
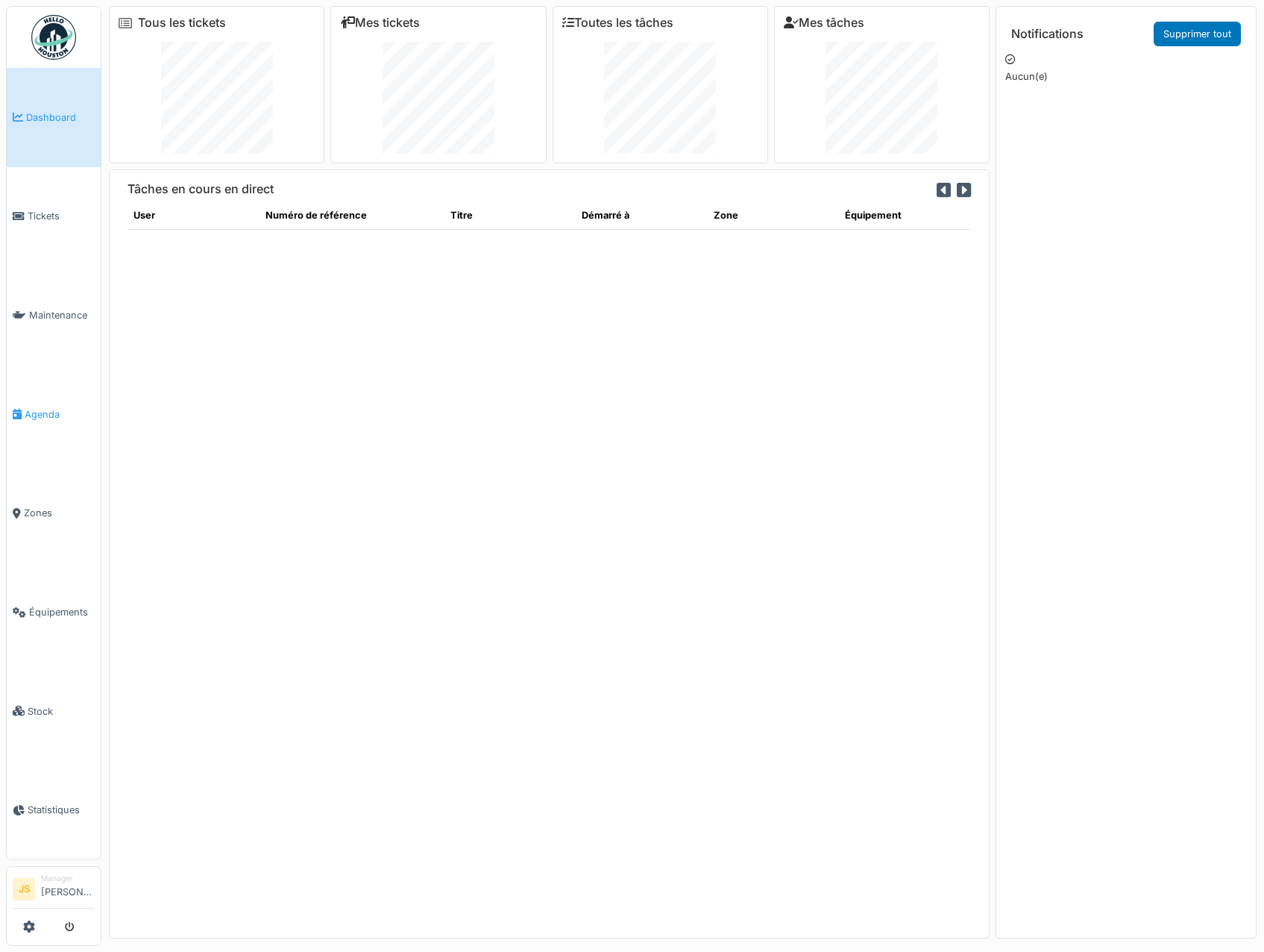
click at [41, 414] on span "Agenda" at bounding box center [59, 415] width 70 height 15
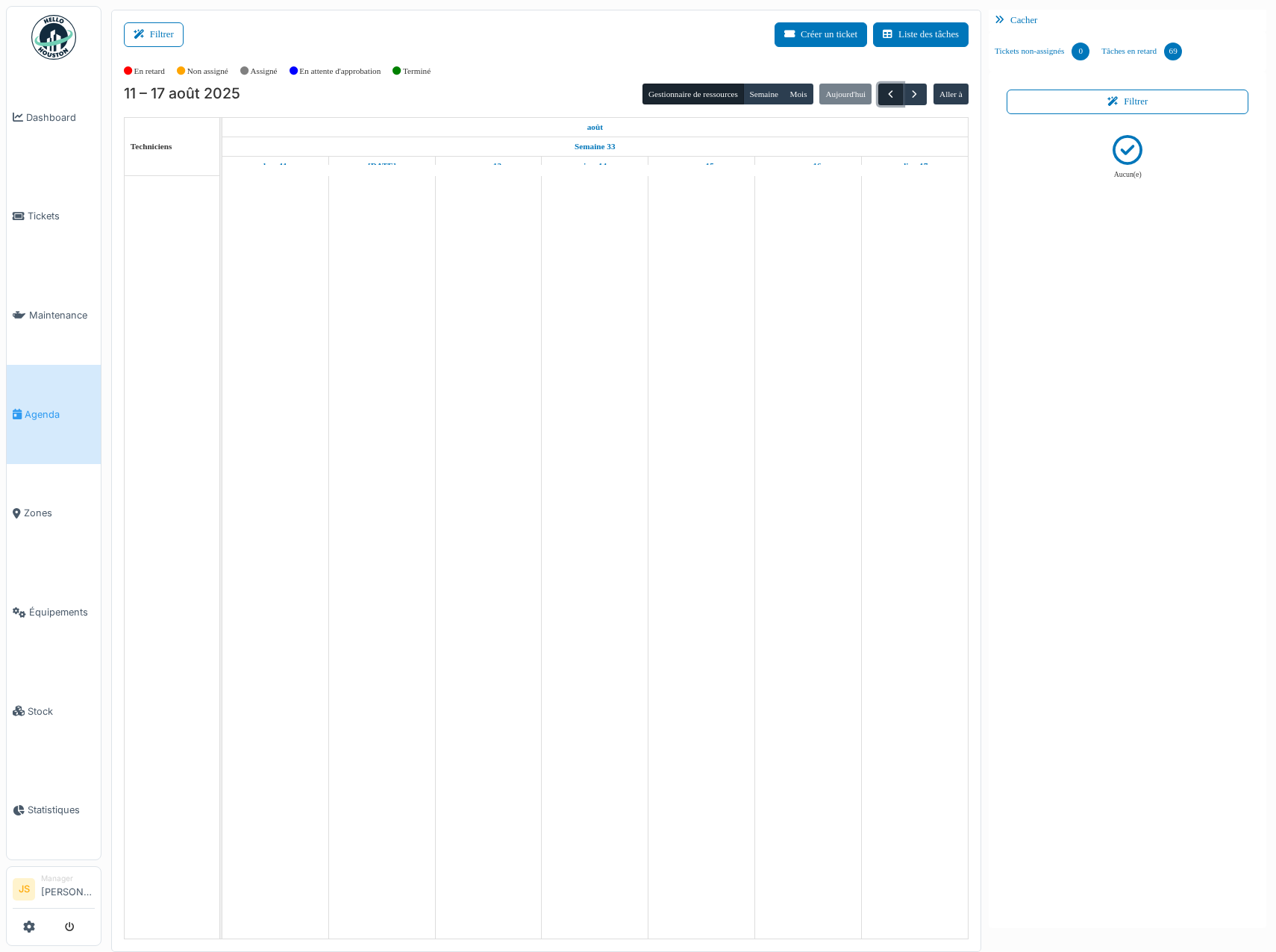
click at [895, 91] on span "button" at bounding box center [890, 94] width 13 height 13
click at [911, 92] on span "button" at bounding box center [914, 94] width 13 height 13
